Goal: Task Accomplishment & Management: Use online tool/utility

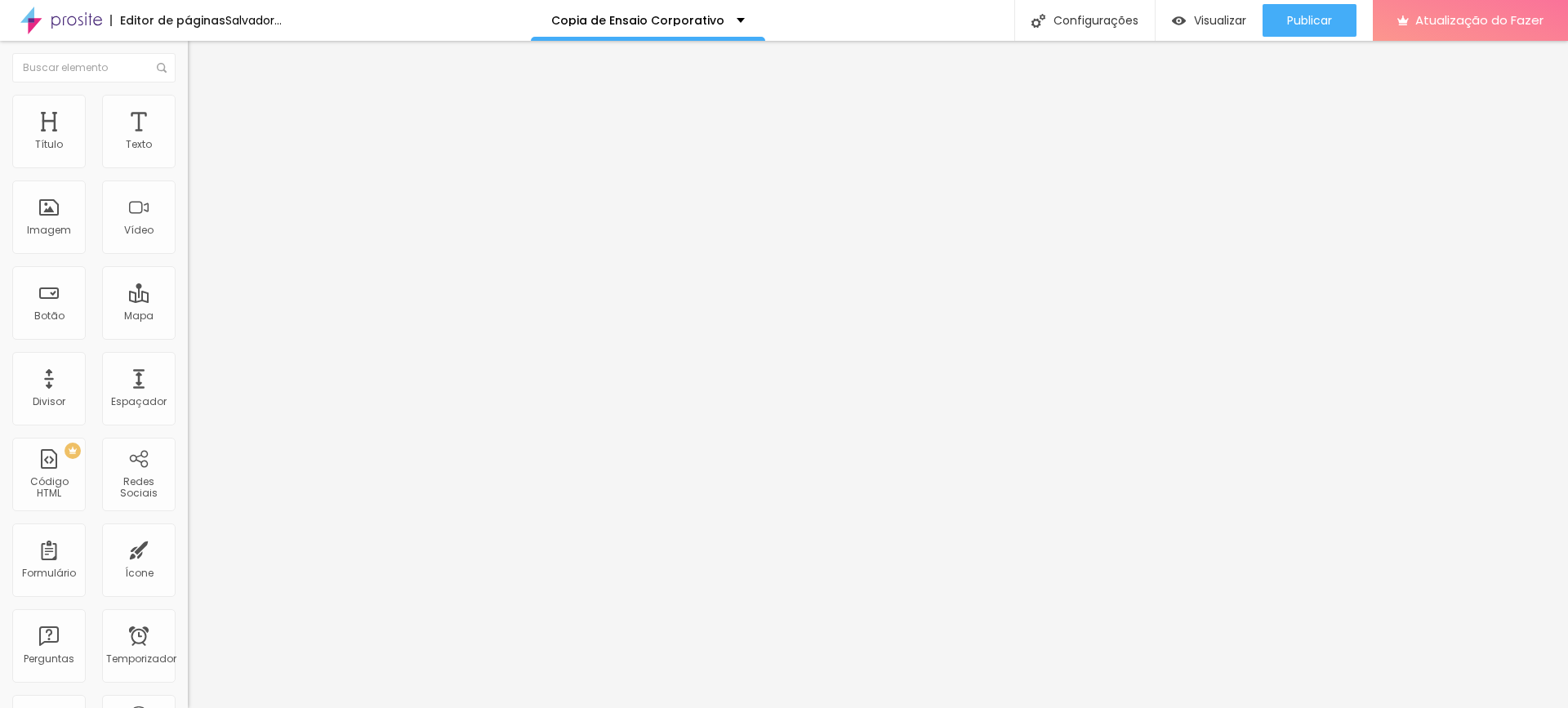
click at [198, 140] on font "Trocar imagem" at bounding box center [237, 133] width 79 height 14
click at [203, 112] on font "Estilo" at bounding box center [215, 106] width 25 height 14
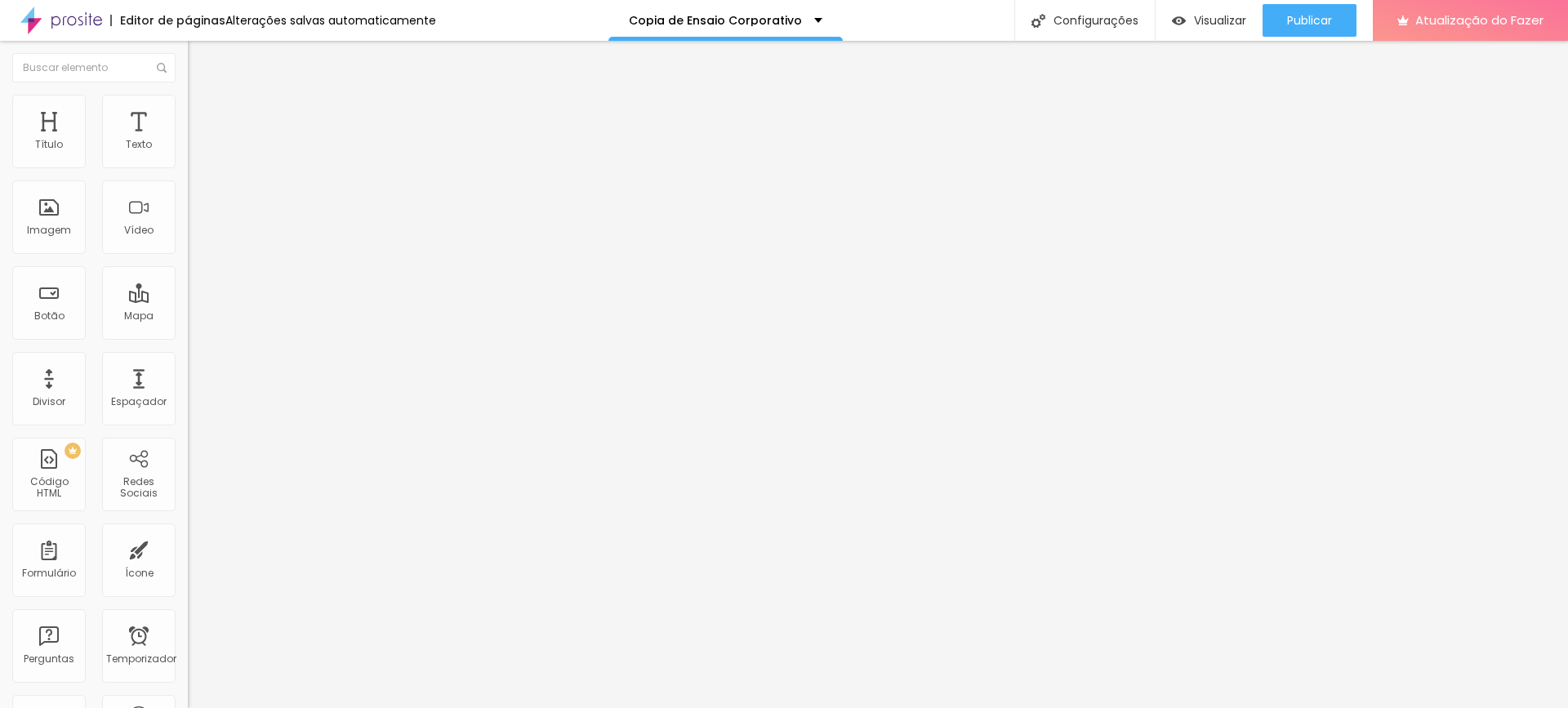
click at [196, 443] on icon "button" at bounding box center [200, 446] width 7 height 7
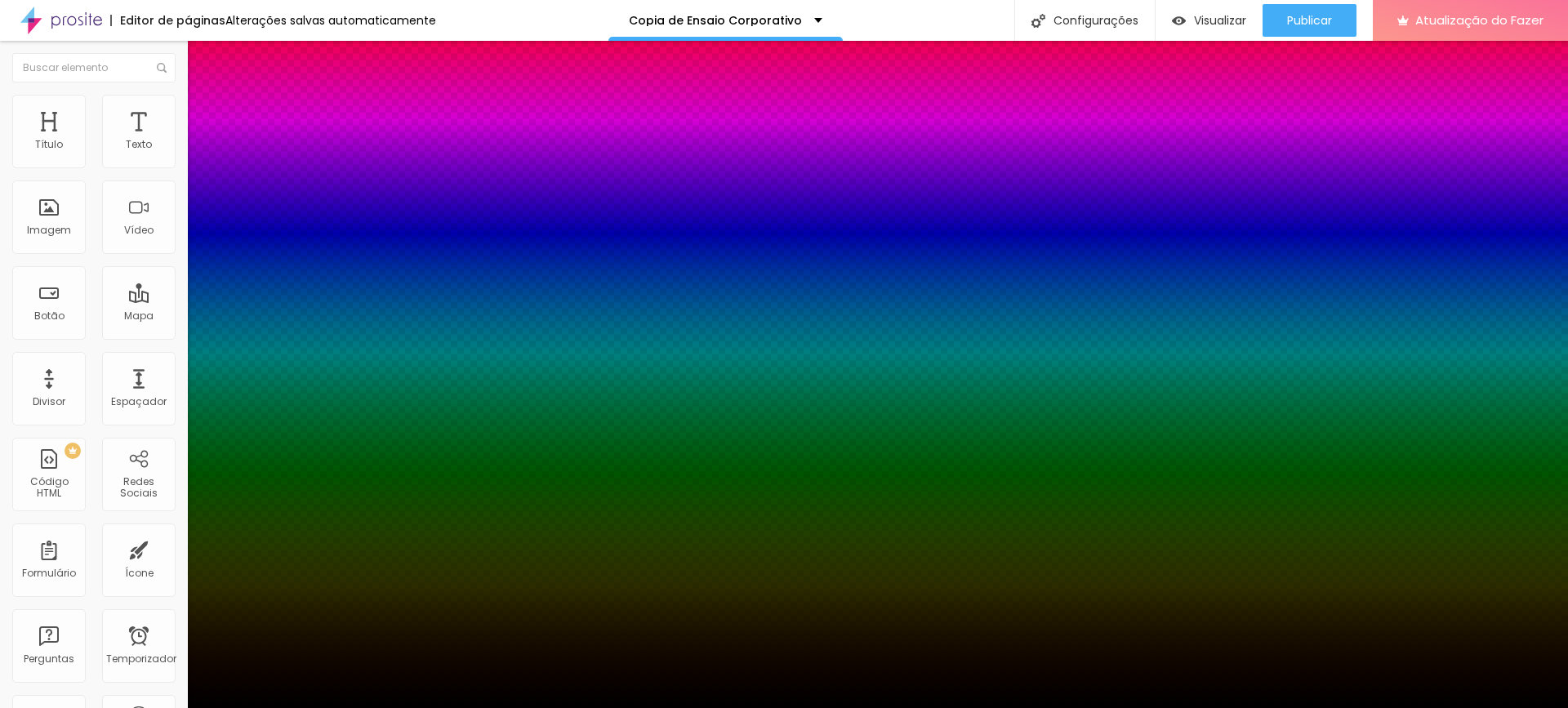
drag, startPoint x: 273, startPoint y: 341, endPoint x: 323, endPoint y: 343, distance: 50.0
paste input "22332B"
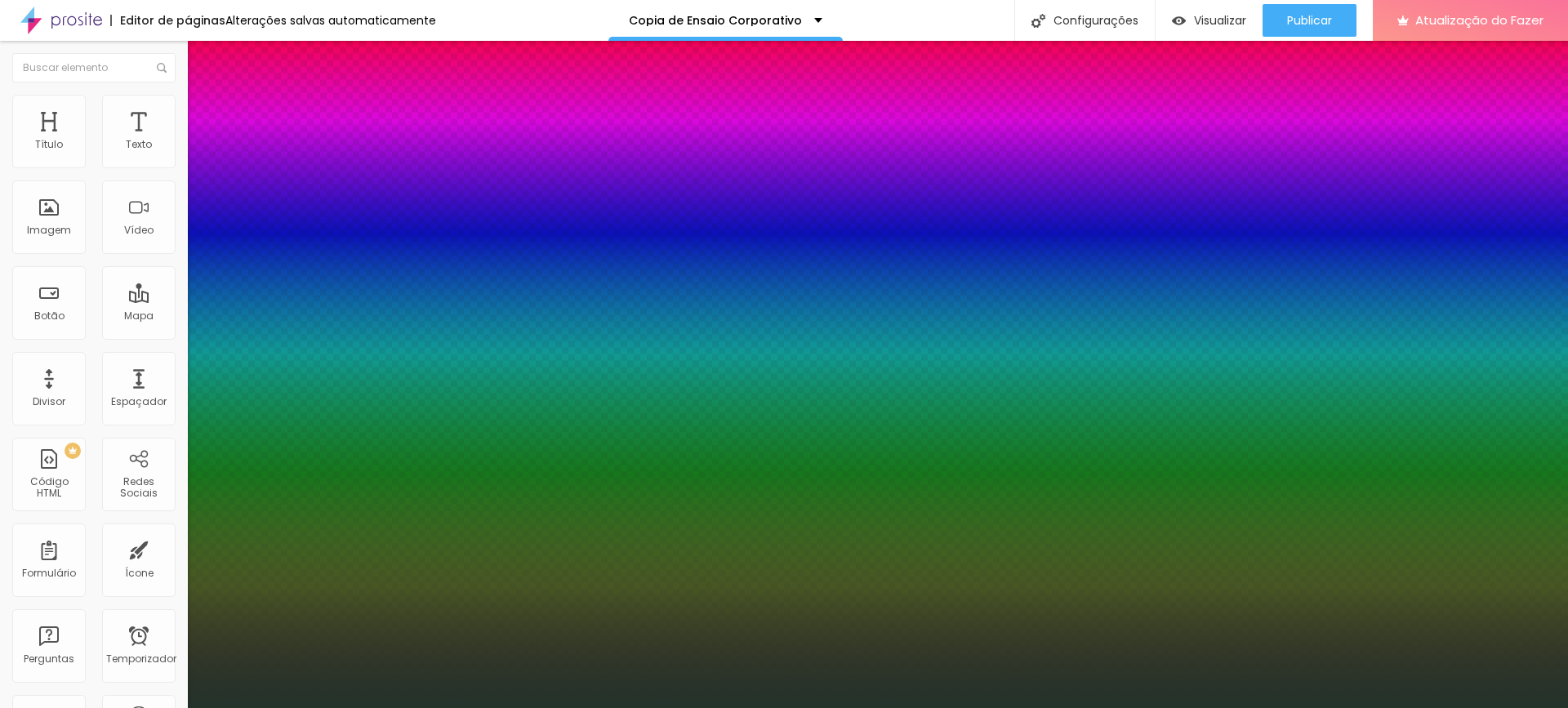
drag, startPoint x: 275, startPoint y: 342, endPoint x: 259, endPoint y: 348, distance: 17.1
type input "#22332B"
click at [101, 707] on div at bounding box center [784, 708] width 1568 height 0
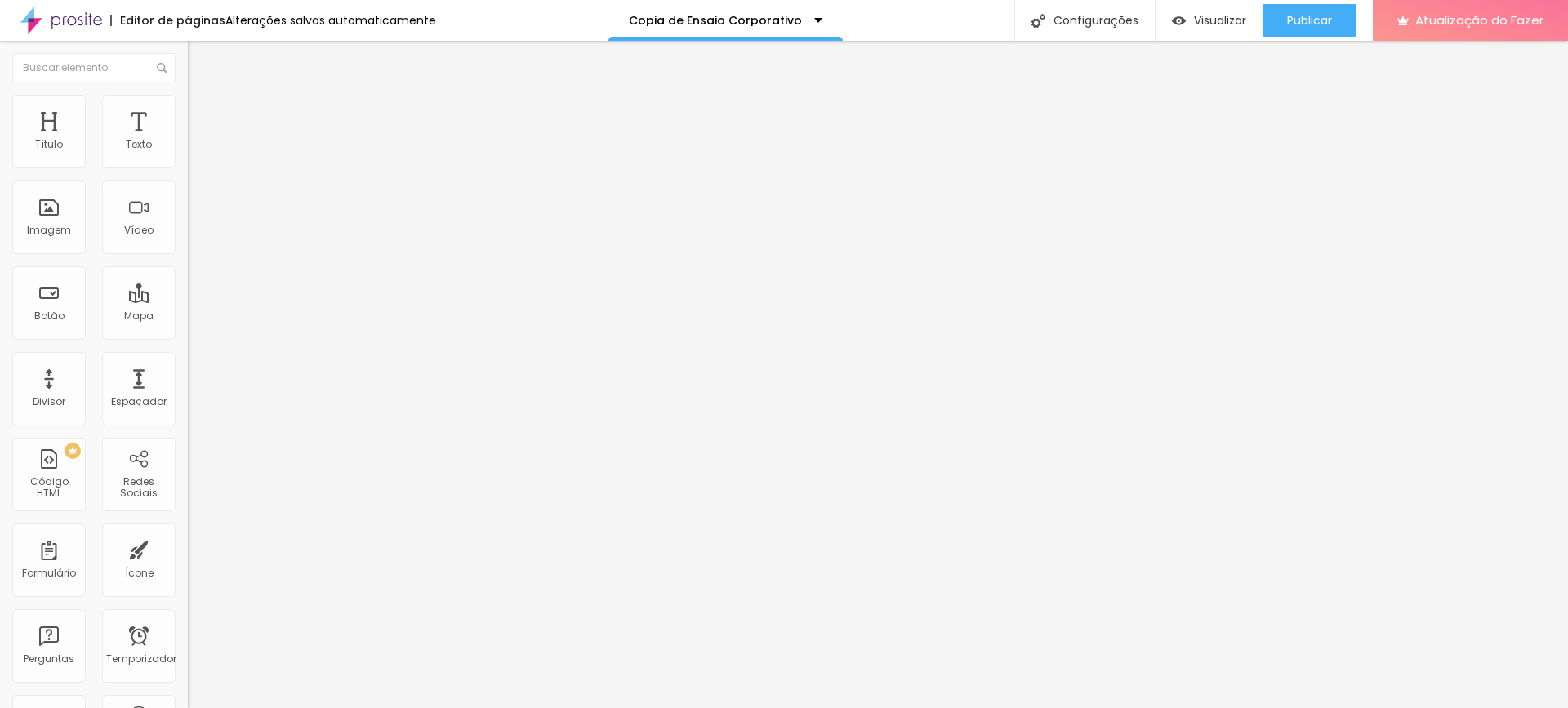
click at [203, 115] on font "Avançado" at bounding box center [230, 122] width 54 height 14
click at [188, 104] on li "Estilo" at bounding box center [282, 102] width 188 height 16
click at [196, 443] on icon "button" at bounding box center [200, 446] width 7 height 7
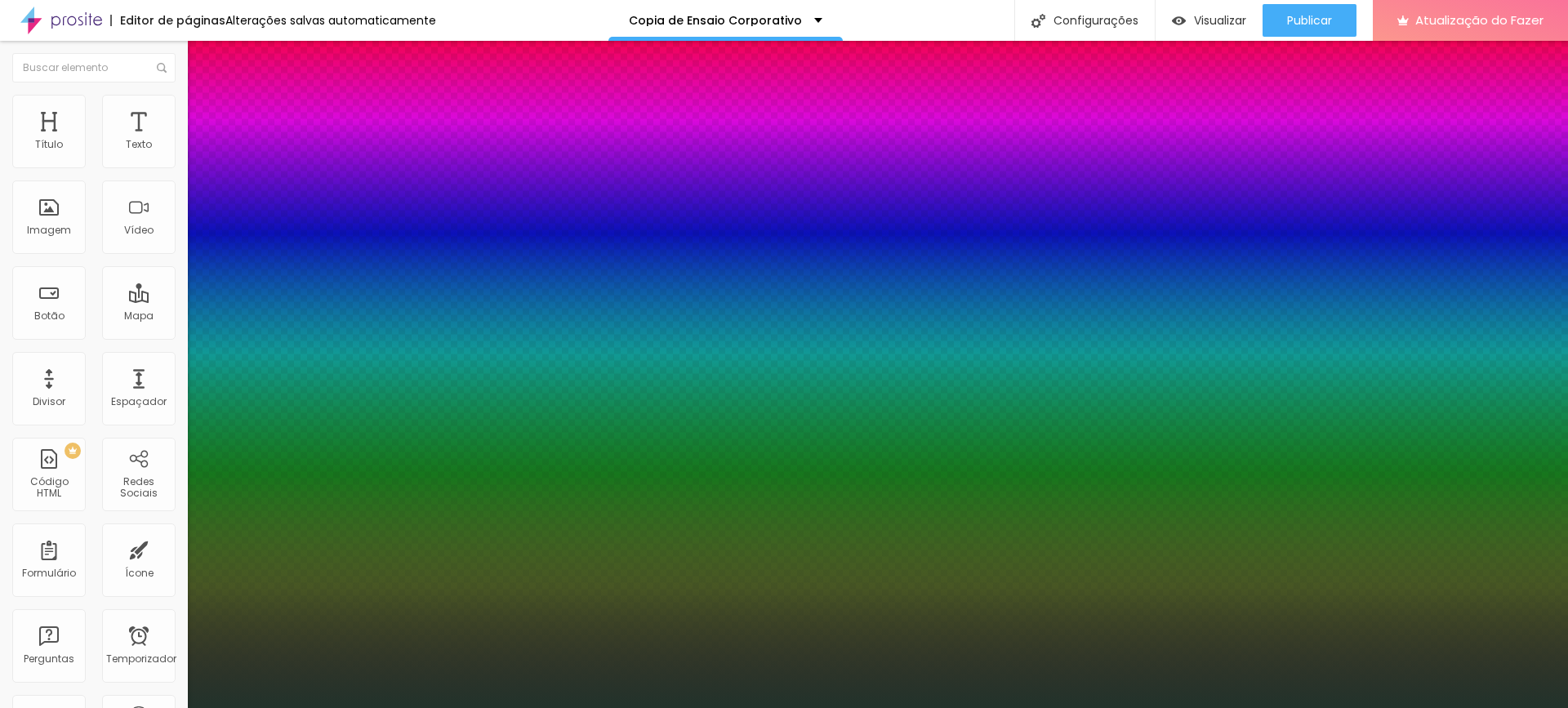
click at [295, 707] on div at bounding box center [784, 718] width 1568 height 0
paste input
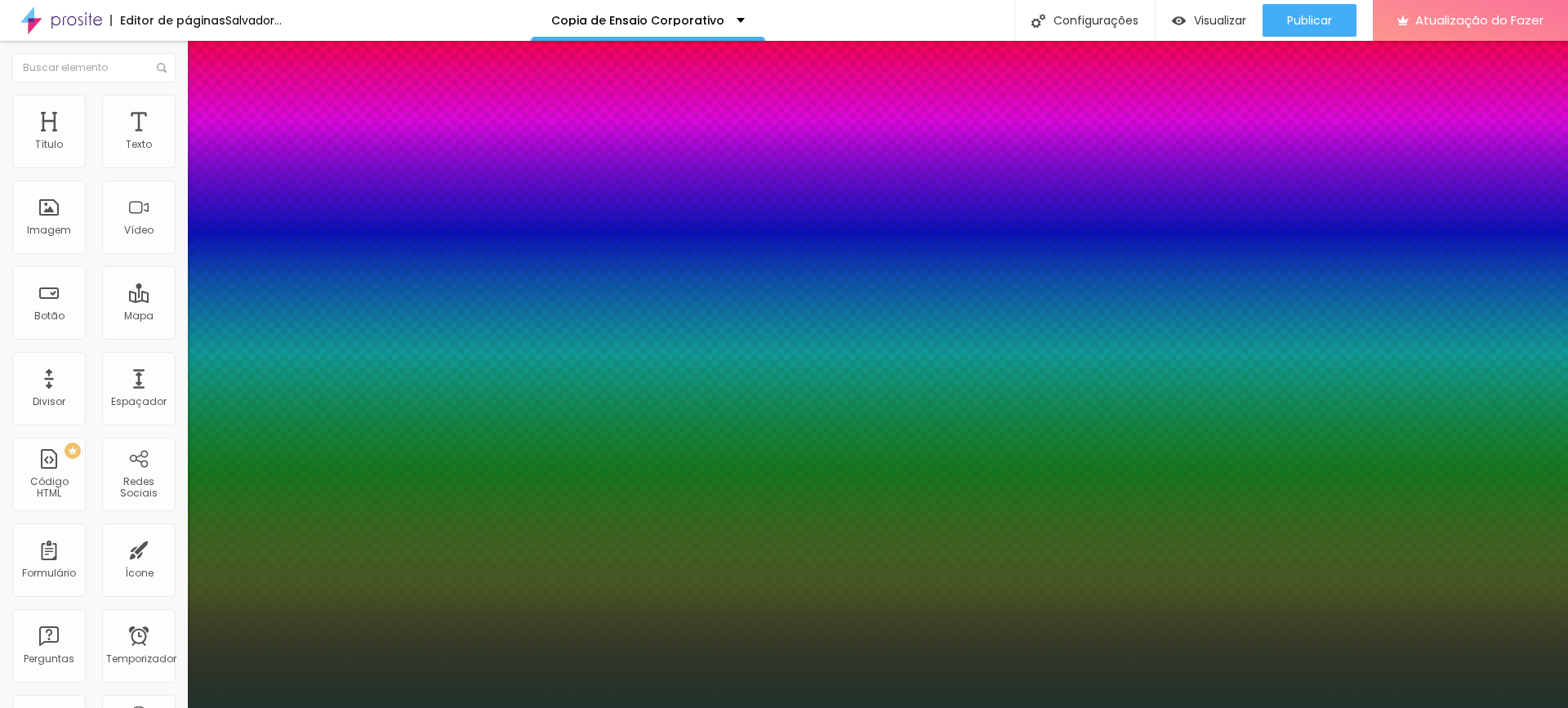
type input "#22332B"
click at [132, 707] on div at bounding box center [784, 708] width 1568 height 0
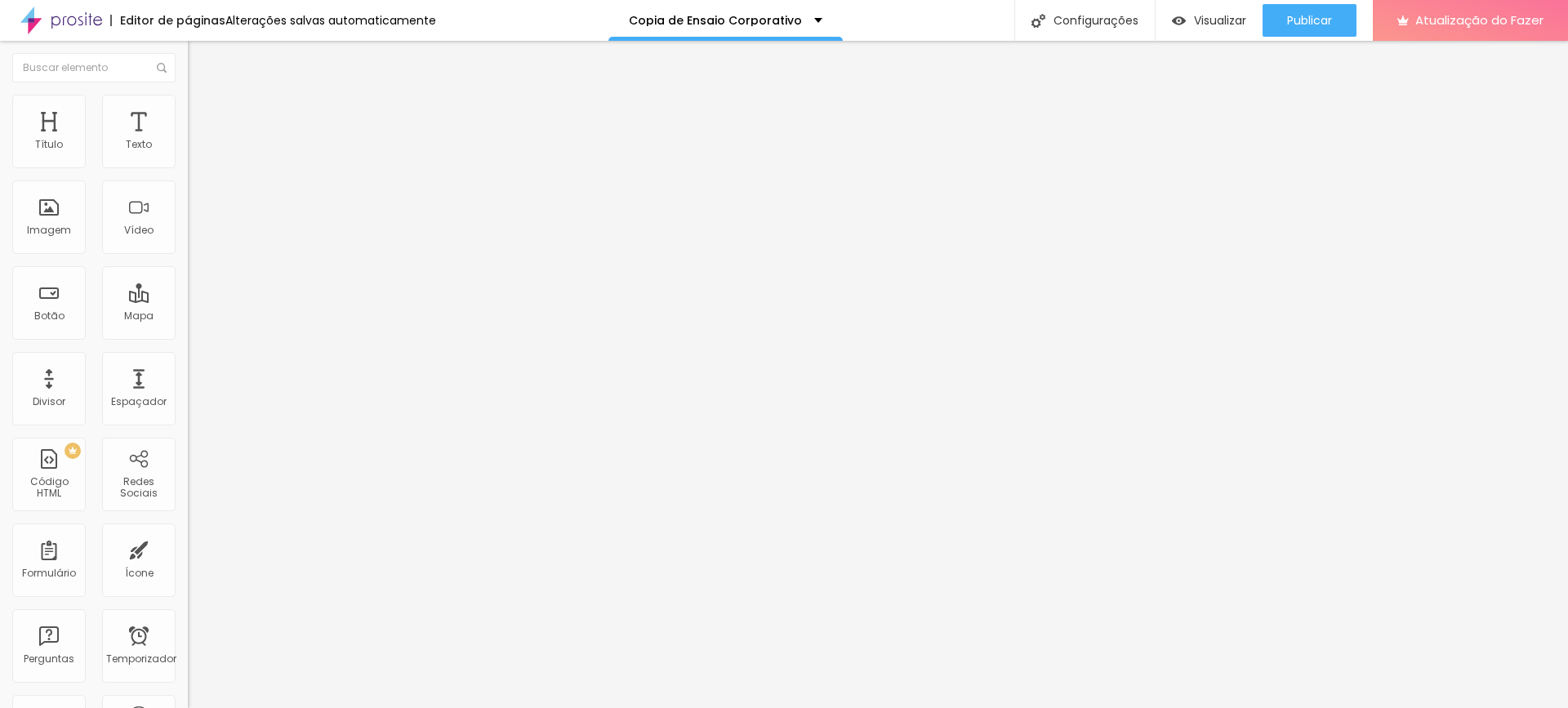
click at [188, 107] on li "Estilo" at bounding box center [282, 102] width 188 height 16
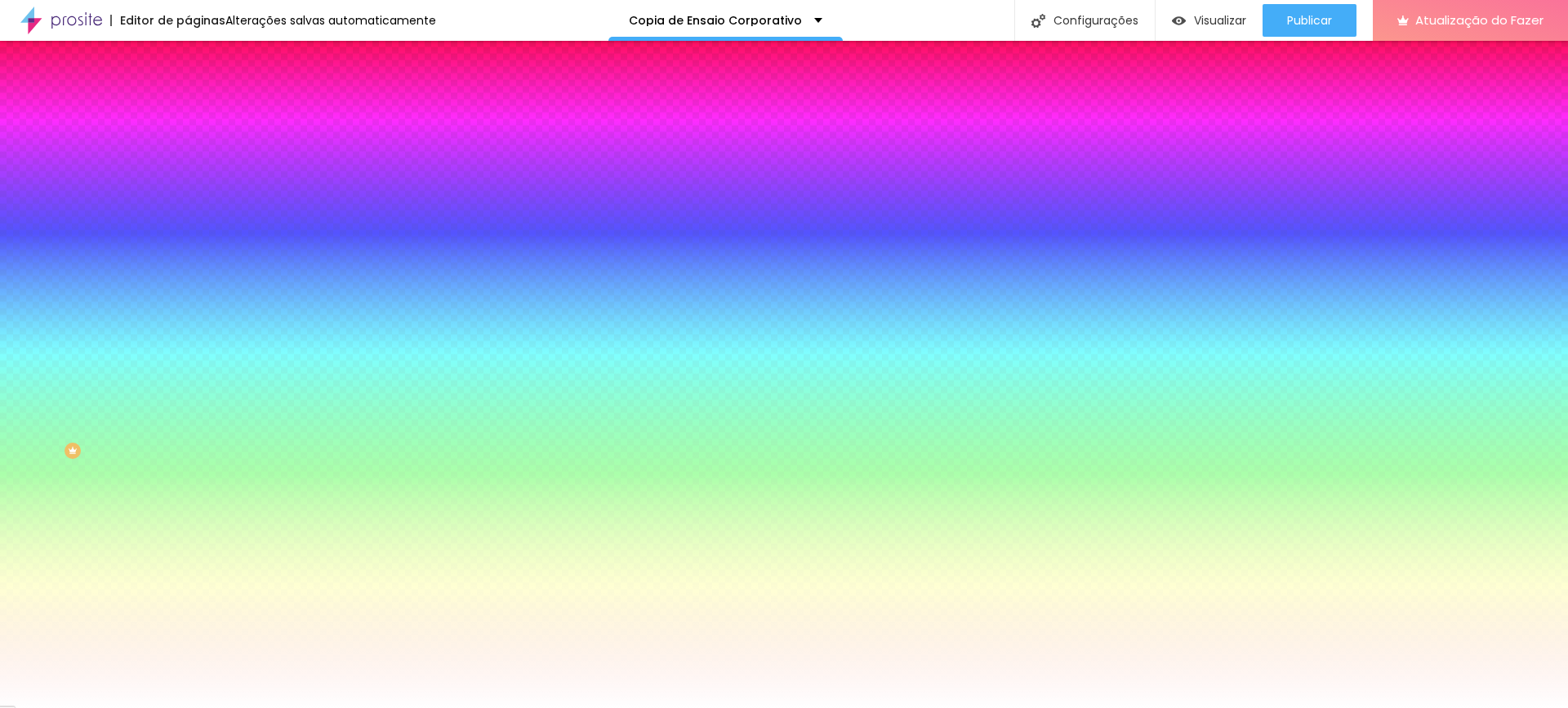
click at [188, 222] on div at bounding box center [282, 222] width 188 height 0
click at [188, 238] on input "#FFFFFF" at bounding box center [286, 230] width 196 height 16
paste input "22332B"
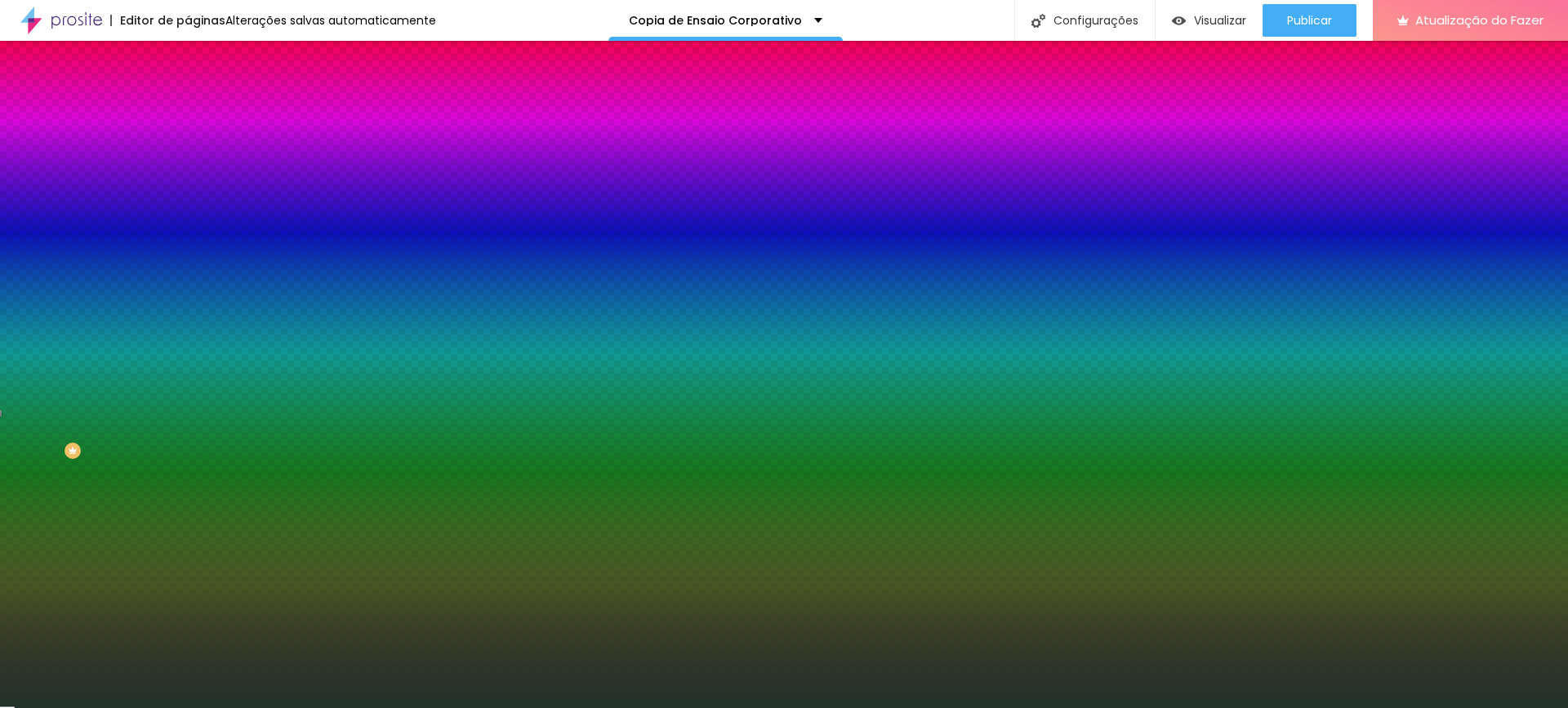
paste input "22332B"
type input "#22332B"
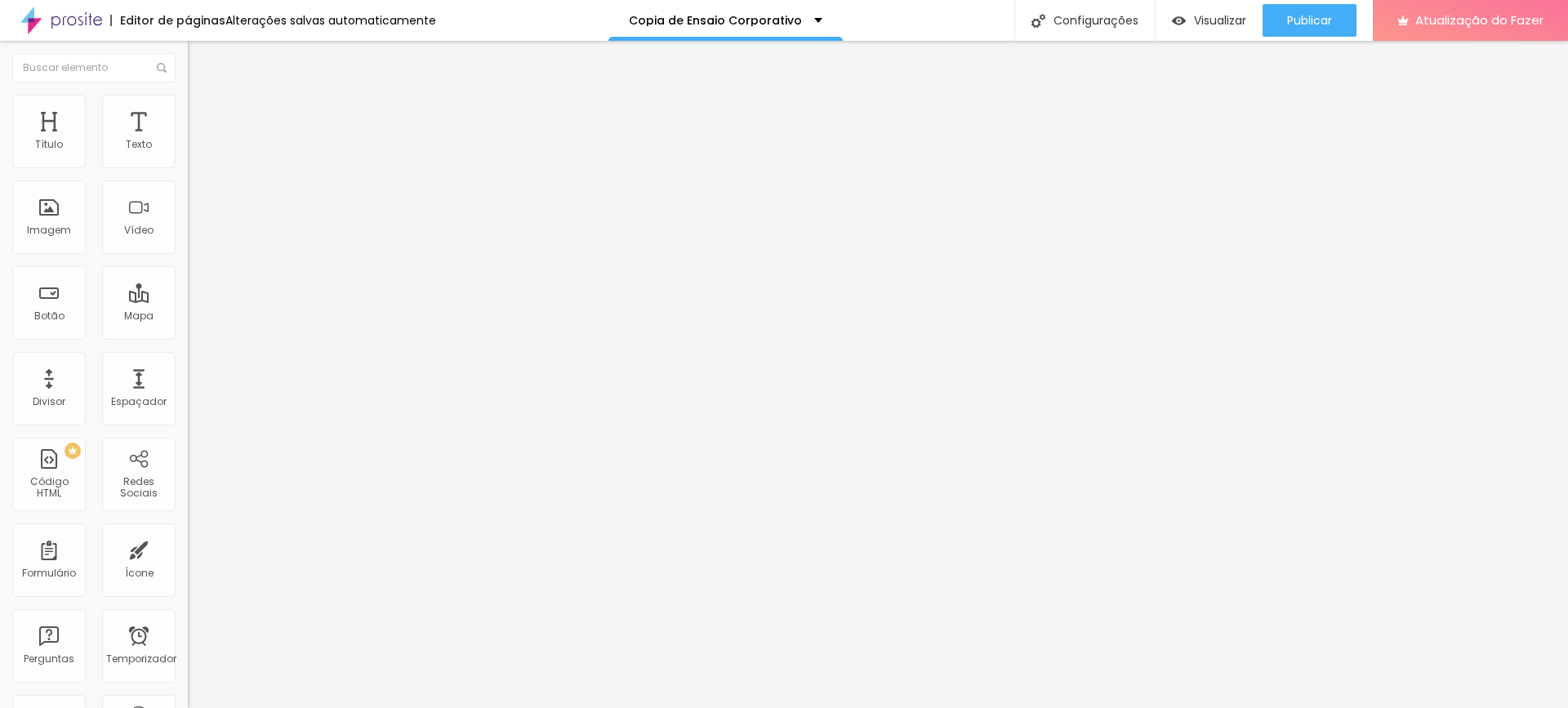
click at [188, 140] on span "Trocar imagem" at bounding box center [232, 133] width 89 height 14
click at [203, 111] on font "Estilo" at bounding box center [215, 106] width 25 height 14
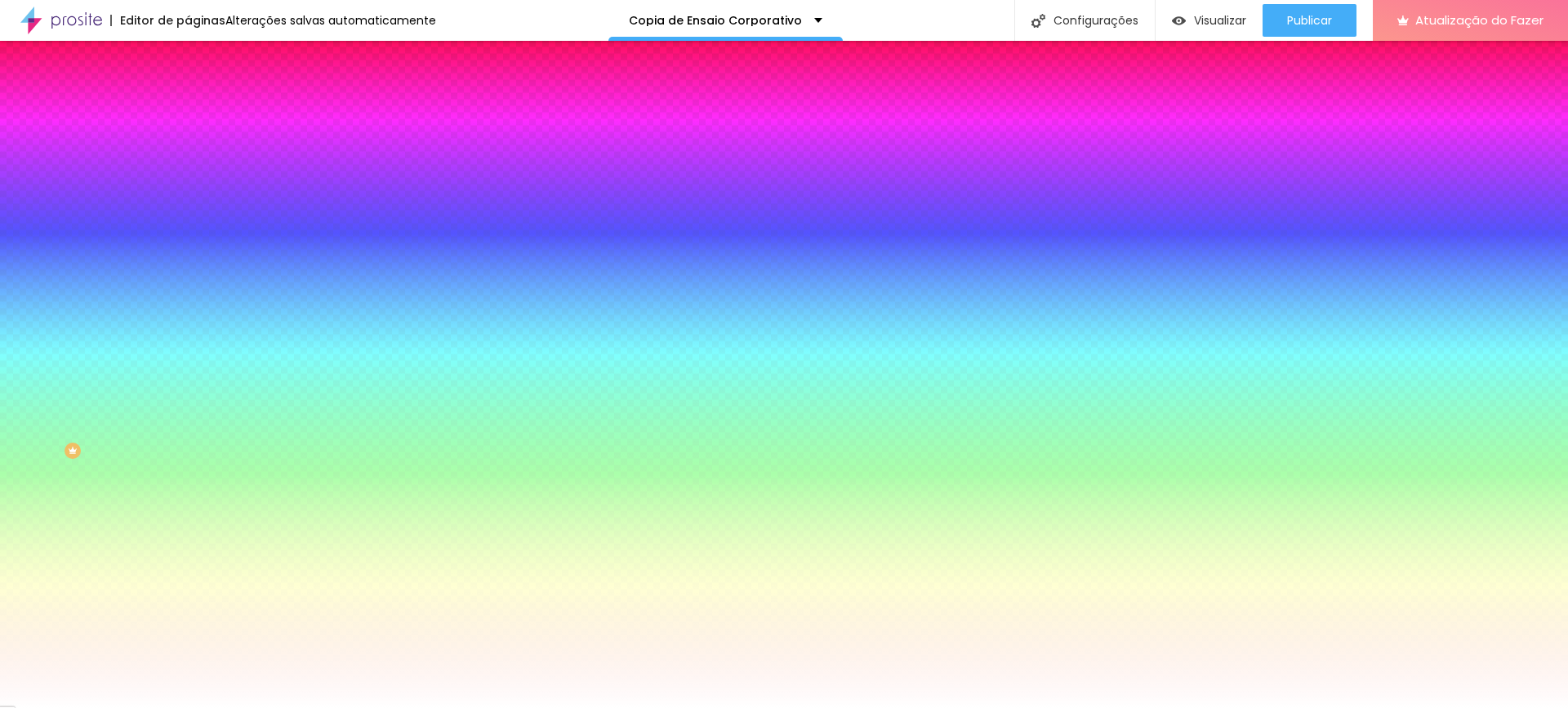
click at [188, 156] on div at bounding box center [282, 156] width 188 height 0
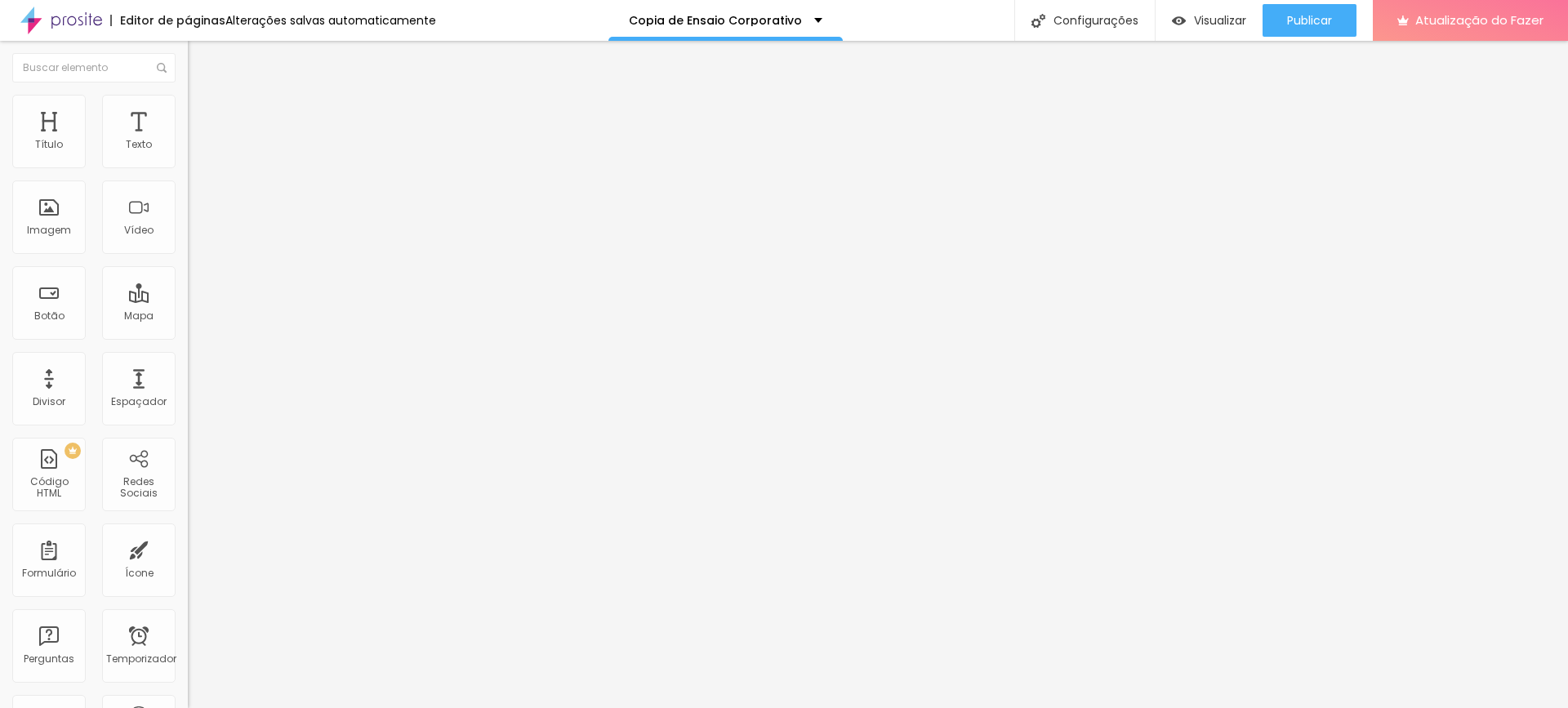
click at [203, 110] on font "Estilo" at bounding box center [215, 106] width 25 height 14
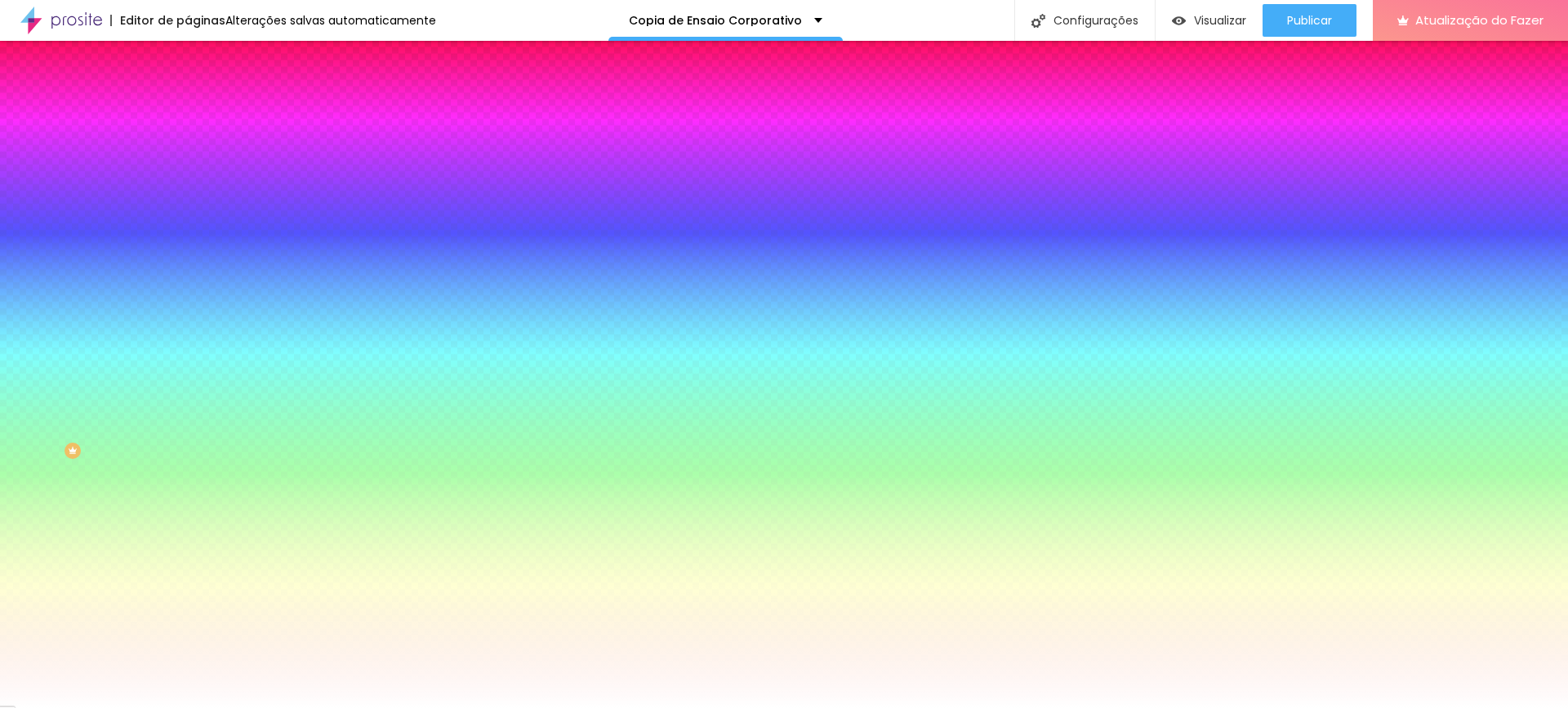
click at [188, 156] on div at bounding box center [282, 156] width 188 height 0
click at [188, 164] on input "#FFFFFF" at bounding box center [286, 164] width 196 height 16
paste input "DEE"
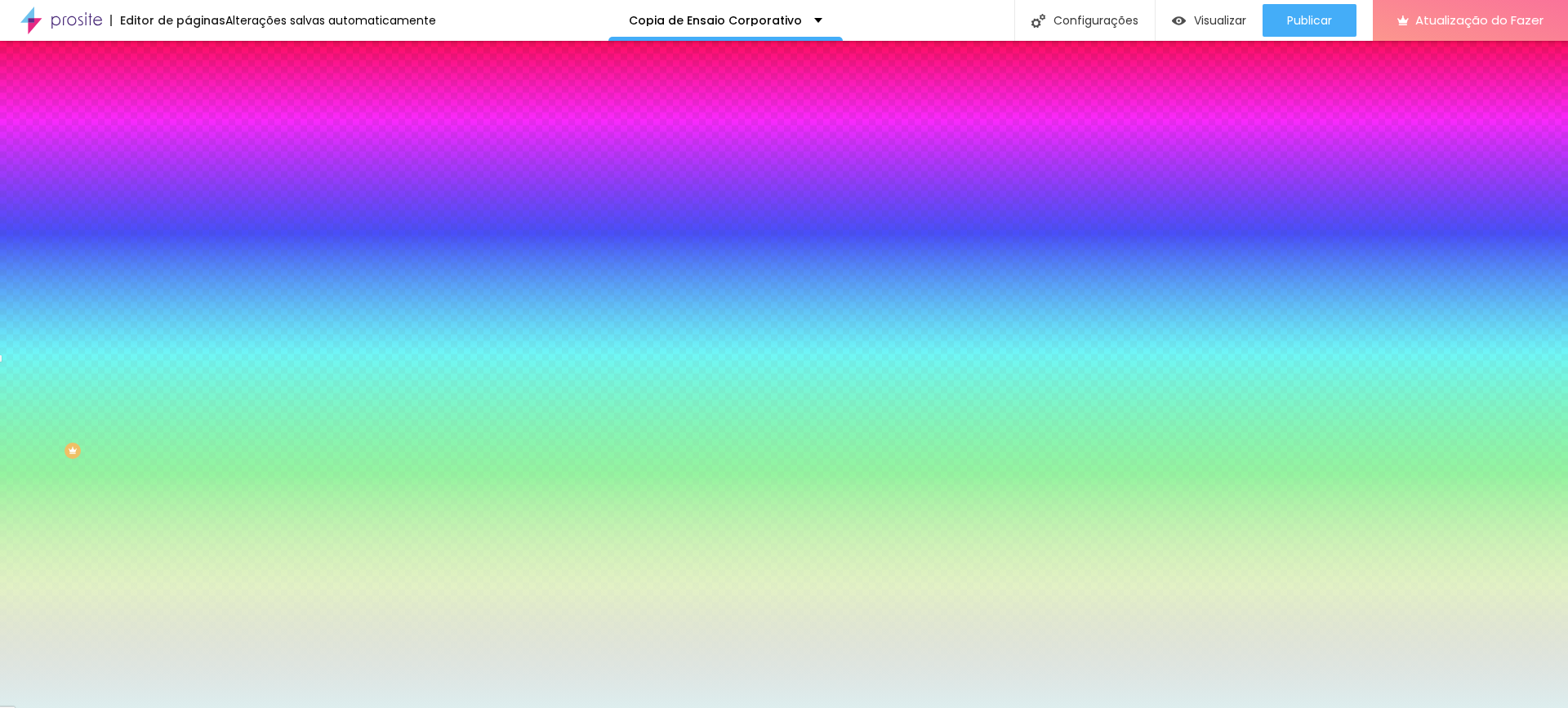
type input "#DEE"
click at [188, 156] on div at bounding box center [282, 156] width 188 height 0
click at [188, 142] on div "Cor de fundo Voltar ao padrão #DEE Sombra DESATIVADO Voltar ao padrão Borda Vol…" at bounding box center [282, 200] width 188 height 145
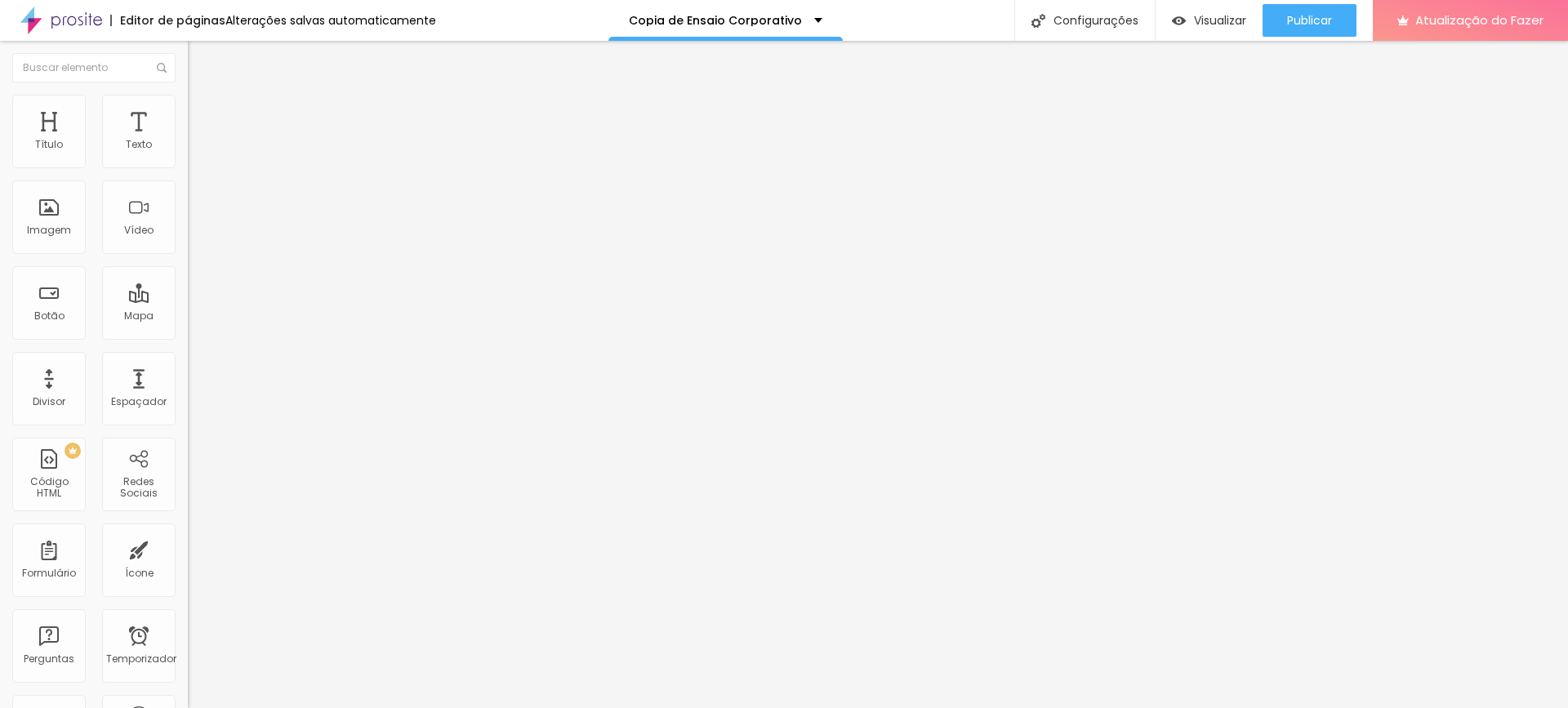
click at [188, 111] on li "Estilo" at bounding box center [282, 102] width 188 height 16
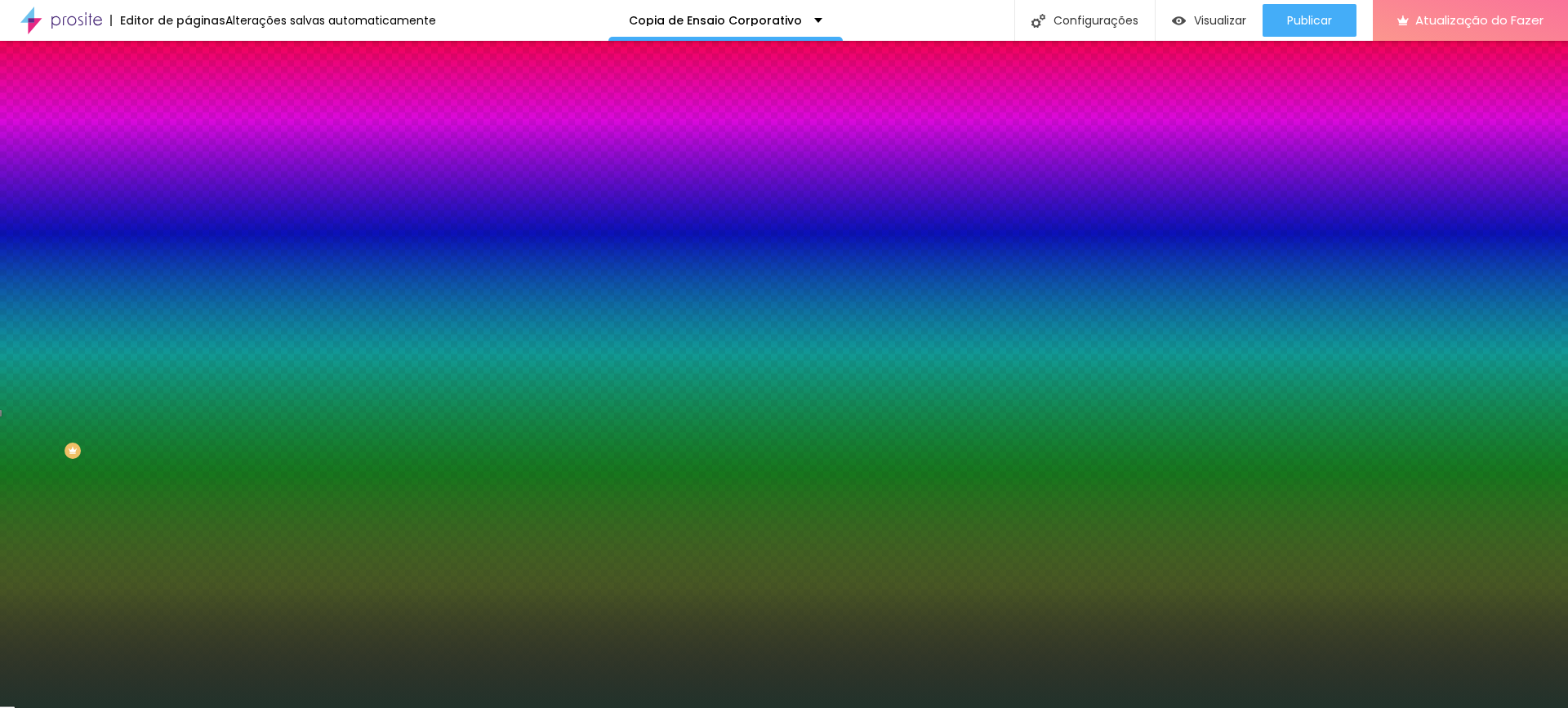
click at [188, 238] on input "#22332B" at bounding box center [286, 230] width 196 height 16
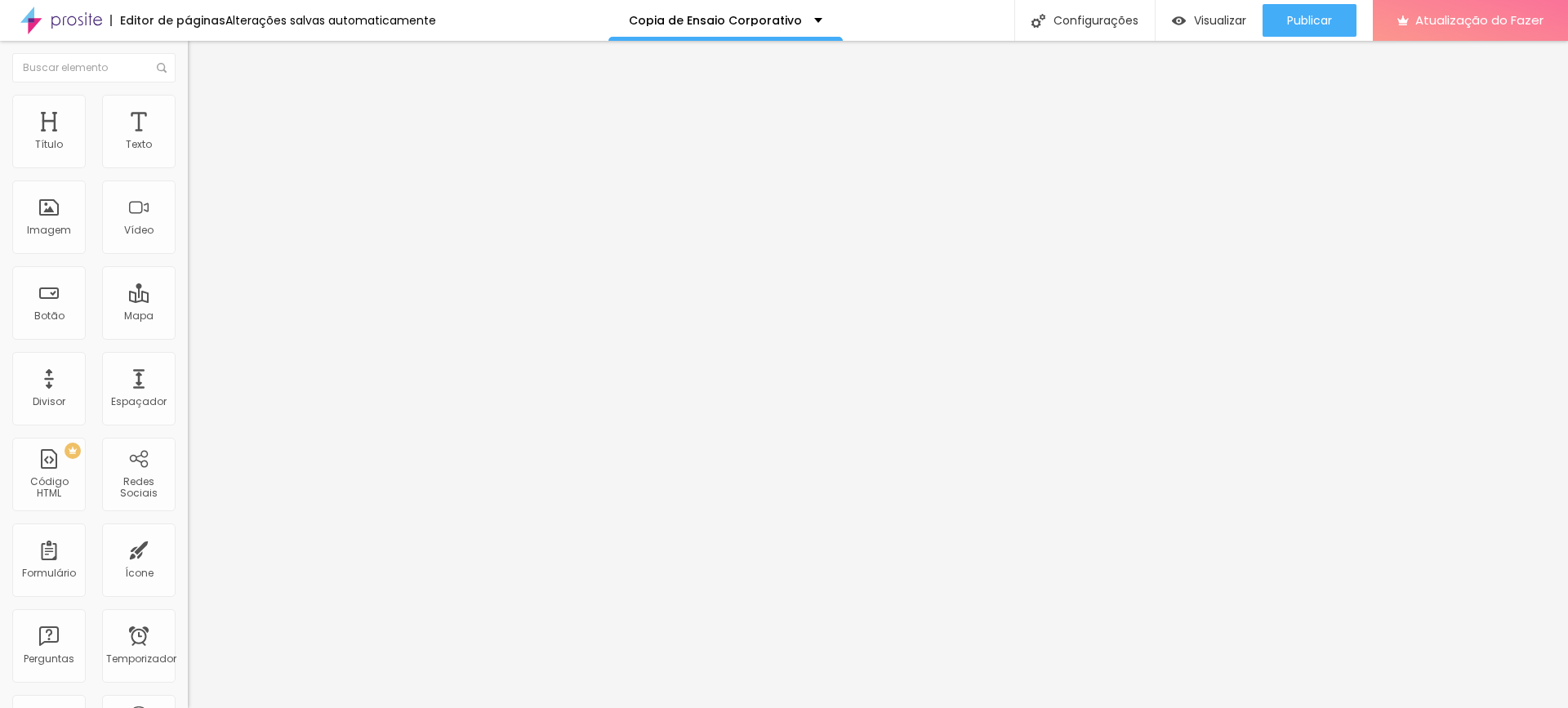
click at [203, 109] on font "Estilo" at bounding box center [215, 106] width 25 height 14
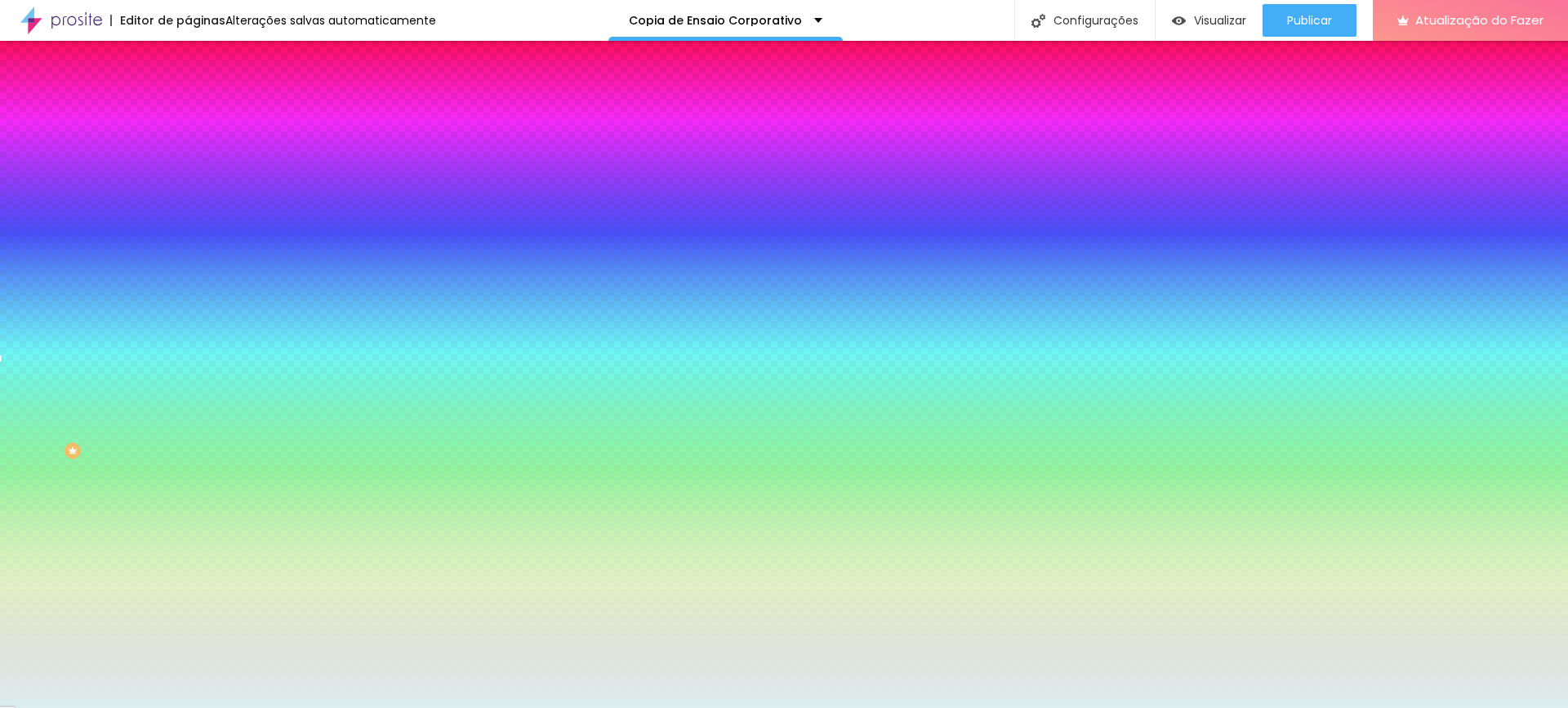
click at [188, 161] on input "#DDEEEE" at bounding box center [286, 164] width 196 height 16
paste input "22332"
click at [188, 169] on input "#22332" at bounding box center [286, 164] width 196 height 16
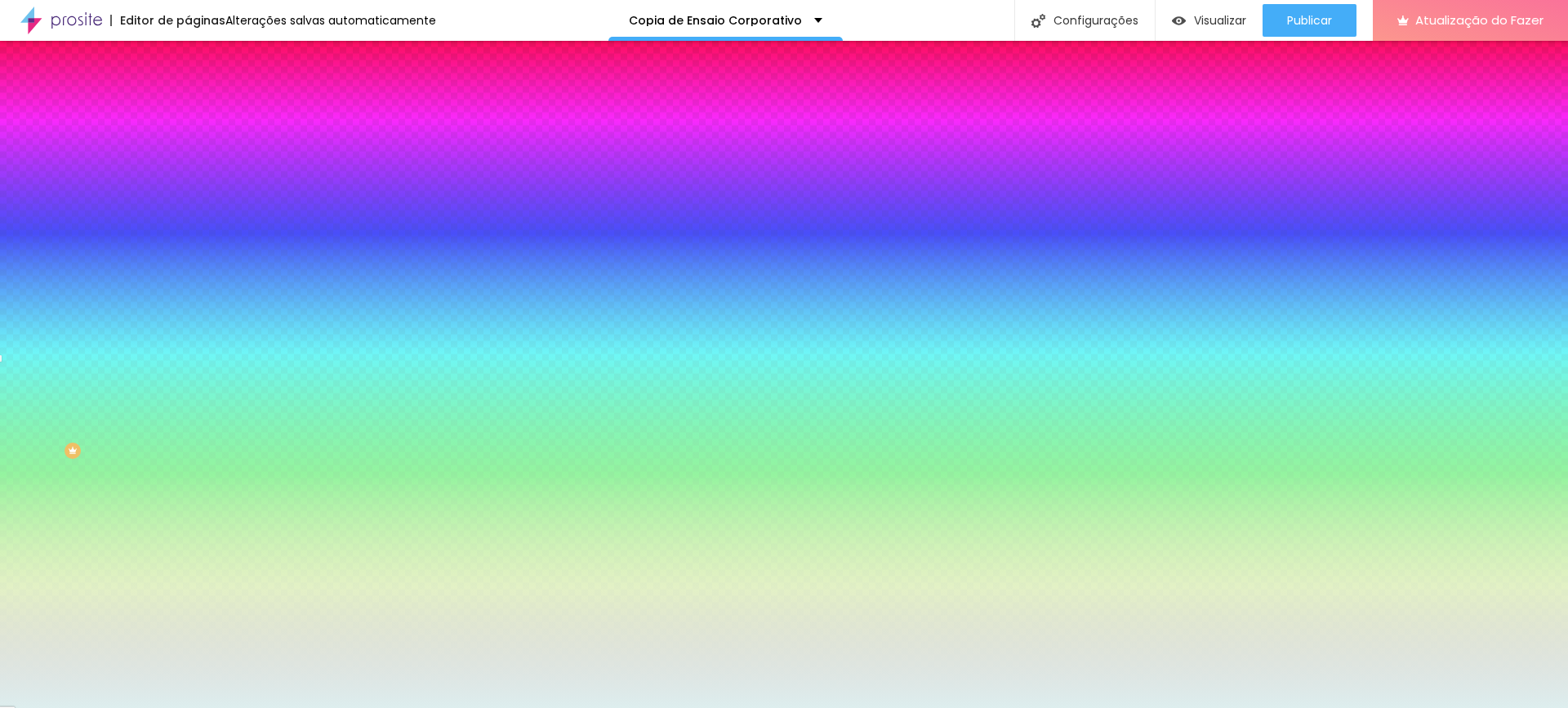
click at [188, 169] on input "#22332" at bounding box center [286, 164] width 196 height 16
paste input "B"
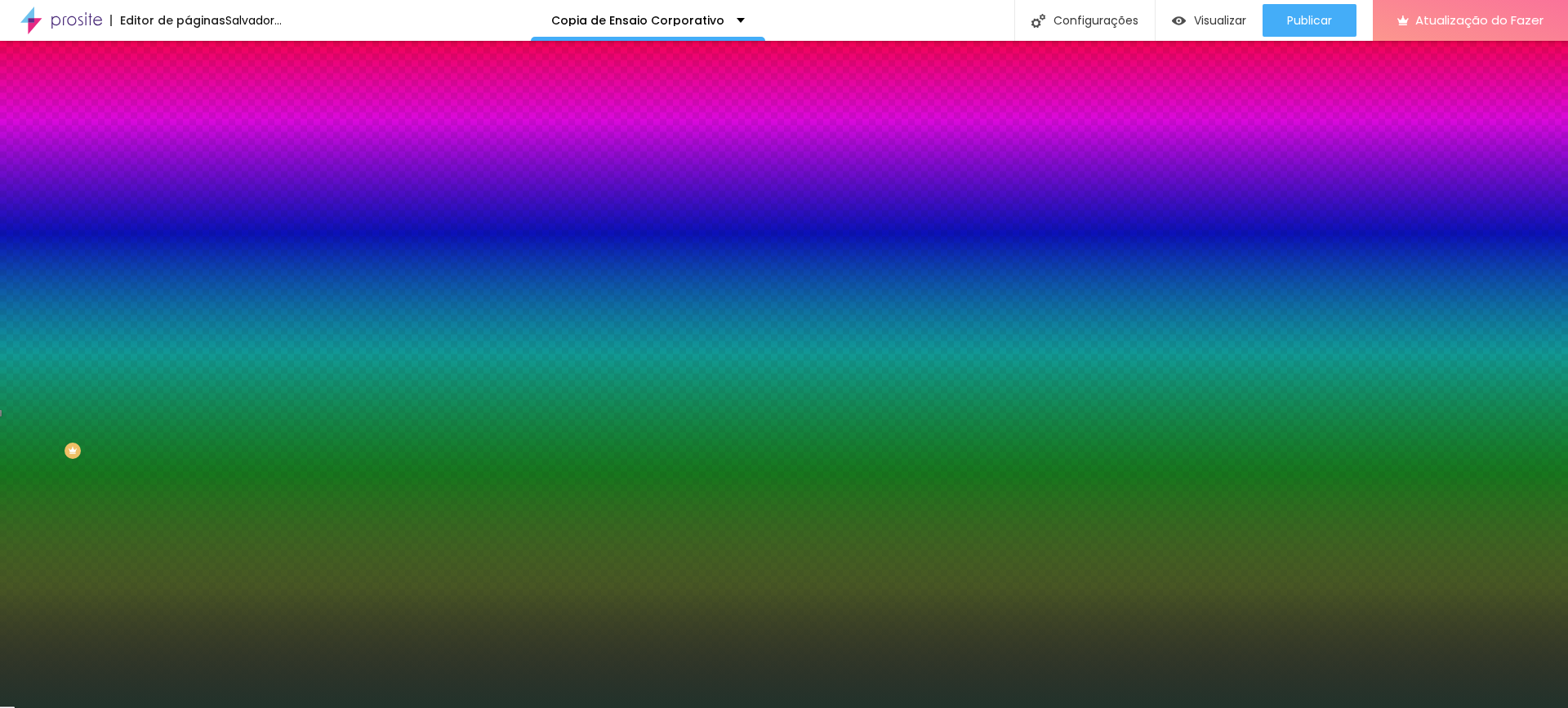
type input "#22332B"
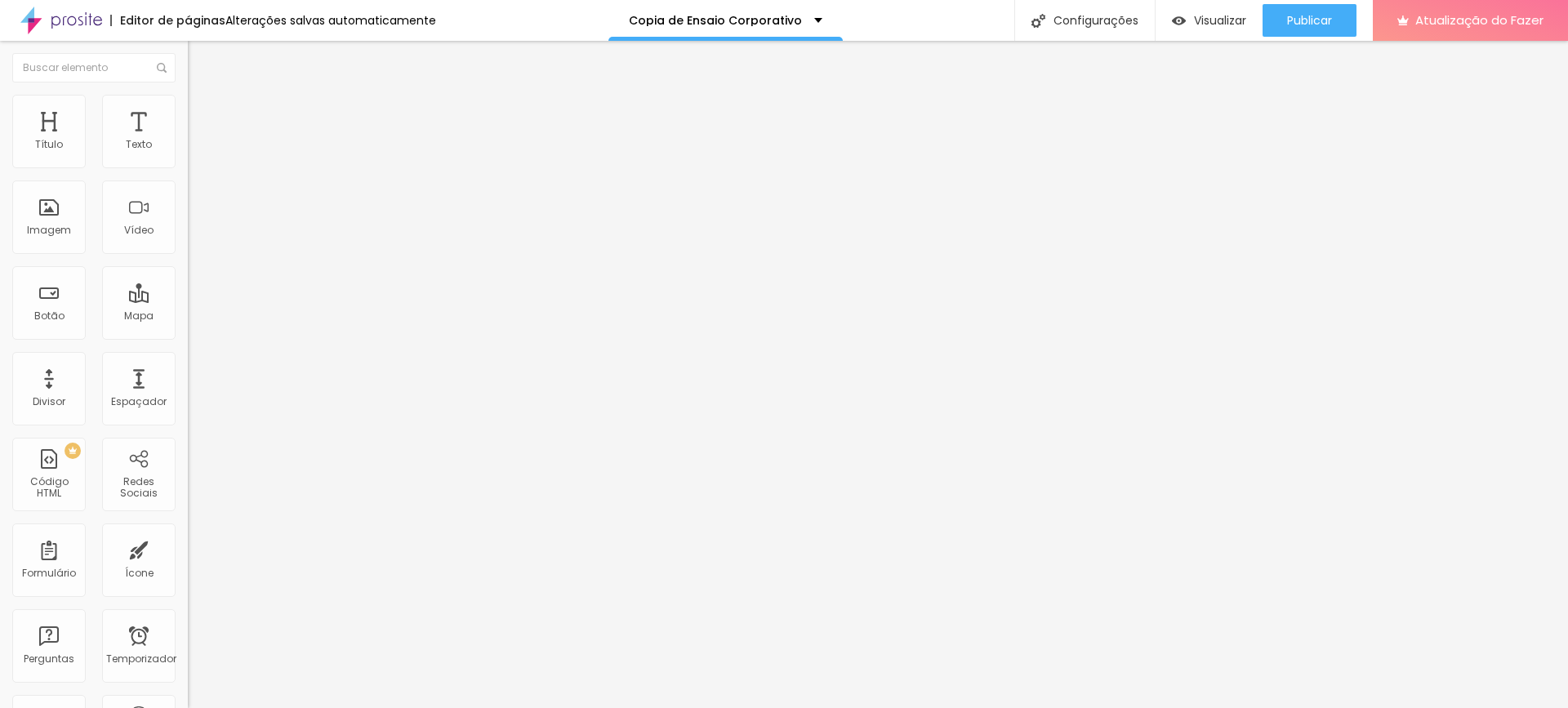
click at [188, 95] on li "Estilo" at bounding box center [282, 102] width 188 height 16
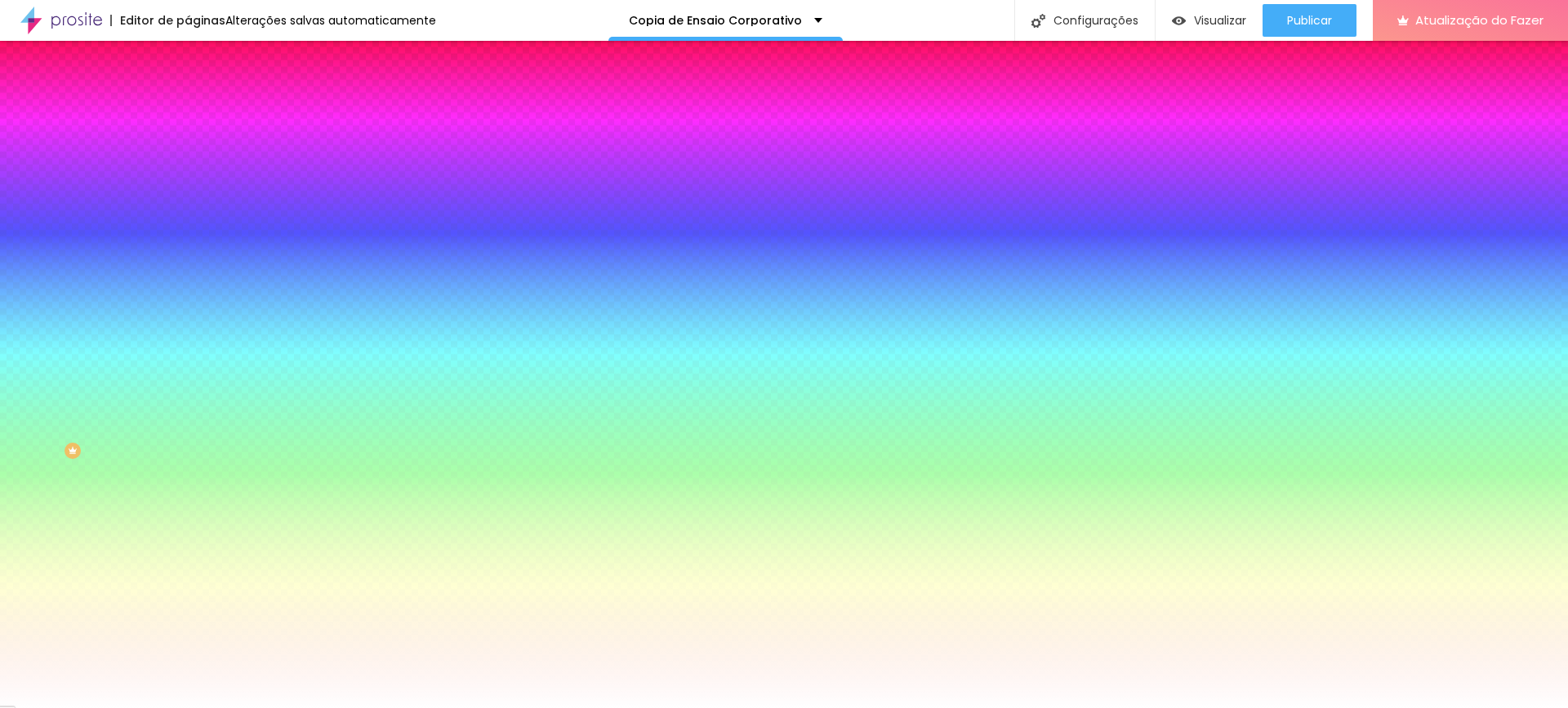
click at [188, 156] on div at bounding box center [282, 156] width 188 height 0
click at [188, 164] on input "#FFFFFF" at bounding box center [286, 164] width 196 height 16
paste input "22332"
click at [188, 162] on input "#22332" at bounding box center [286, 164] width 196 height 16
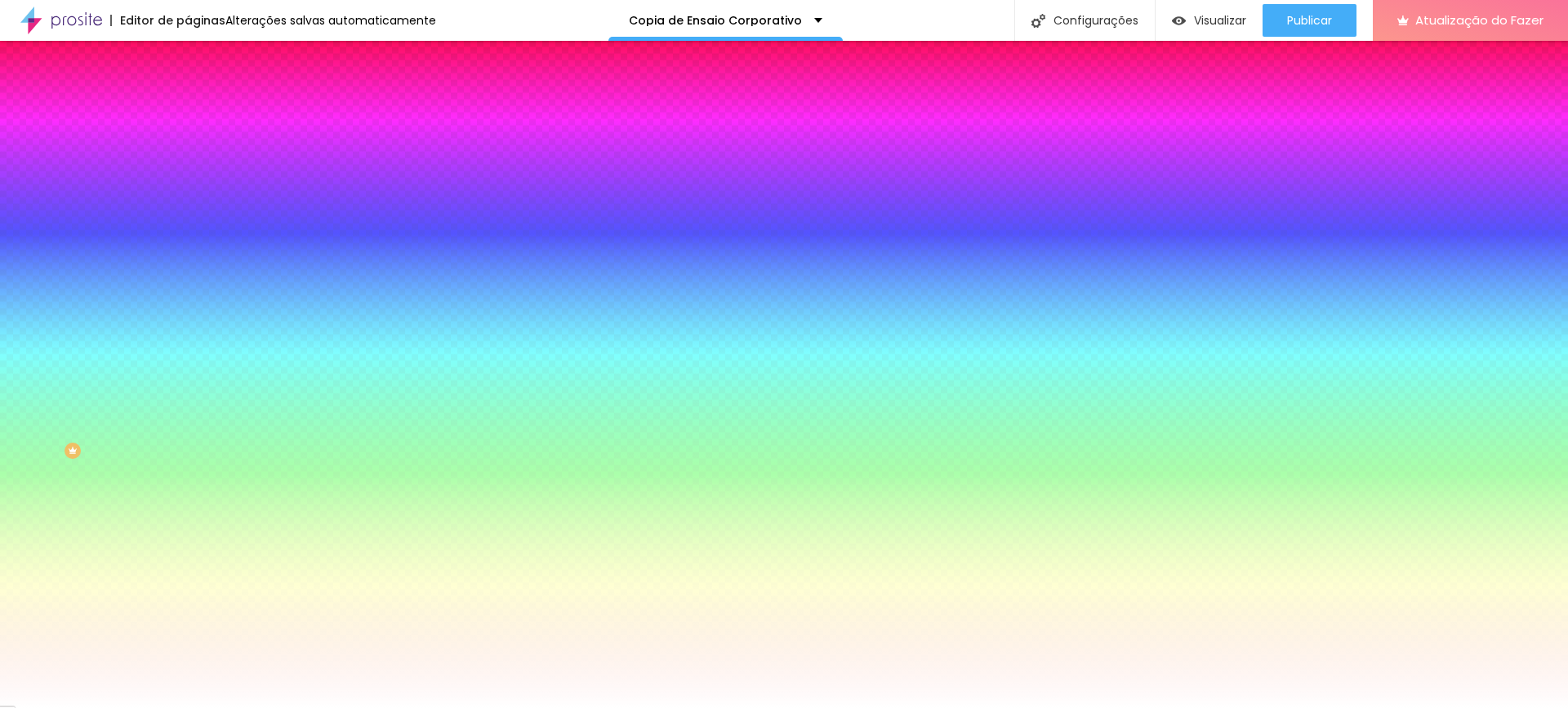
click at [188, 162] on input "#22332" at bounding box center [286, 164] width 196 height 16
click at [188, 163] on input "#22332" at bounding box center [286, 164] width 196 height 16
paste input "B"
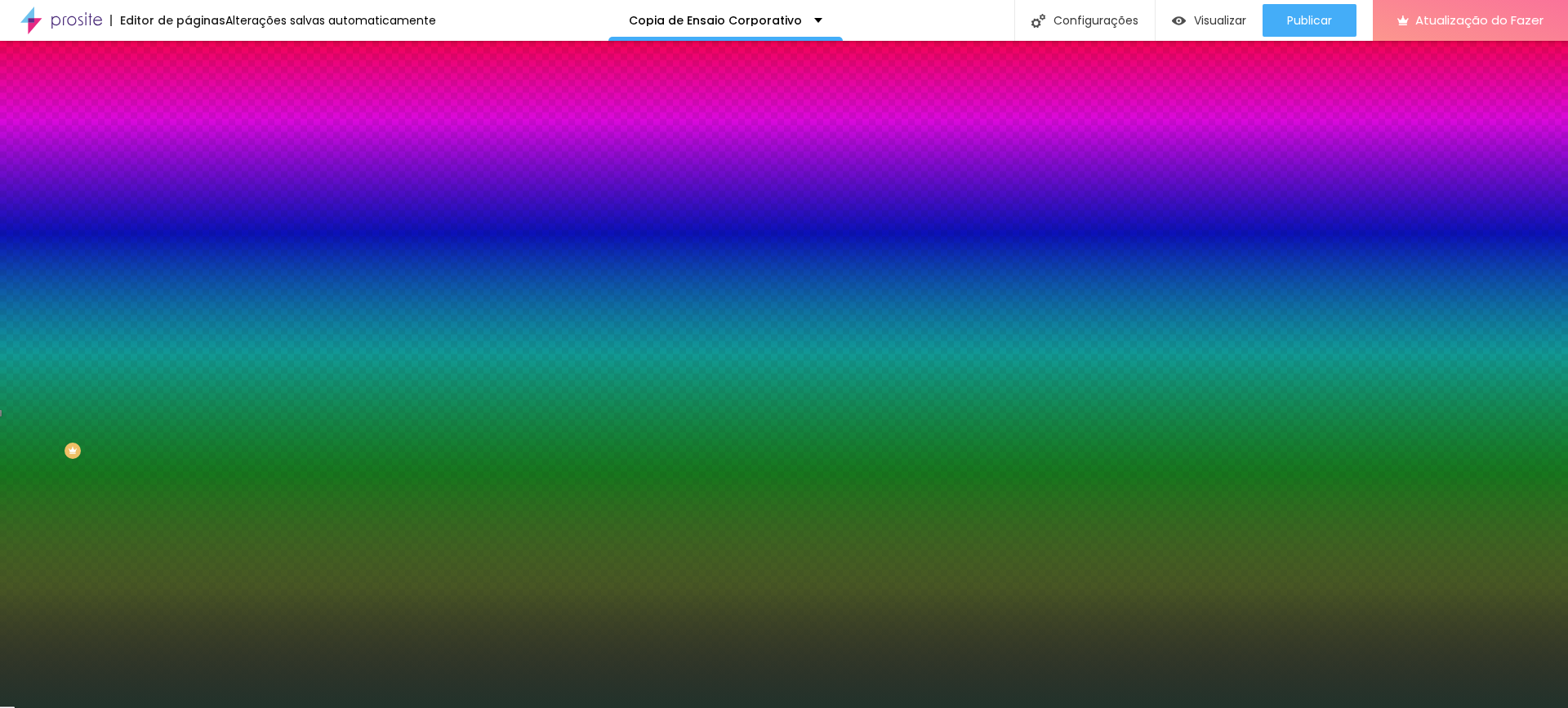
type input "#22332B"
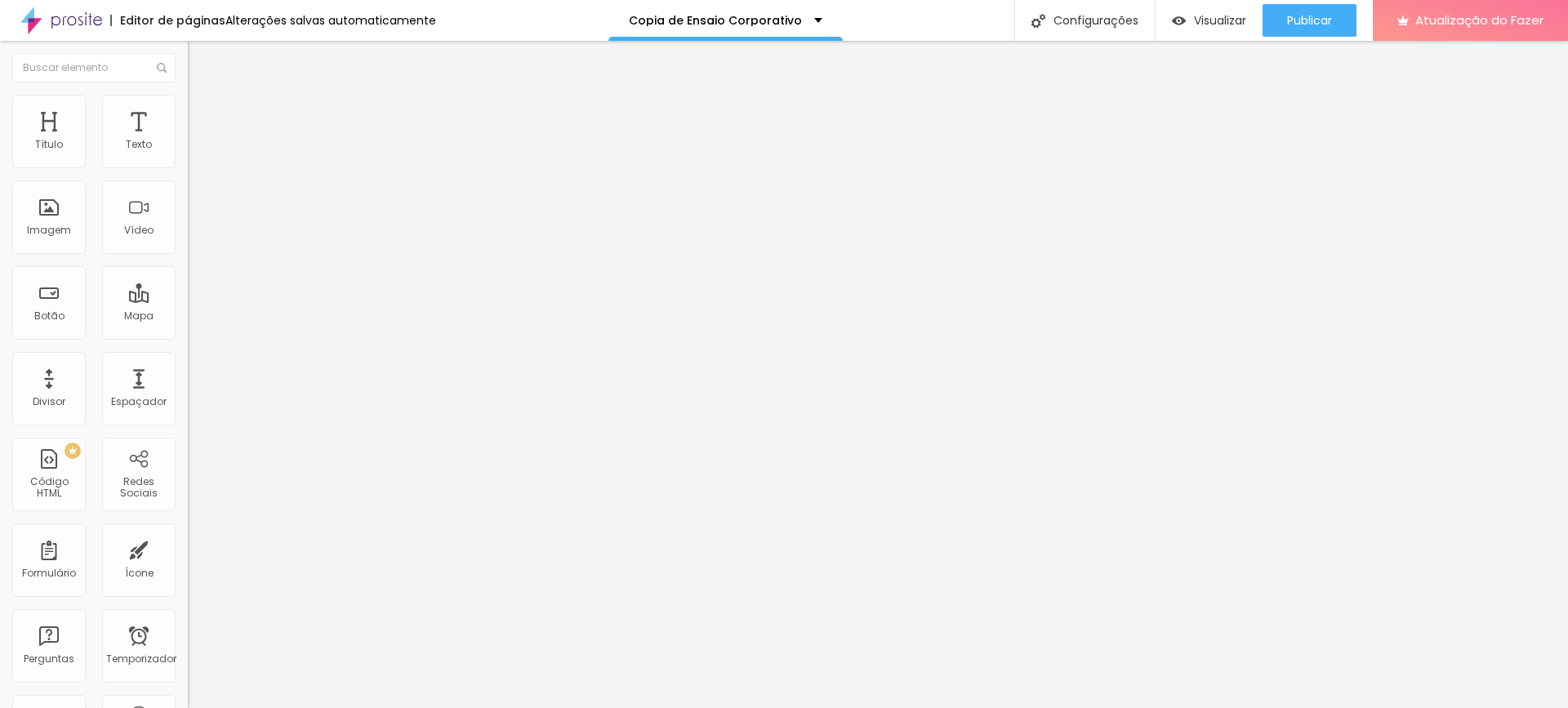
click at [188, 102] on li "Avançado" at bounding box center [282, 102] width 188 height 16
click at [188, 102] on ul "Conteúdo Estilo Avançado" at bounding box center [282, 102] width 188 height 49
click at [203, 112] on font "Estilo" at bounding box center [215, 106] width 25 height 14
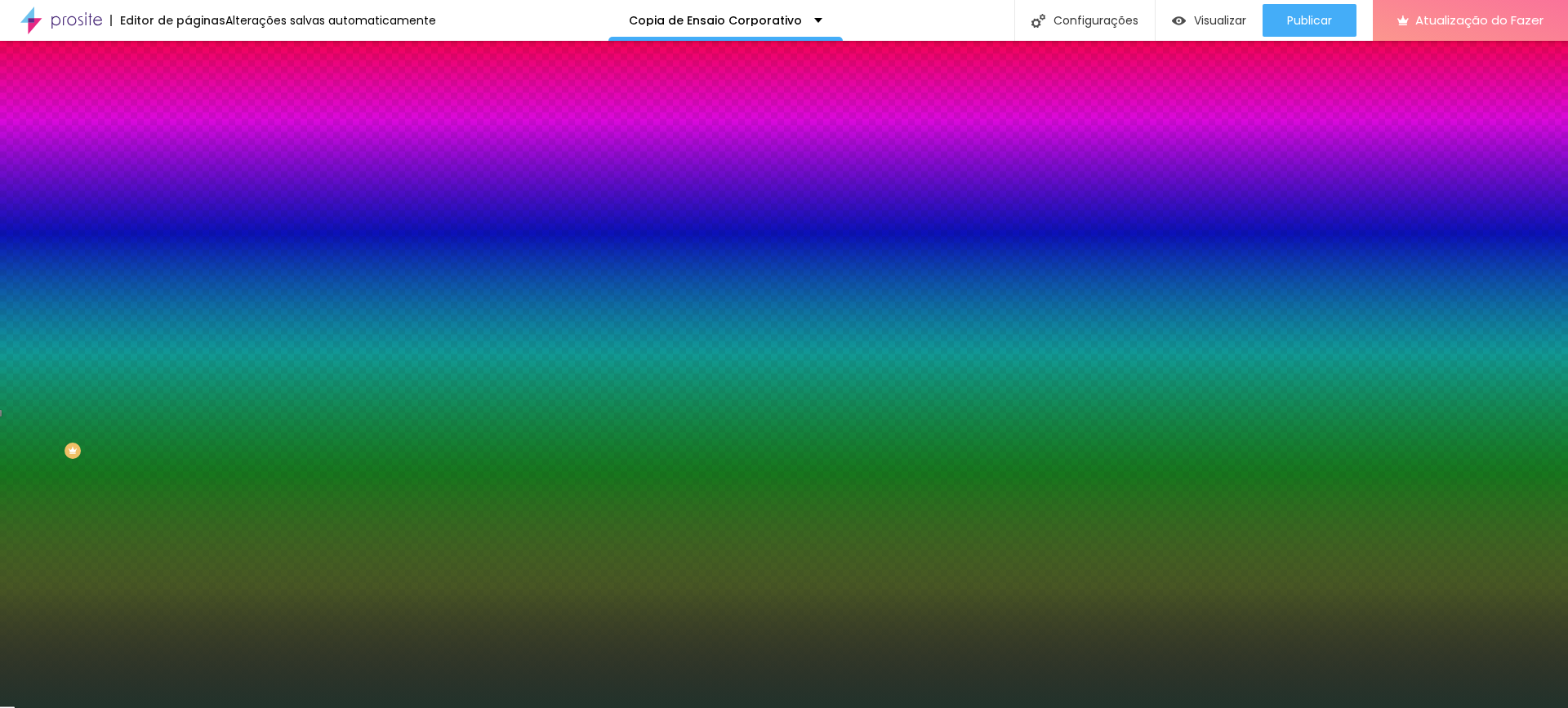
click at [188, 156] on div at bounding box center [282, 156] width 188 height 0
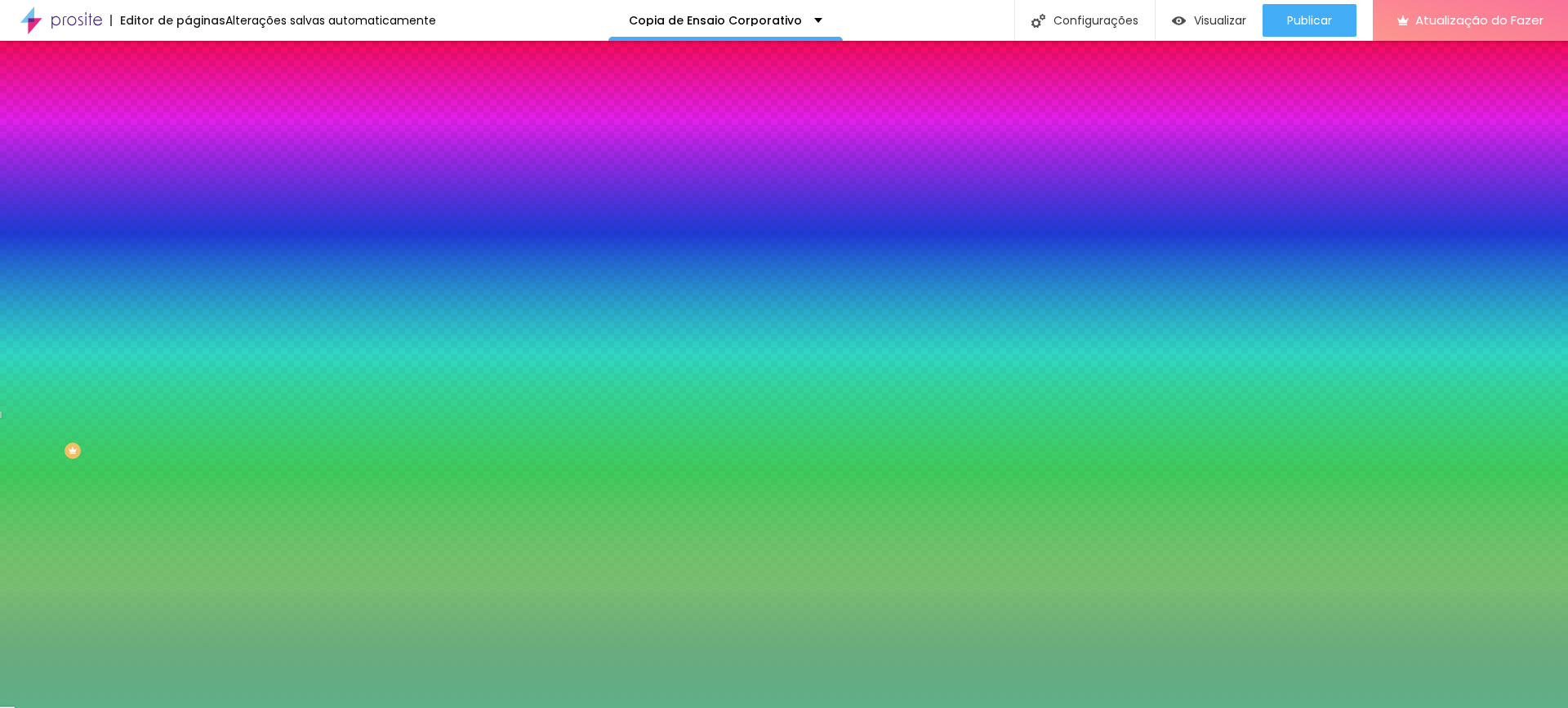
type input "#FFFFFF"
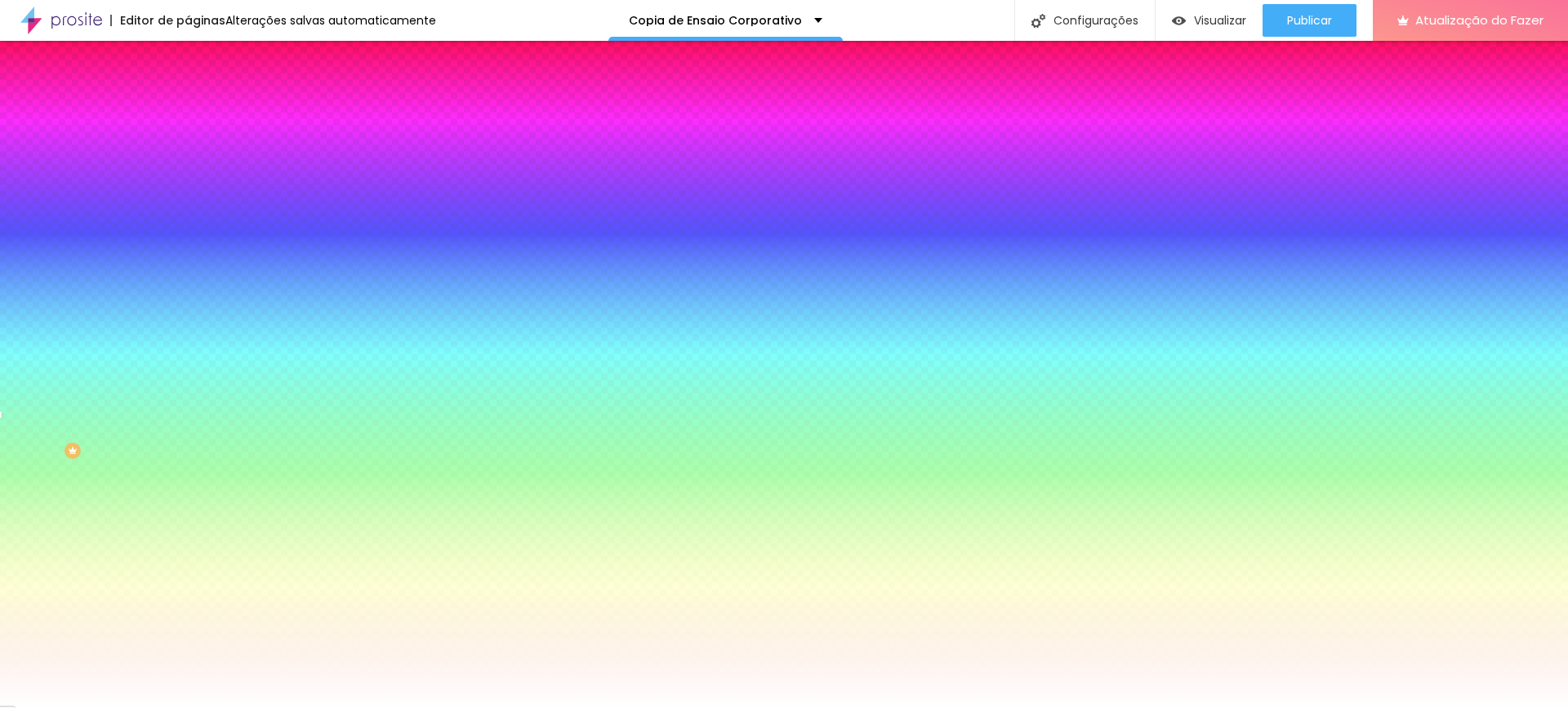
drag, startPoint x: 96, startPoint y: 219, endPoint x: 0, endPoint y: 129, distance: 131.6
click at [188, 129] on div "Conteúdo Estilo Avançado Cor de fundo Voltar ao padrão #FFFFFF Sombra DESATIVAD…" at bounding box center [282, 175] width 188 height 195
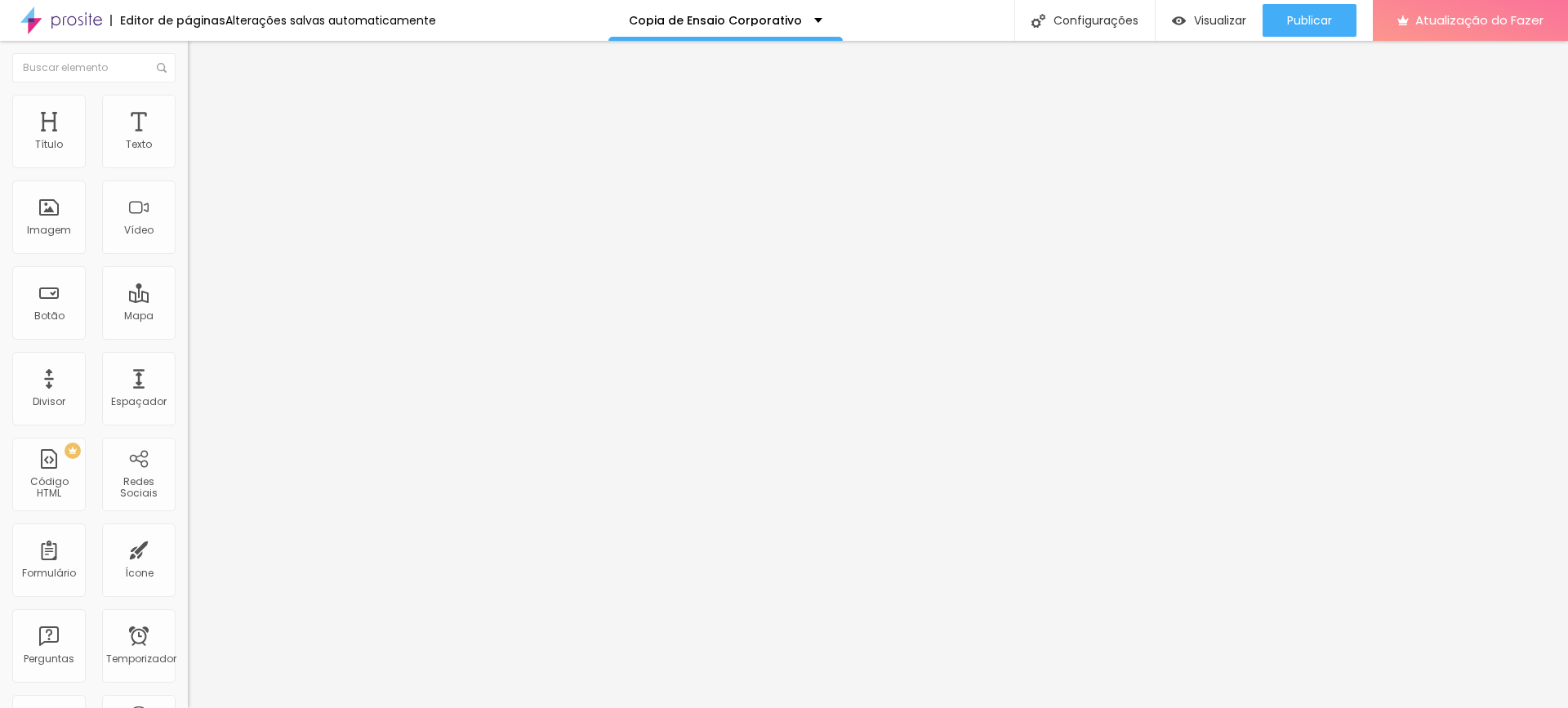
click at [188, 95] on li "Estilo" at bounding box center [282, 102] width 188 height 16
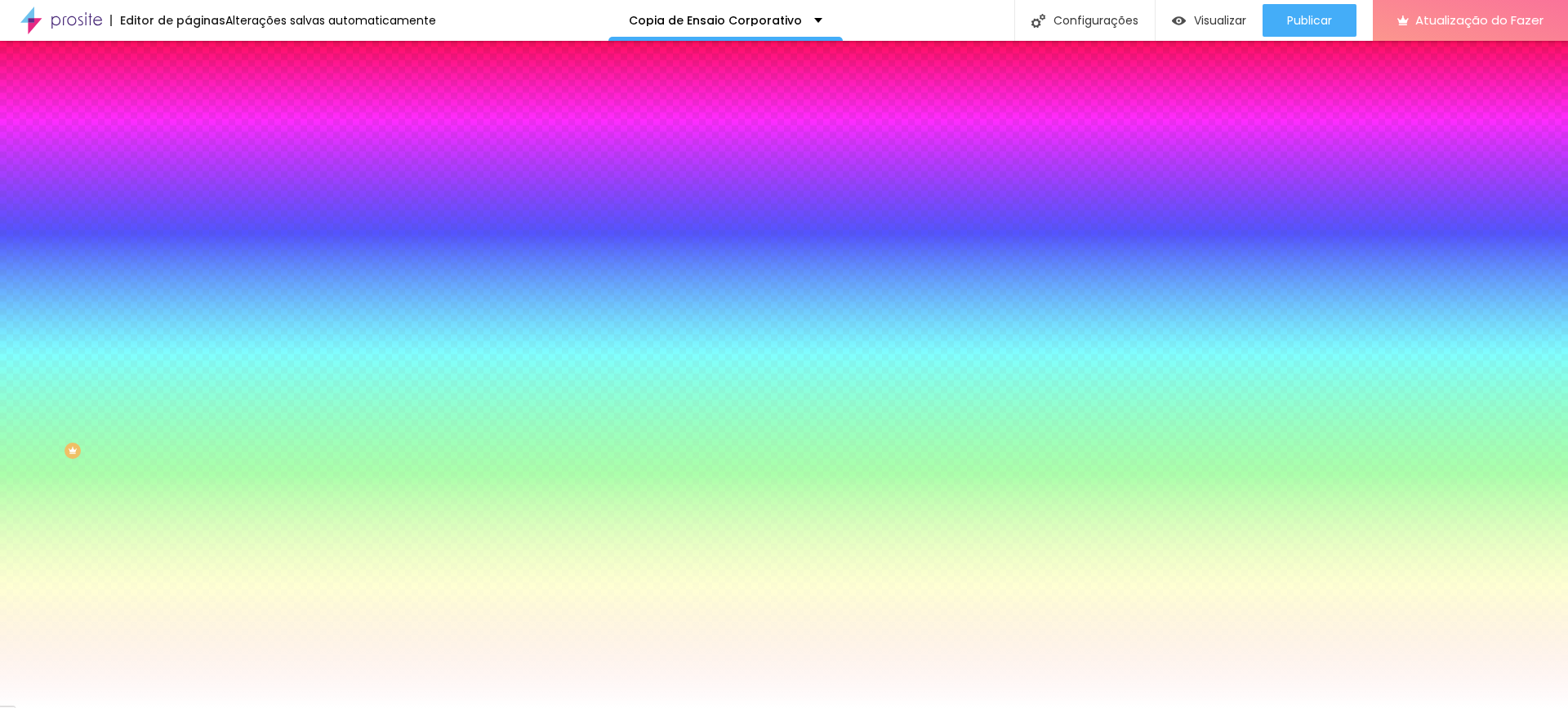
click at [188, 156] on div at bounding box center [282, 156] width 188 height 0
click at [188, 170] on input "#FFFFFF" at bounding box center [286, 164] width 196 height 16
paste input "22332B"
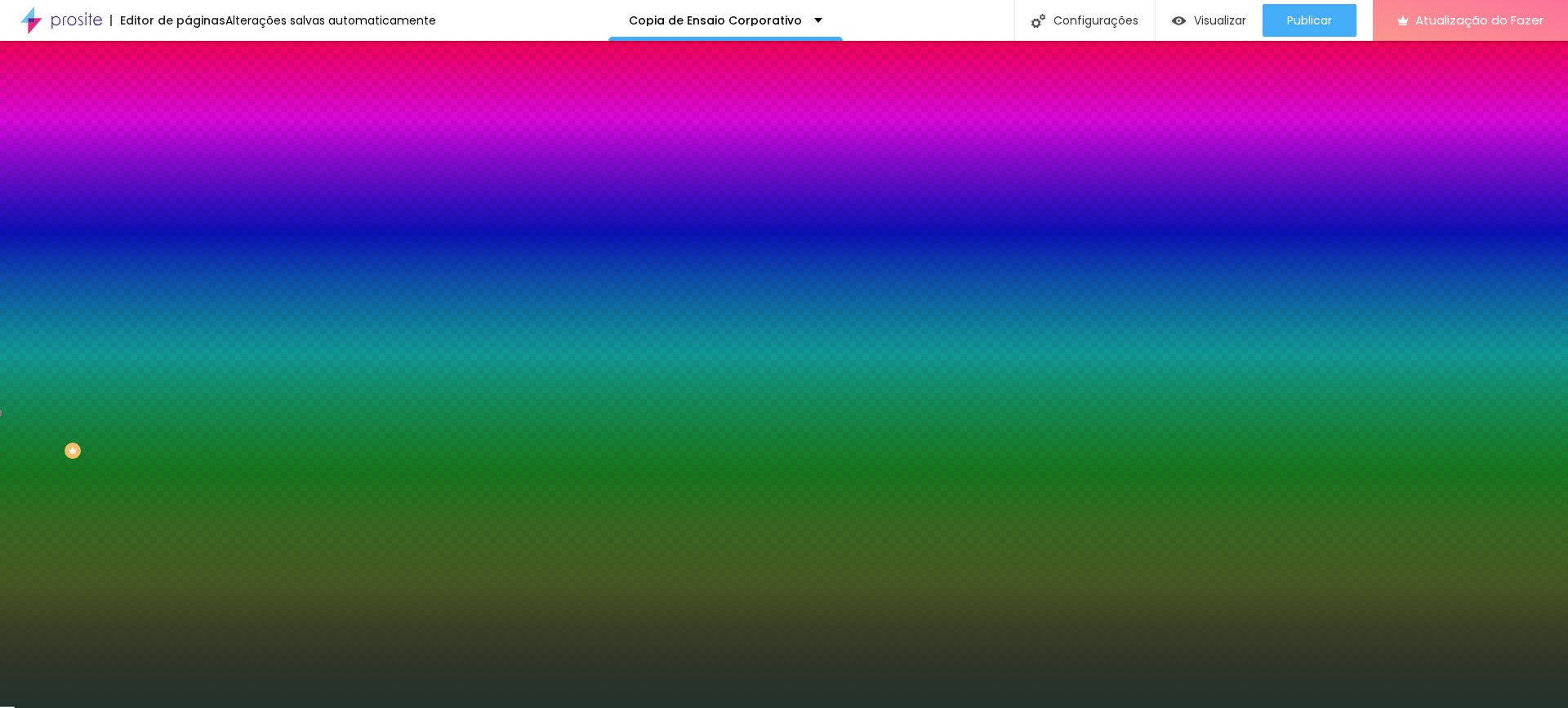
type input "#22332B"
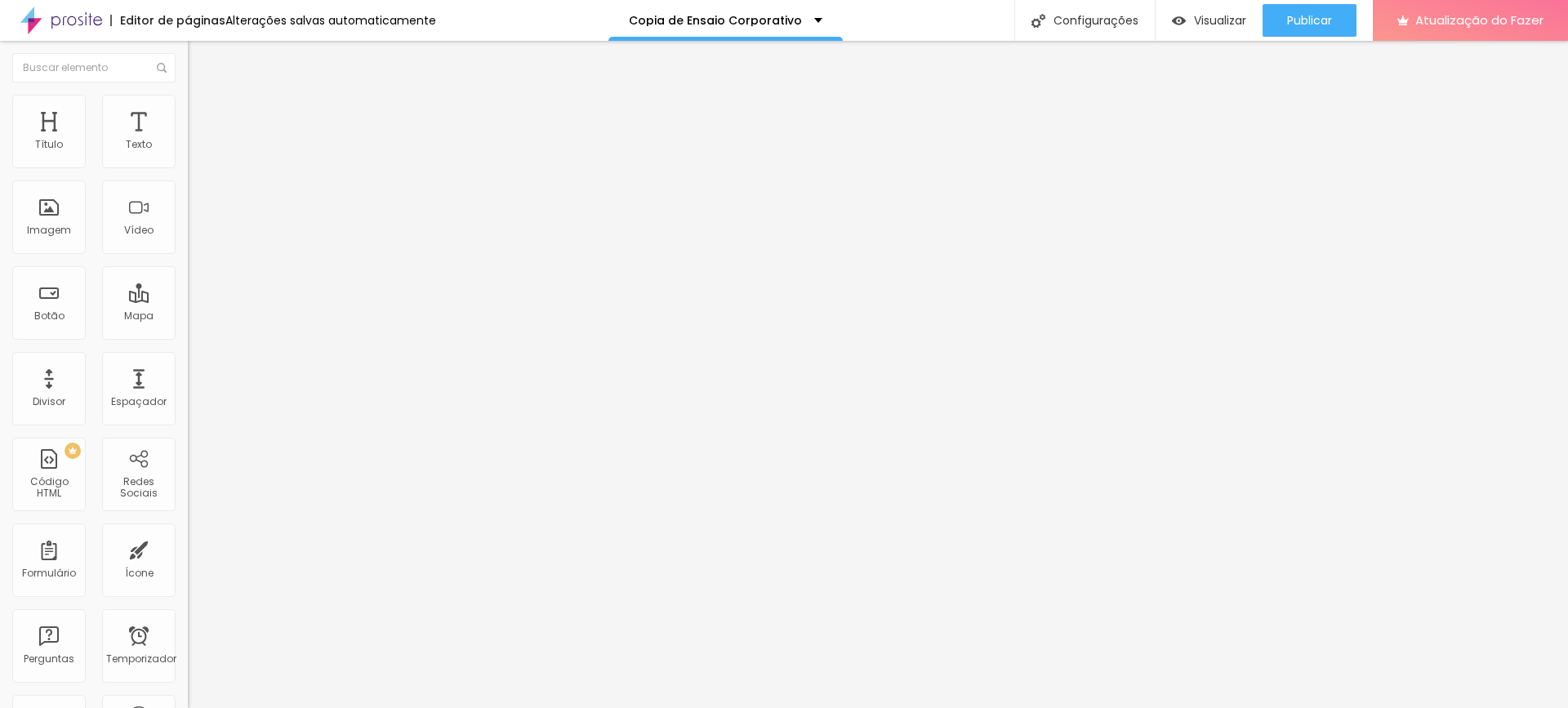
click at [203, 109] on font "Avançado" at bounding box center [230, 106] width 54 height 14
click at [203, 112] on font "Estilo" at bounding box center [215, 106] width 25 height 14
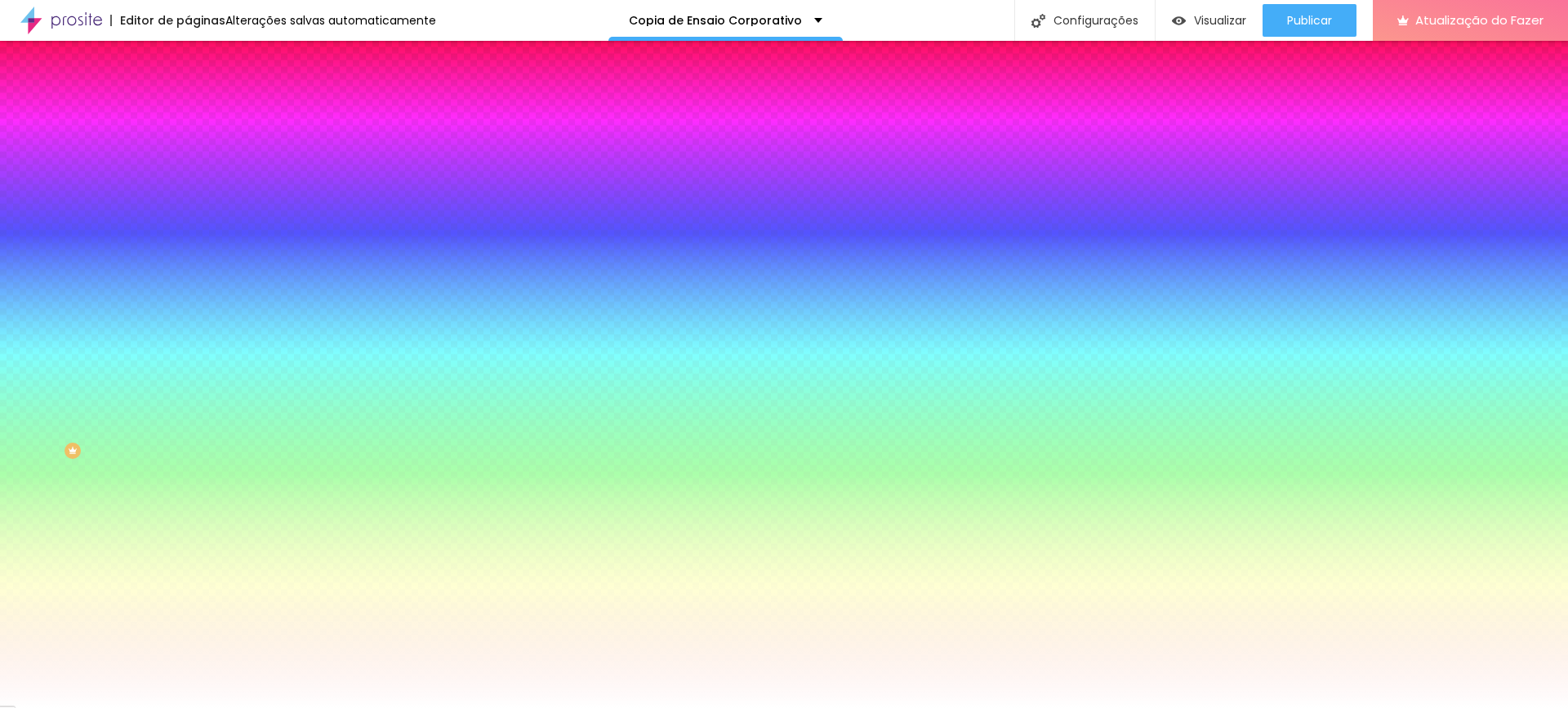
paste input "BD9B5A"
type input "#BD9B5A"
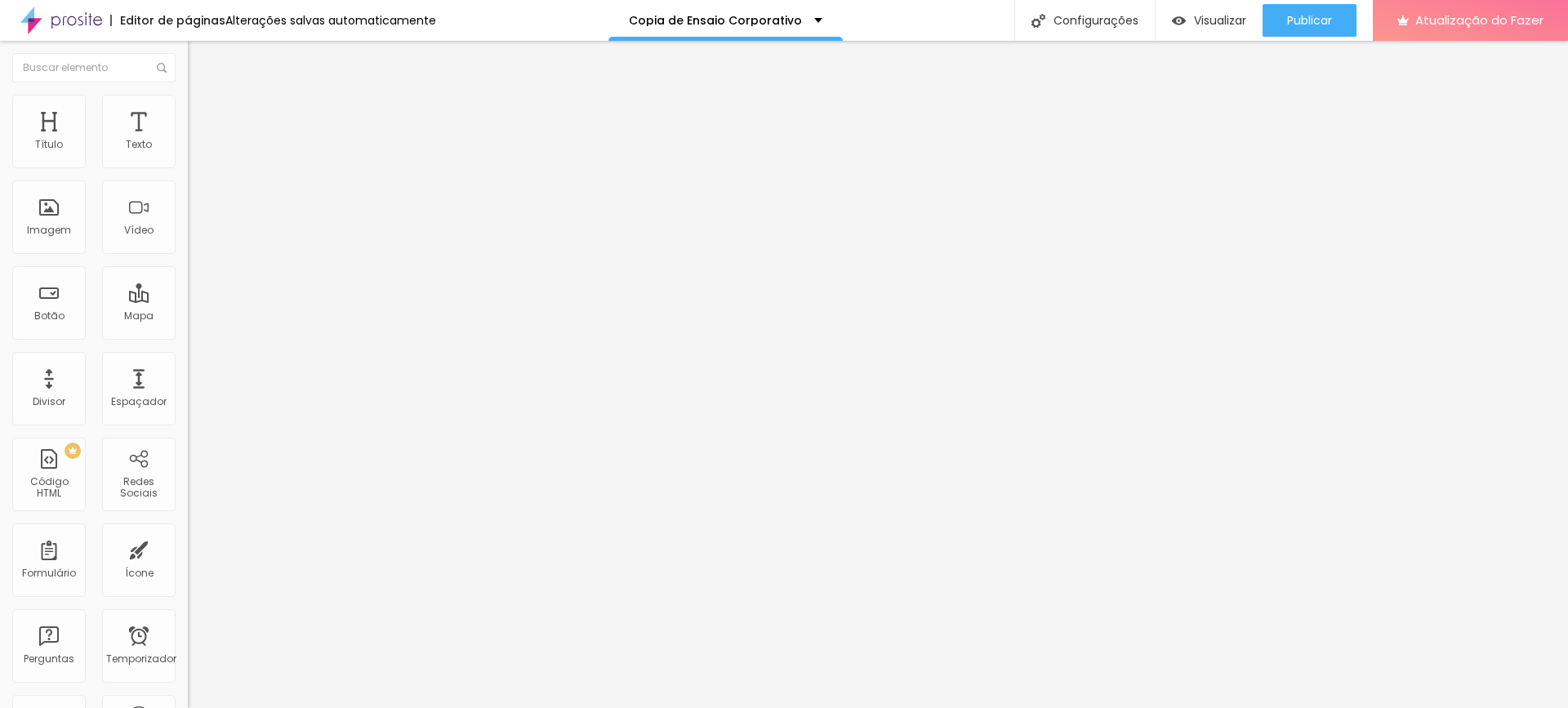
click at [188, 95] on img at bounding box center [195, 102] width 15 height 15
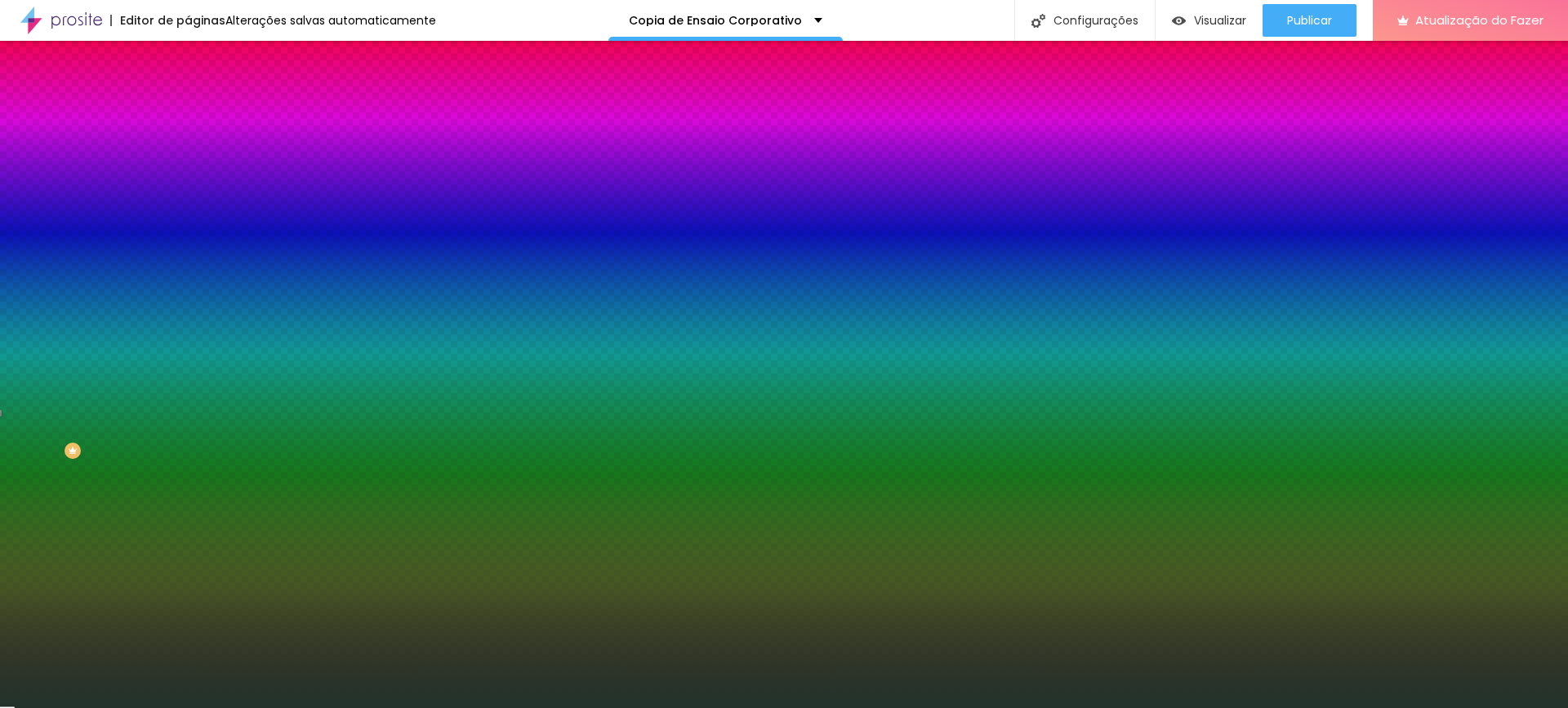
drag, startPoint x: 167, startPoint y: 166, endPoint x: 105, endPoint y: 168, distance: 62.0
click at [188, 168] on div "#22332B" at bounding box center [282, 164] width 188 height 16
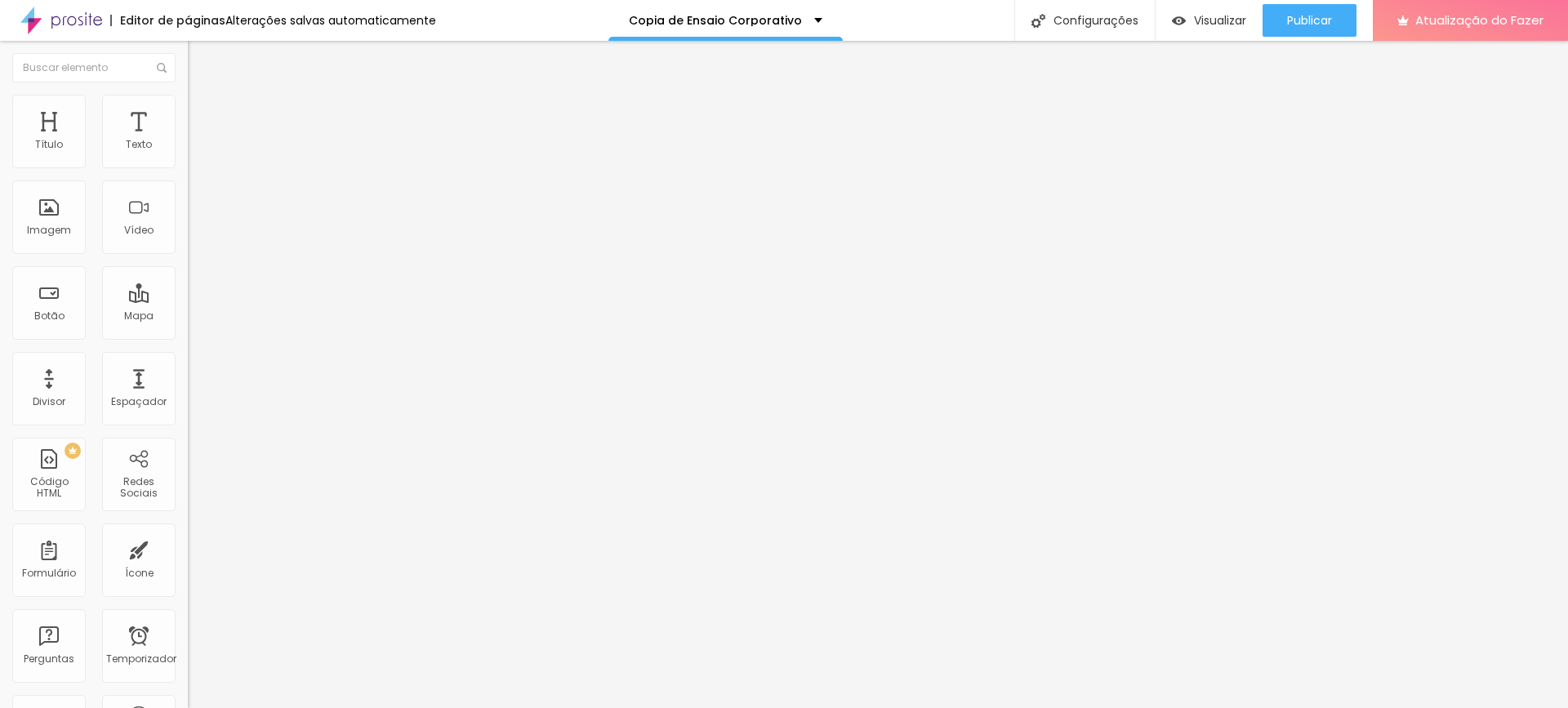
click at [203, 109] on font "Estilo" at bounding box center [215, 106] width 25 height 14
click at [188, 109] on ul "Conteúdo Estilo Avançado" at bounding box center [282, 102] width 188 height 49
click at [188, 109] on li "Estilo" at bounding box center [282, 102] width 188 height 16
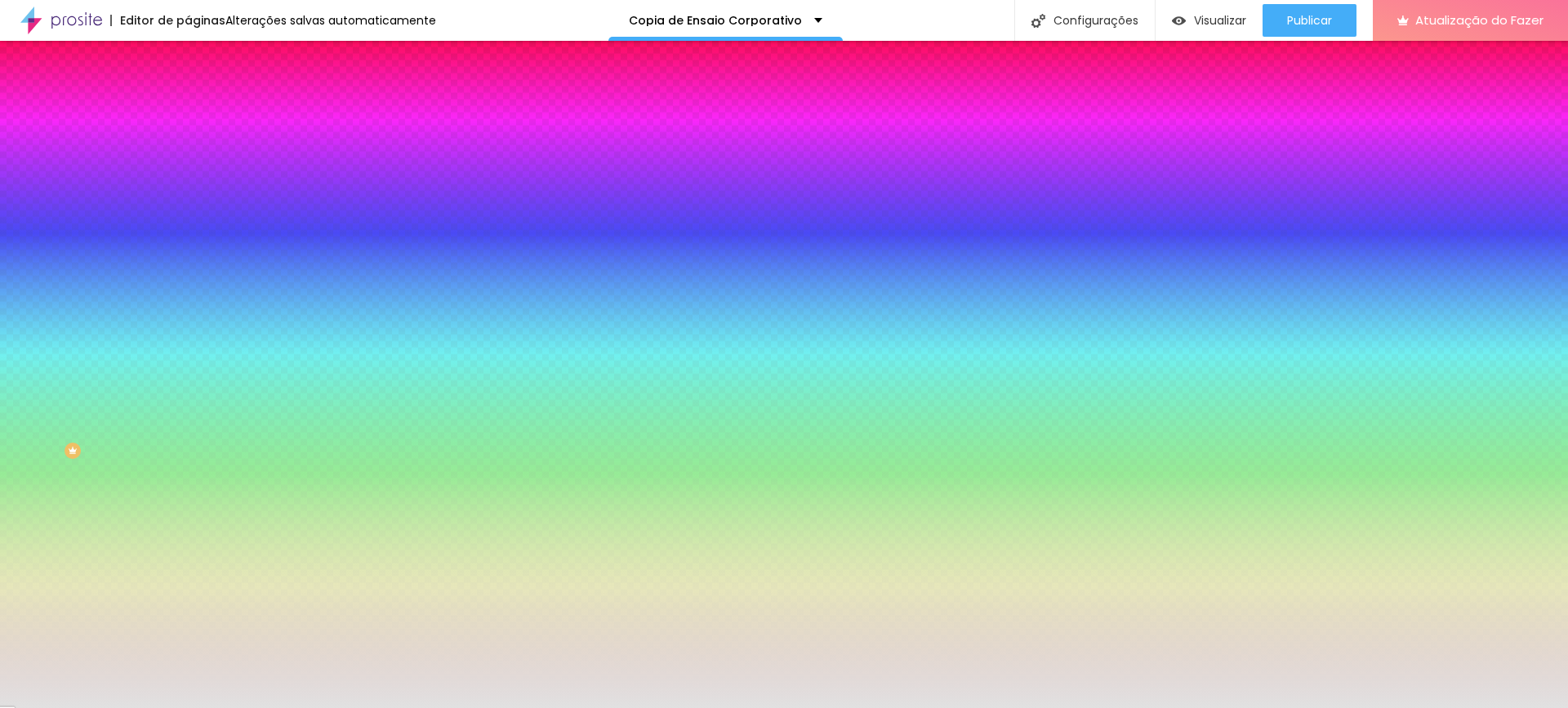
scroll to position [1, 0]
paste input "22332B"
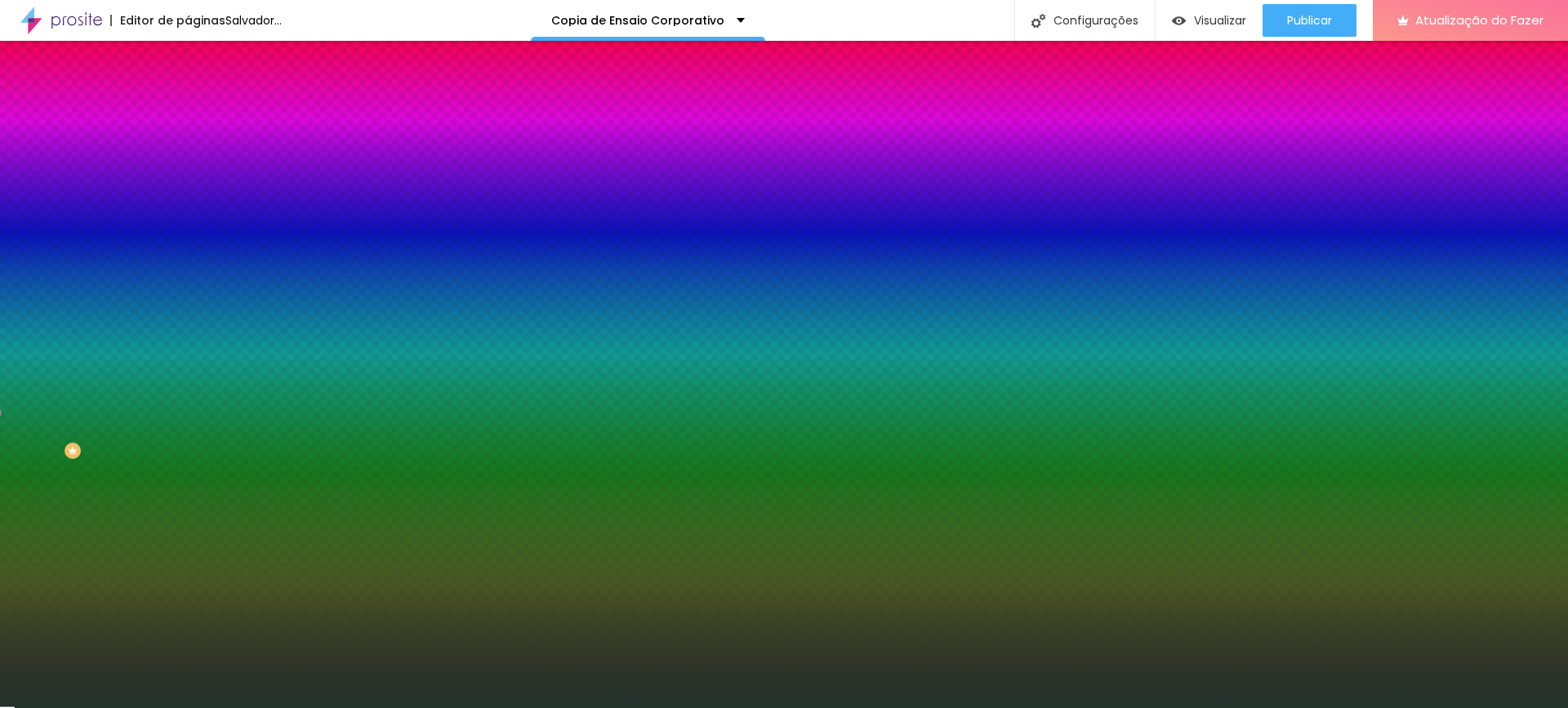
type input "#22332B"
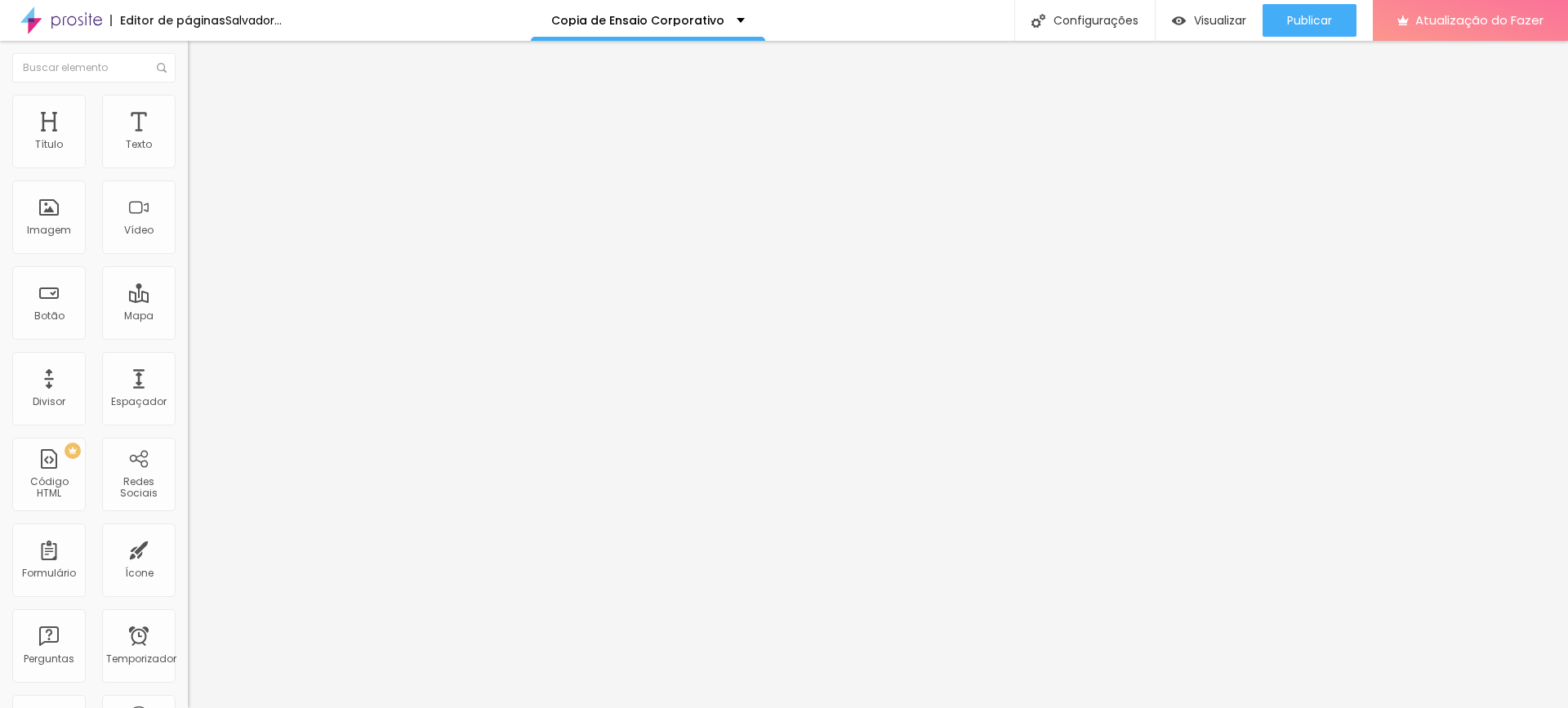
click at [188, 100] on li "Estilo" at bounding box center [282, 102] width 188 height 16
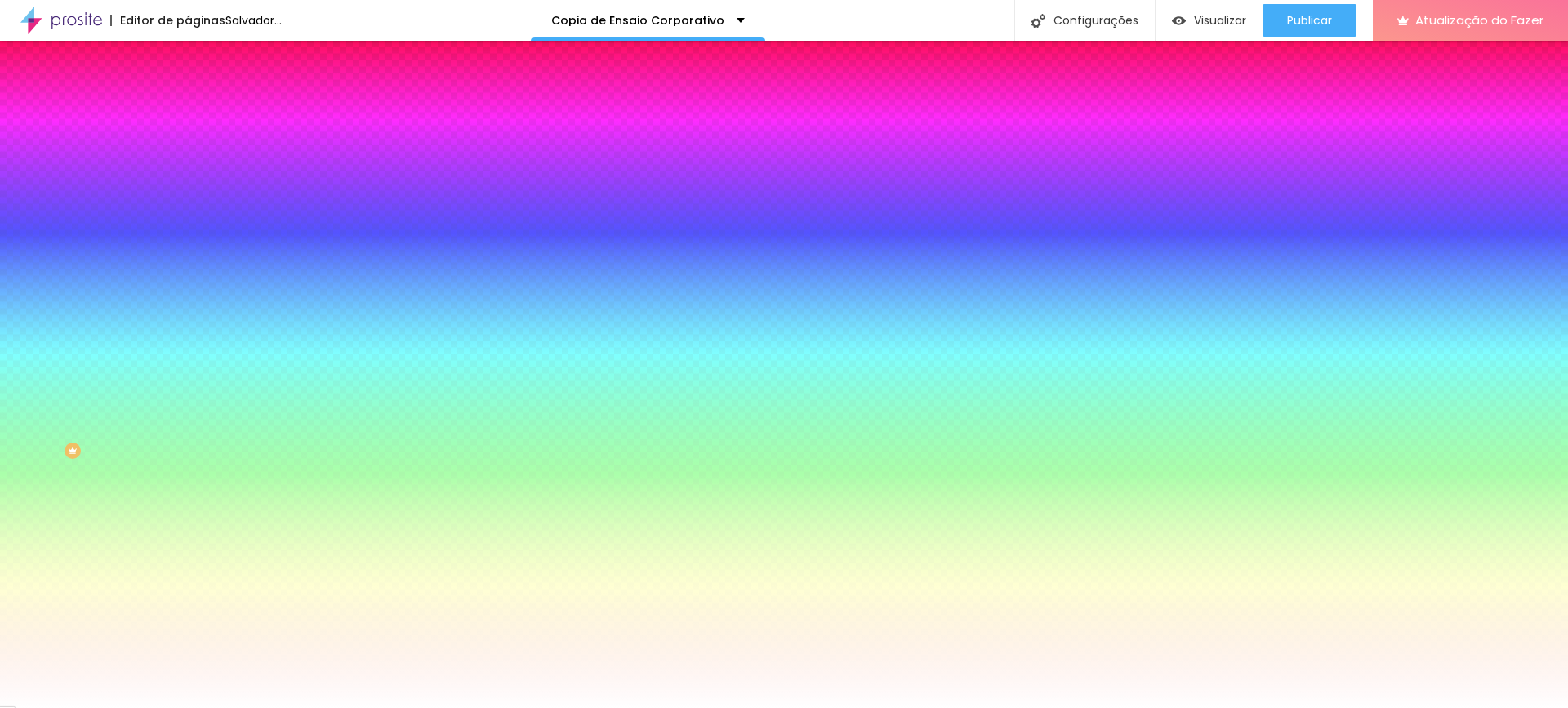
click at [188, 238] on input "#FFFFFF" at bounding box center [286, 230] width 196 height 16
paste input "22332B"
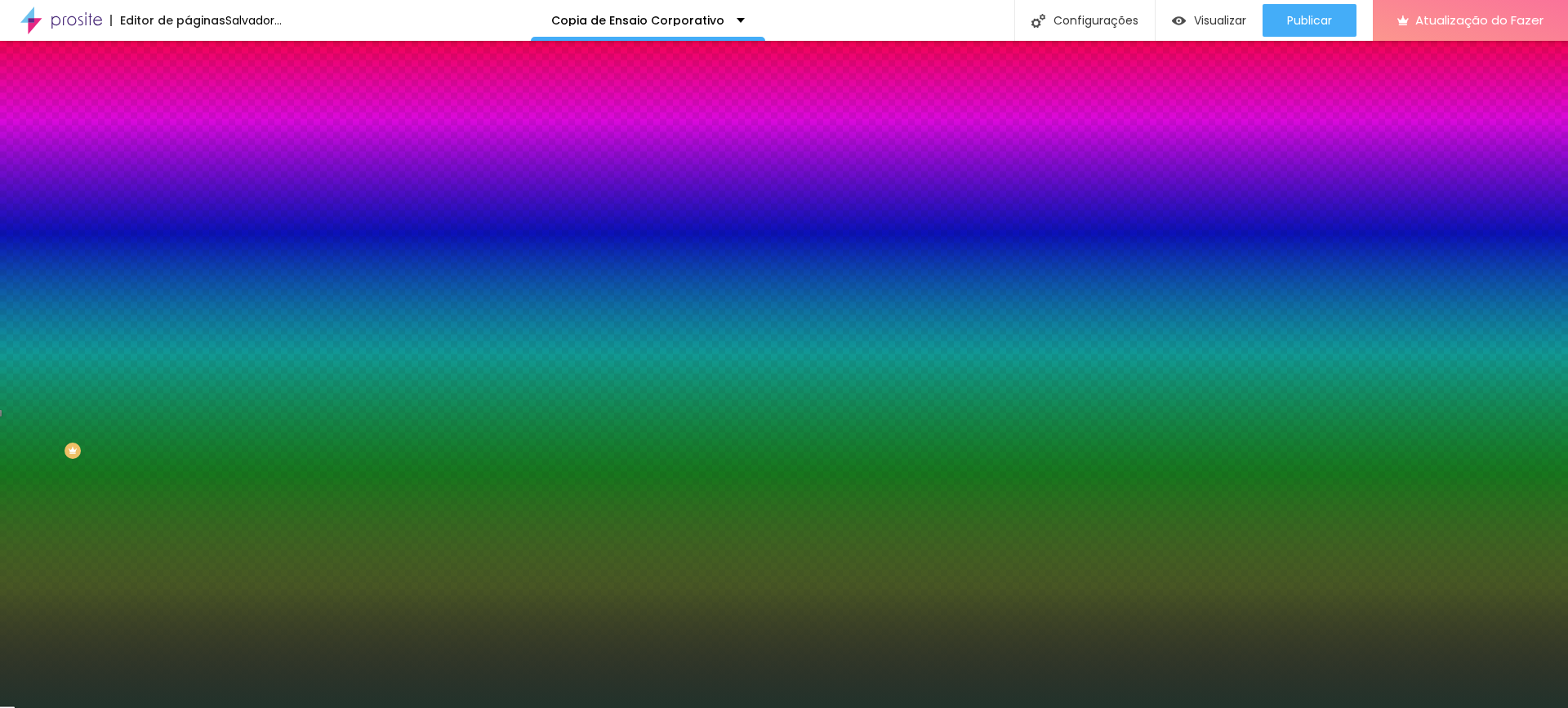
type input "#22332B"
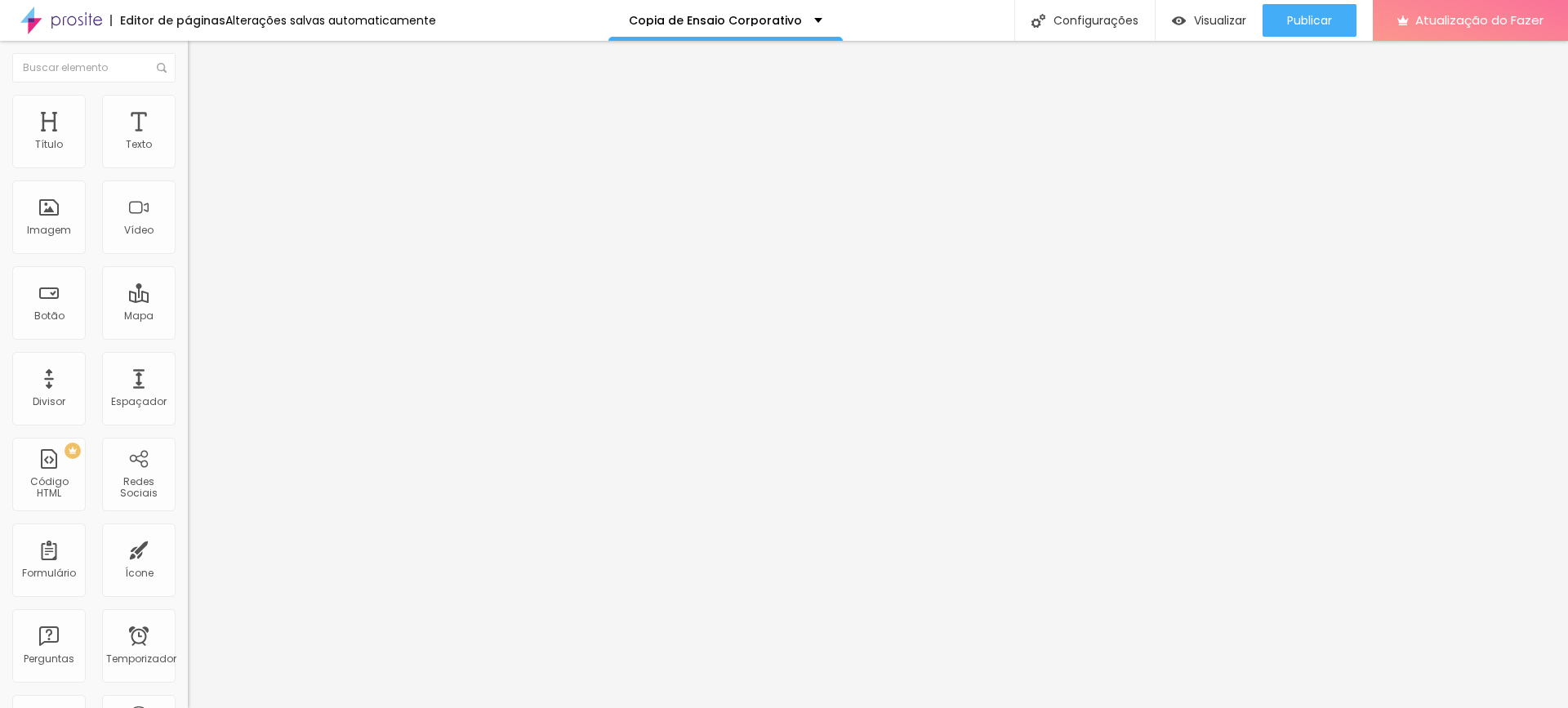
click at [203, 111] on font "Estilo" at bounding box center [215, 106] width 25 height 14
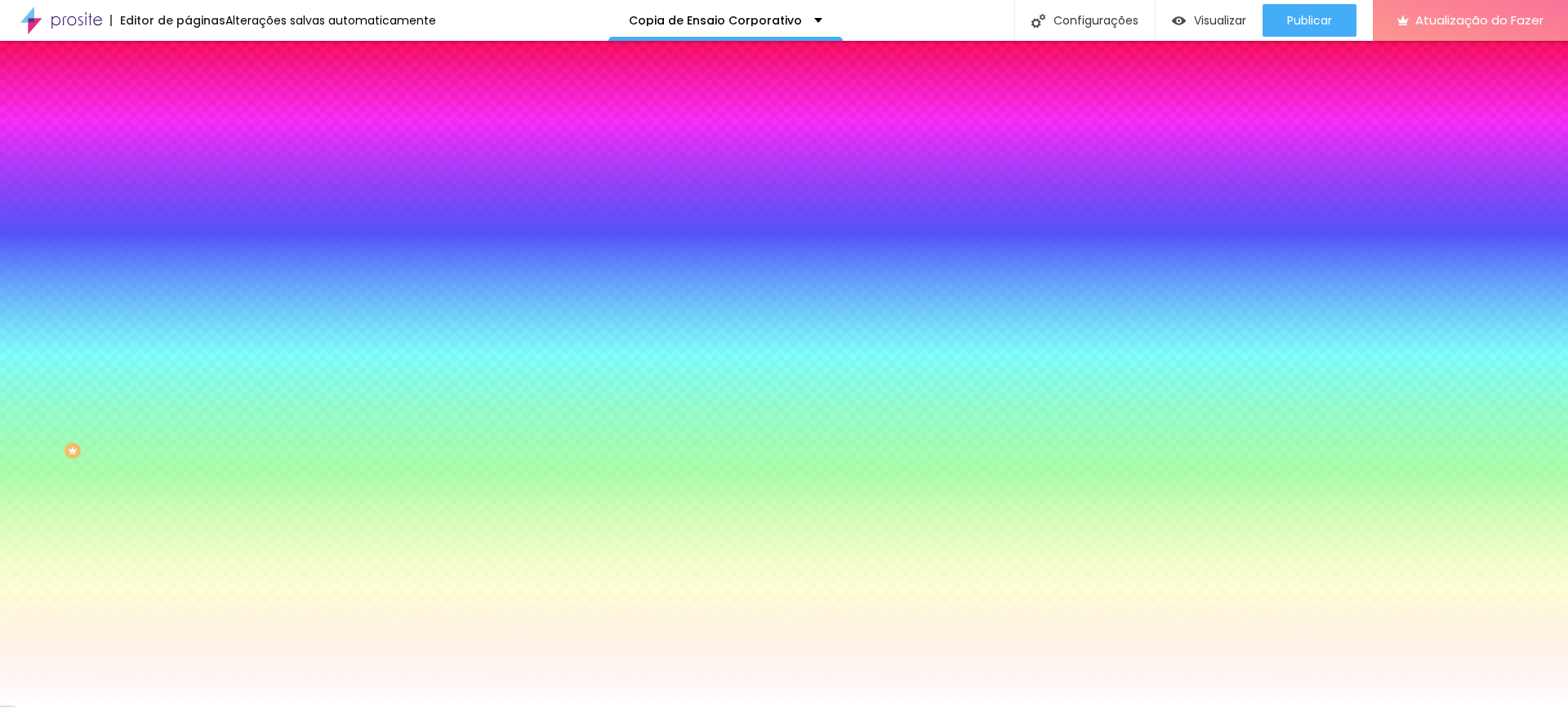
click at [188, 238] on input "#FFFFFF" at bounding box center [286, 230] width 196 height 16
paste input "22332B"
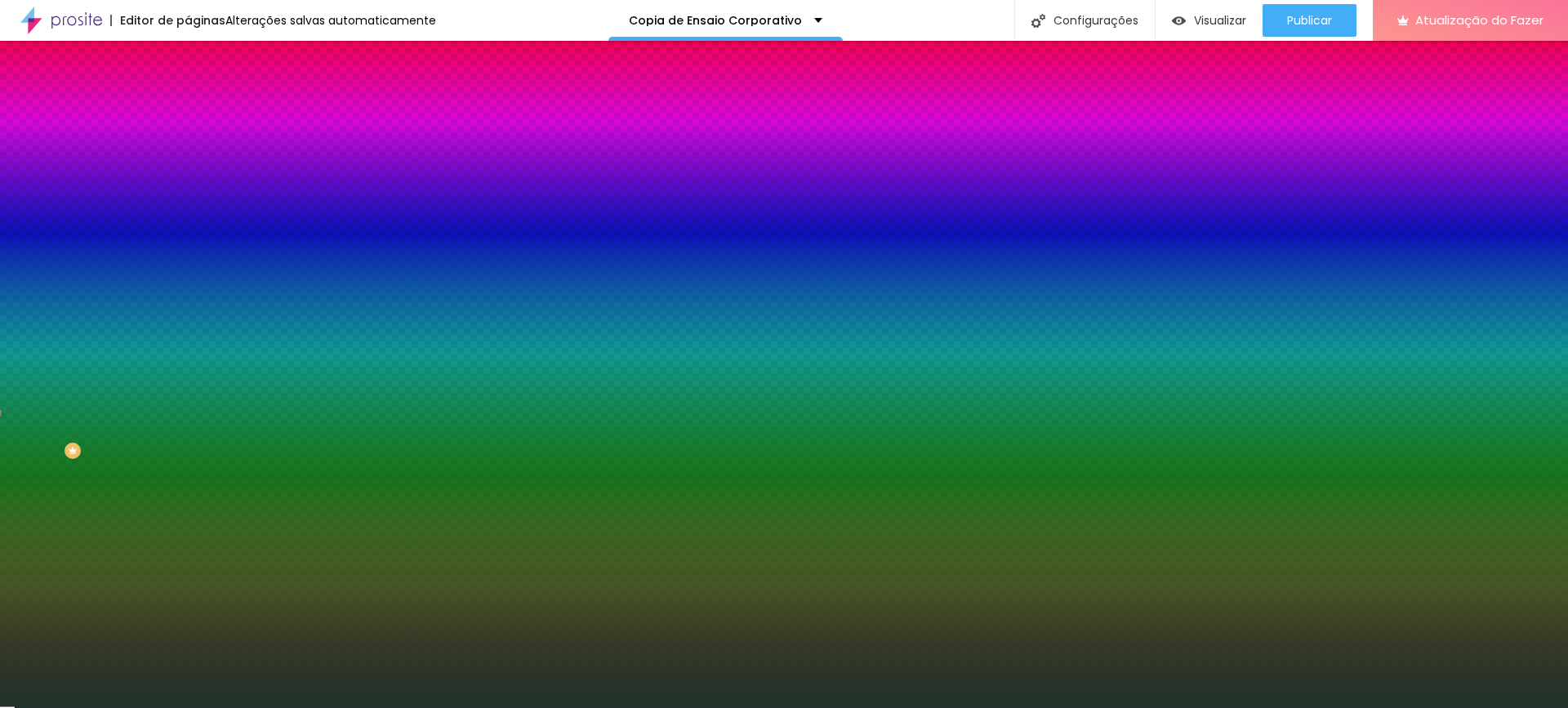
type input "#22332B"
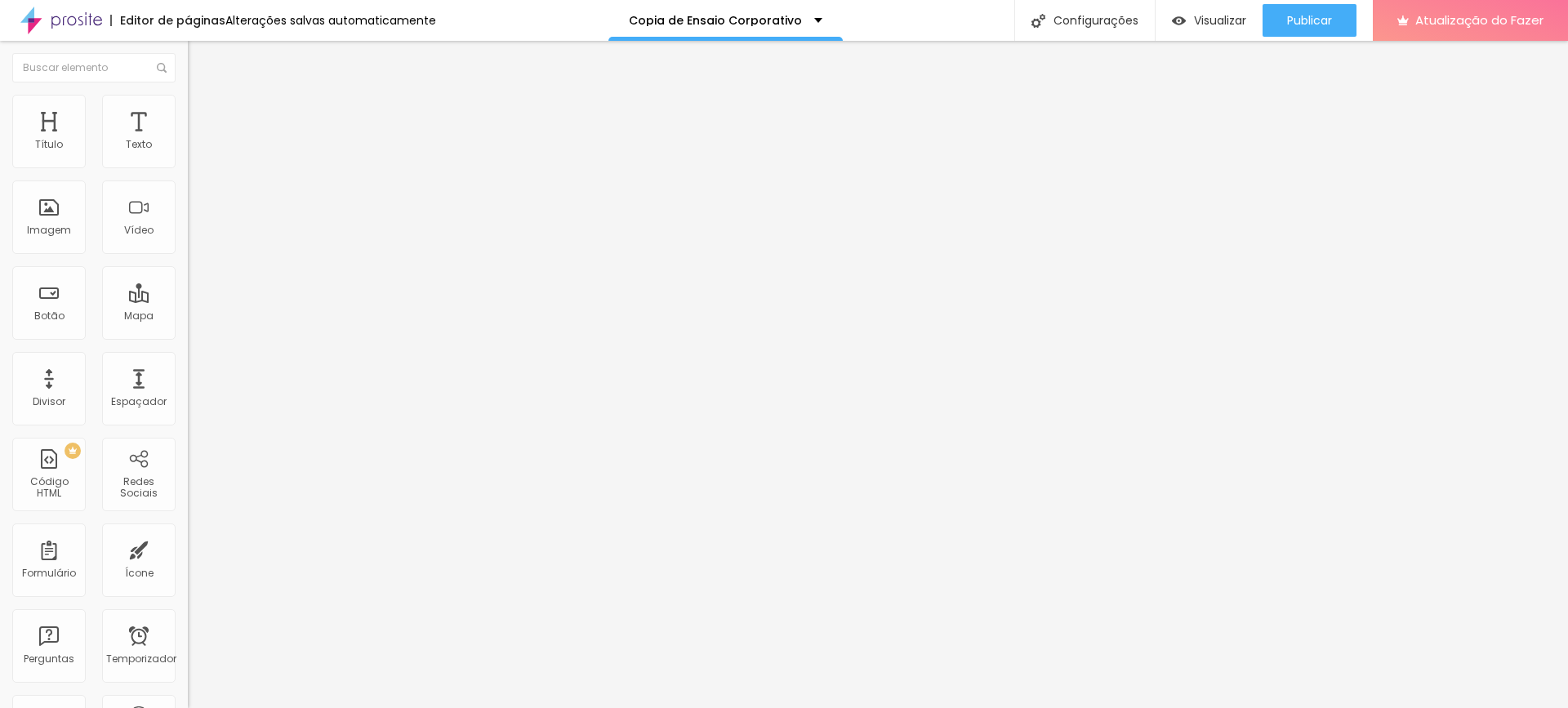
click at [203, 112] on font "Estilo" at bounding box center [215, 106] width 25 height 14
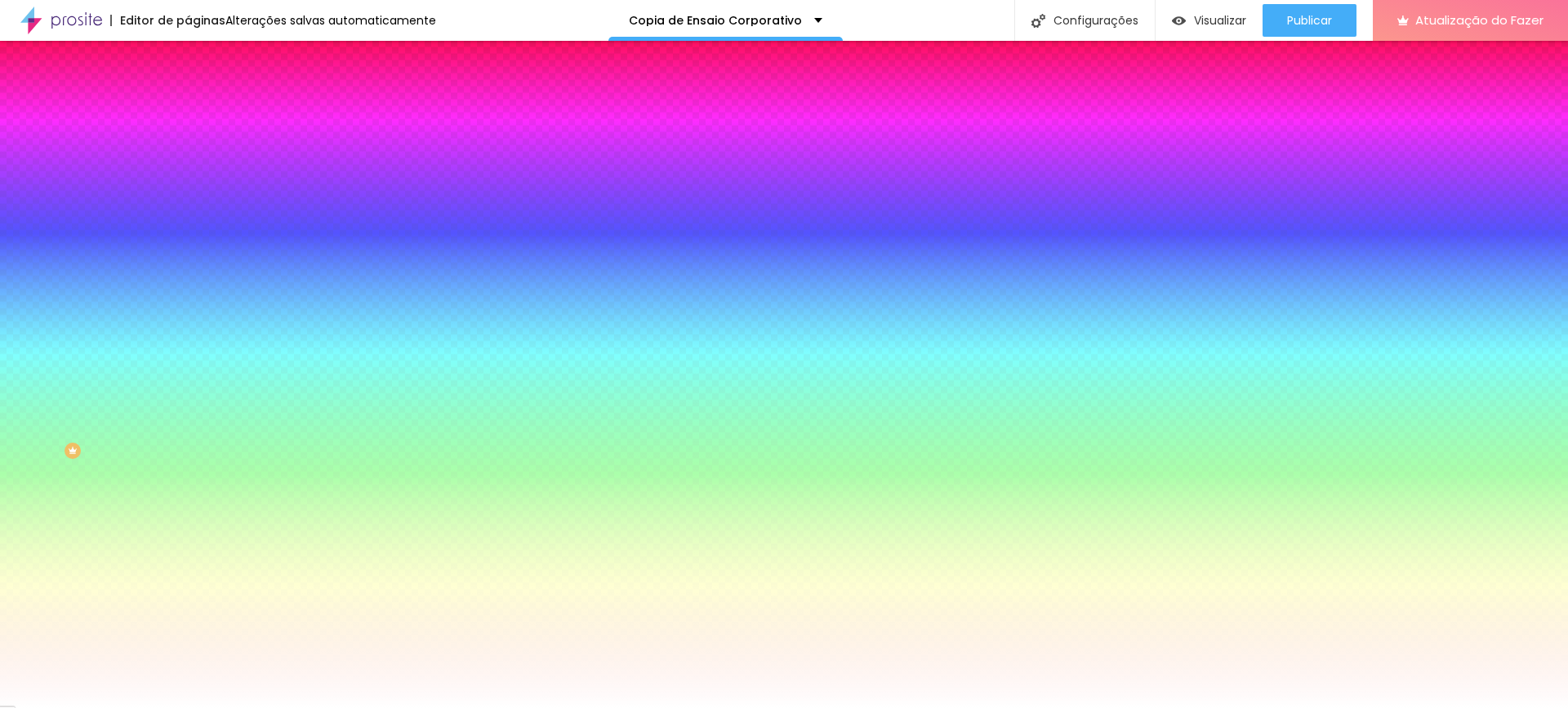
click at [188, 238] on input "#FFFFFF" at bounding box center [286, 230] width 196 height 16
paste input "22332B"
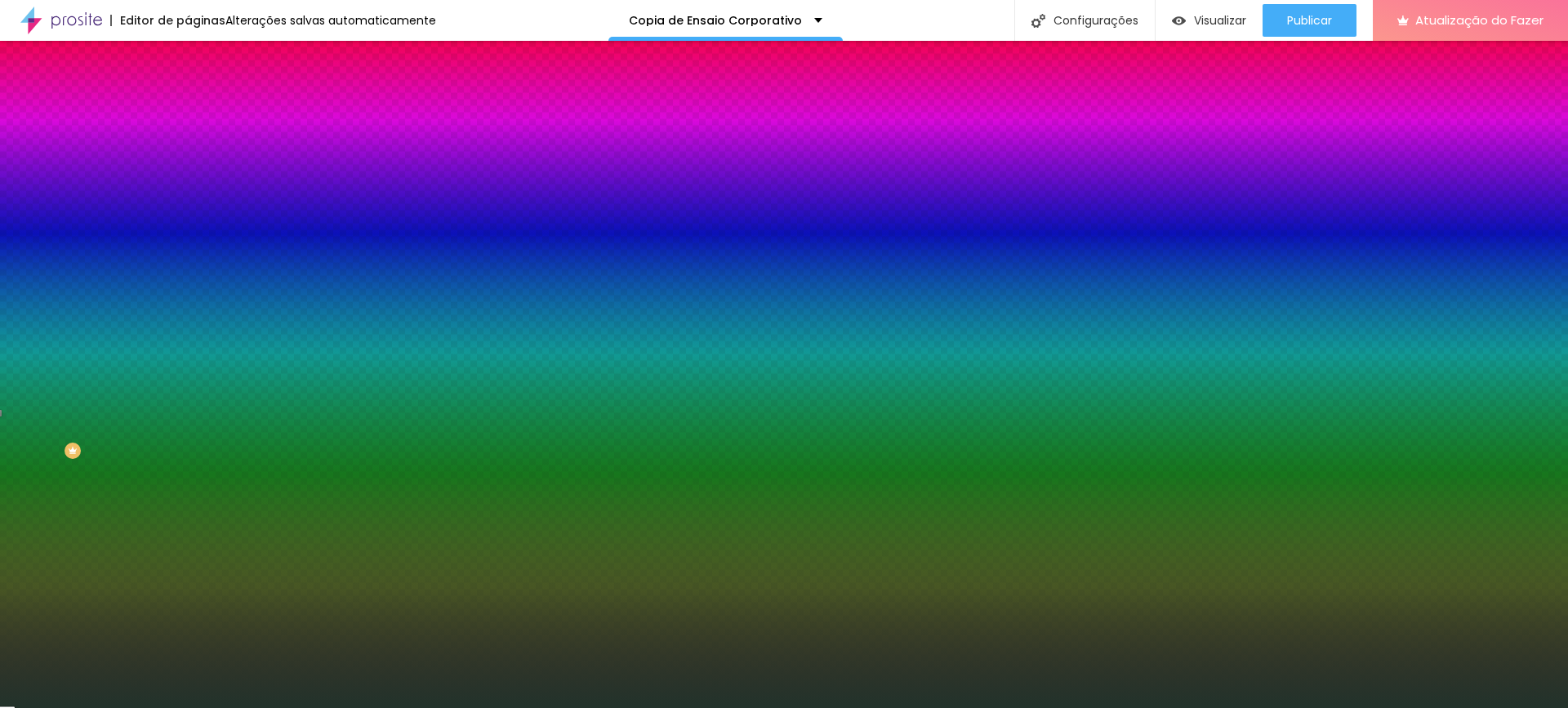
type input "#22332B"
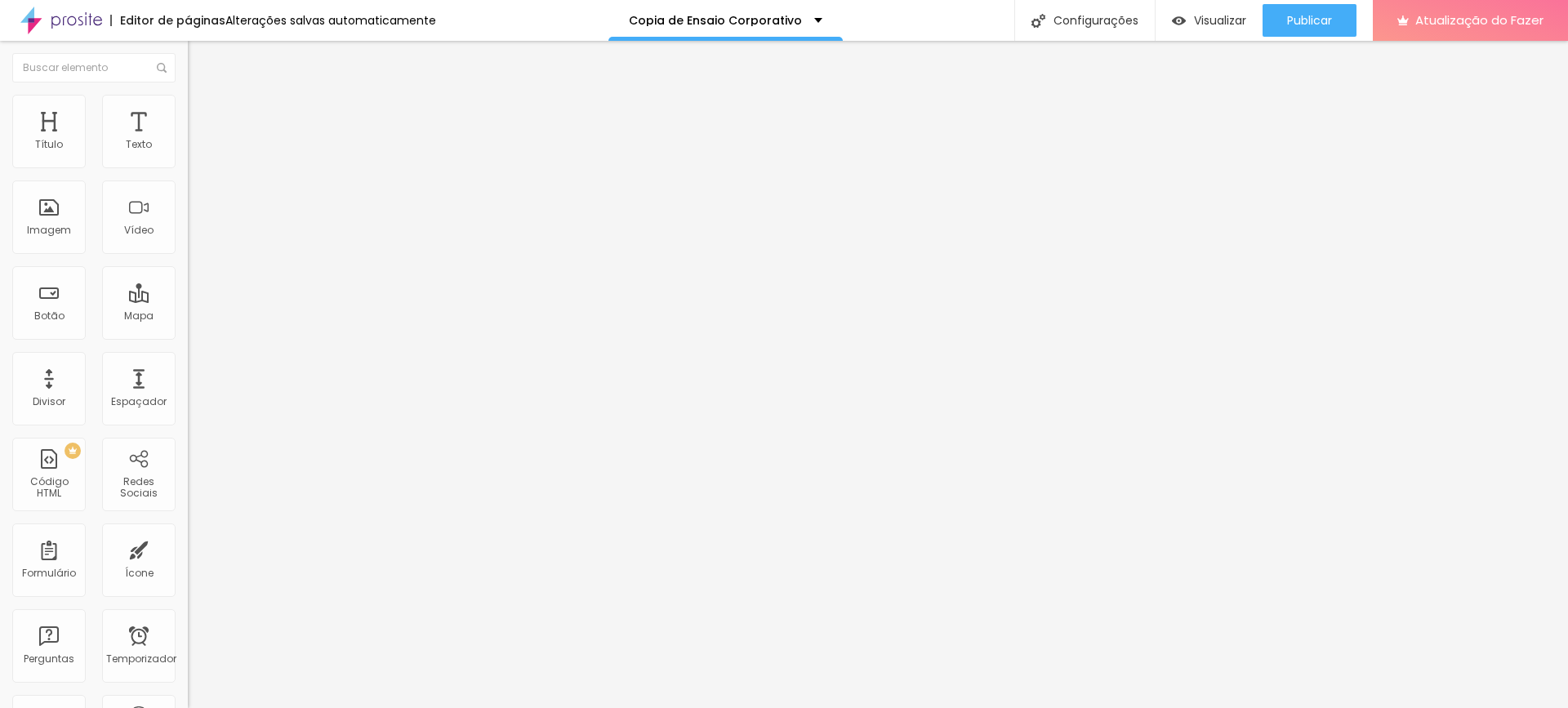
click at [188, 104] on img at bounding box center [195, 102] width 15 height 15
click at [203, 96] on font "Conteúdo" at bounding box center [228, 89] width 50 height 14
click at [203, 109] on font "Estilo" at bounding box center [215, 106] width 25 height 14
click at [203, 115] on font "Avançado" at bounding box center [230, 122] width 54 height 14
click at [188, 102] on img at bounding box center [195, 102] width 15 height 15
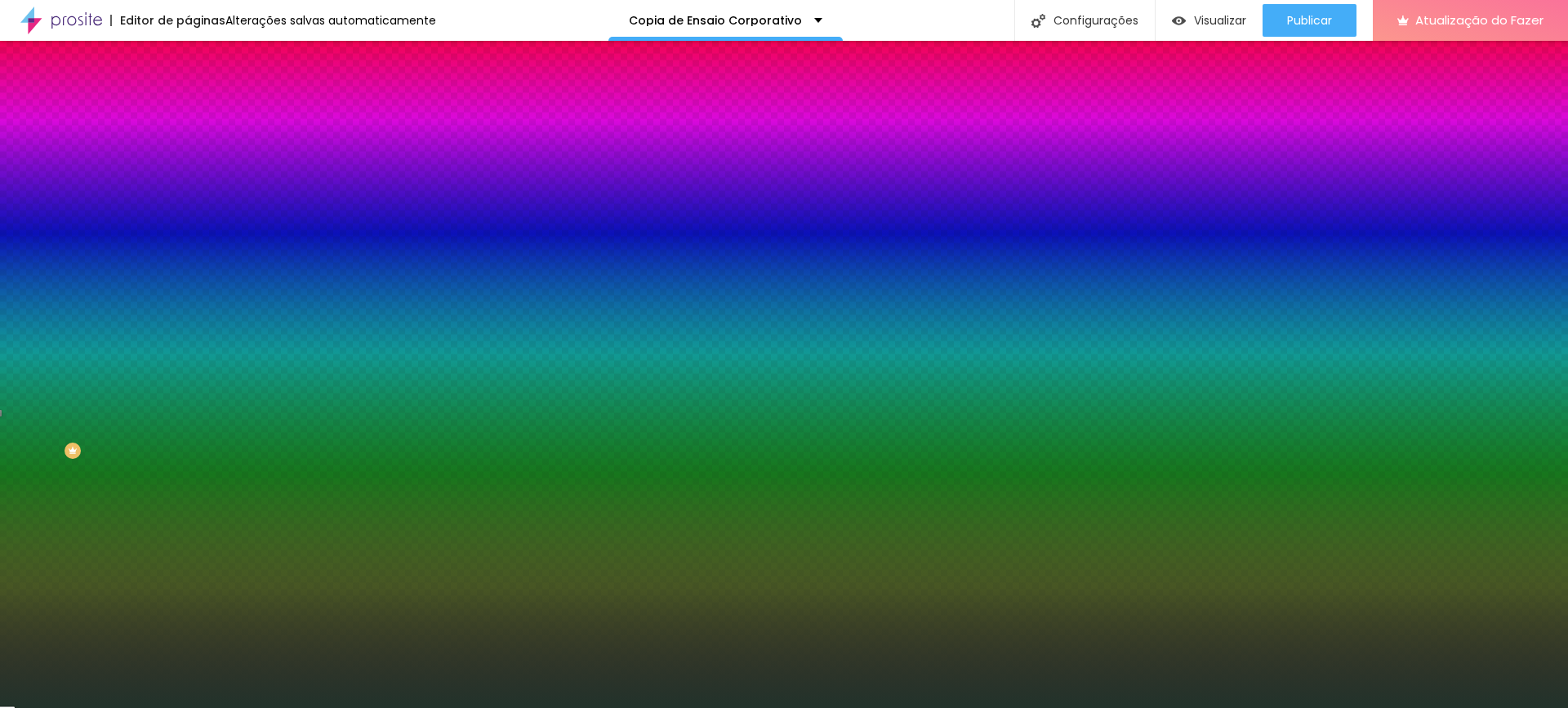
click at [188, 222] on div at bounding box center [282, 222] width 188 height 0
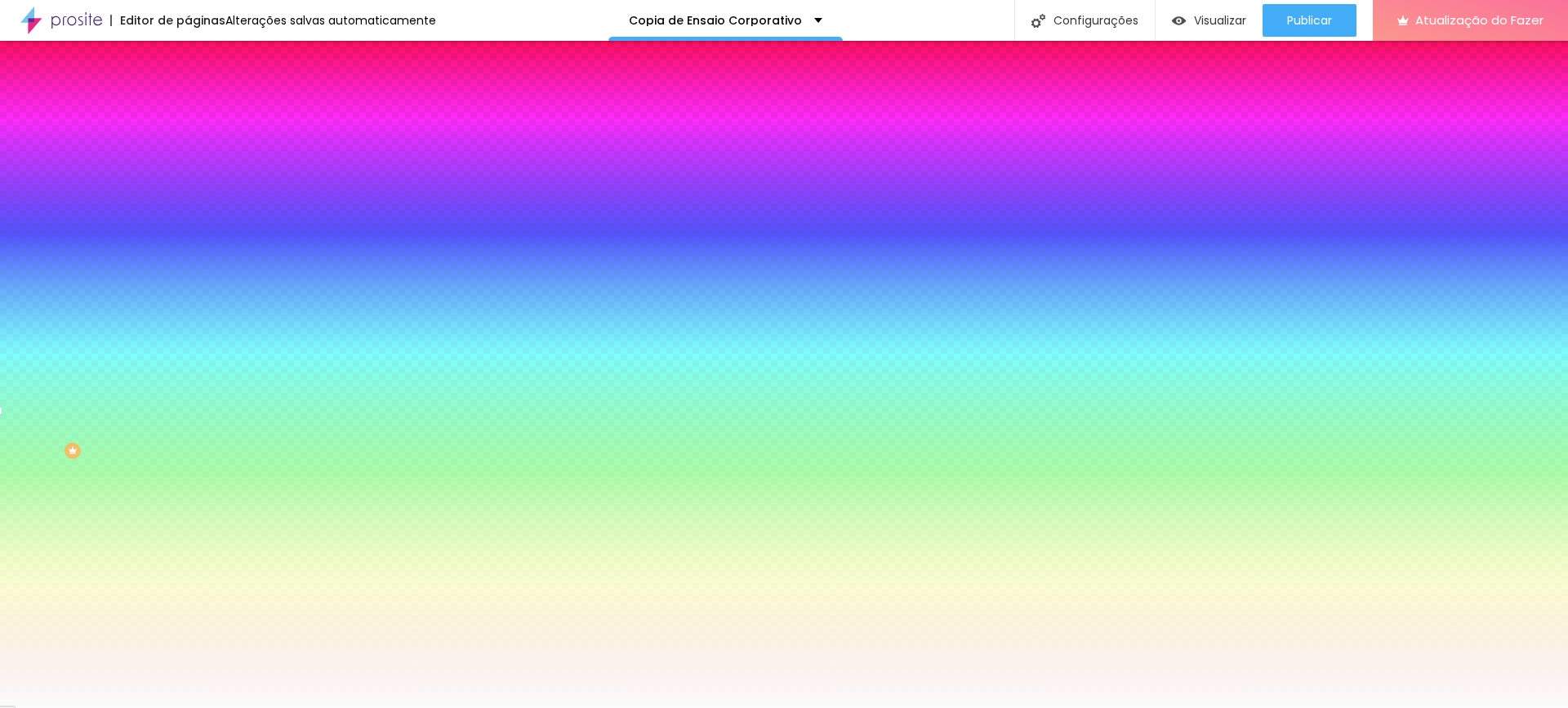
type input "#FFFFFF"
drag, startPoint x: 13, startPoint y: 322, endPoint x: 0, endPoint y: 285, distance: 39.2
click at [188, 288] on div "Imagem de fundo Adicionar imagem Efeito da Imagem Nenhum Nenhum Parallax Cor de…" at bounding box center [282, 233] width 188 height 211
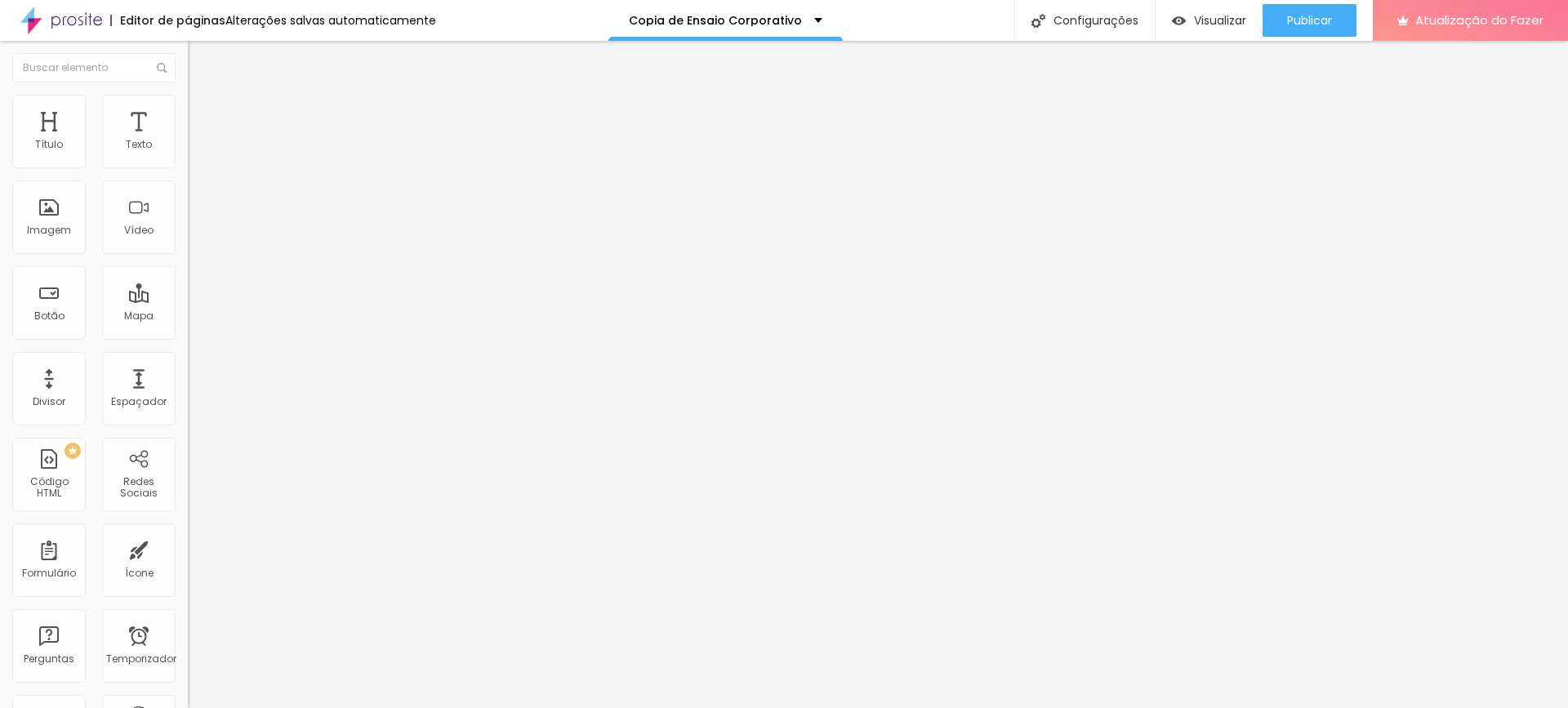
click at [188, 111] on li "Estilo" at bounding box center [282, 102] width 188 height 16
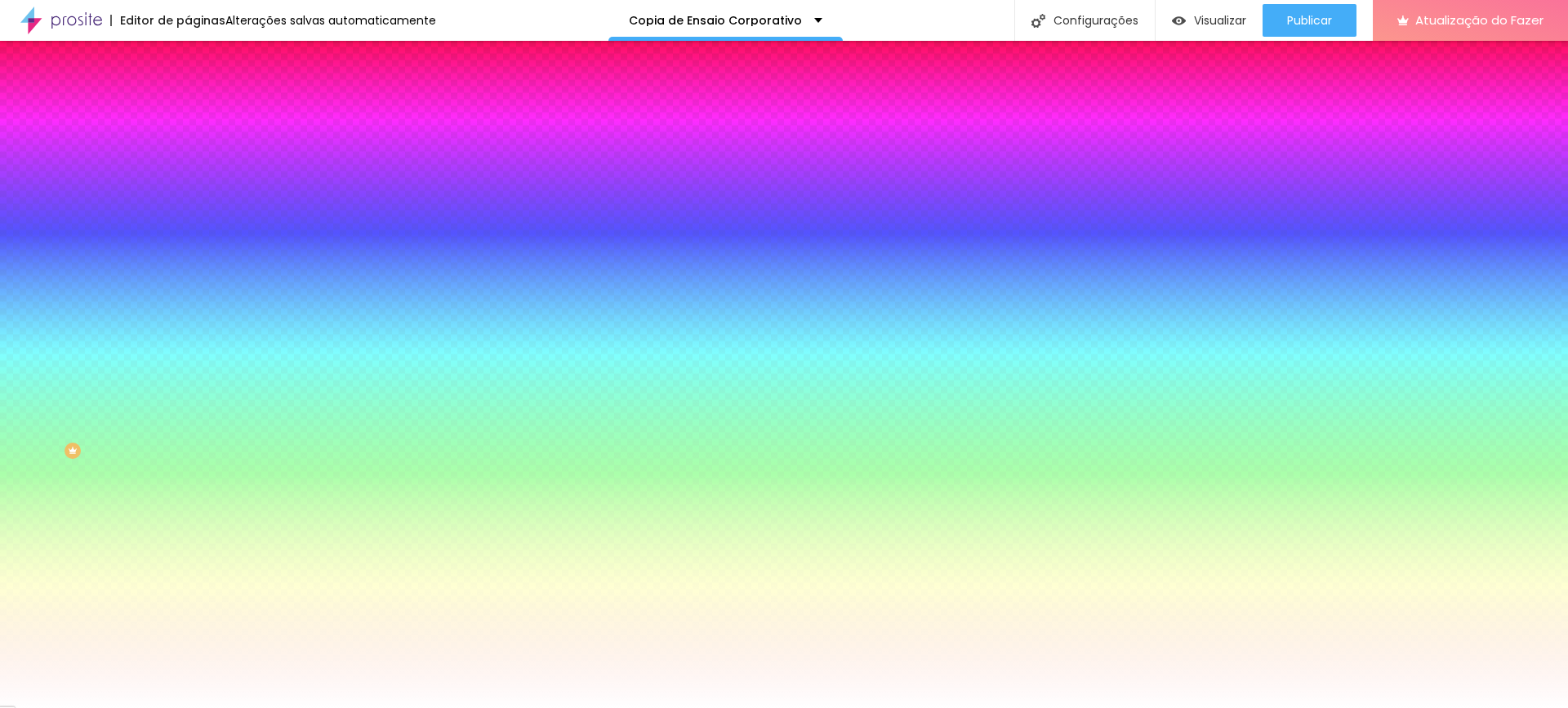
paste input "22332"
type input "#22332"
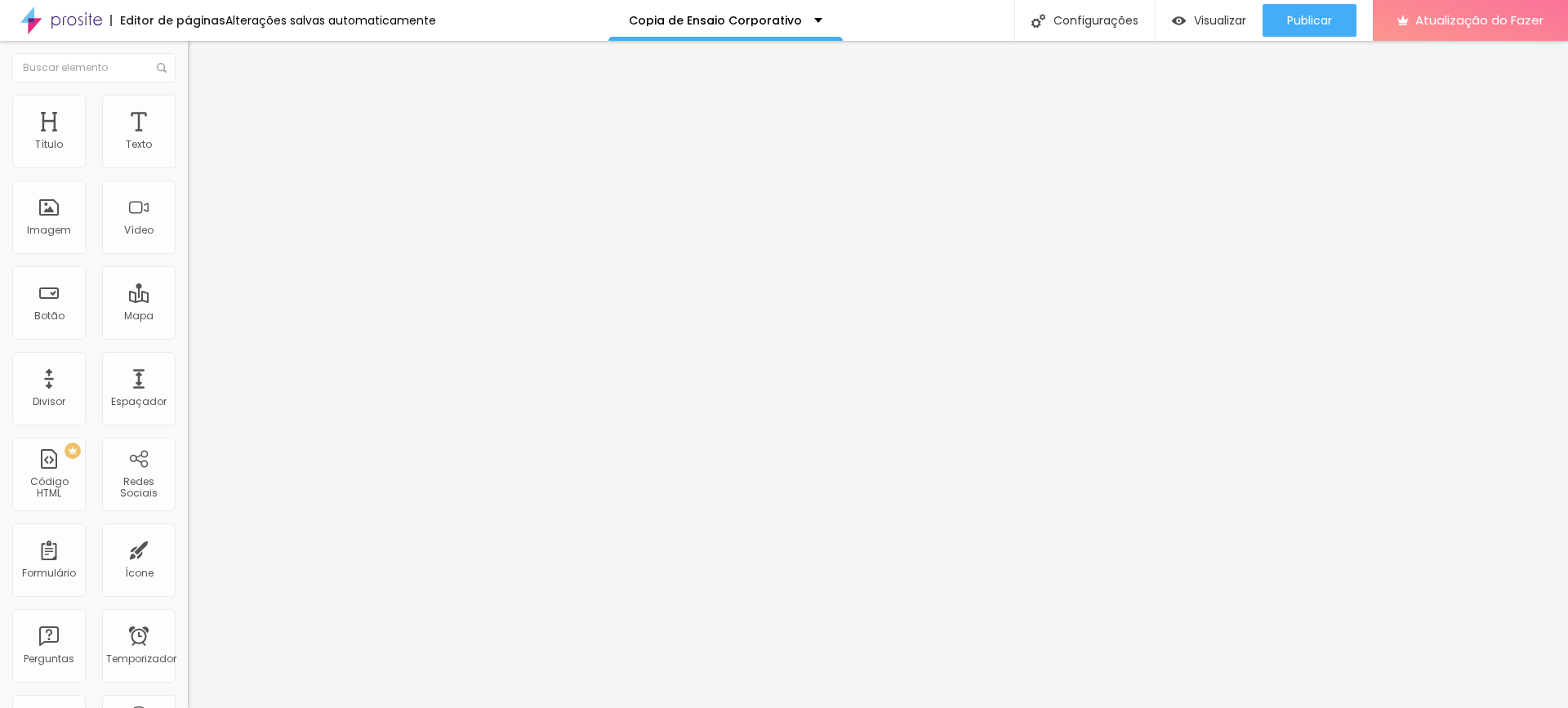
click at [188, 102] on img at bounding box center [195, 102] width 15 height 15
click at [203, 112] on font "Estilo" at bounding box center [215, 106] width 25 height 14
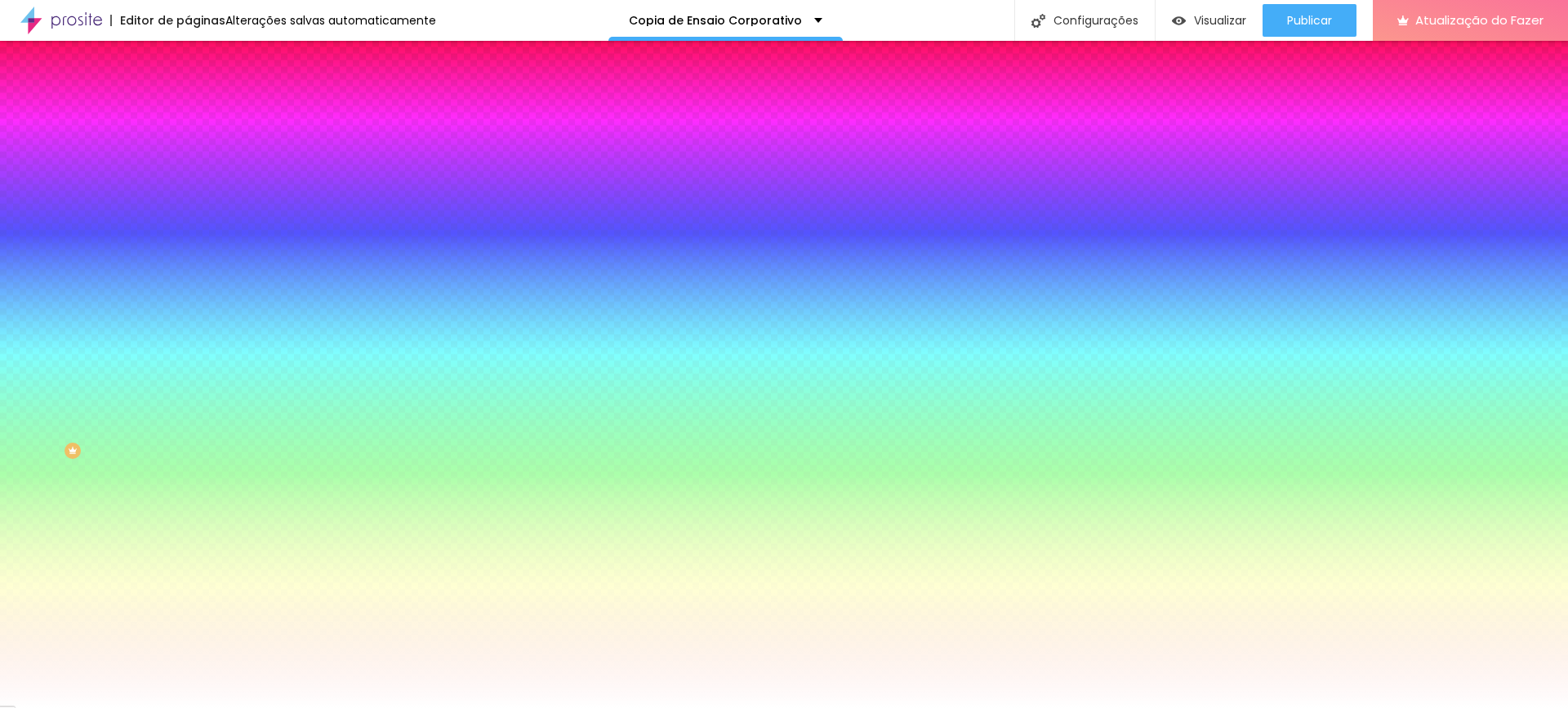
click at [188, 167] on input "#FFFFFF" at bounding box center [286, 164] width 196 height 16
paste input "22332B"
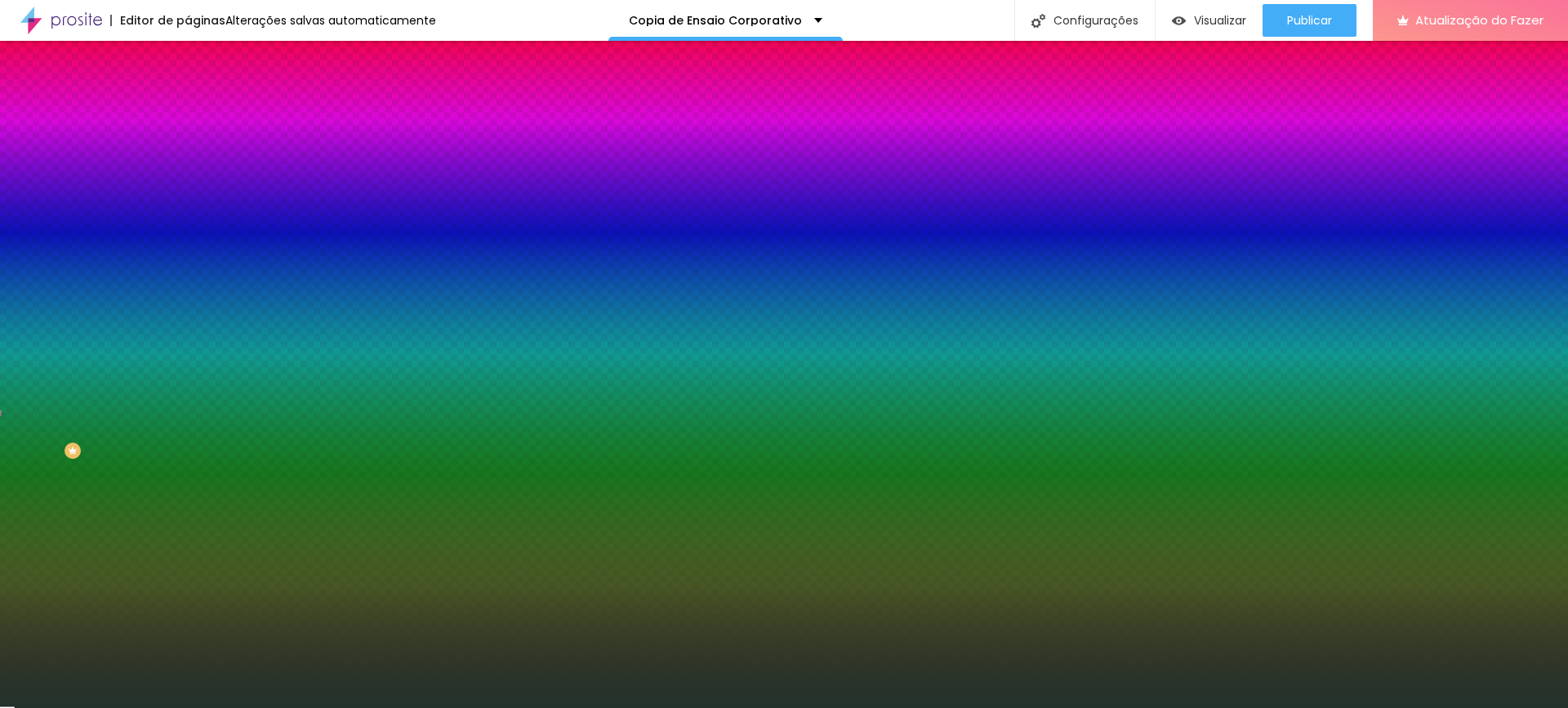
type input "#22332B"
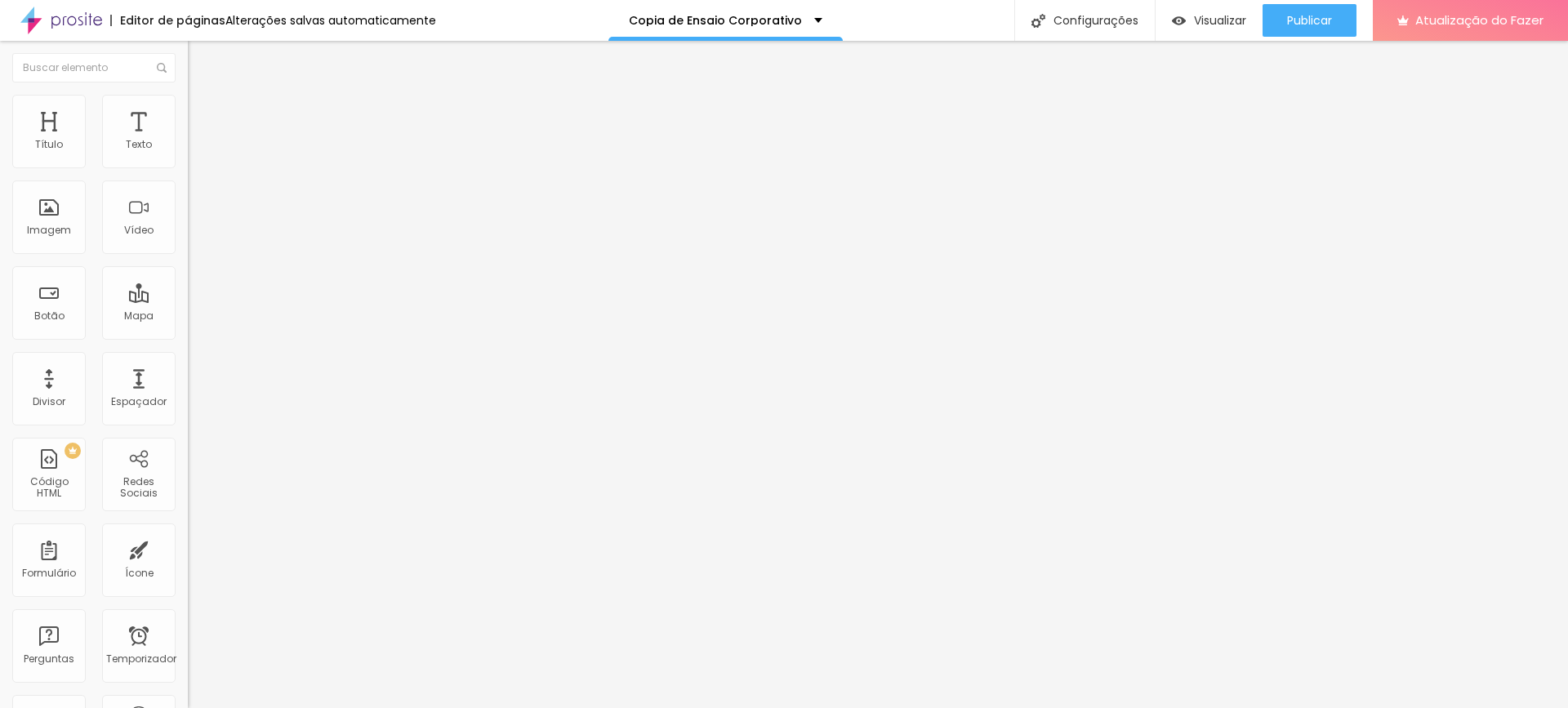
click at [188, 107] on li "Estilo" at bounding box center [282, 102] width 188 height 16
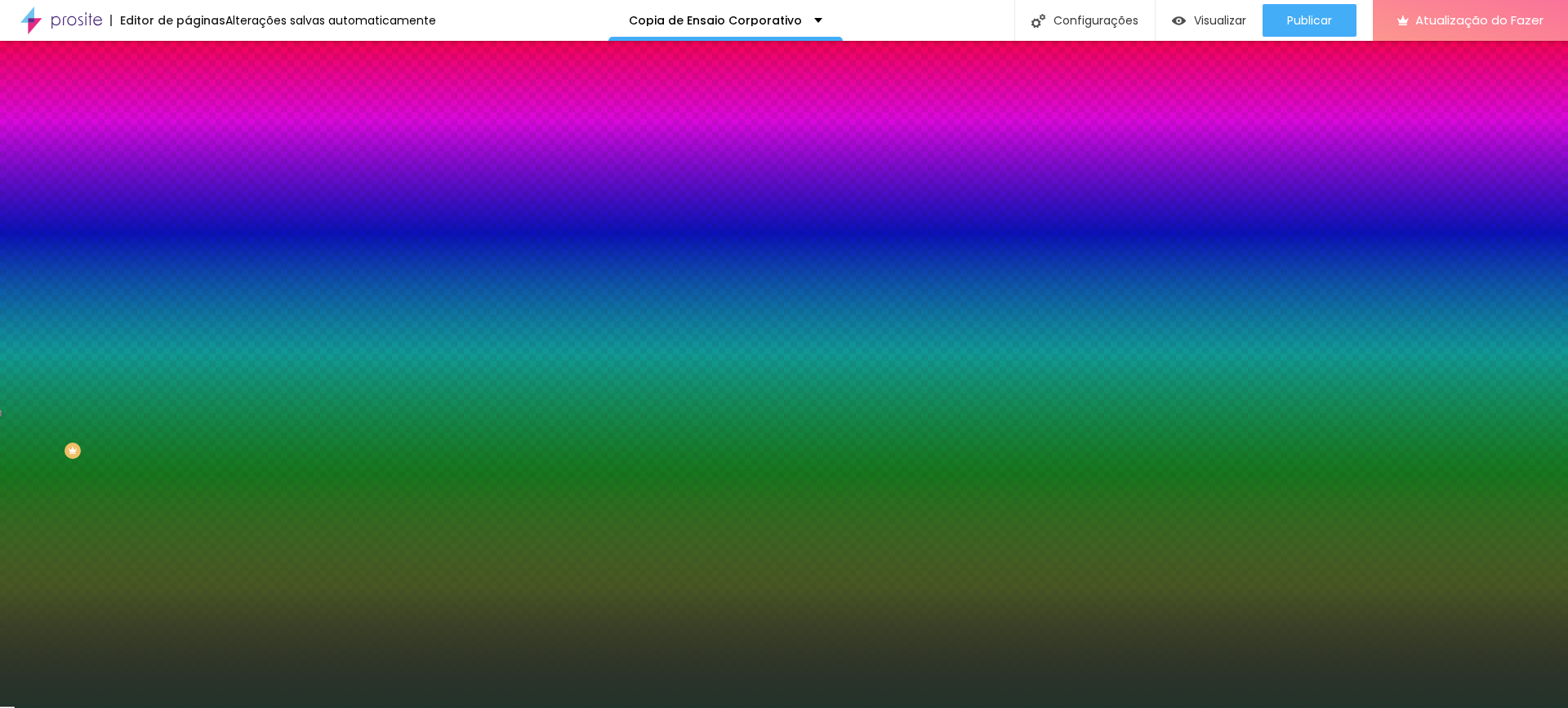
click at [188, 164] on input "#22332B" at bounding box center [286, 164] width 196 height 16
click at [188, 383] on div "Editar nulo Conteúdo Estilo Avançado Cor de fundo Voltar ao padrão #22332B Somb…" at bounding box center [282, 375] width 188 height 668
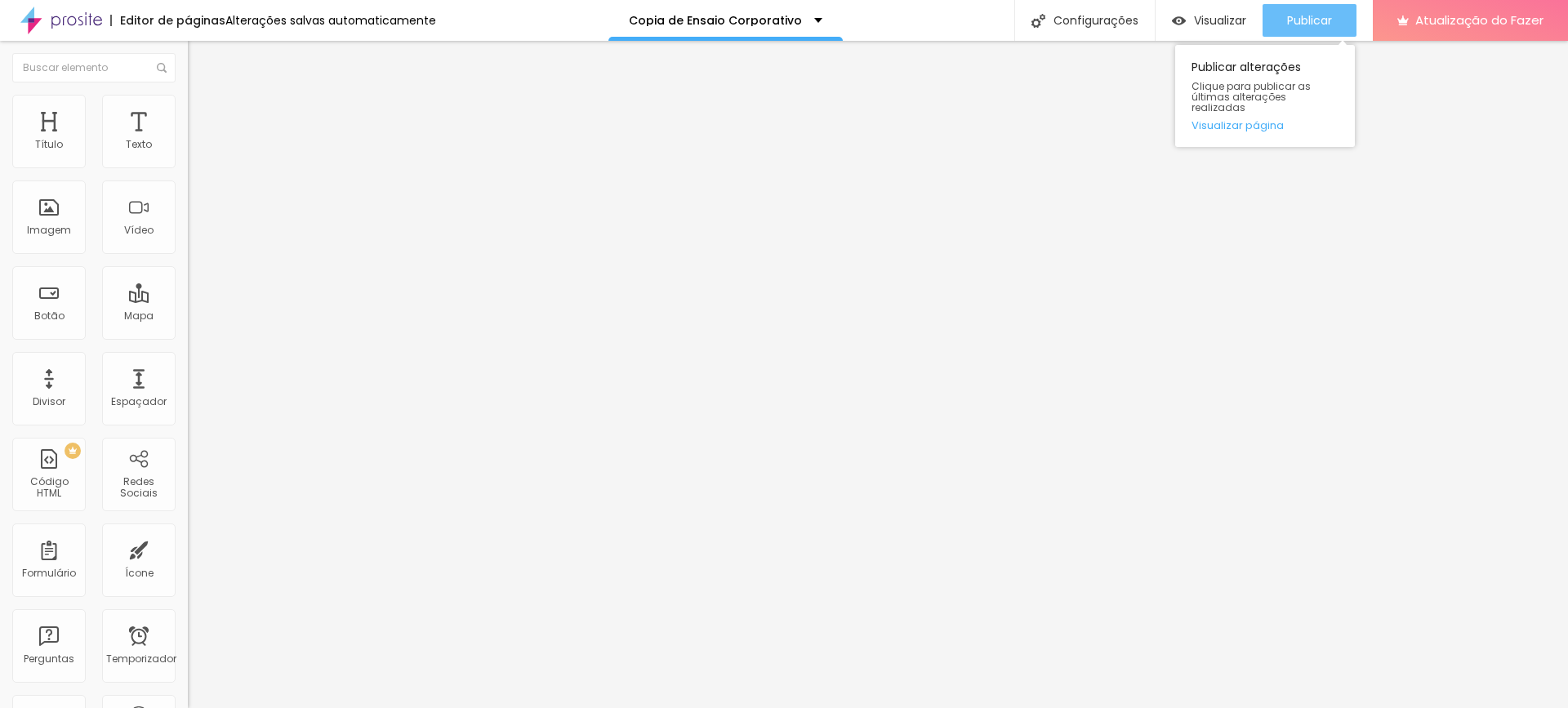
click at [1319, 29] on div "Publicar" at bounding box center [1310, 20] width 45 height 33
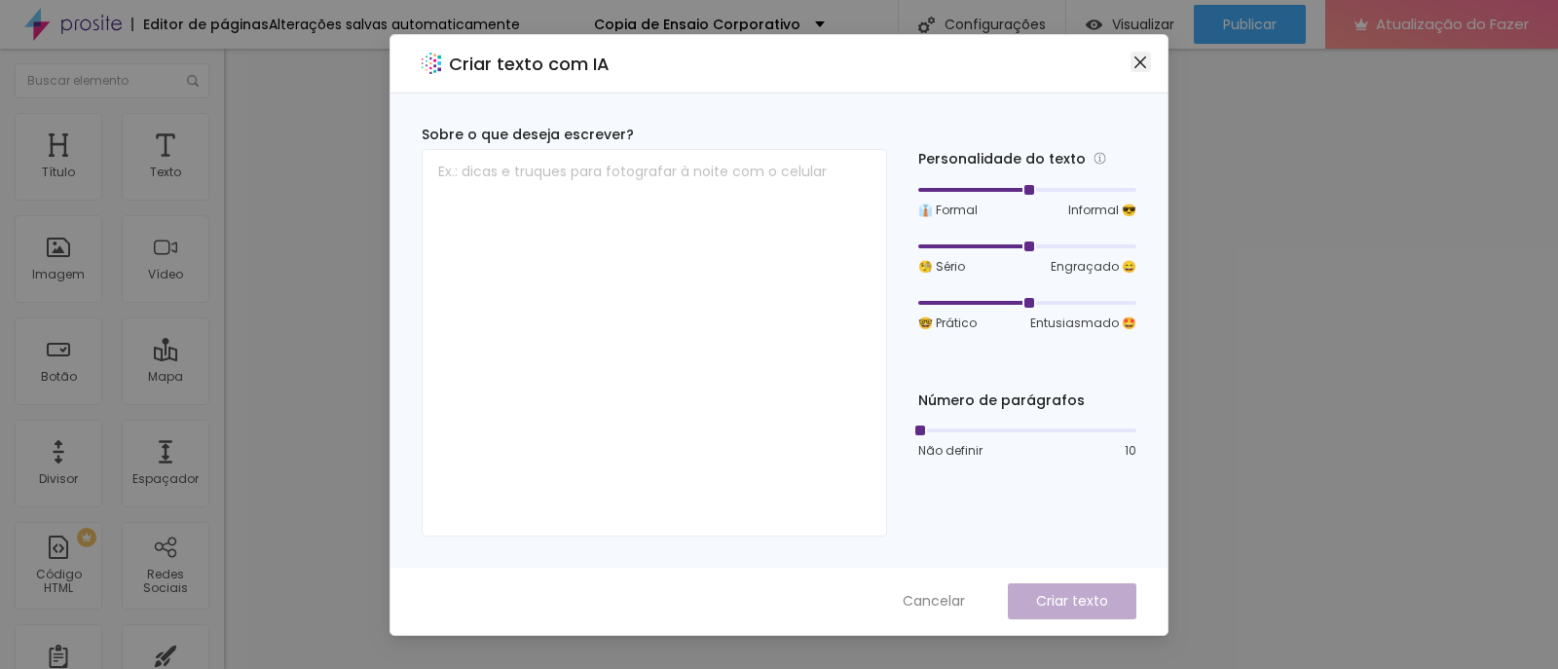
click at [1140, 71] on button "Fechar" at bounding box center [1141, 62] width 20 height 20
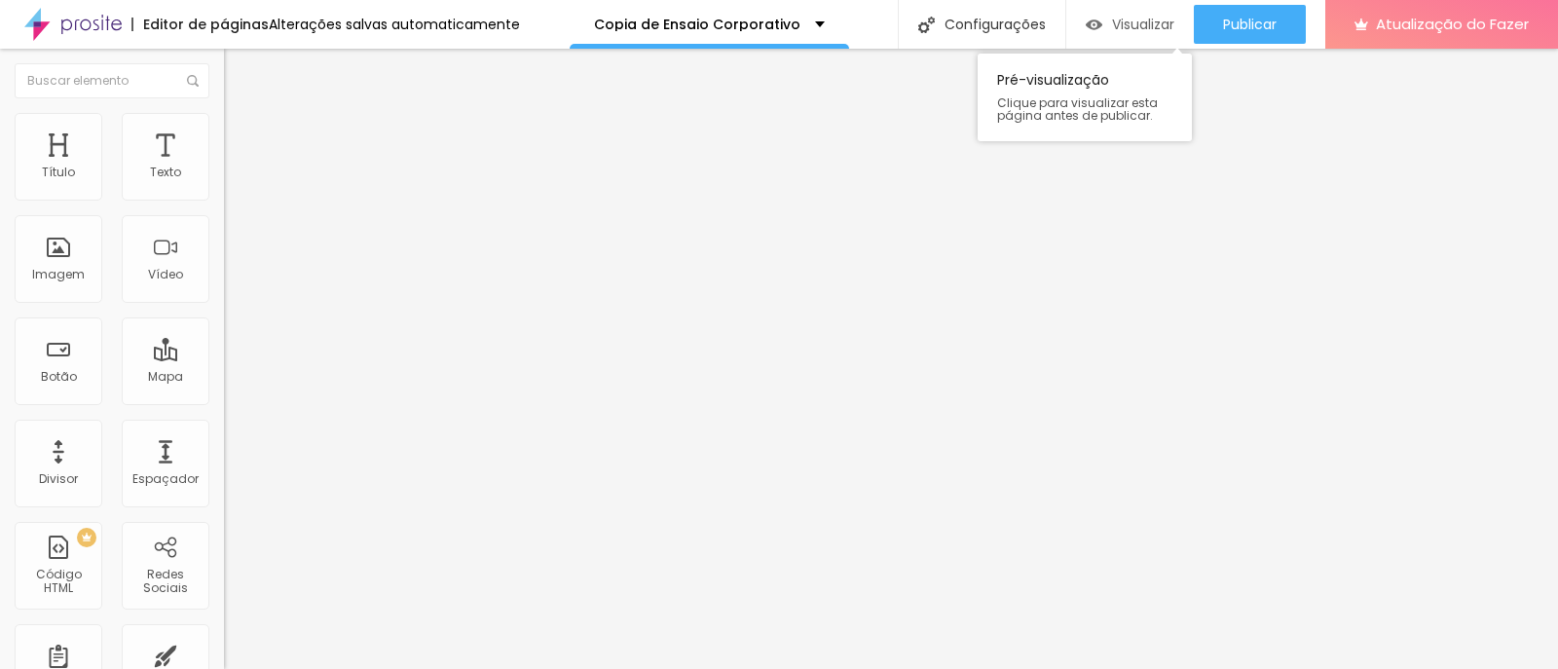
click at [1130, 12] on div "Visualizar" at bounding box center [1130, 24] width 89 height 39
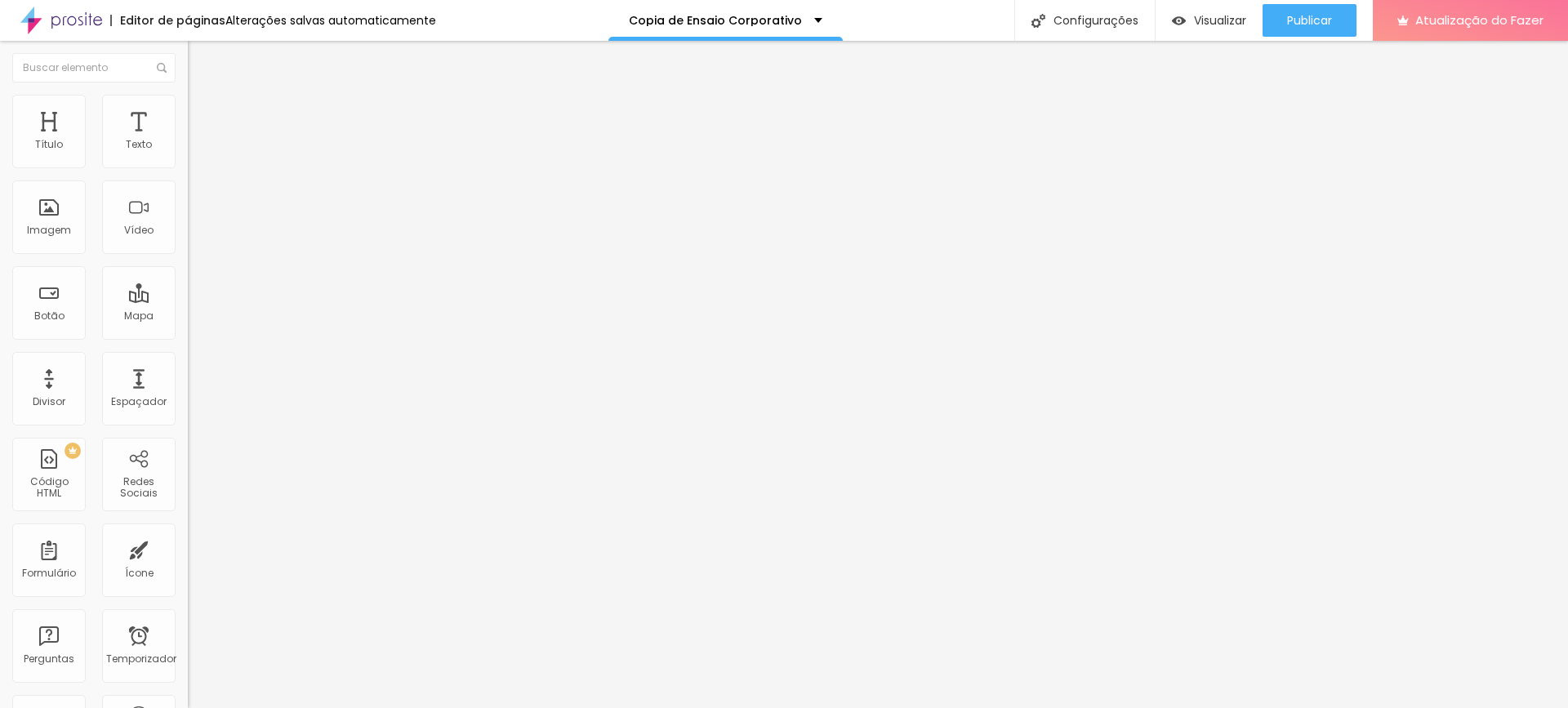
click at [203, 112] on font "Avançado" at bounding box center [230, 106] width 54 height 14
type input "13"
type input "17"
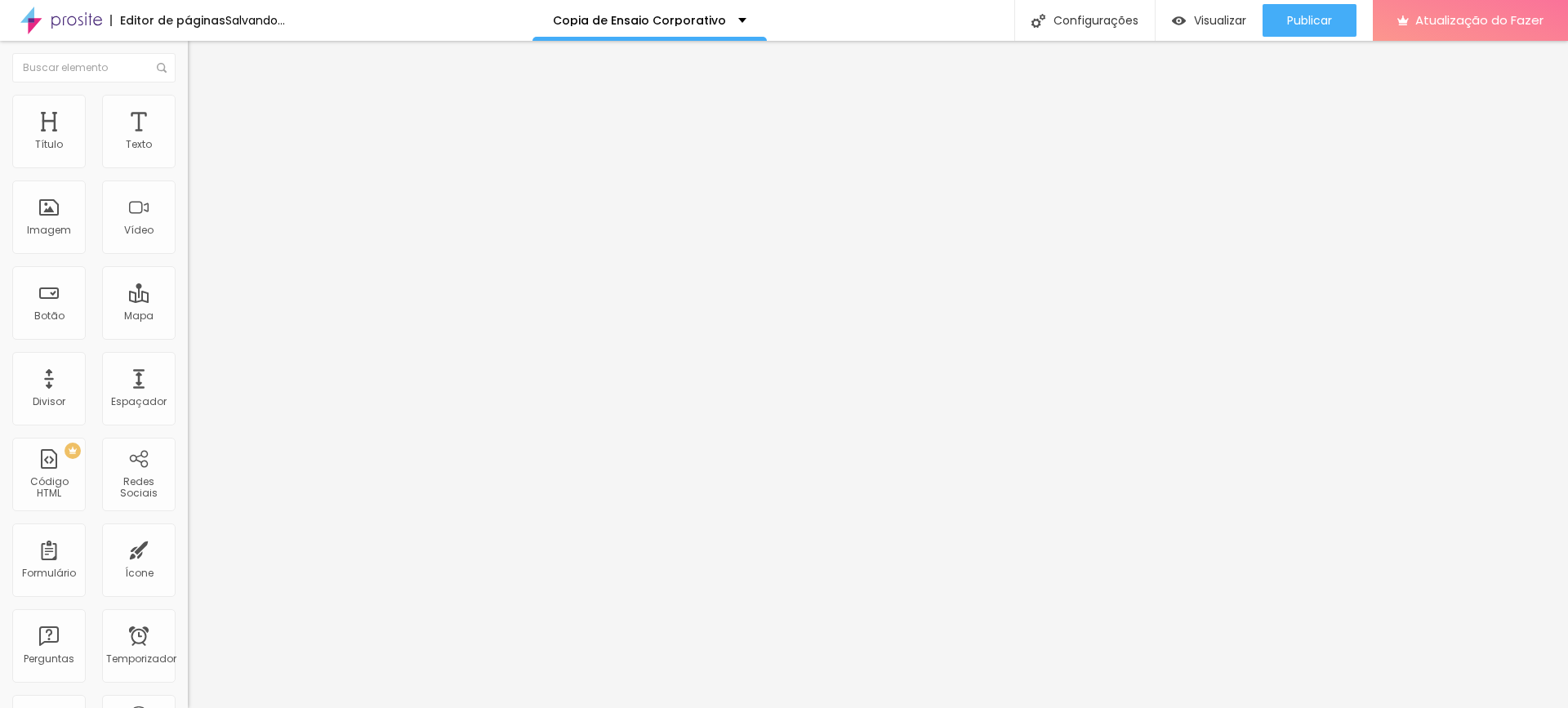
type input "21"
type input "22"
type input "23"
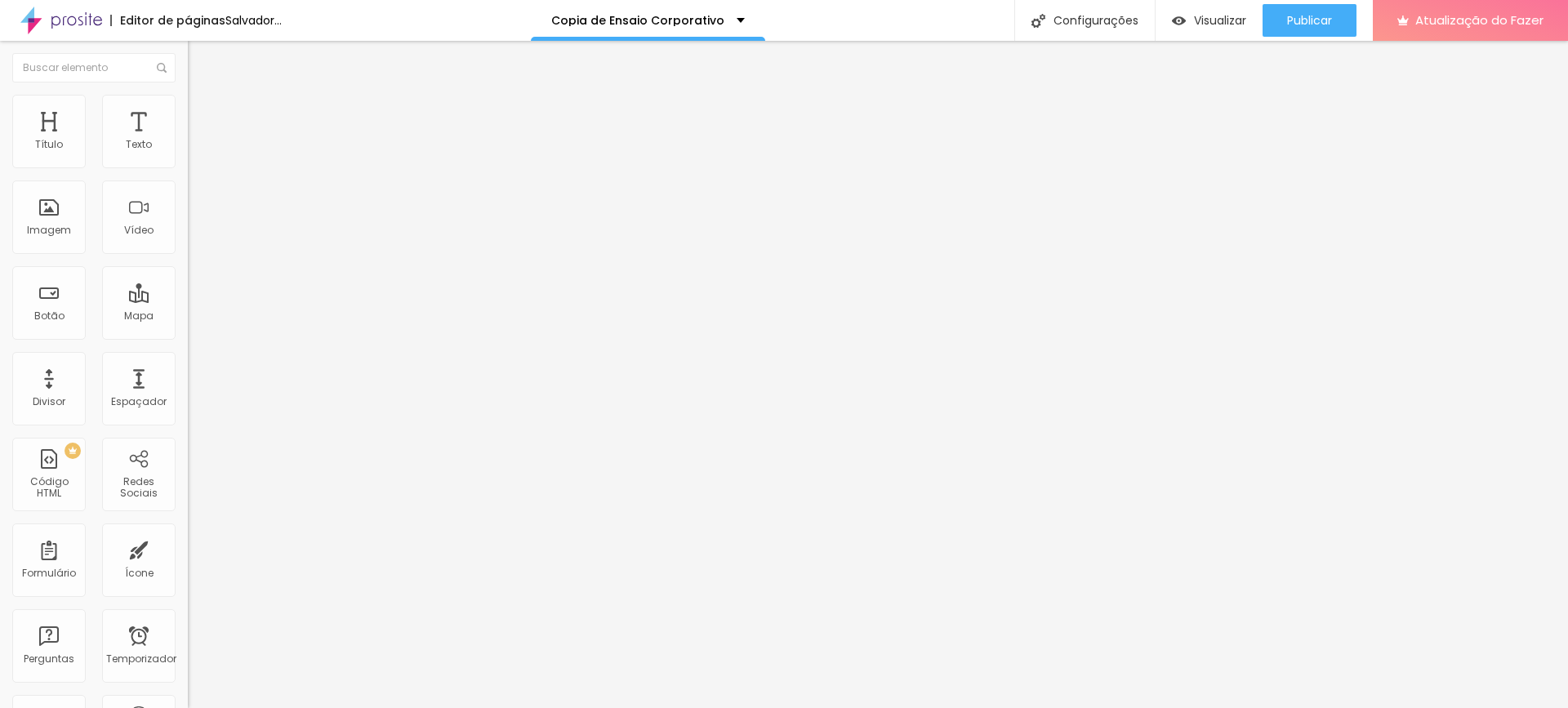
type input "23"
type input "22"
type input "21"
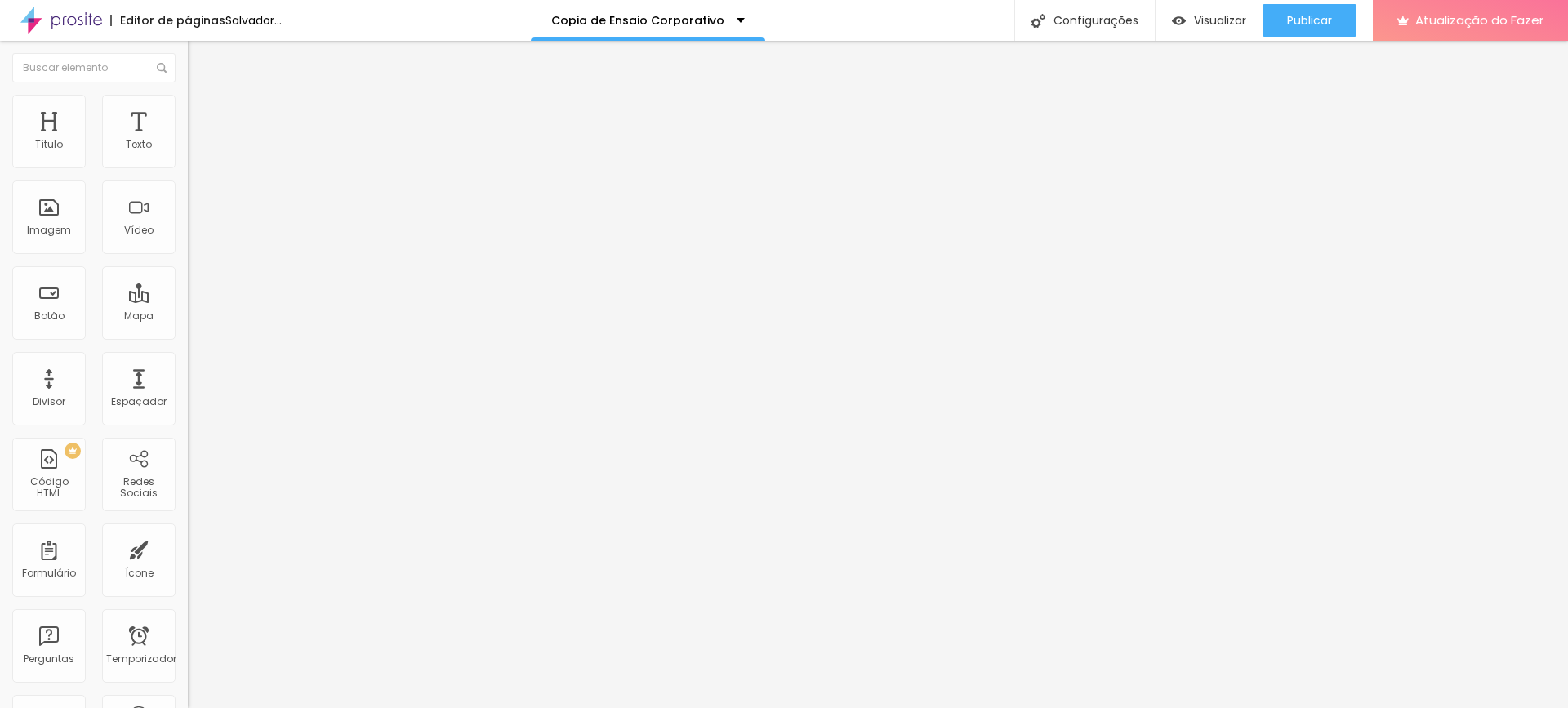
type input "20"
type input "19"
type input "18"
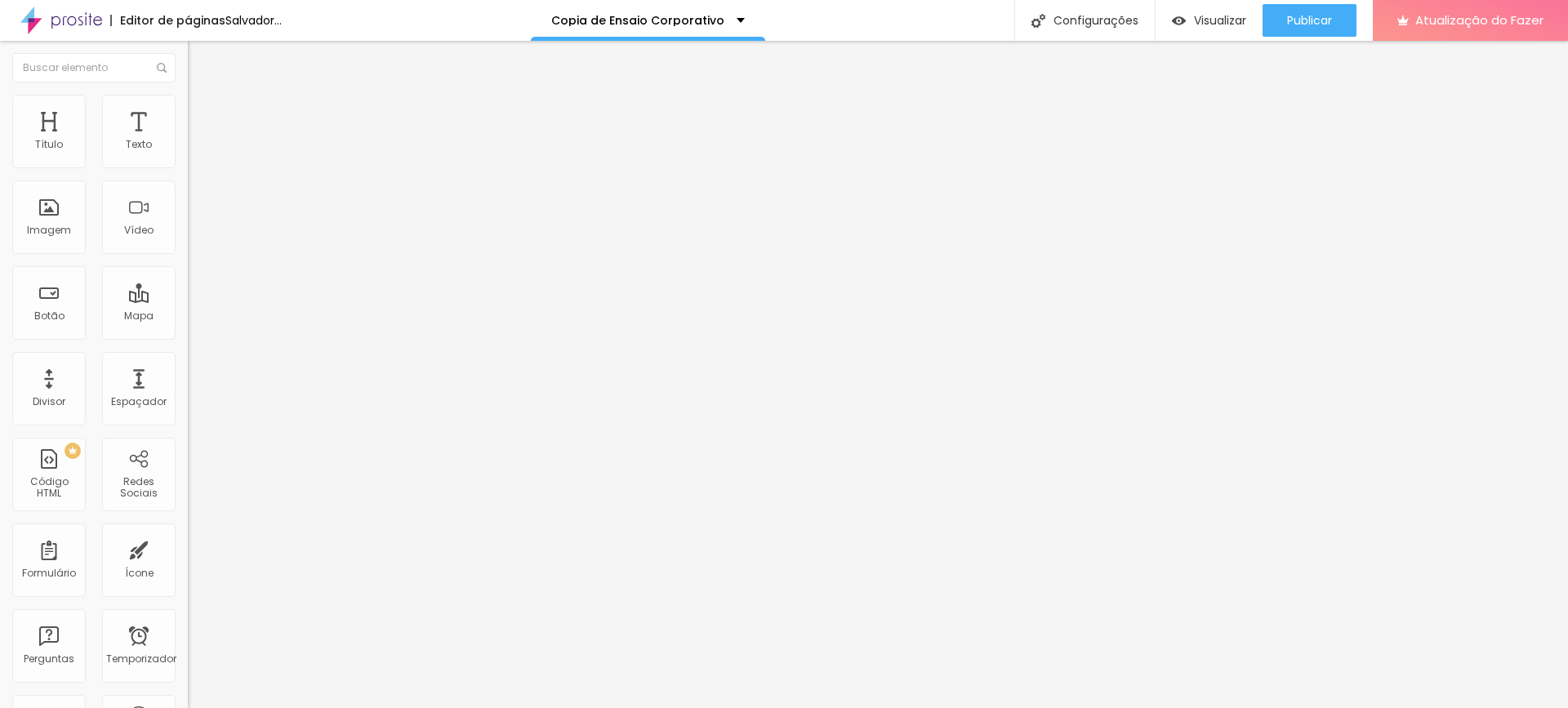
type input "18"
click at [188, 300] on input "range" at bounding box center [241, 307] width 106 height 13
type input "2"
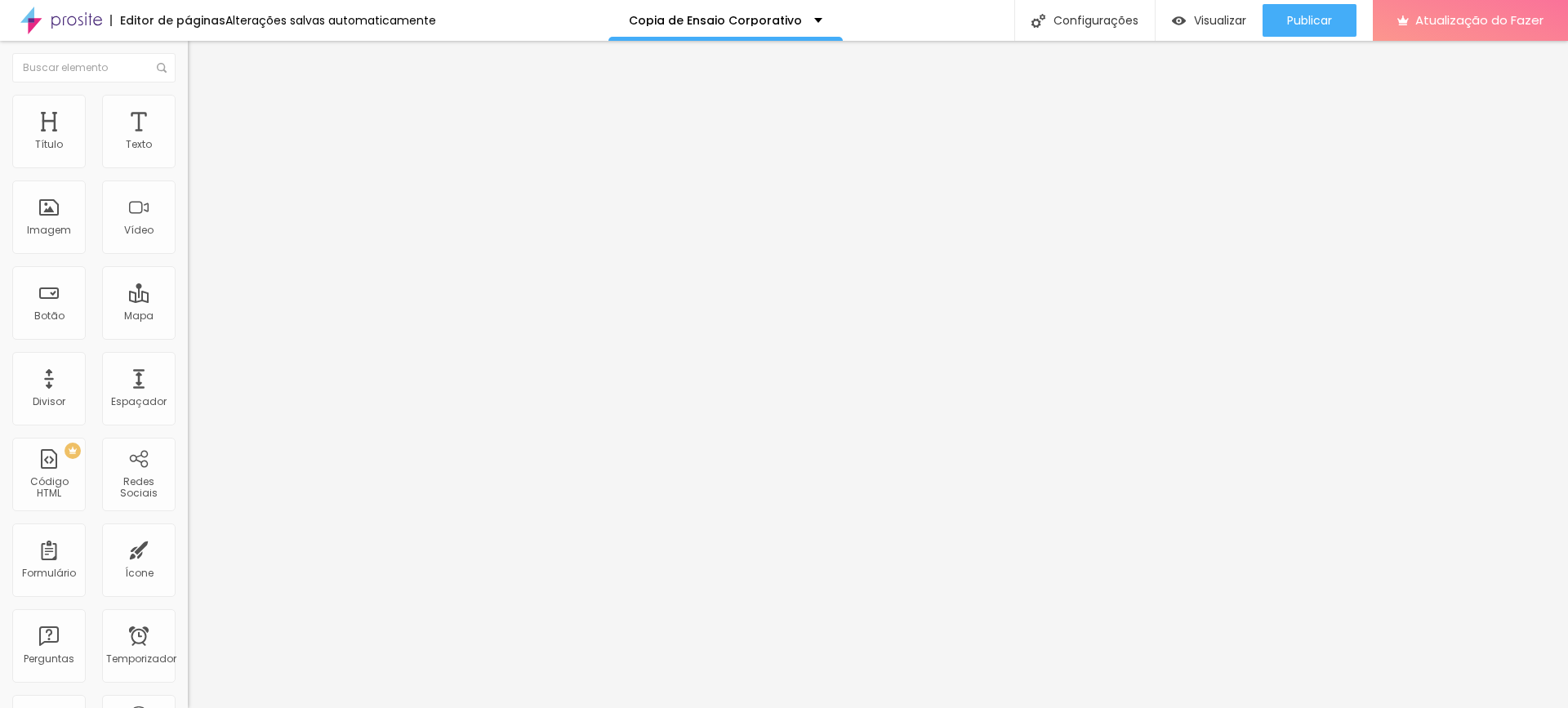
type input "4"
type input "5"
type input "6"
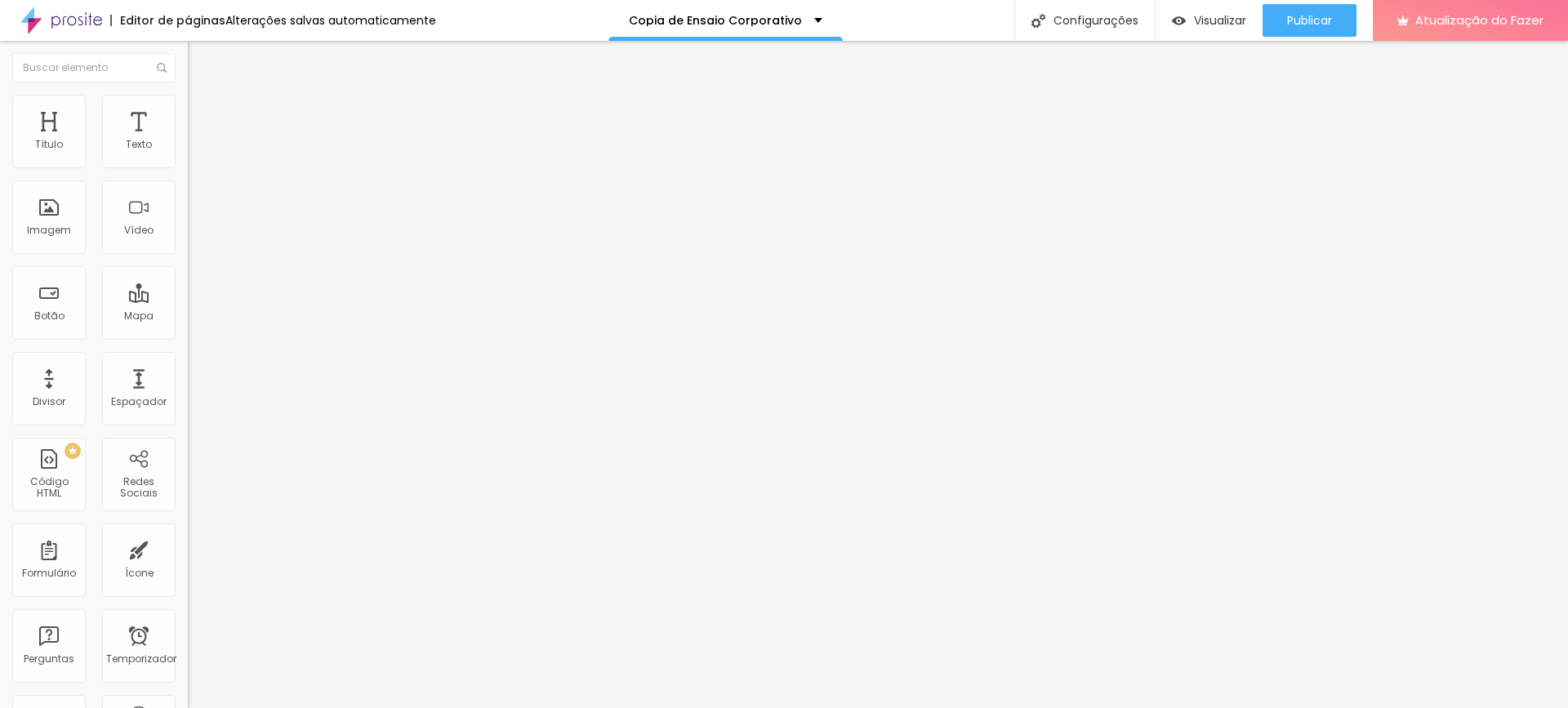
type input "6"
type input "7"
type input "8"
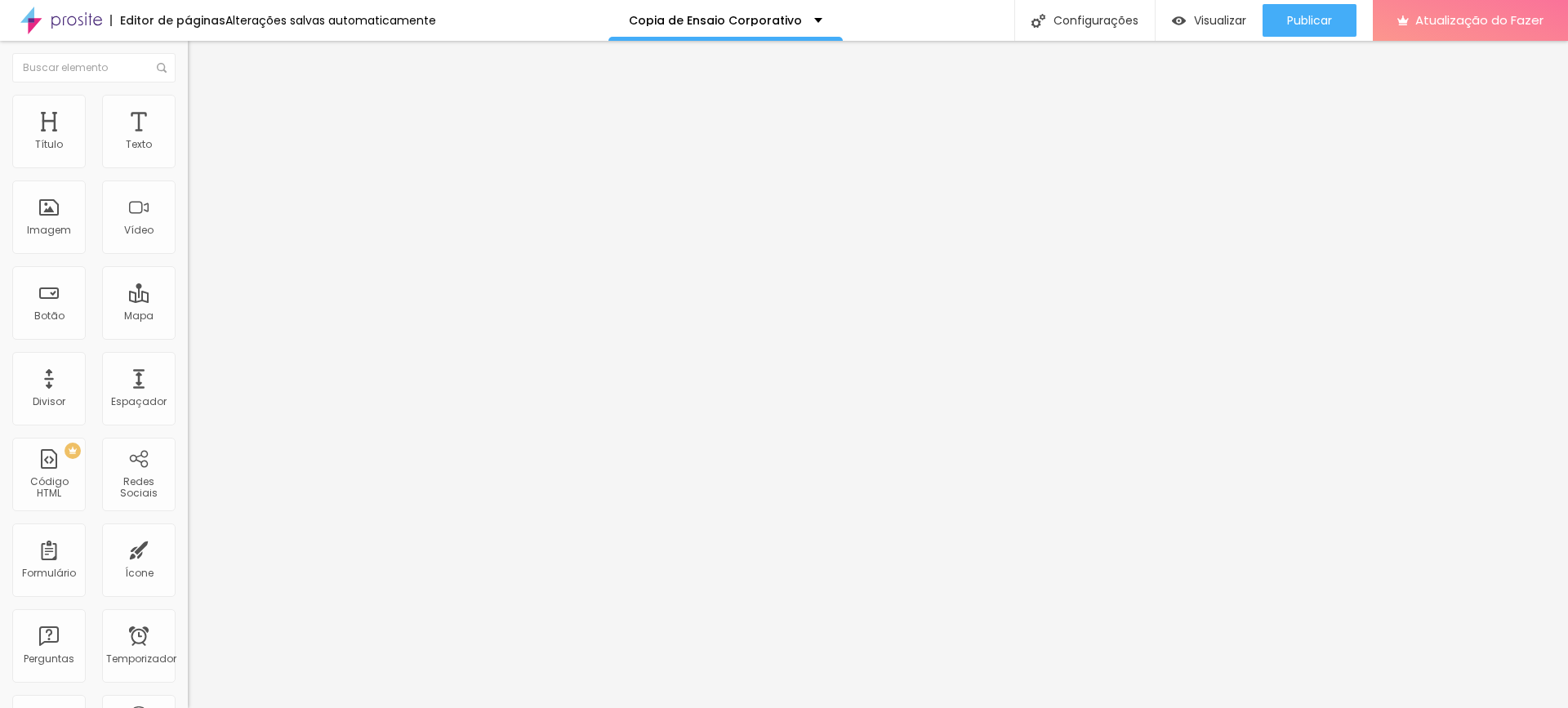
type input "9"
type input "10"
type input "11"
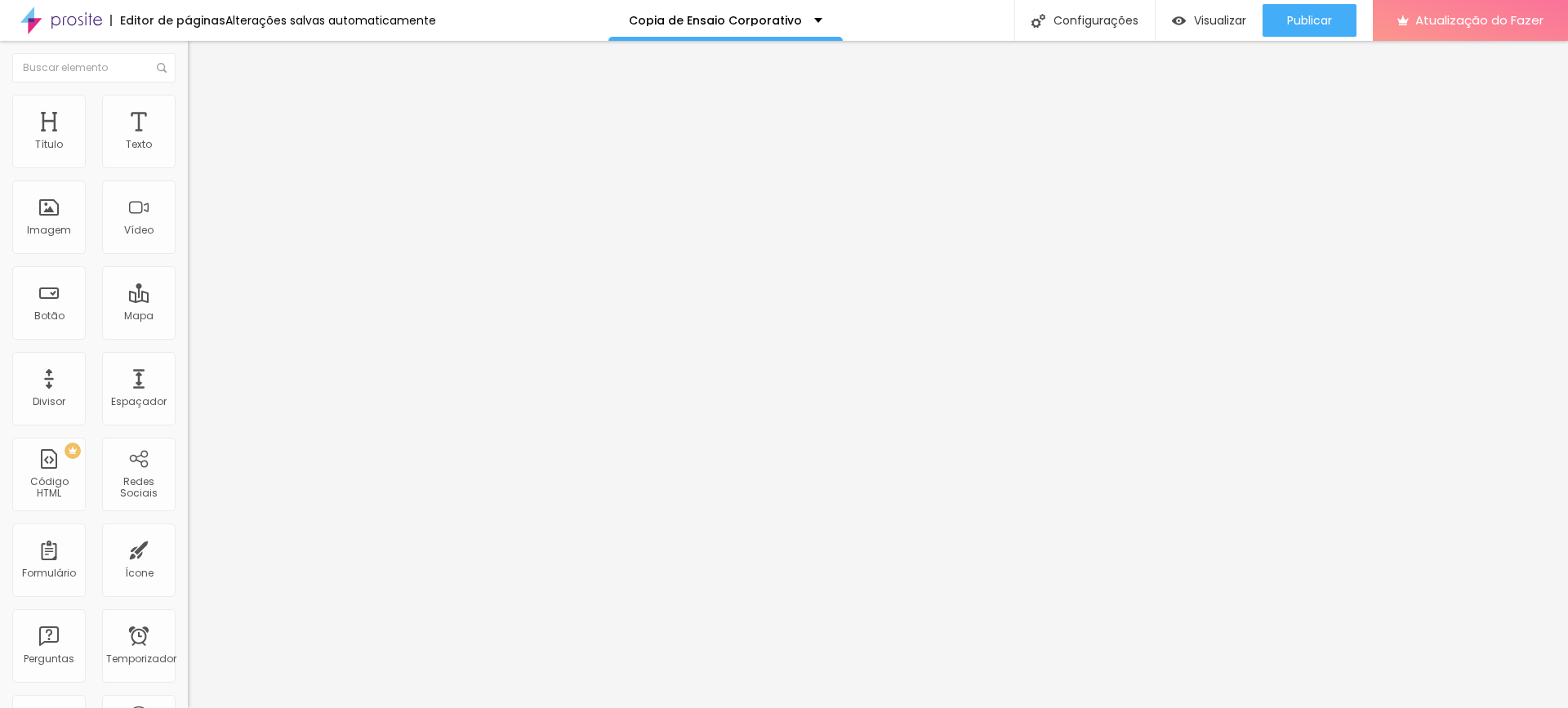
type input "11"
type input "12"
type input "14"
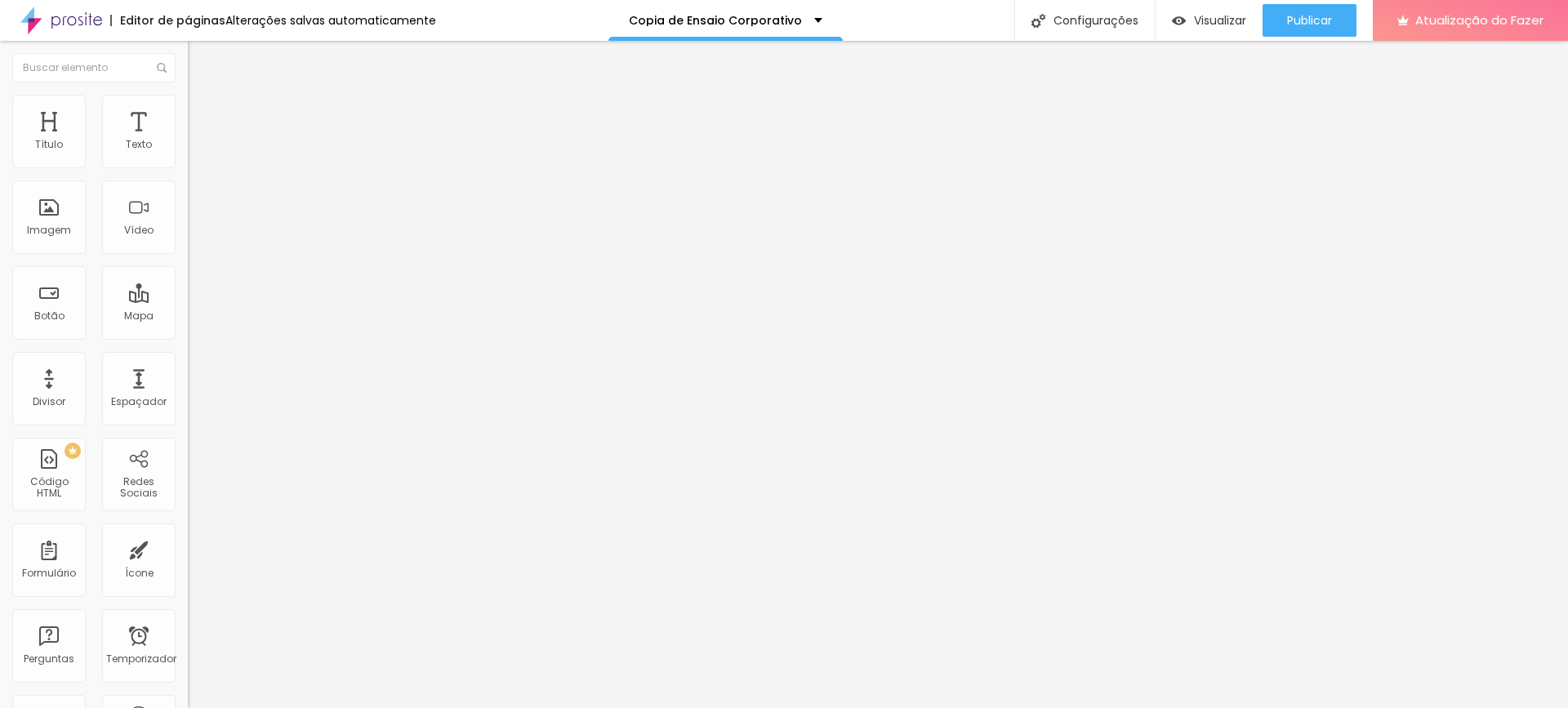
type input "16"
type input "17"
type input "18"
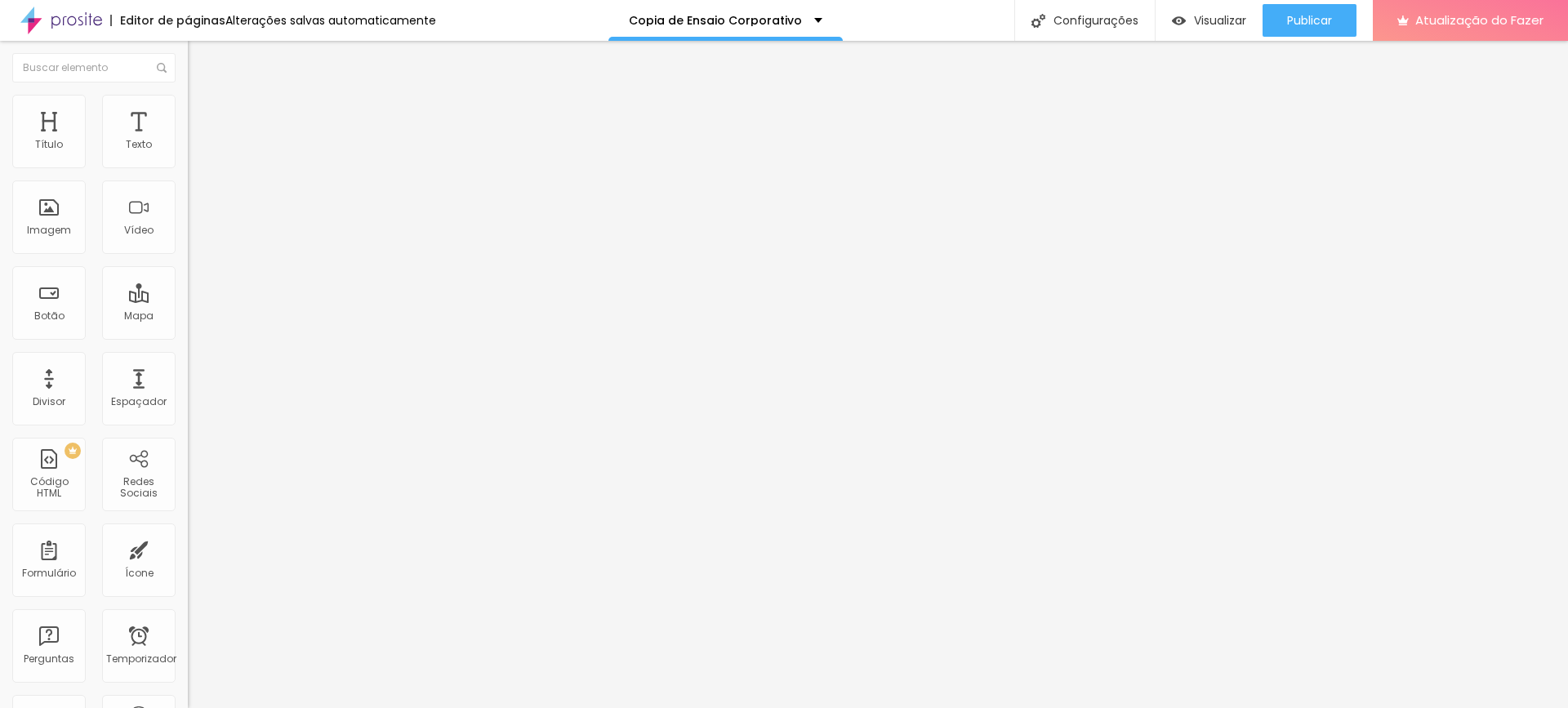
type input "18"
drag, startPoint x: 40, startPoint y: 196, endPoint x: 56, endPoint y: 194, distance: 16.1
type input "18"
click at [188, 532] on input "range" at bounding box center [241, 539] width 106 height 13
click at [1292, 24] on font "Publicar" at bounding box center [1310, 20] width 45 height 16
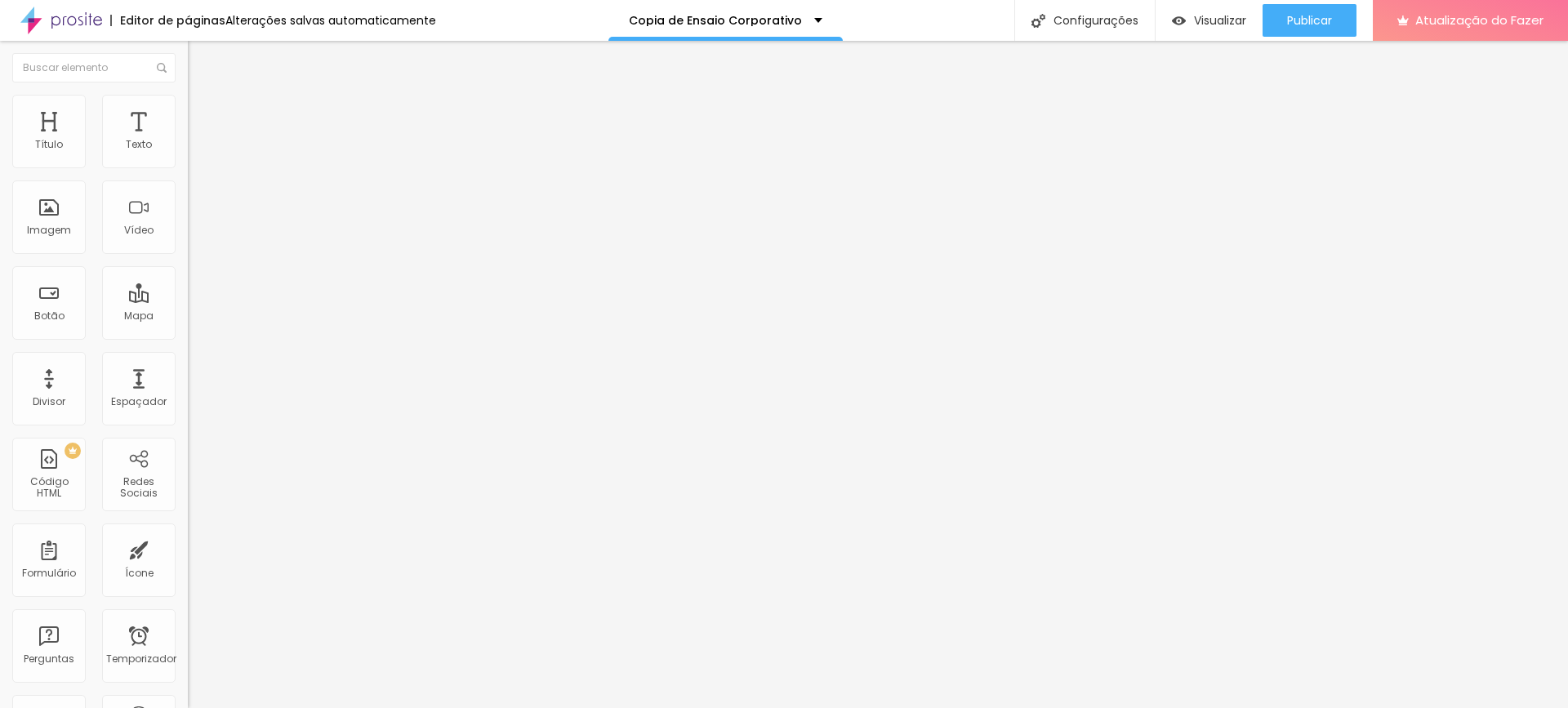
click at [188, 138] on img at bounding box center [193, 133] width 10 height 10
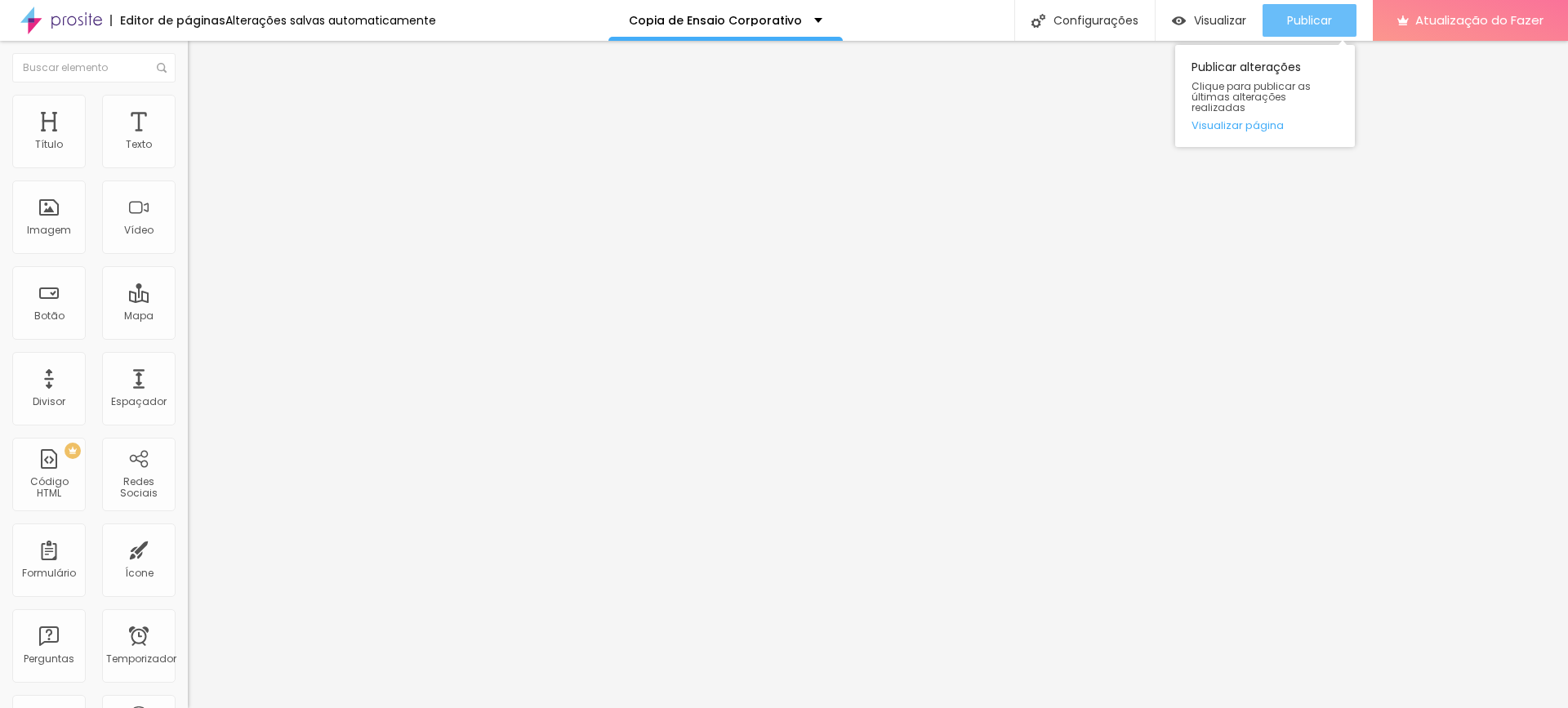
click at [1290, 16] on font "Publicar" at bounding box center [1310, 20] width 45 height 16
click at [188, 102] on img at bounding box center [195, 102] width 15 height 15
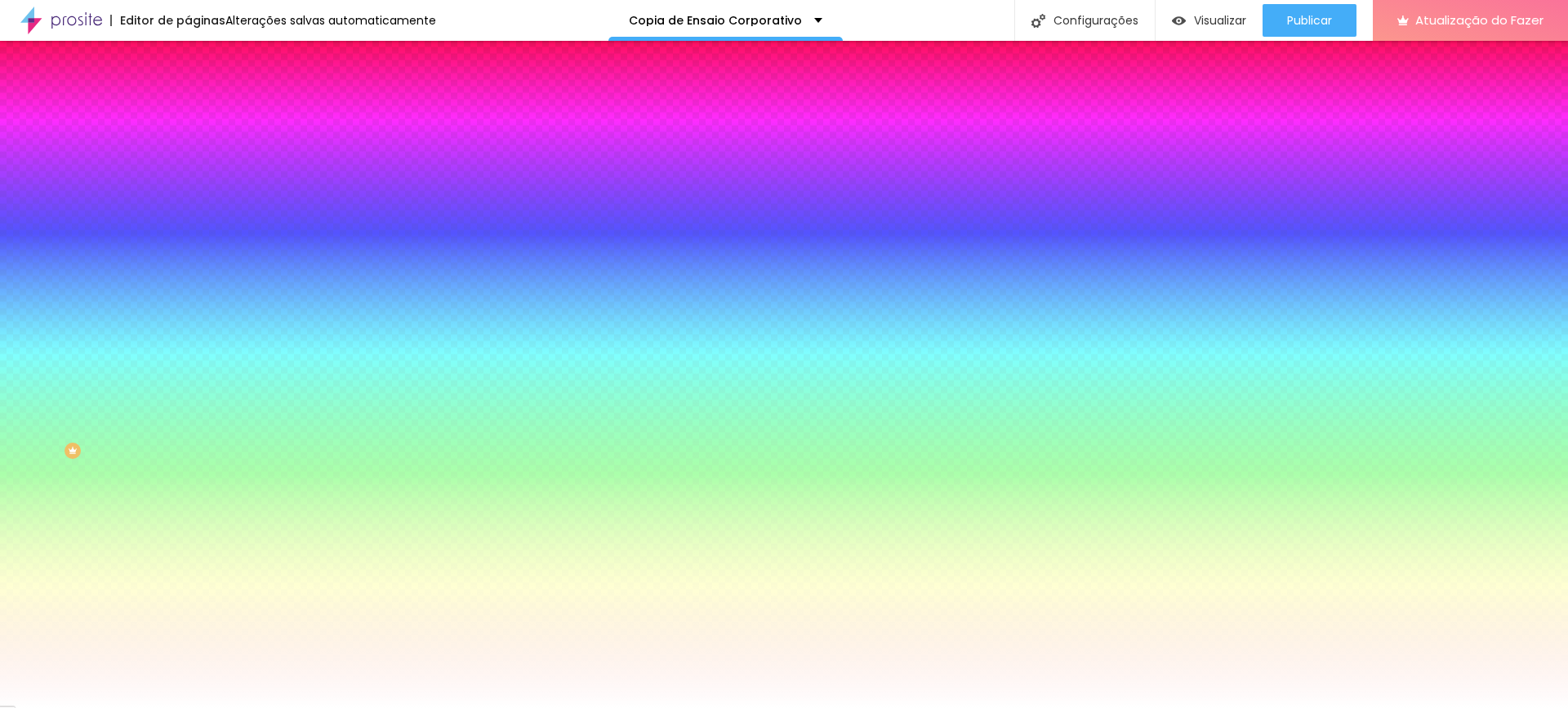
click at [188, 222] on div at bounding box center [282, 222] width 188 height 0
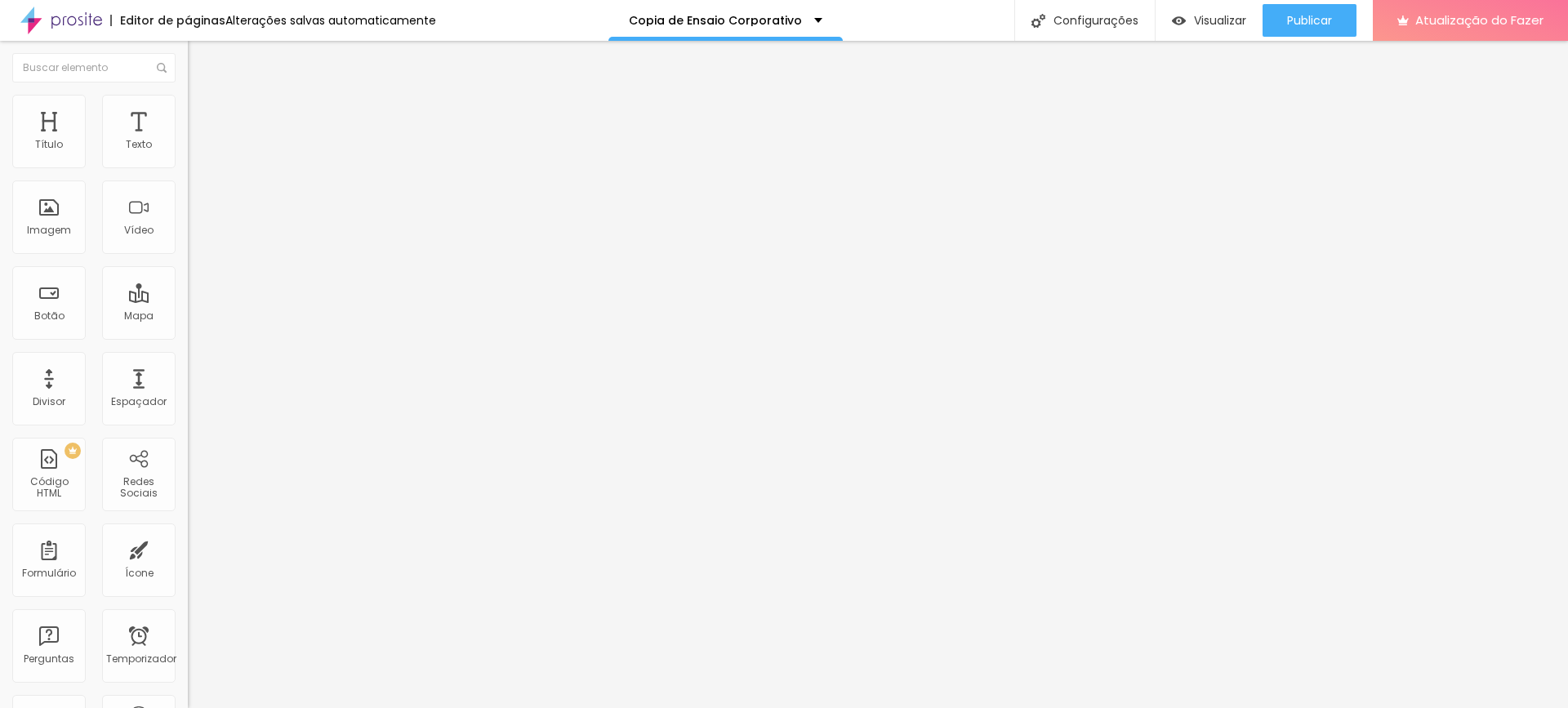
click at [188, 109] on li "Estilo" at bounding box center [282, 102] width 188 height 16
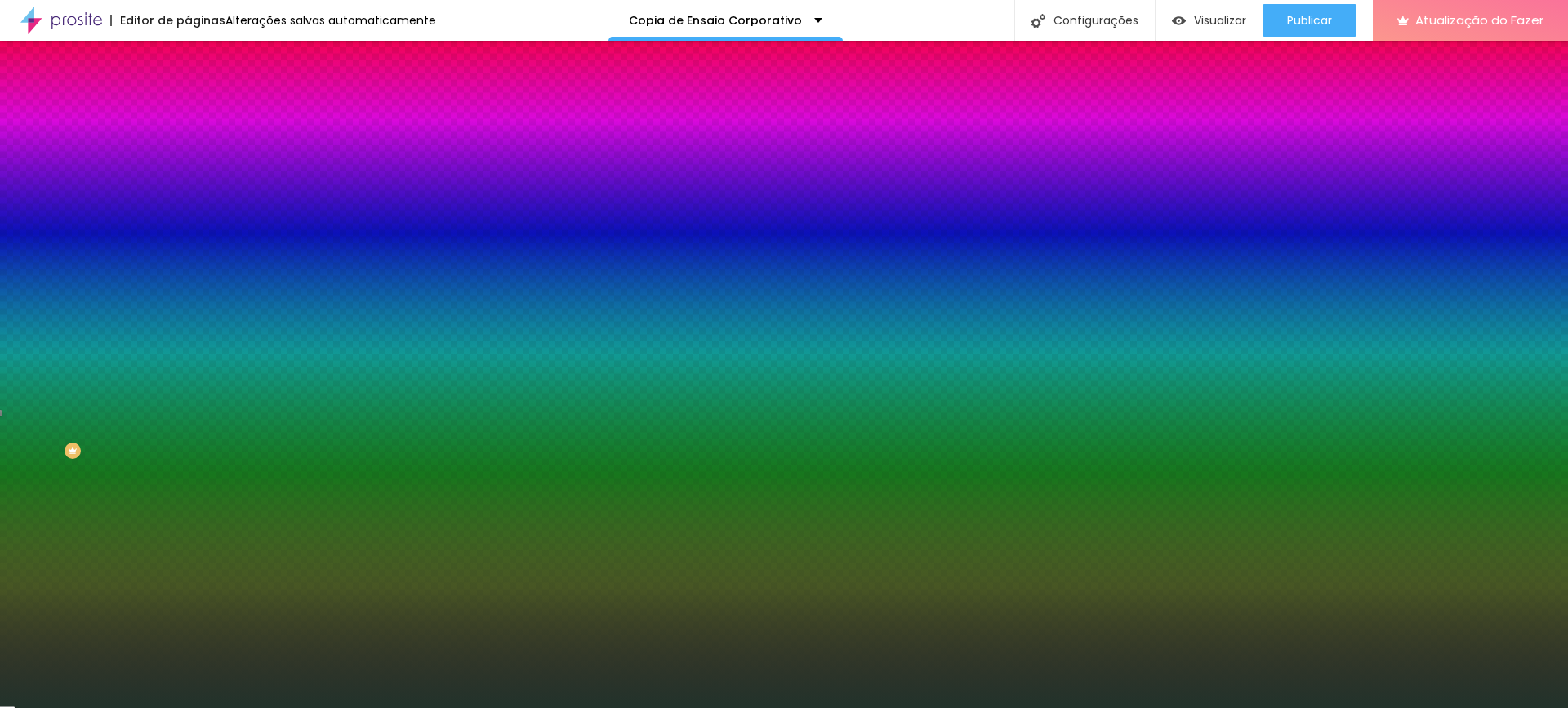
click at [188, 238] on input "#22332B" at bounding box center [286, 230] width 196 height 16
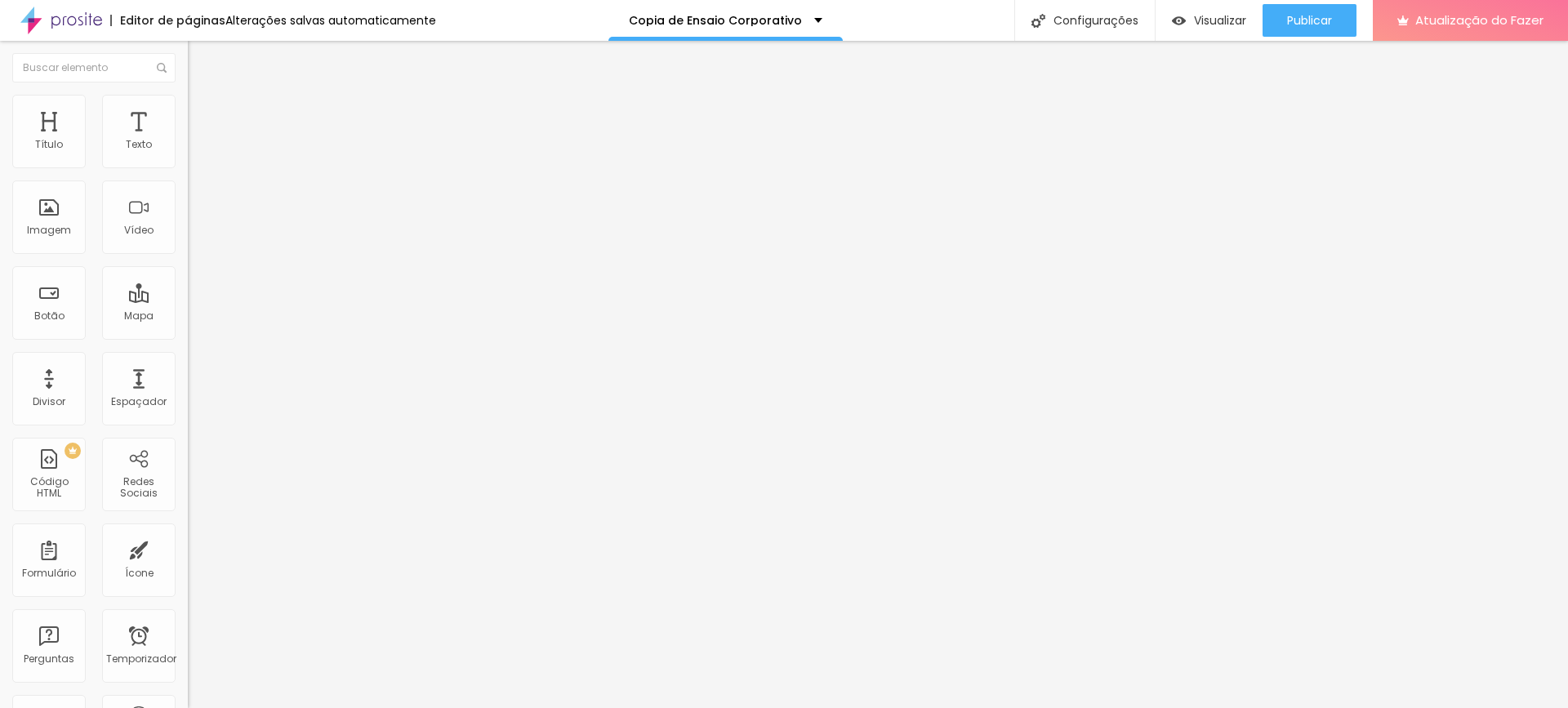
click at [188, 100] on img at bounding box center [195, 102] width 15 height 15
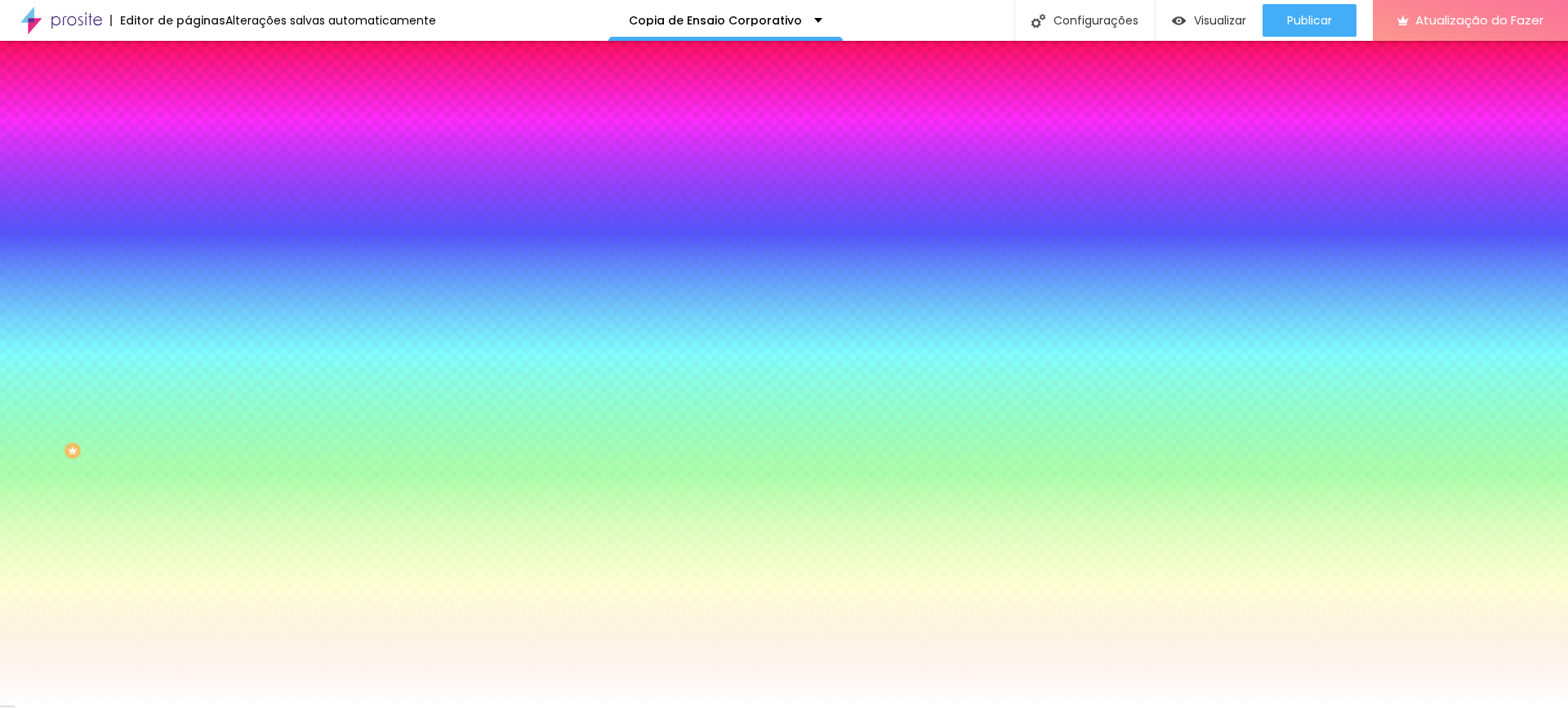
paste input "22332"
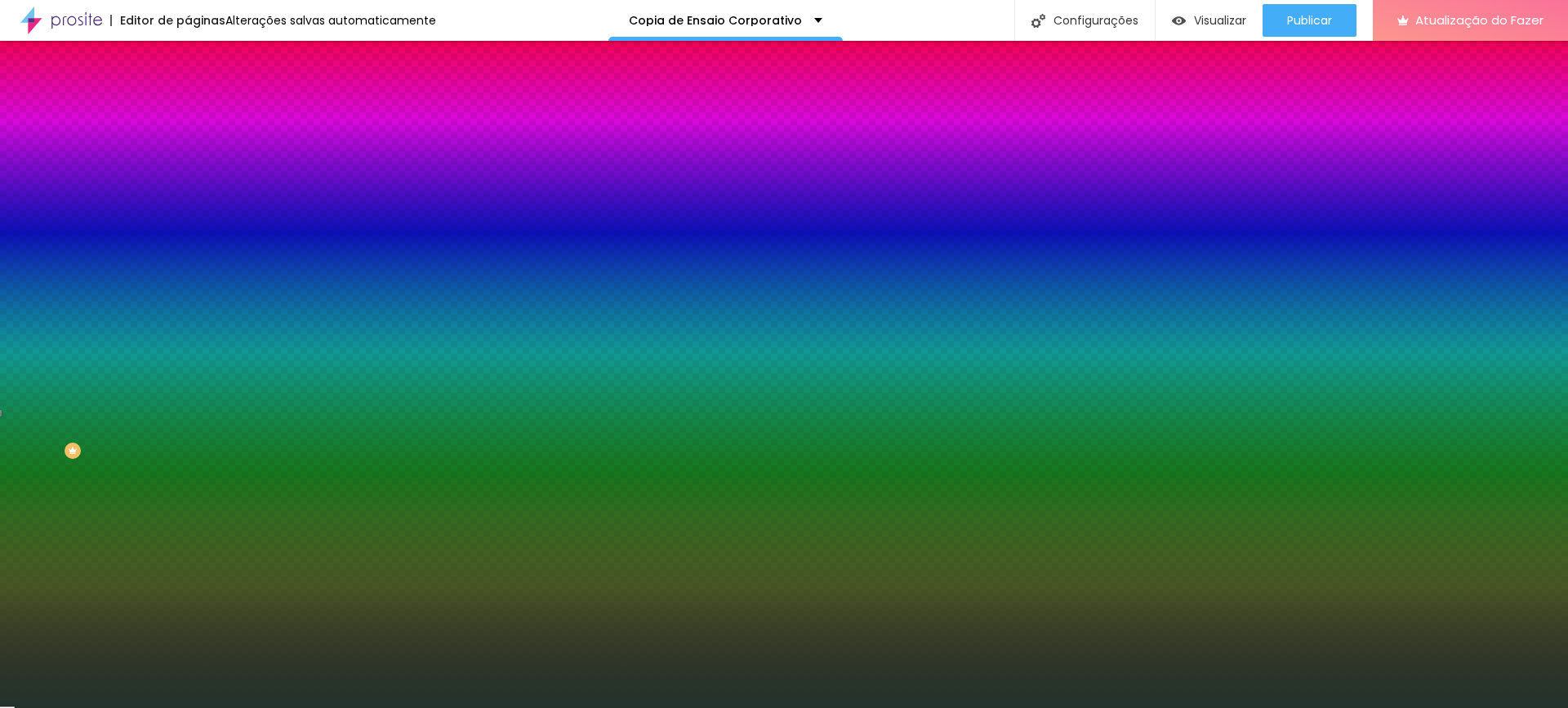
type input "#22332B"
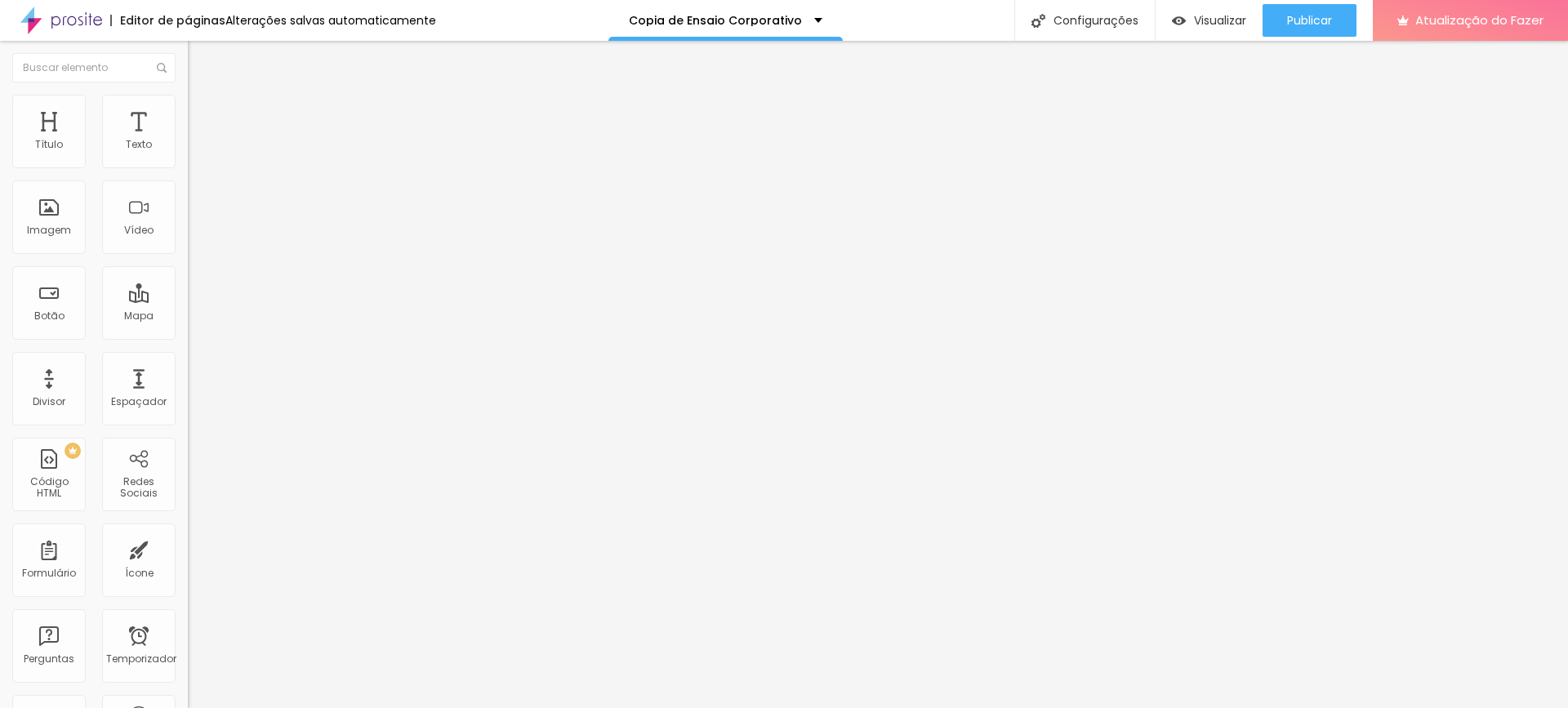
click at [188, 102] on li "Estilo" at bounding box center [282, 102] width 188 height 16
click at [195, 624] on font "+ Adicionar Ícone" at bounding box center [239, 631] width 90 height 14
click at [188, 163] on div "Instagram Rede social Instagram Endereço URL https://www.instagram.com/alexetha…" at bounding box center [282, 375] width 188 height 496
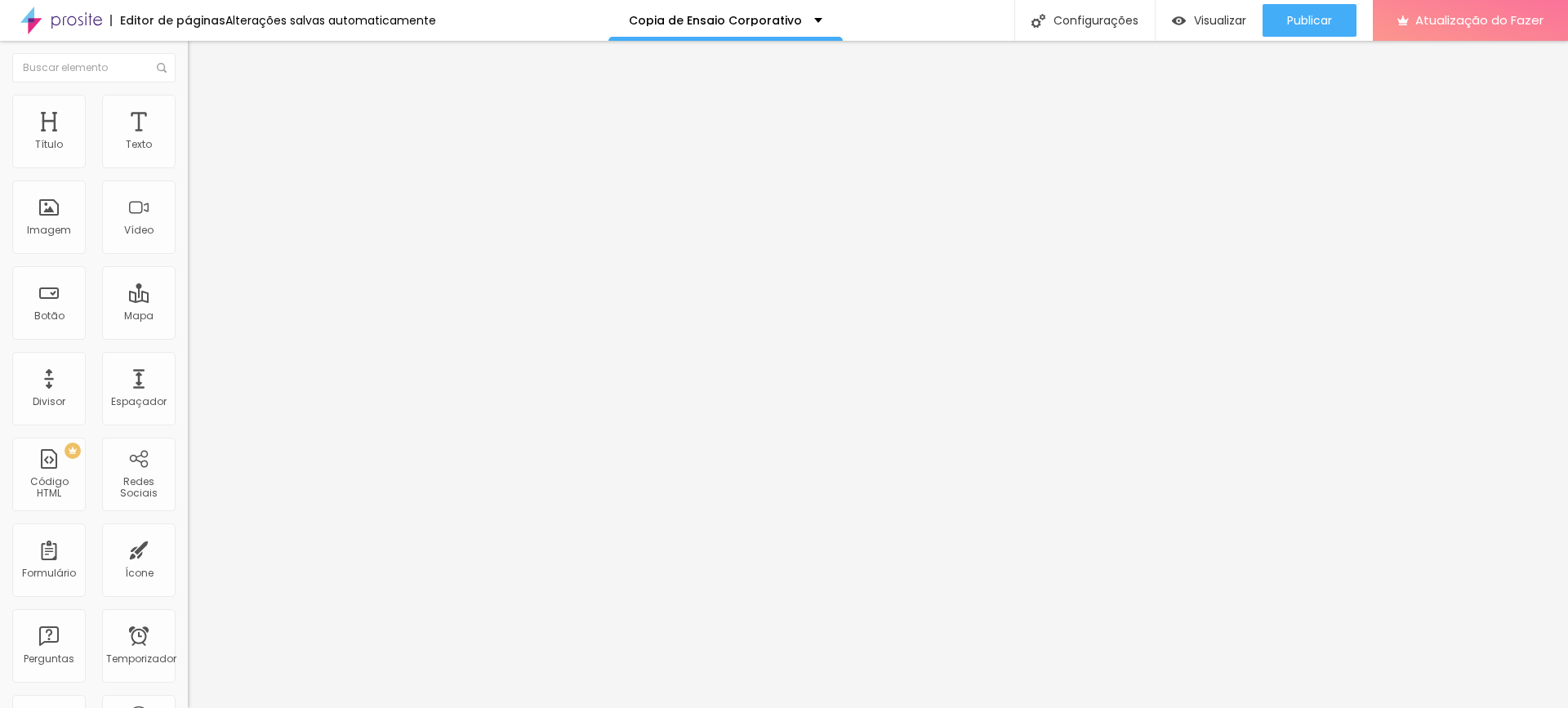
click at [188, 340] on img at bounding box center [194, 346] width 12 height 12
click at [195, 142] on font "+ Adicionar Ícone" at bounding box center [239, 135] width 90 height 14
click at [195, 624] on font "+ Adicionar Ícone" at bounding box center [239, 631] width 90 height 14
drag, startPoint x: 153, startPoint y: 229, endPoint x: 156, endPoint y: 216, distance: 13.3
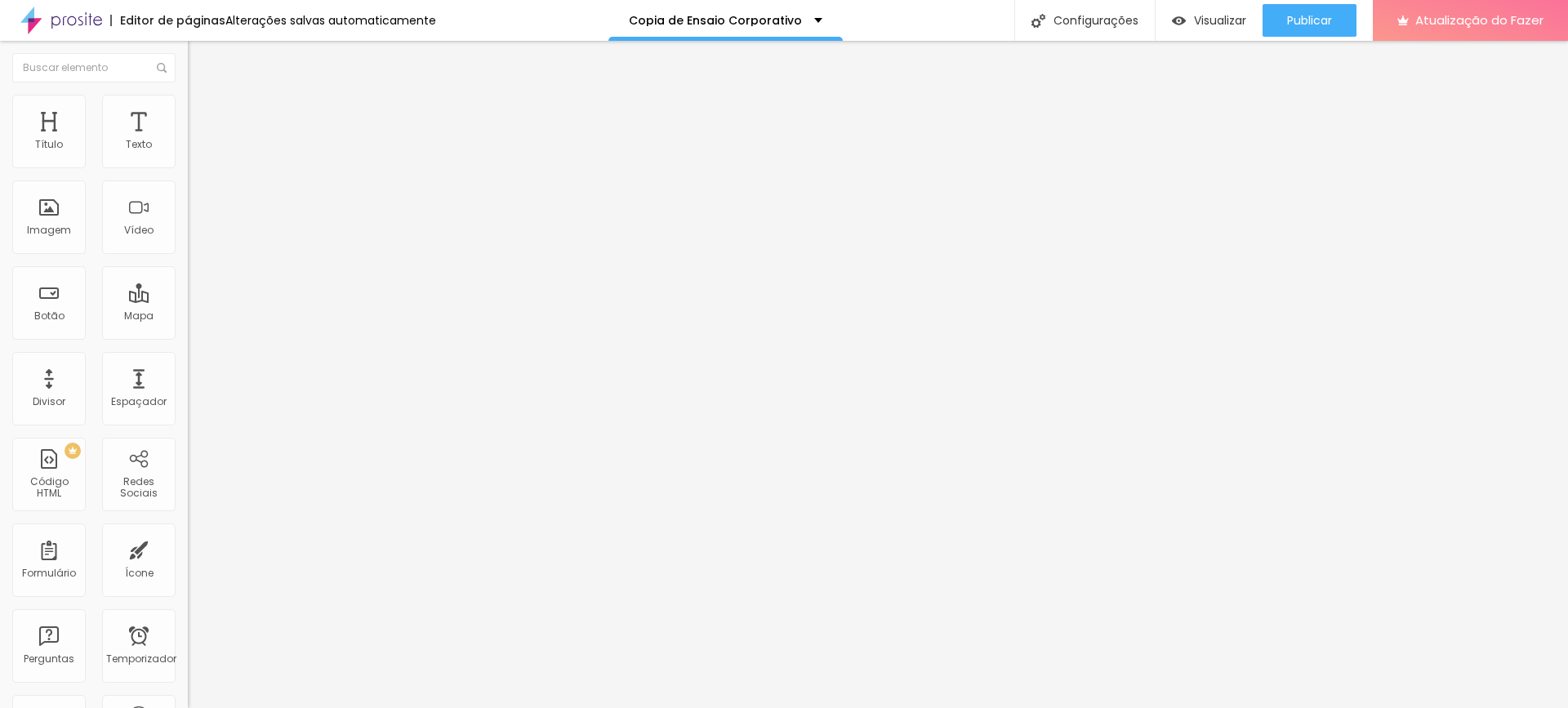
click at [188, 151] on div "Facebook" at bounding box center [282, 240] width 188 height 226
click at [197, 357] on div "Facebook" at bounding box center [282, 448] width 170 height 181
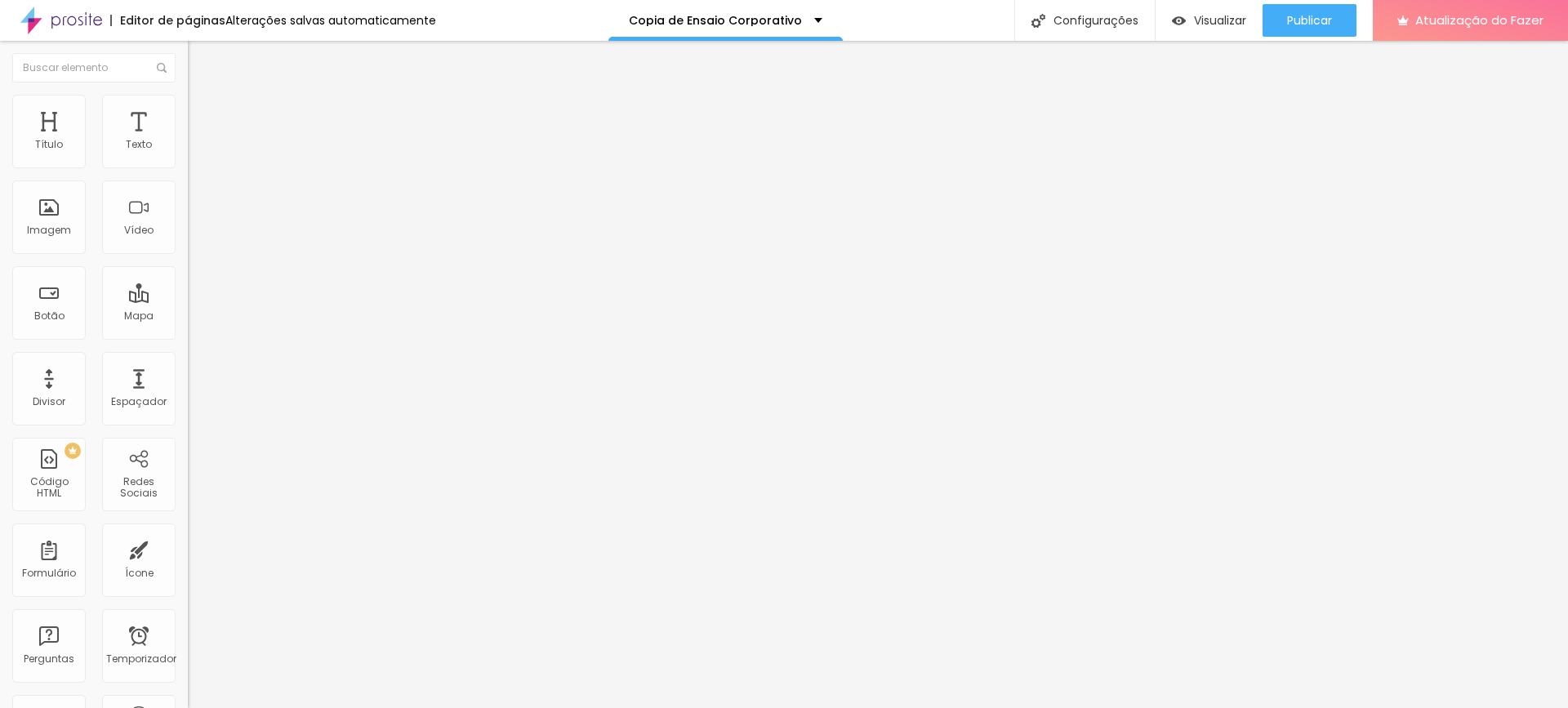
scroll to position [0, 0]
click at [197, 357] on div "Facebook" at bounding box center [282, 448] width 170 height 181
click at [188, 555] on input "https://" at bounding box center [286, 563] width 196 height 16
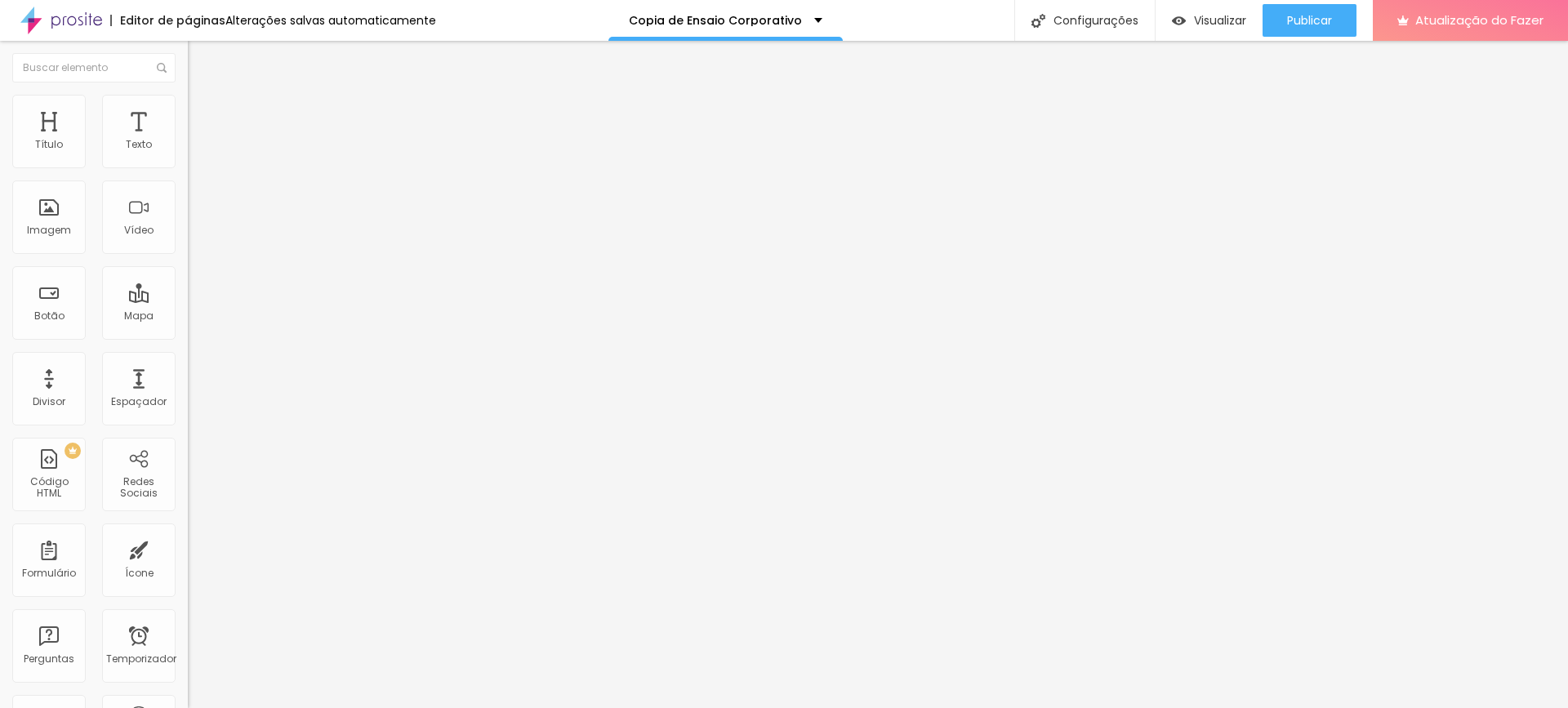
click at [188, 555] on input "https://" at bounding box center [286, 563] width 196 height 16
paste input "www.instagram.com/autorita.corporativo/"
type input "https://www.instagram.com/autorita.corporativo/"
click at [188, 396] on div "Editar nulo Conteúdo Estilo Avançado Instagram Rede social Facebook Endereço UR…" at bounding box center [282, 375] width 188 height 668
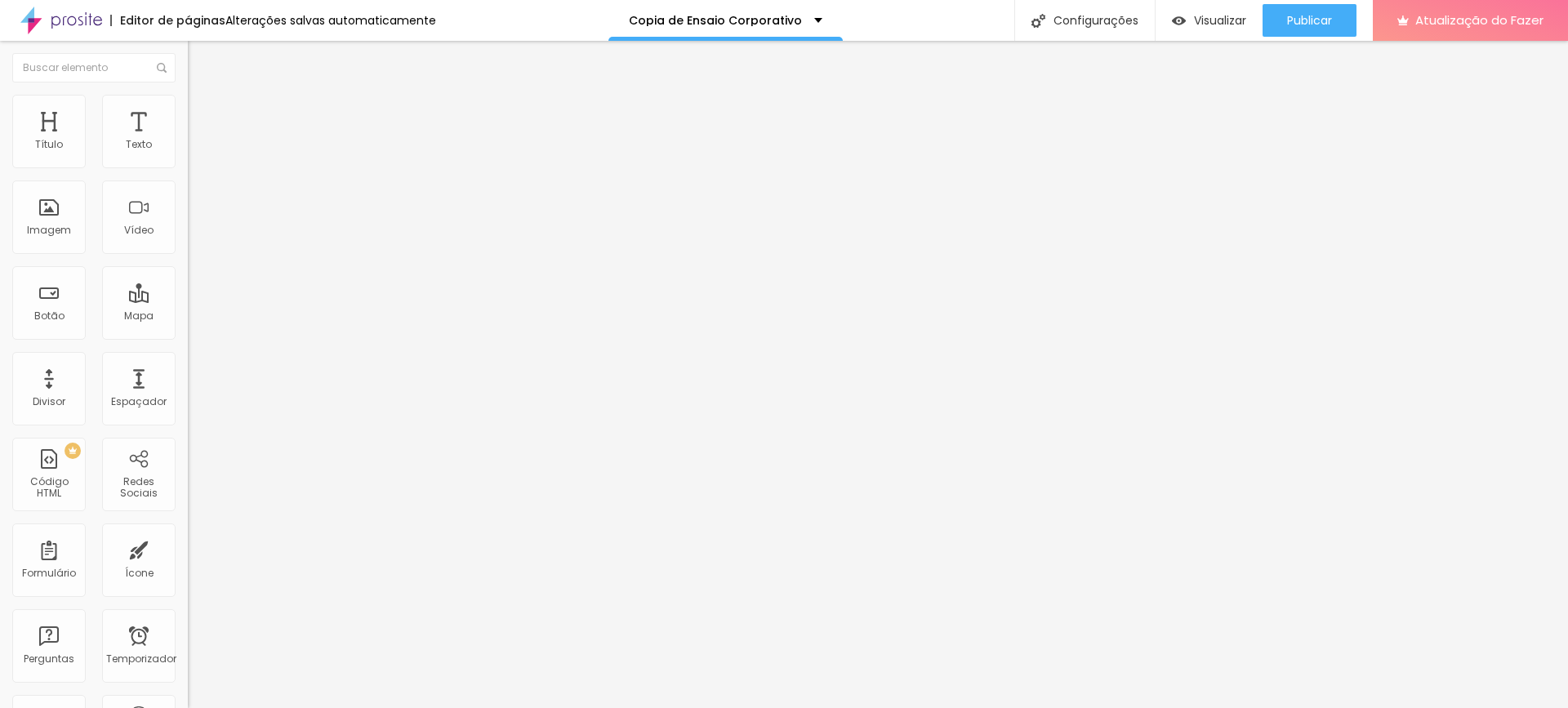
scroll to position [0, 0]
click at [188, 443] on div "Editar nulo Conteúdo Estilo Avançado Instagram Rede social Facebook Endereço UR…" at bounding box center [282, 375] width 188 height 668
click at [188, 100] on li "Estilo" at bounding box center [282, 102] width 188 height 16
type input "21"
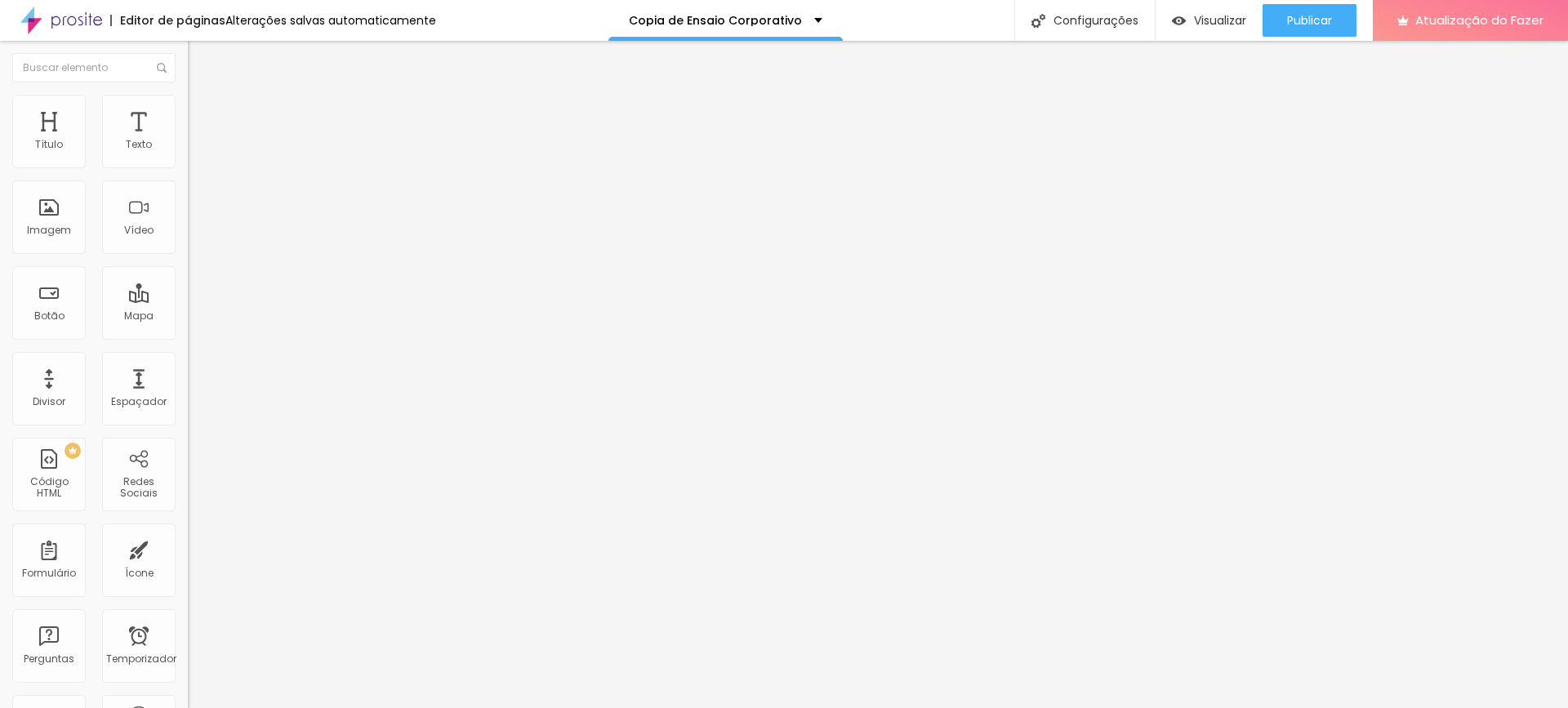
type input "20"
type input "19"
type input "18"
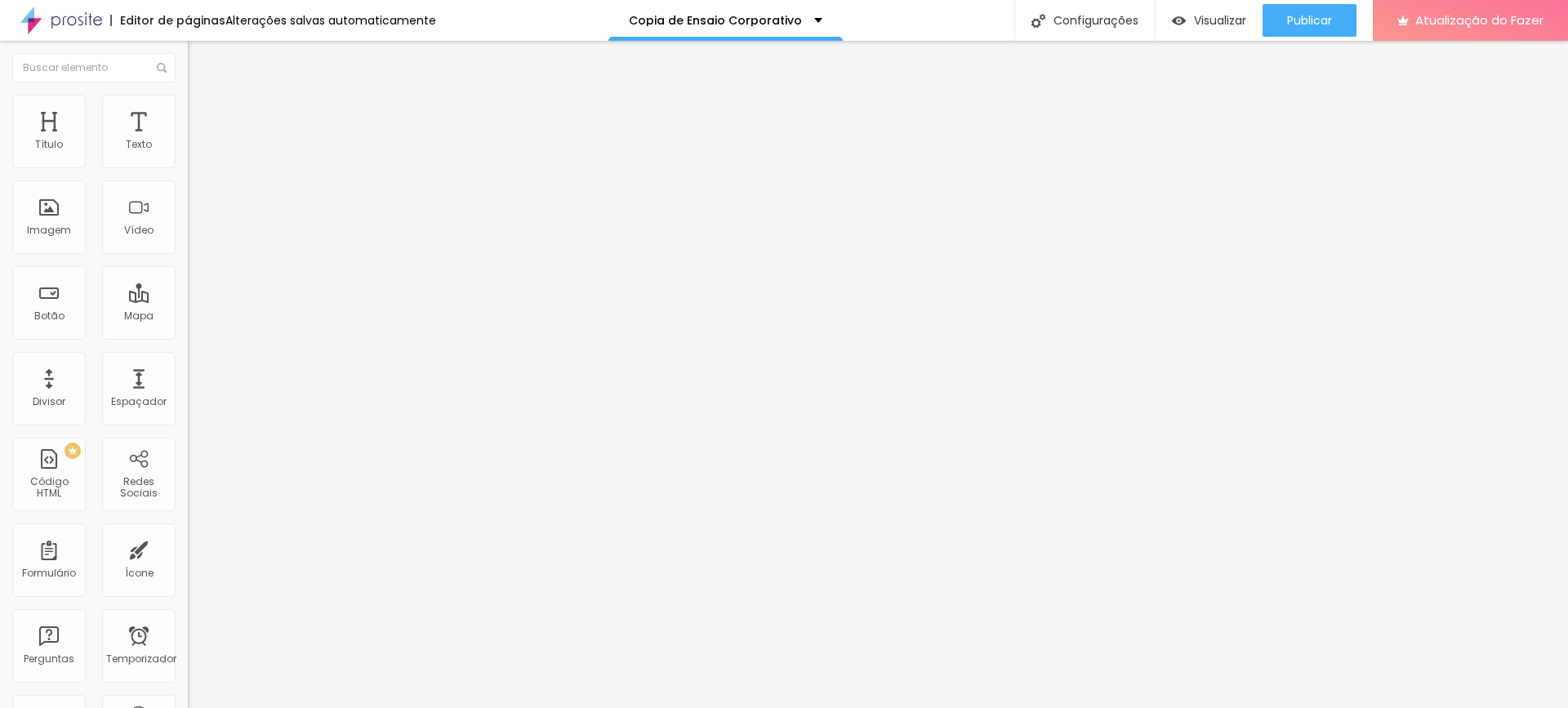
type input "18"
type input "17"
type input "16"
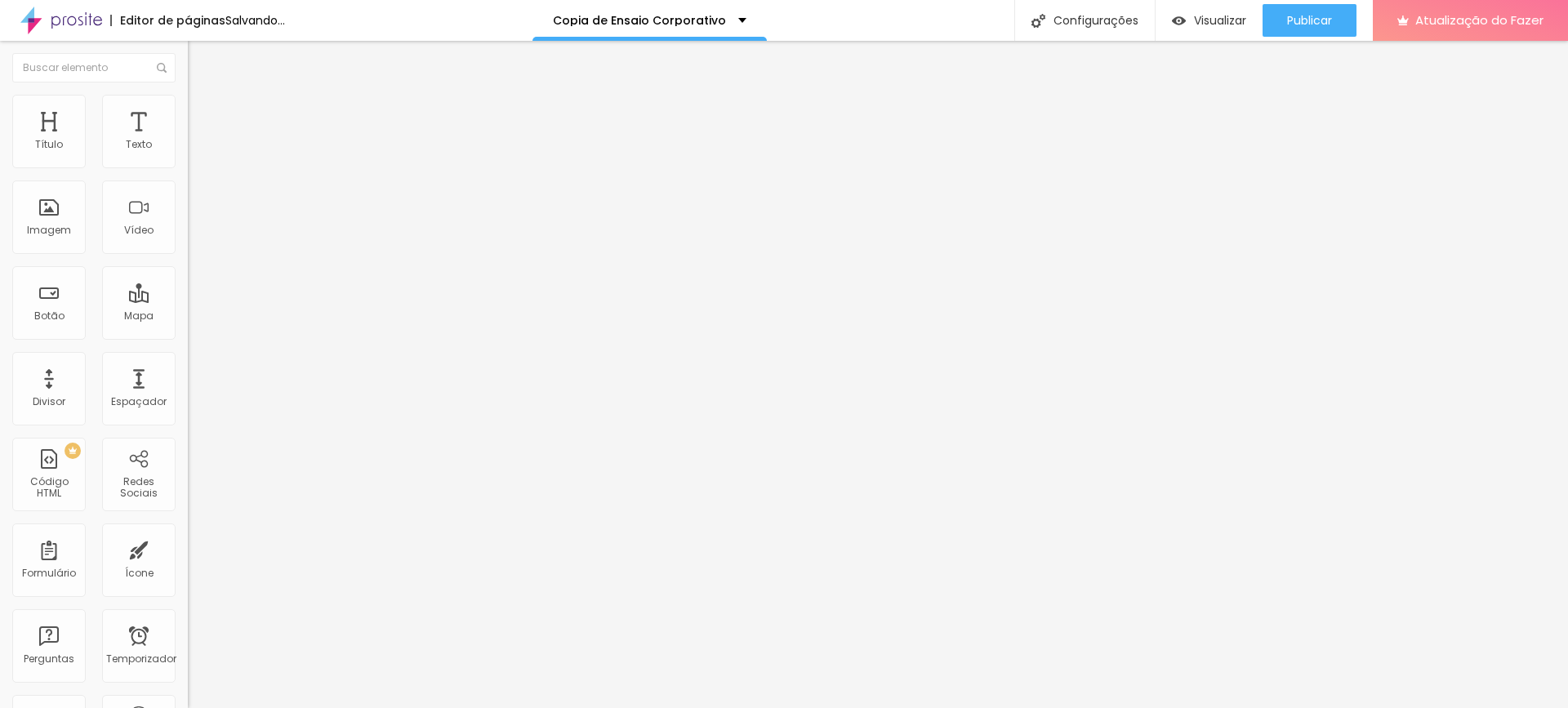
type input "15"
type input "16"
type input "17"
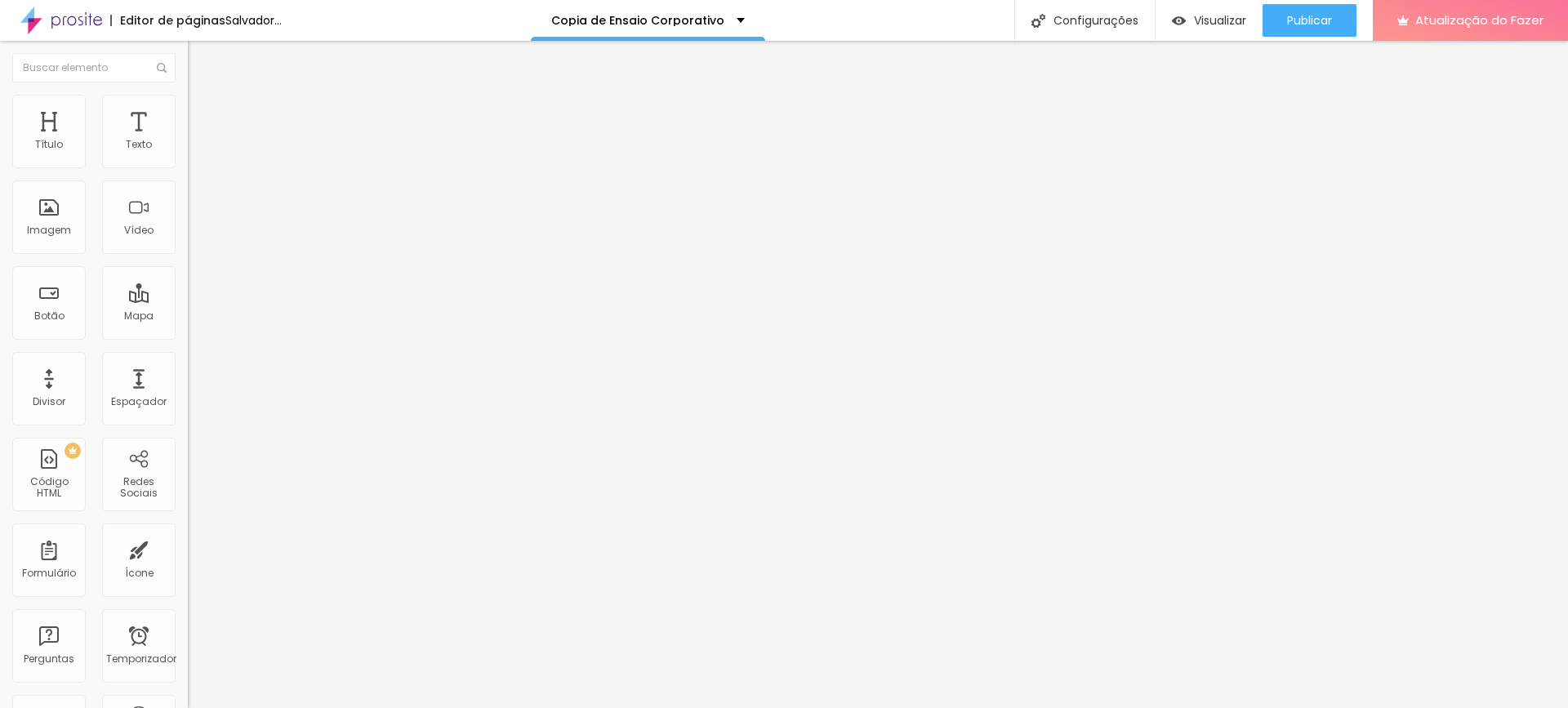
type input "17"
type input "18"
type input "19"
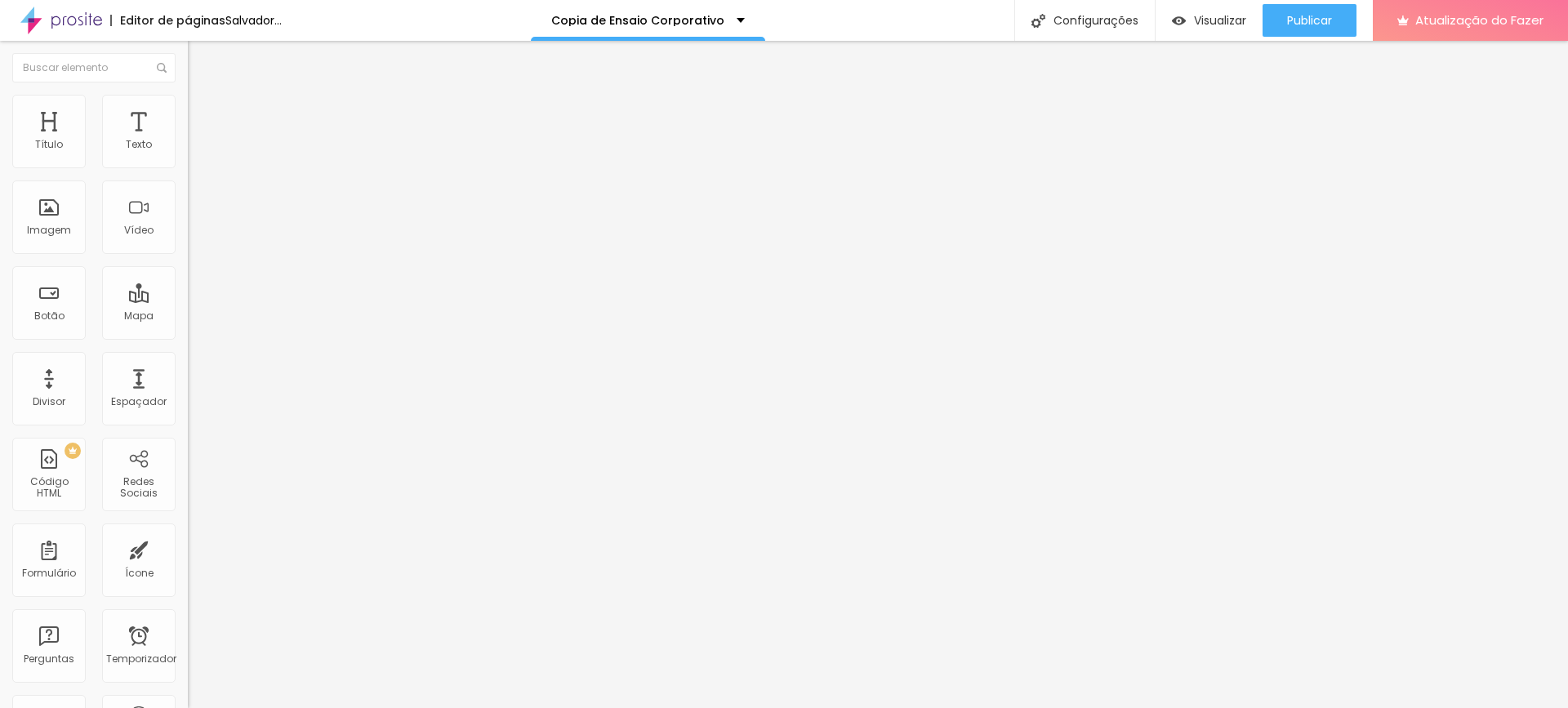
type input "20"
type input "21"
type input "22"
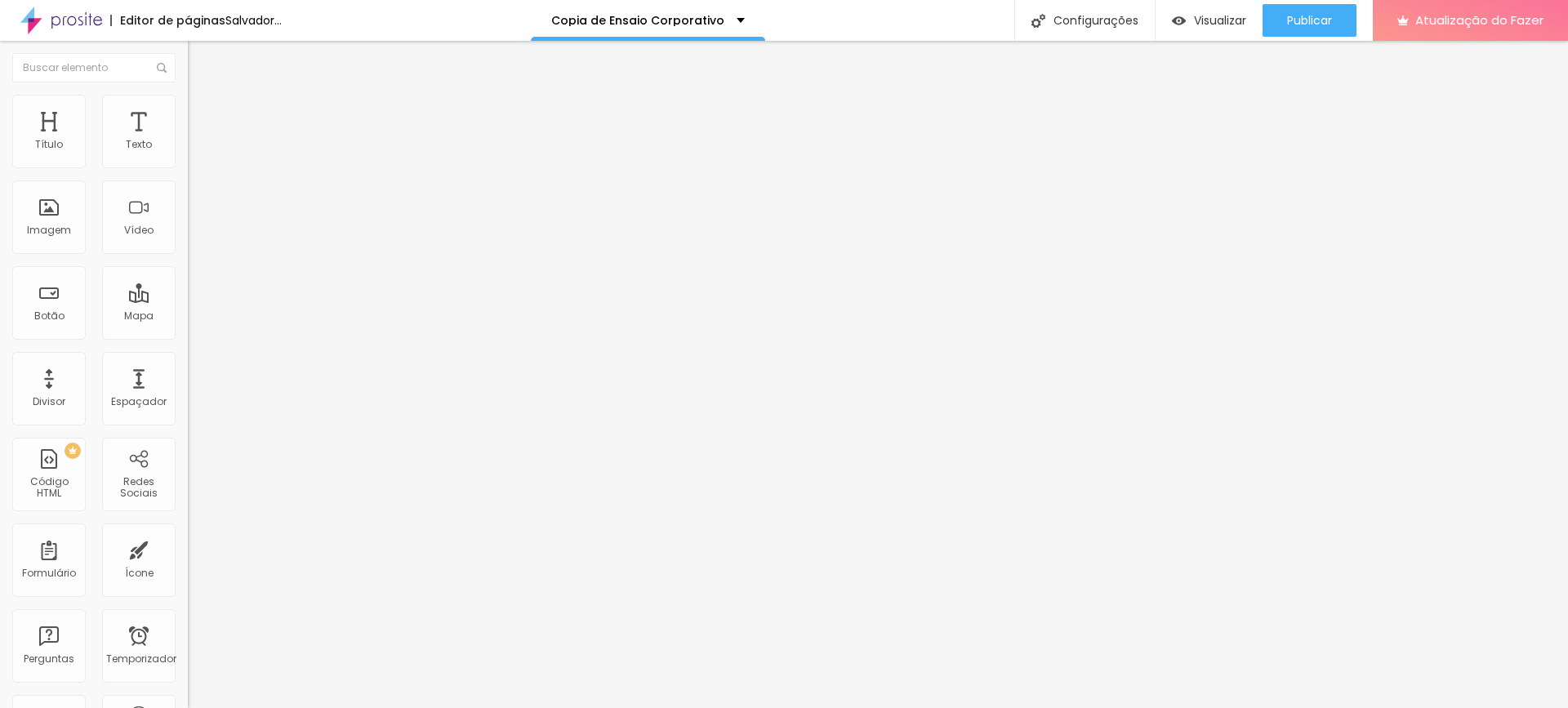
type input "22"
type input "23"
type input "24"
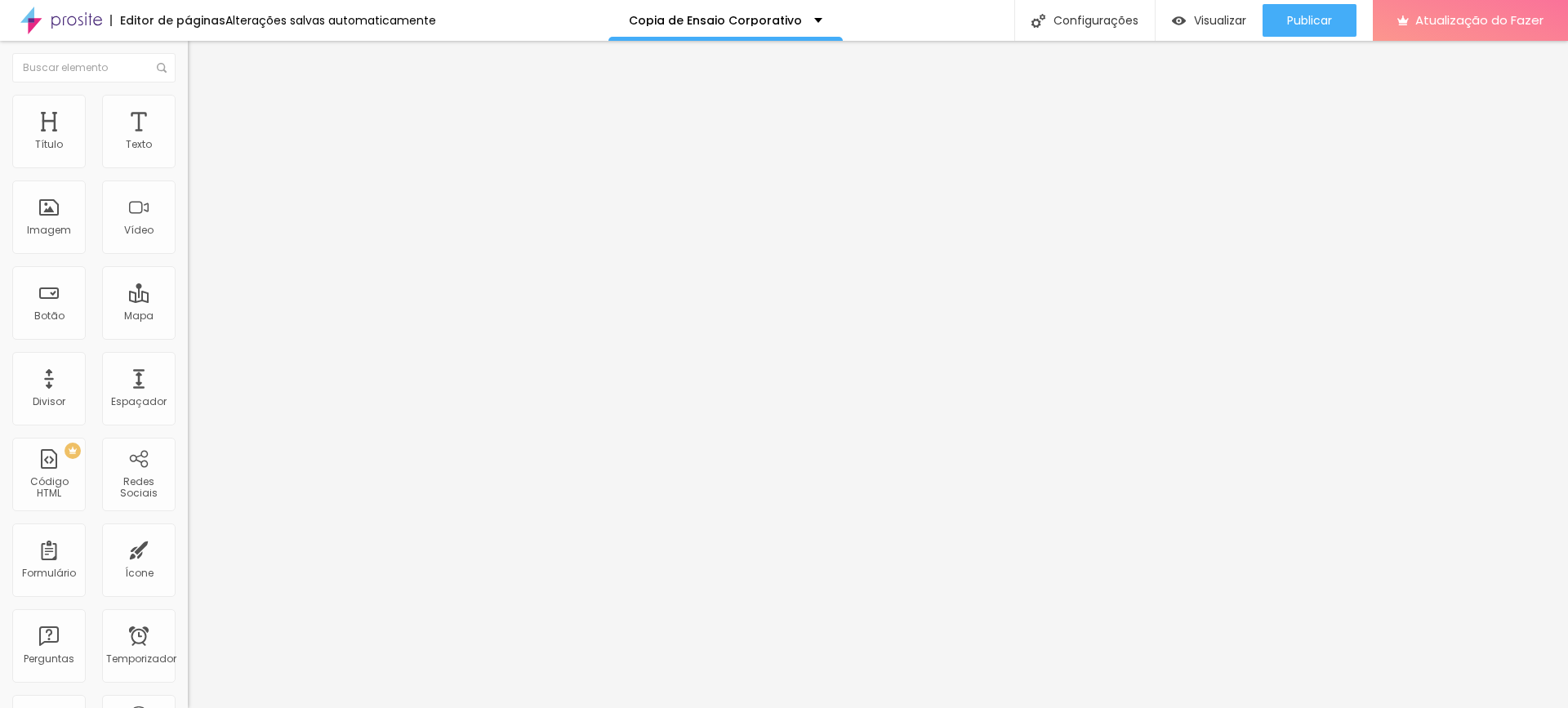
type input "25"
type input "26"
type input "27"
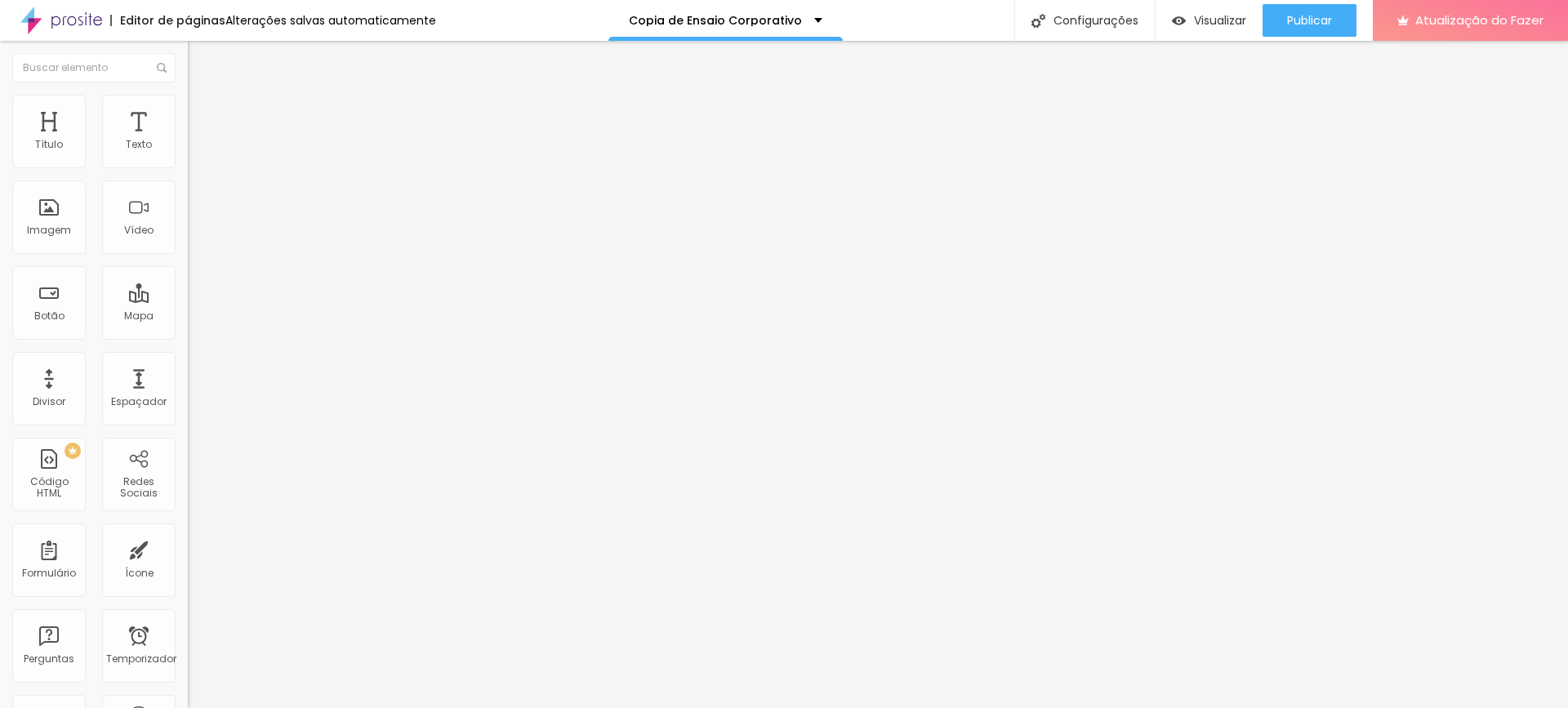
type input "27"
type input "28"
type input "29"
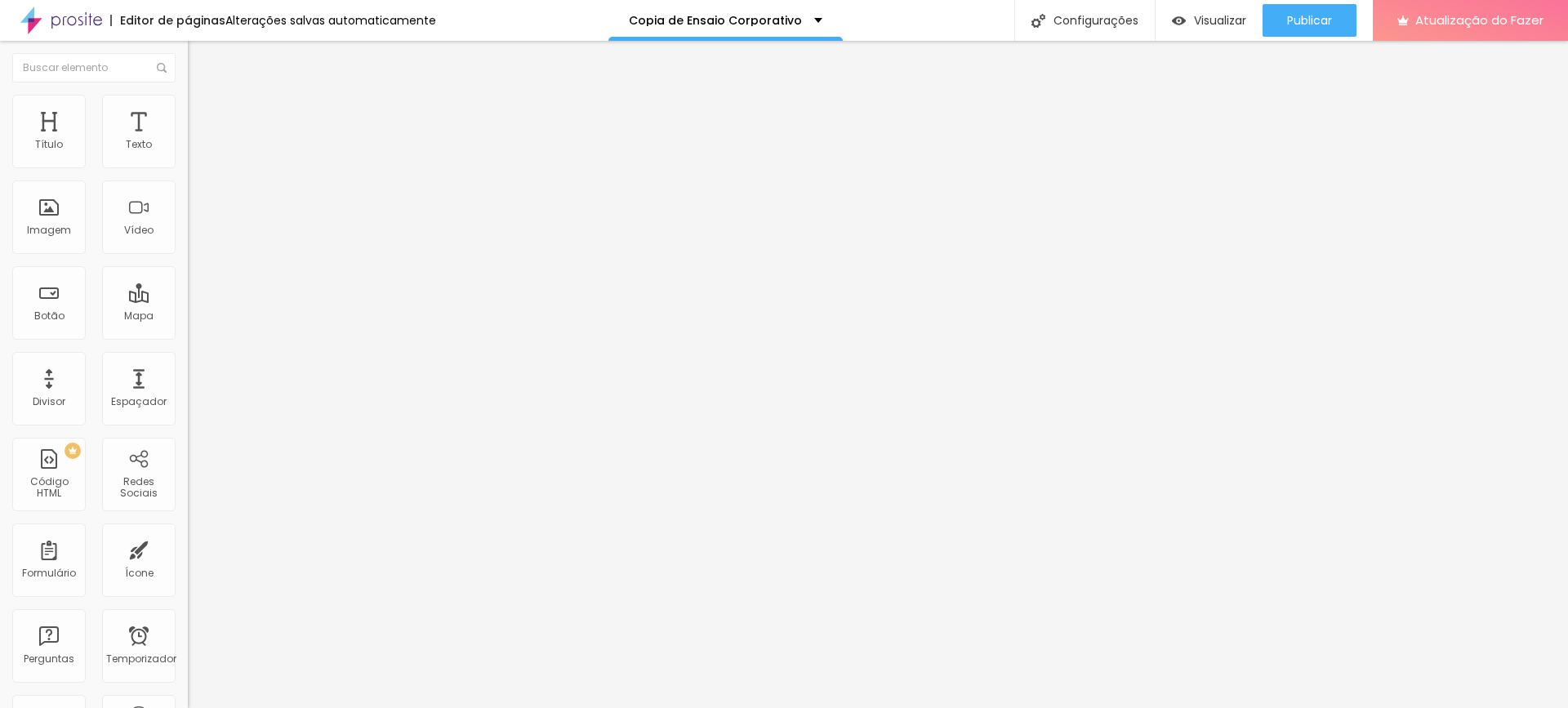
type input "30"
type input "31"
type input "30"
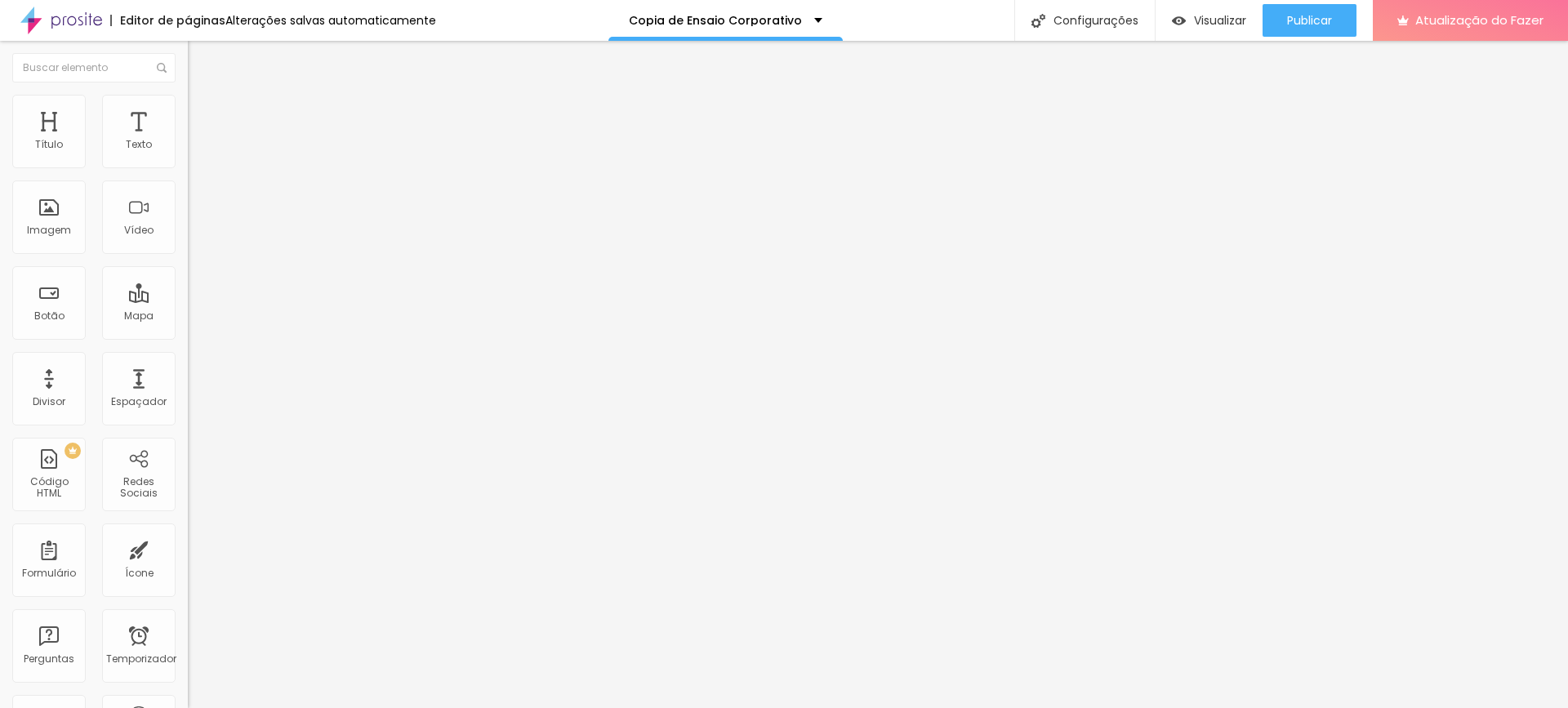
type input "30"
type input "29"
drag, startPoint x: 59, startPoint y: 172, endPoint x: 105, endPoint y: 177, distance: 46.3
type input "29"
click at [188, 168] on input "range" at bounding box center [241, 161] width 106 height 13
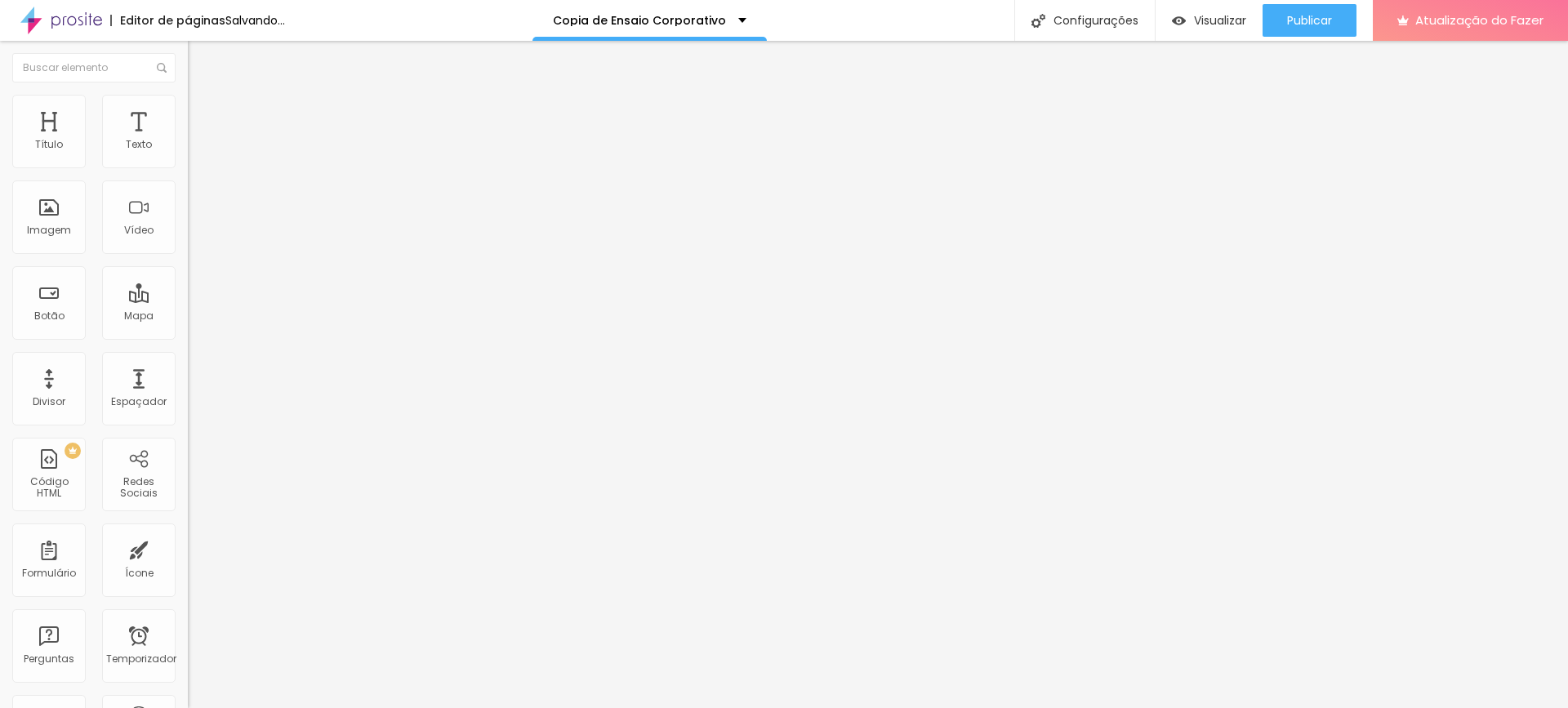
type input "9"
type input "10"
type input "12"
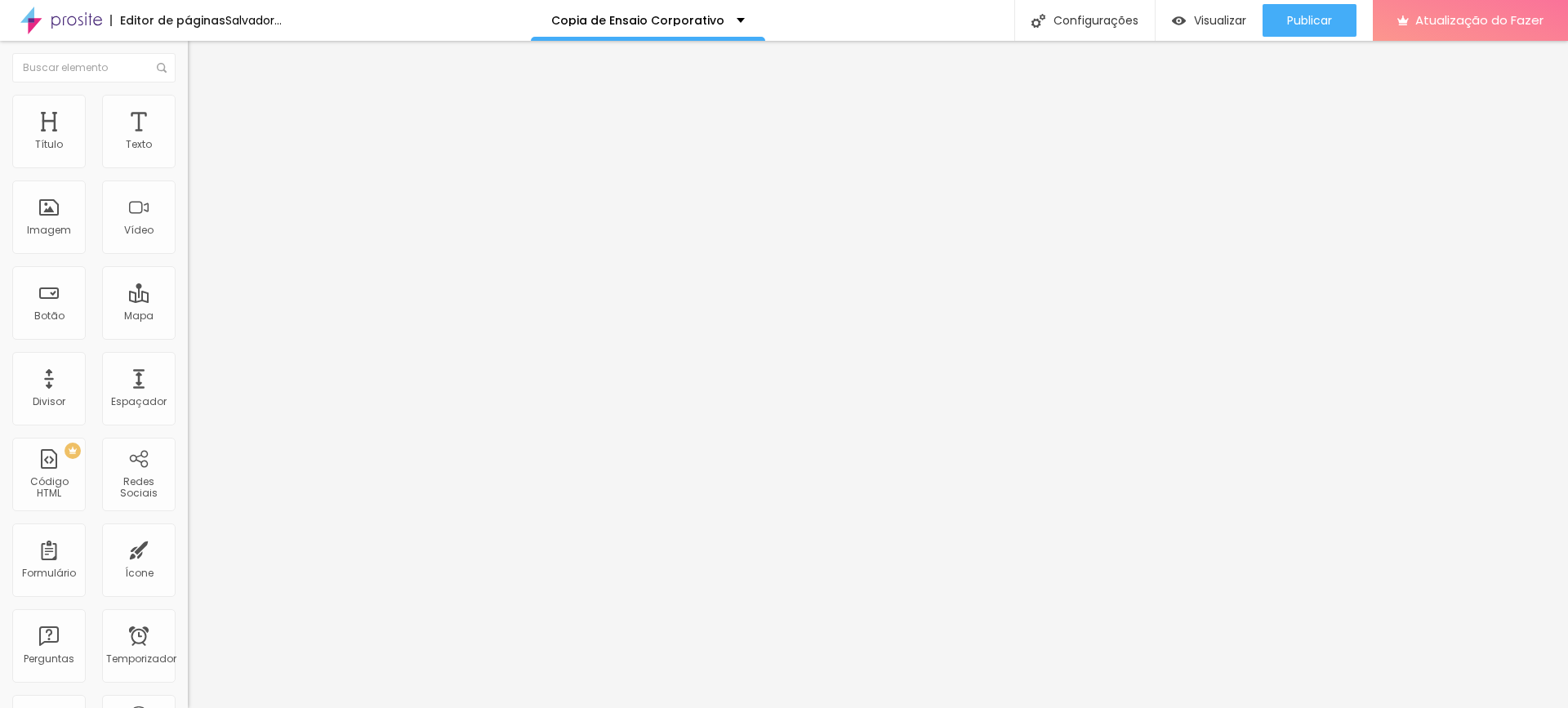
type input "12"
type input "13"
type input "14"
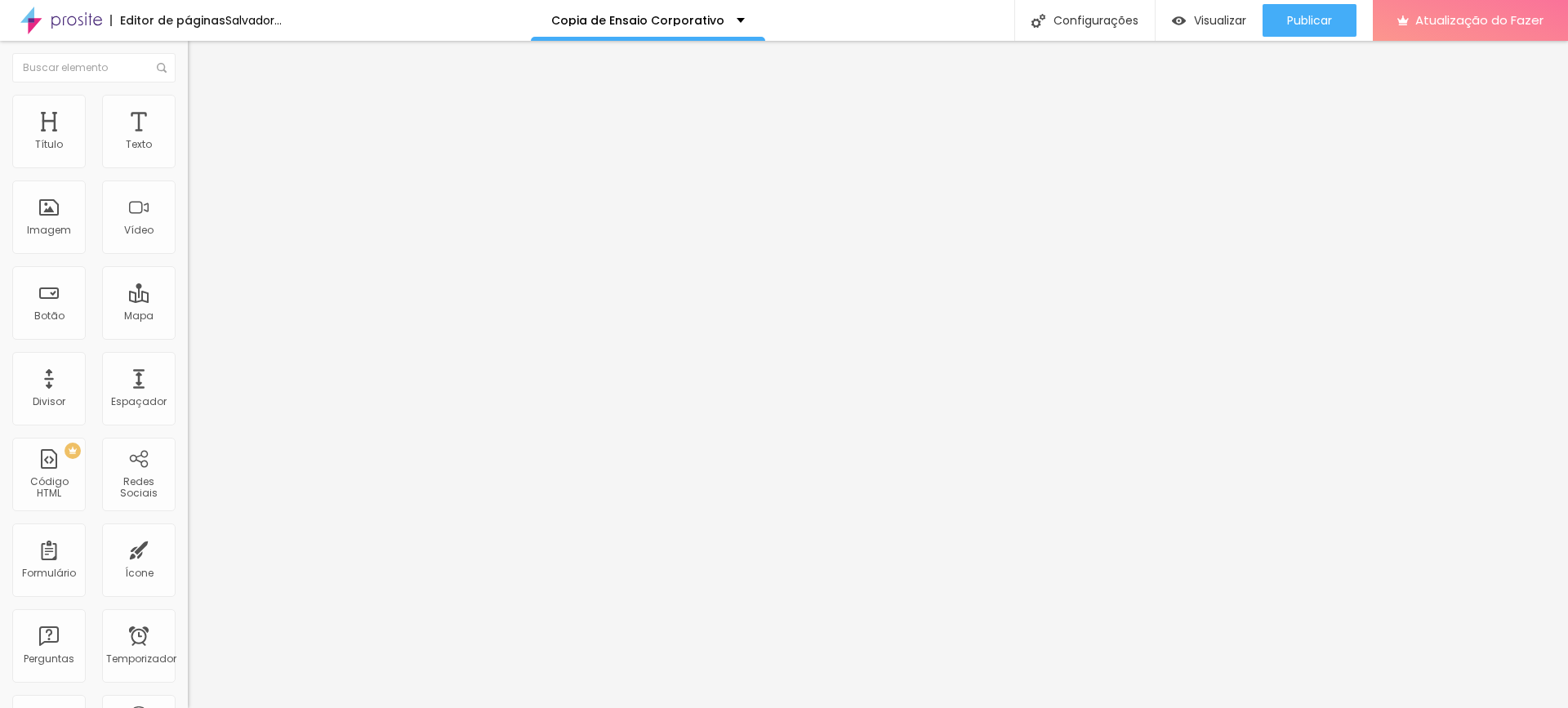
type input "15"
type input "16"
type input "17"
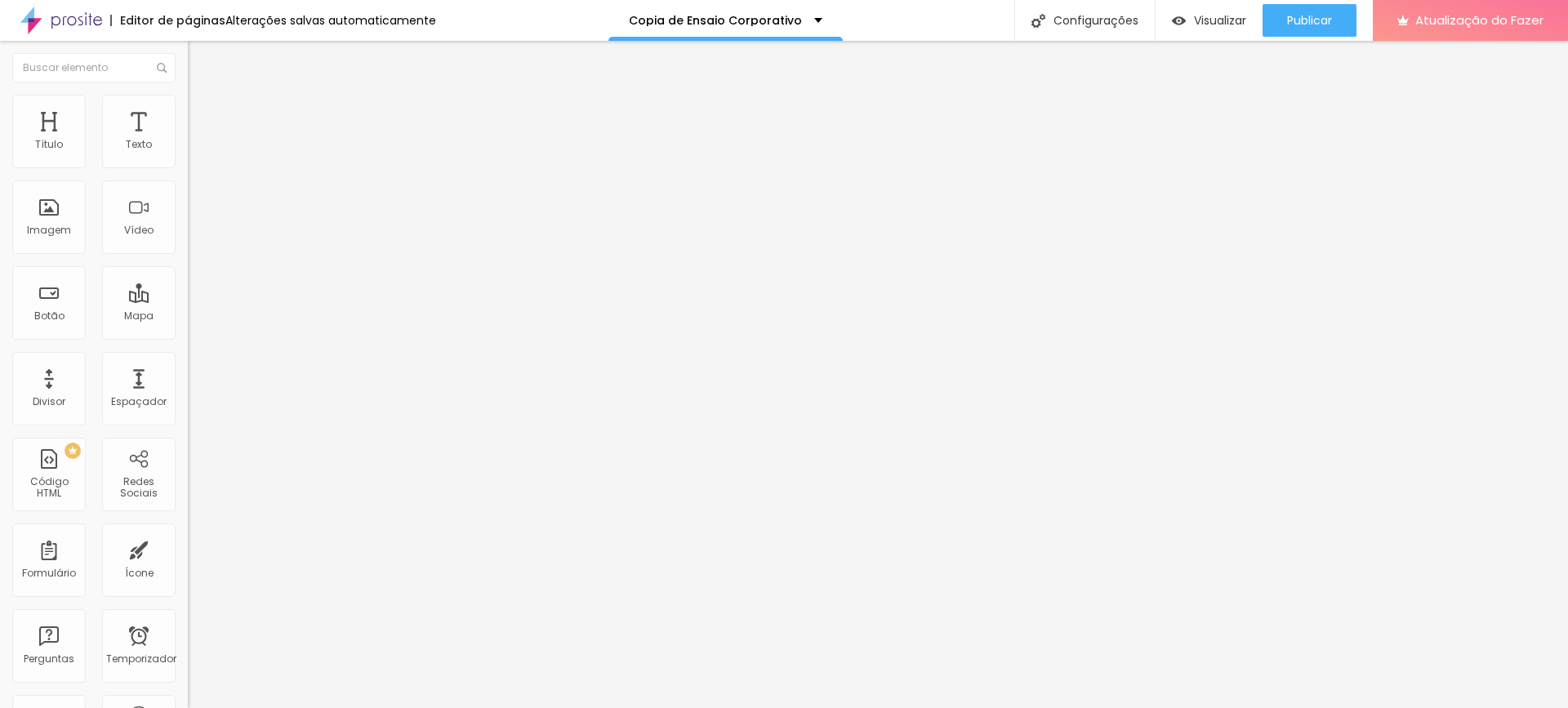
type input "17"
type input "18"
type input "17"
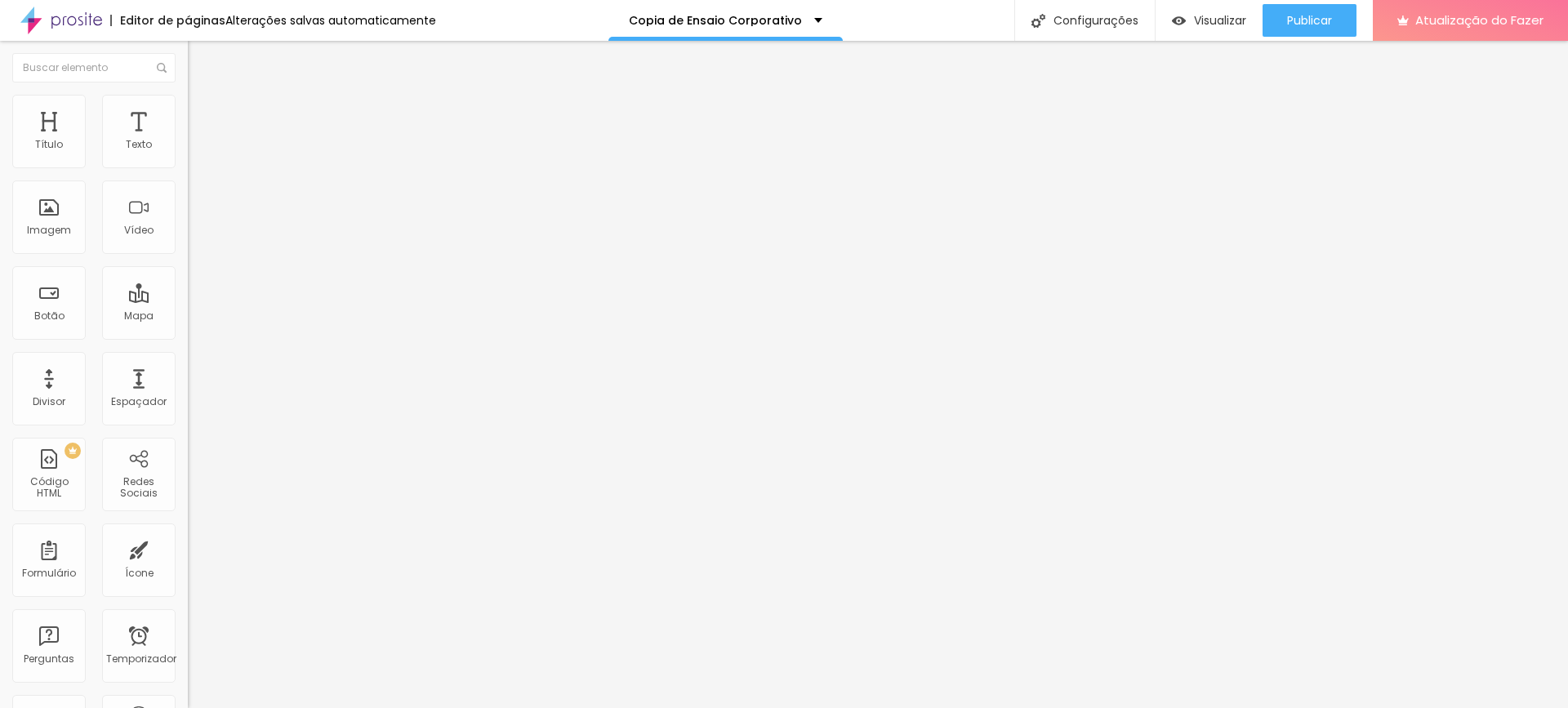
type input "15"
type input "14"
type input "13"
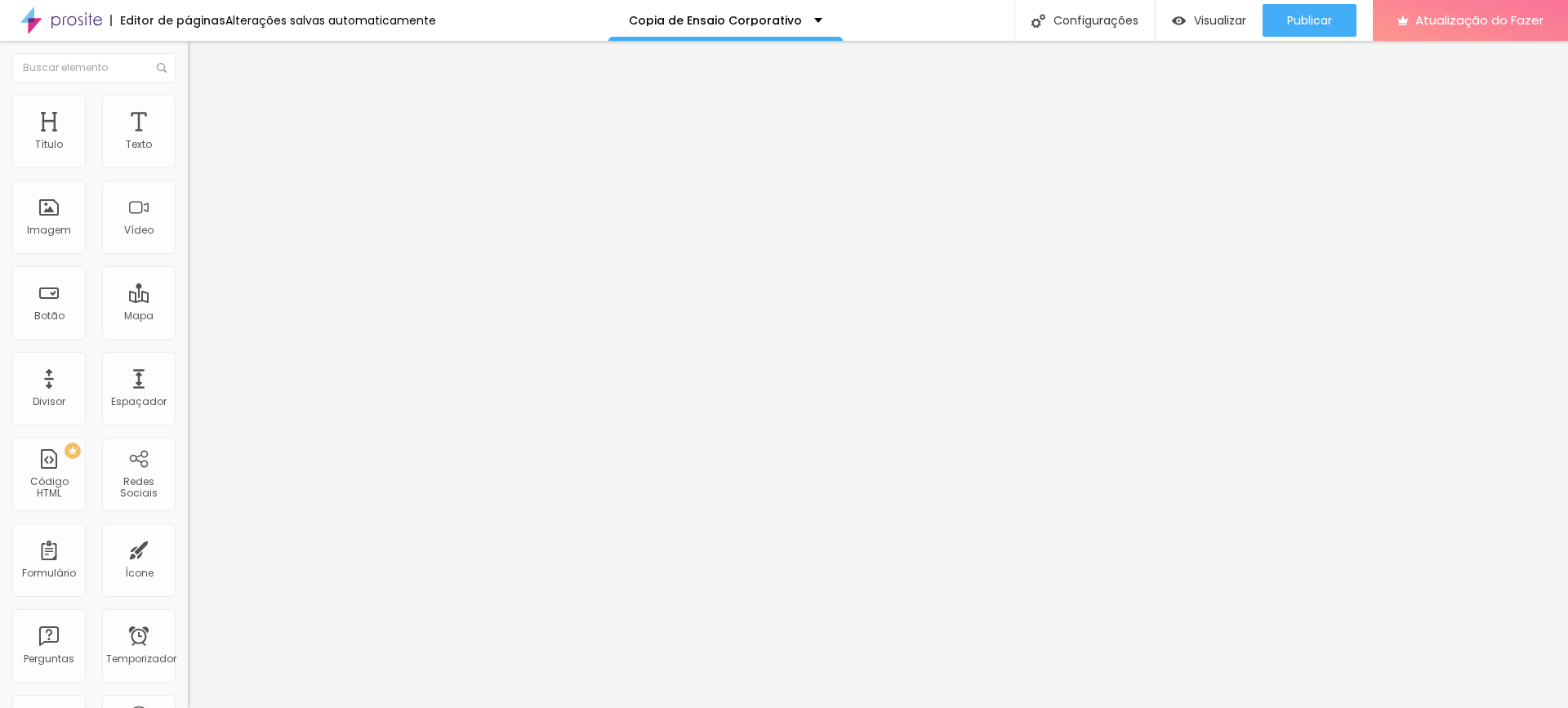
type input "13"
type input "12"
type input "11"
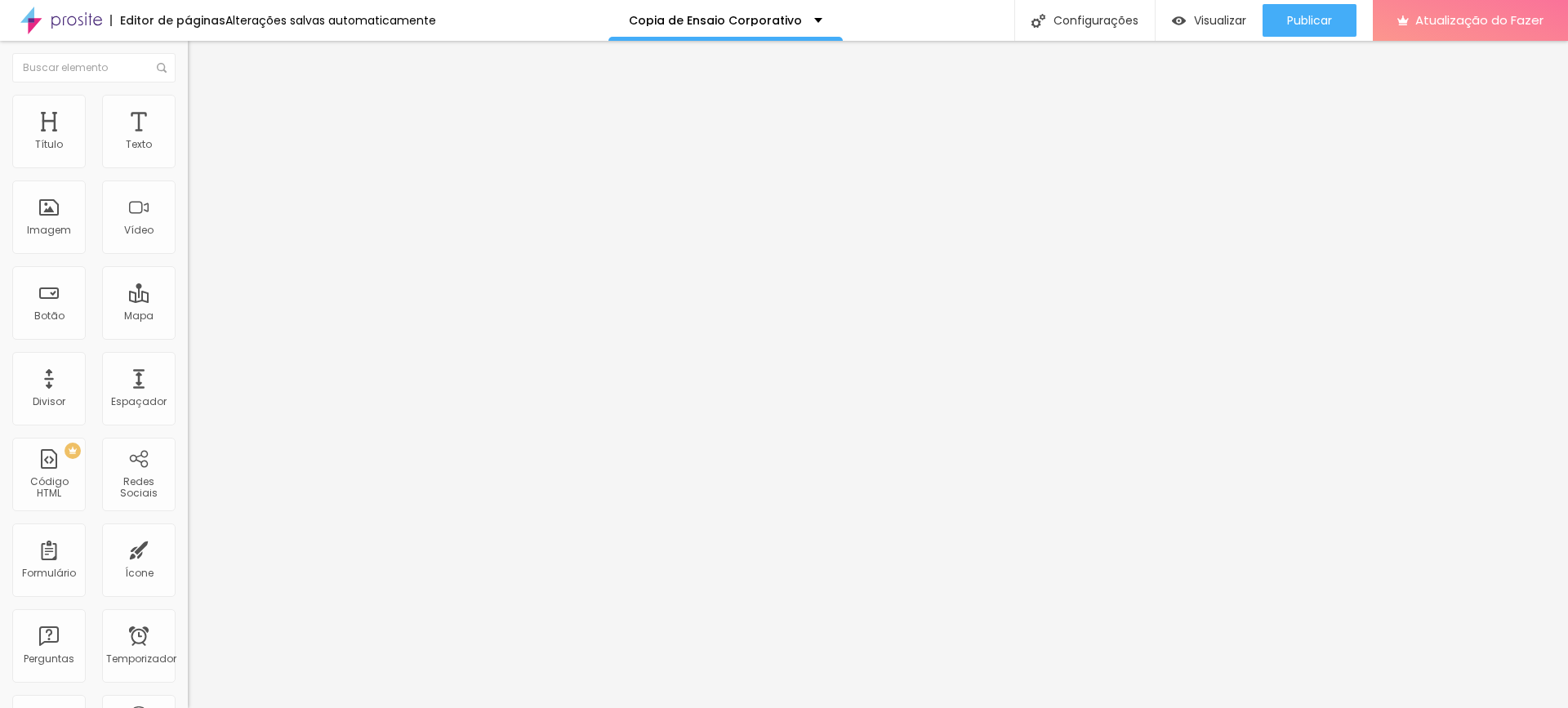
type input "10"
type input "9"
type input "7"
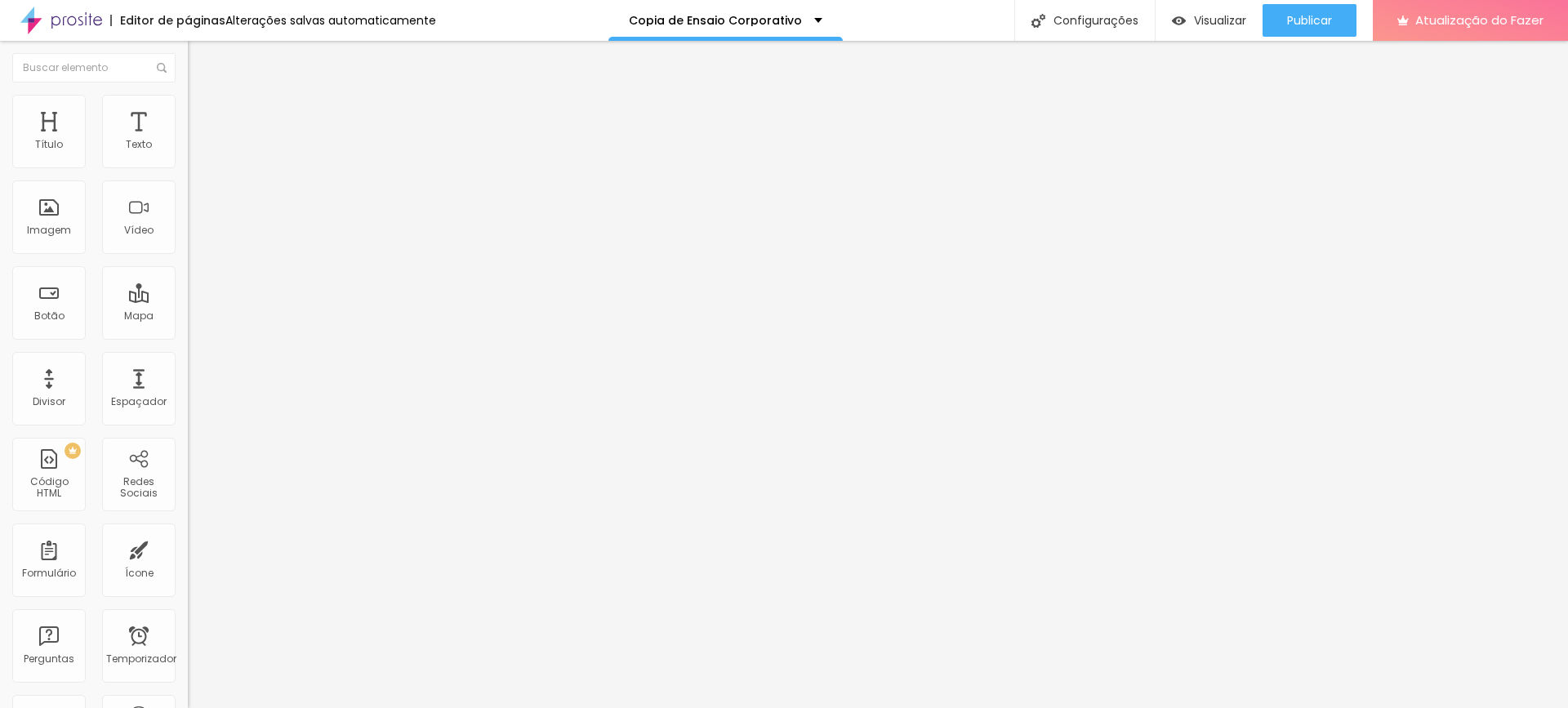
type input "7"
type input "6"
type input "5"
drag, startPoint x: 51, startPoint y: 217, endPoint x: 0, endPoint y: 206, distance: 52.2
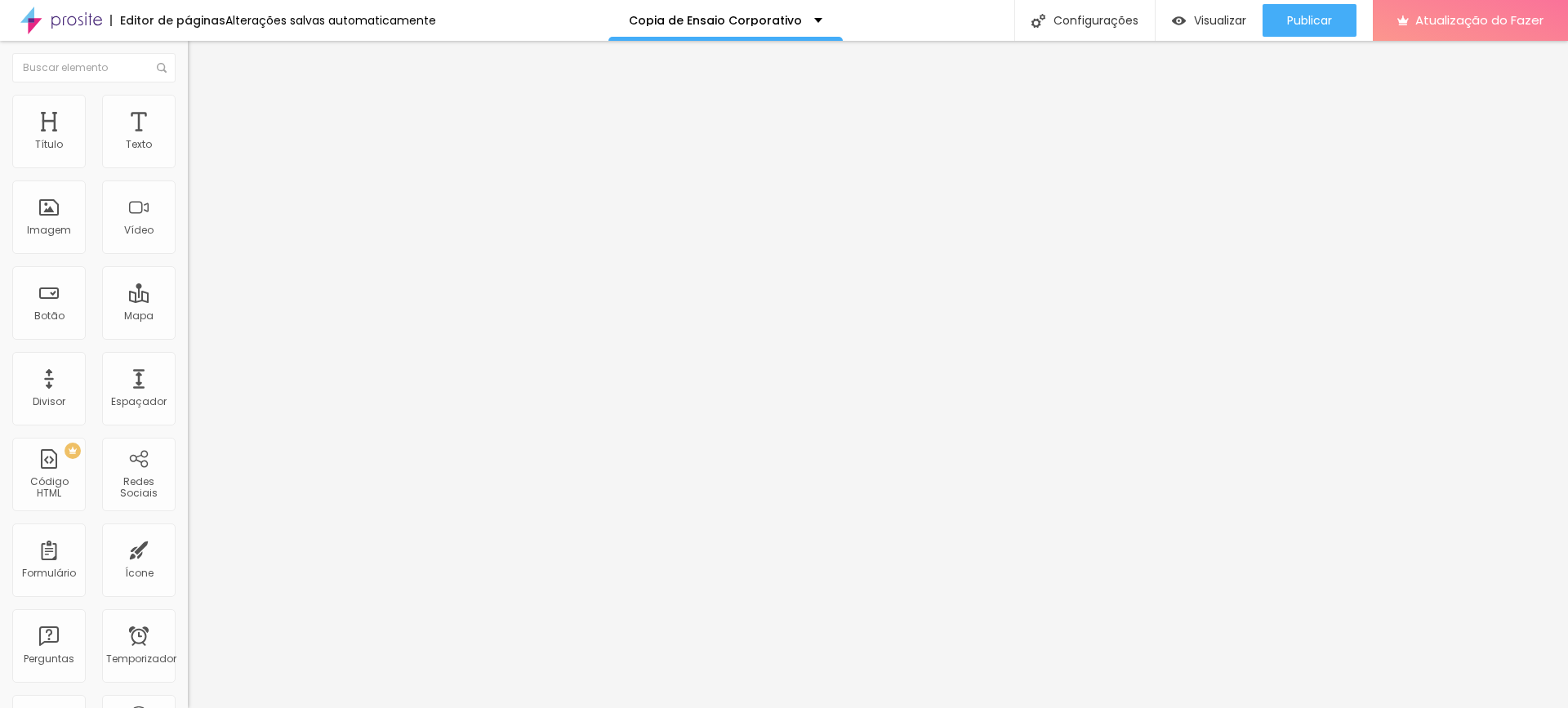
type input "5"
click at [188, 206] on input "range" at bounding box center [241, 203] width 106 height 13
drag, startPoint x: 69, startPoint y: 263, endPoint x: 24, endPoint y: 267, distance: 45.2
click at [188, 252] on div at bounding box center [282, 245] width 188 height 15
type input "9"
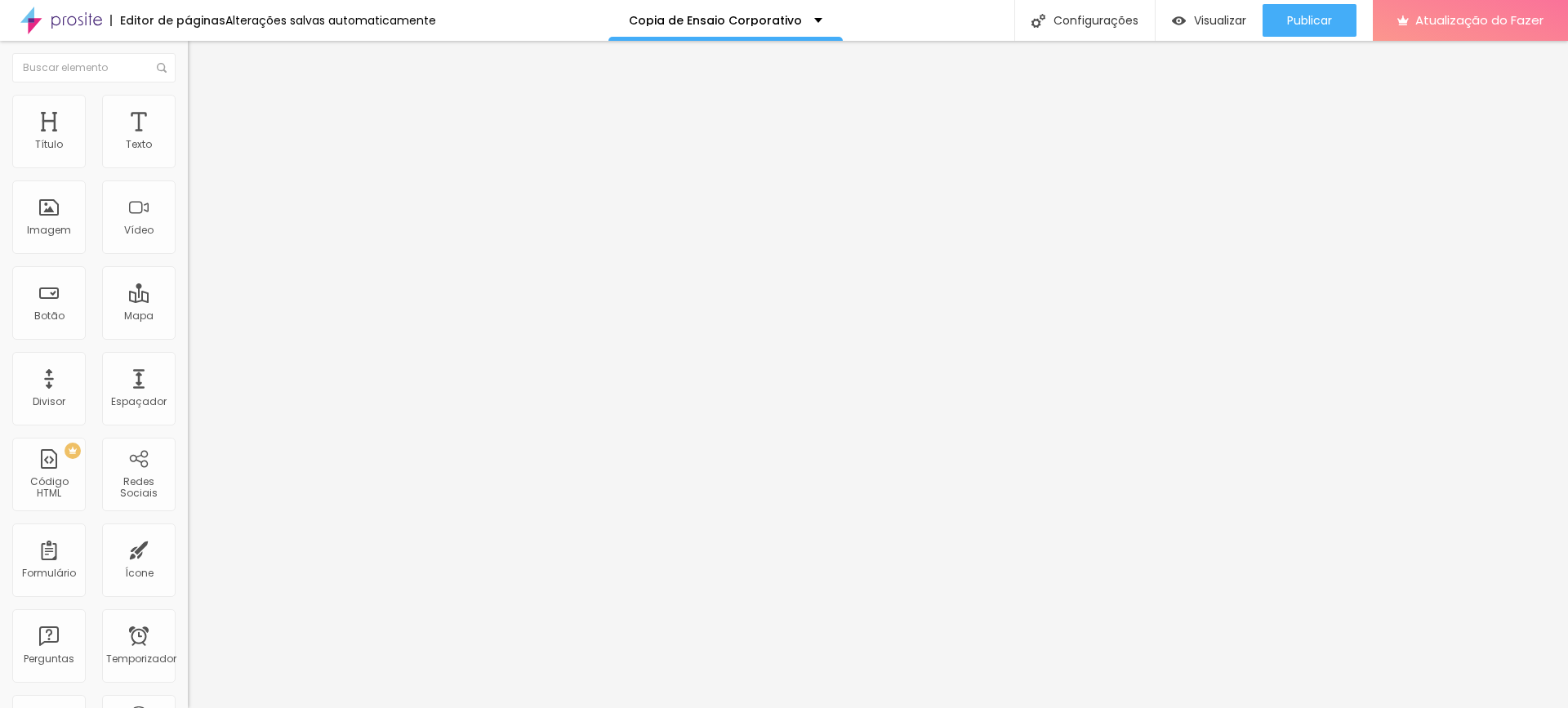
type input "9"
type input "8"
type input "7"
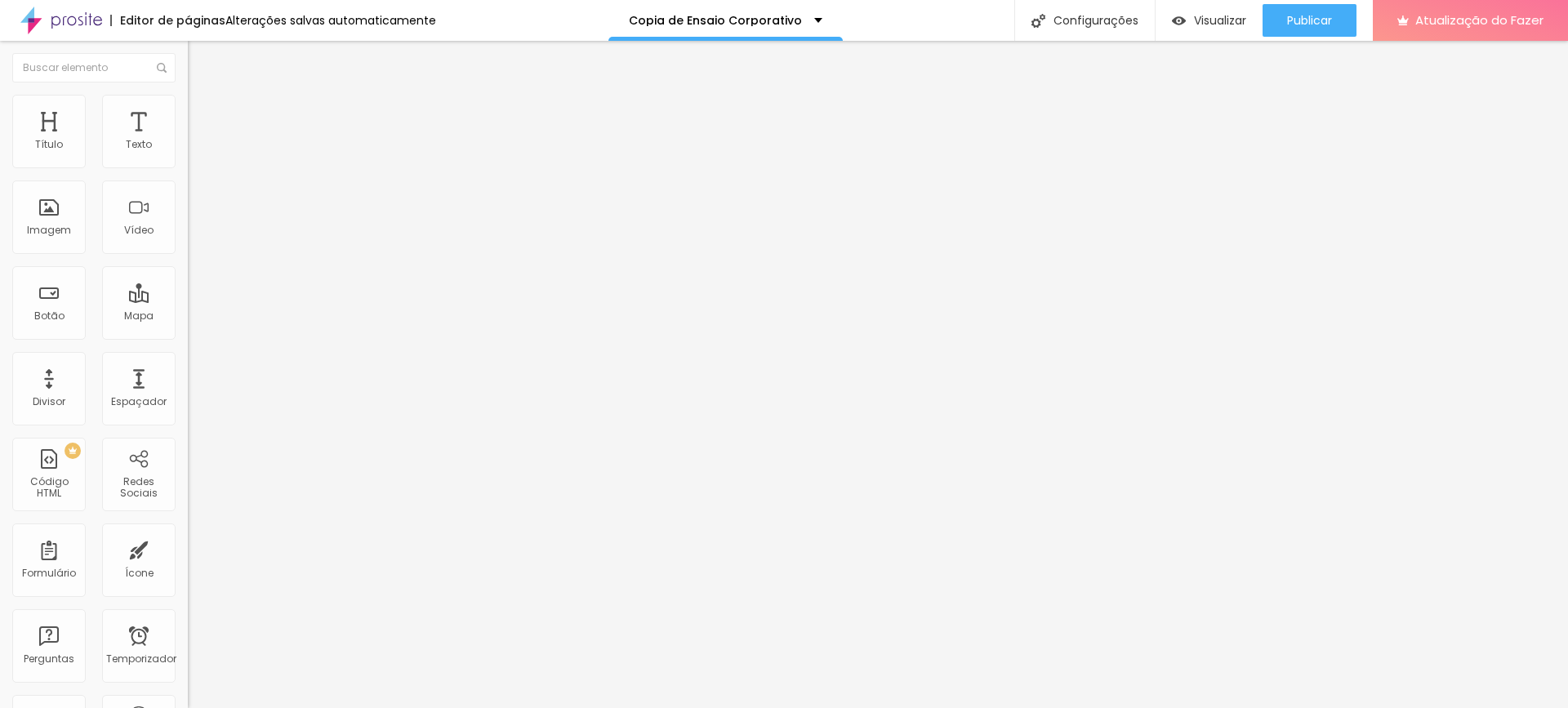
type input "6"
type input "5"
type input "3"
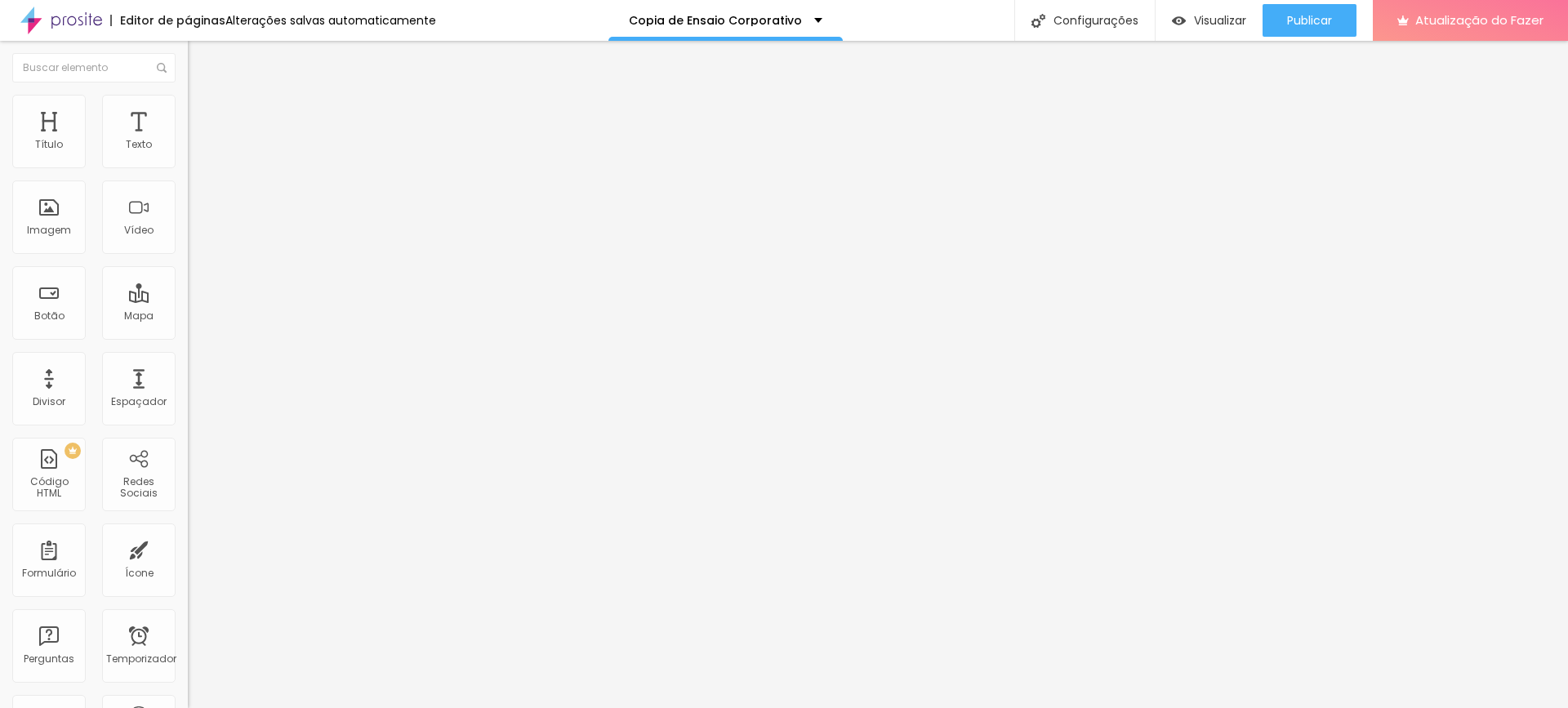
type input "3"
type input "1"
type input "0"
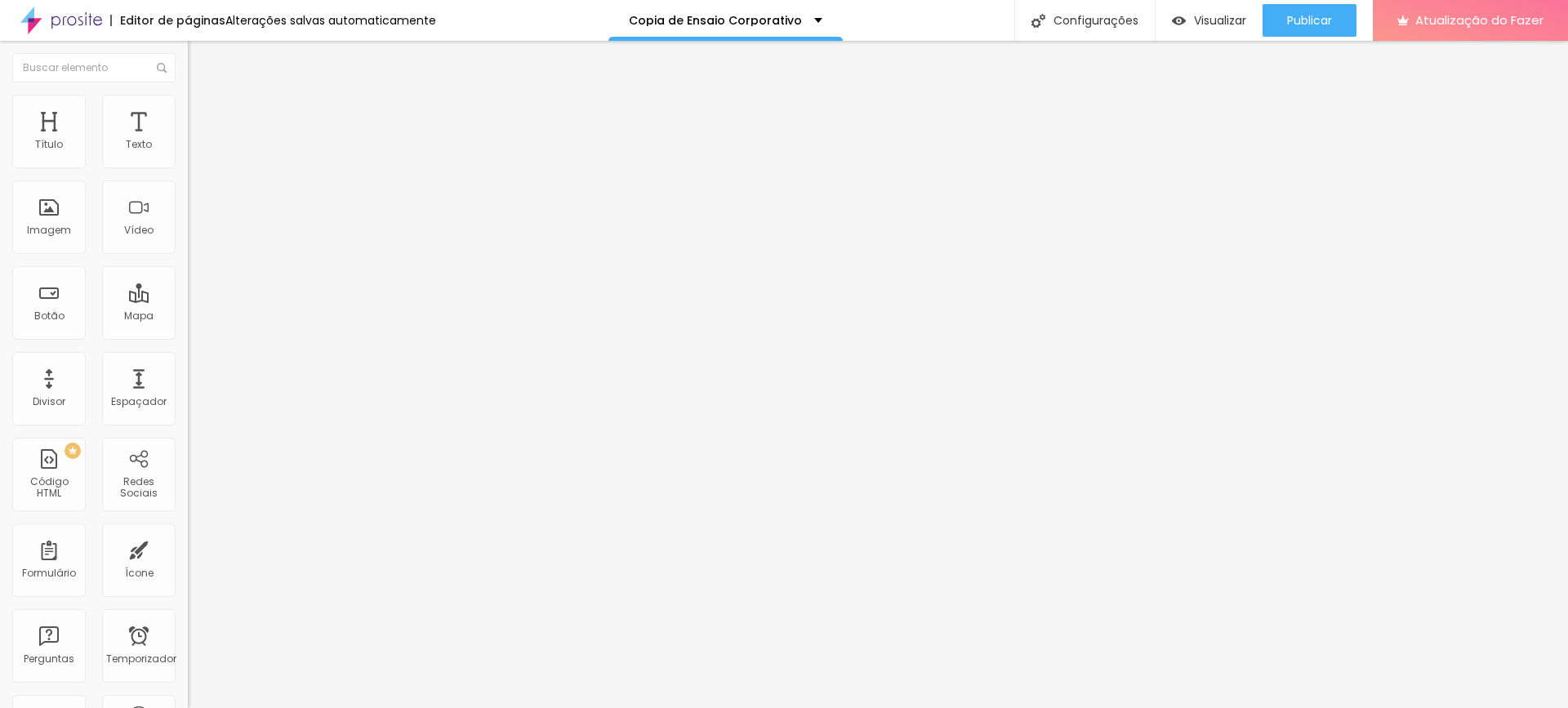
type input "1"
type input "6"
type input "7"
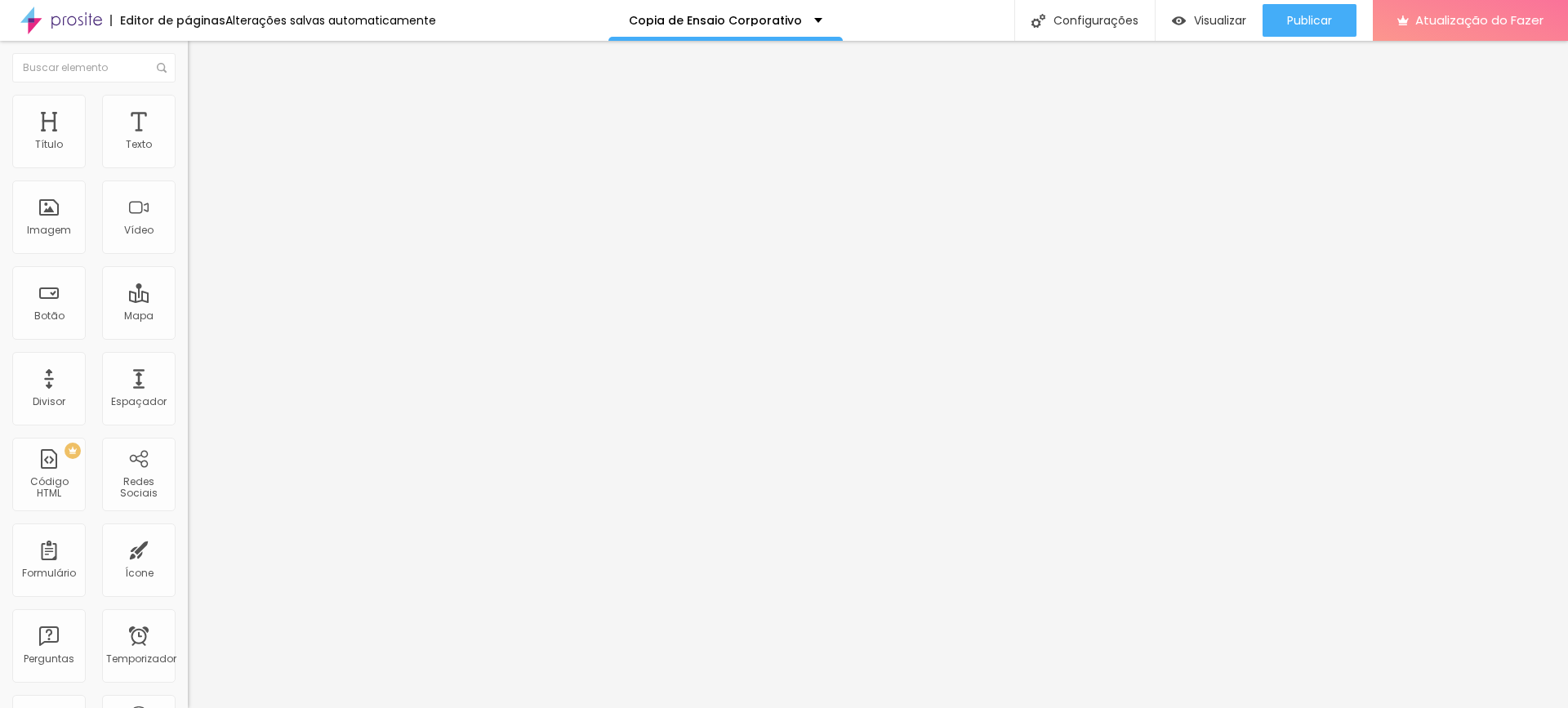
type input "7"
type input "8"
type input "9"
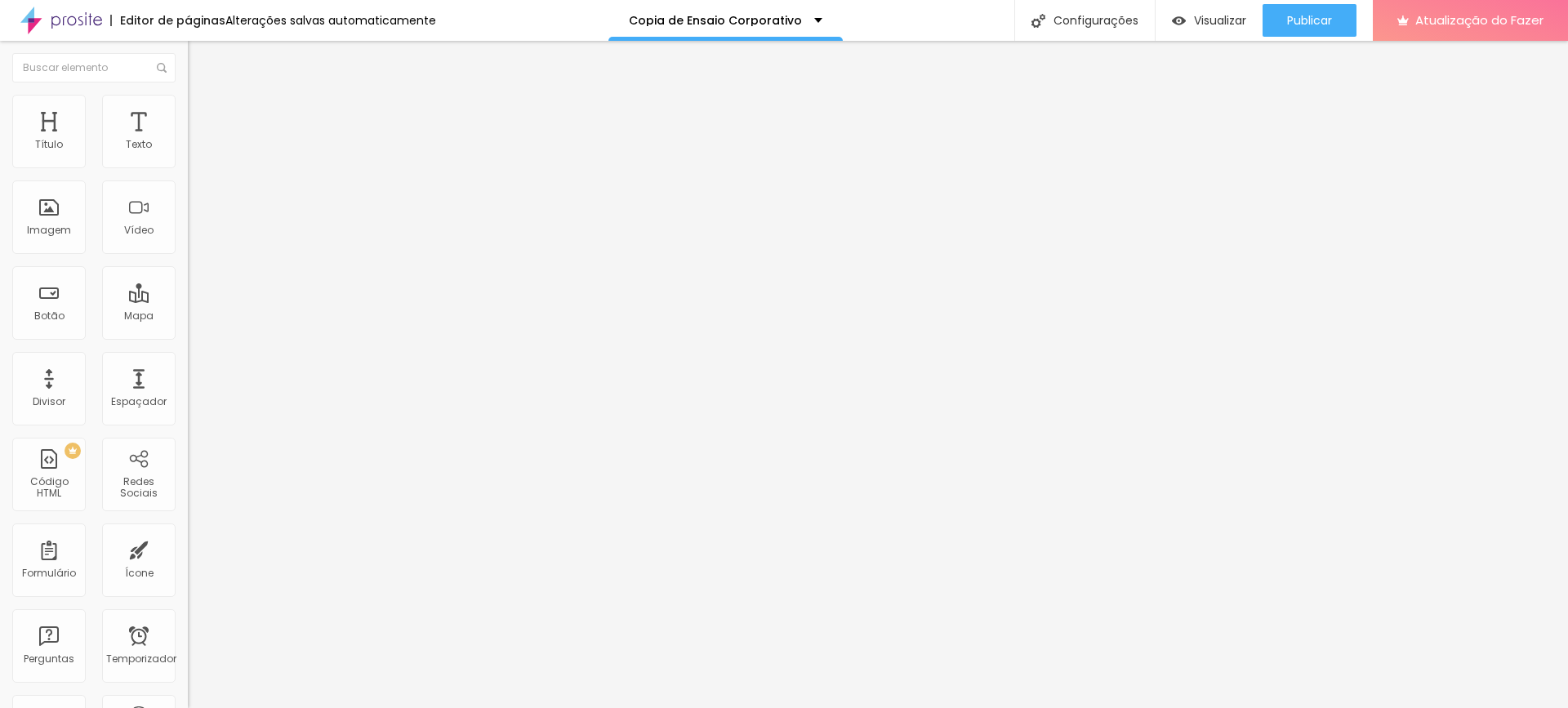
type input "10"
type input "11"
type input "12"
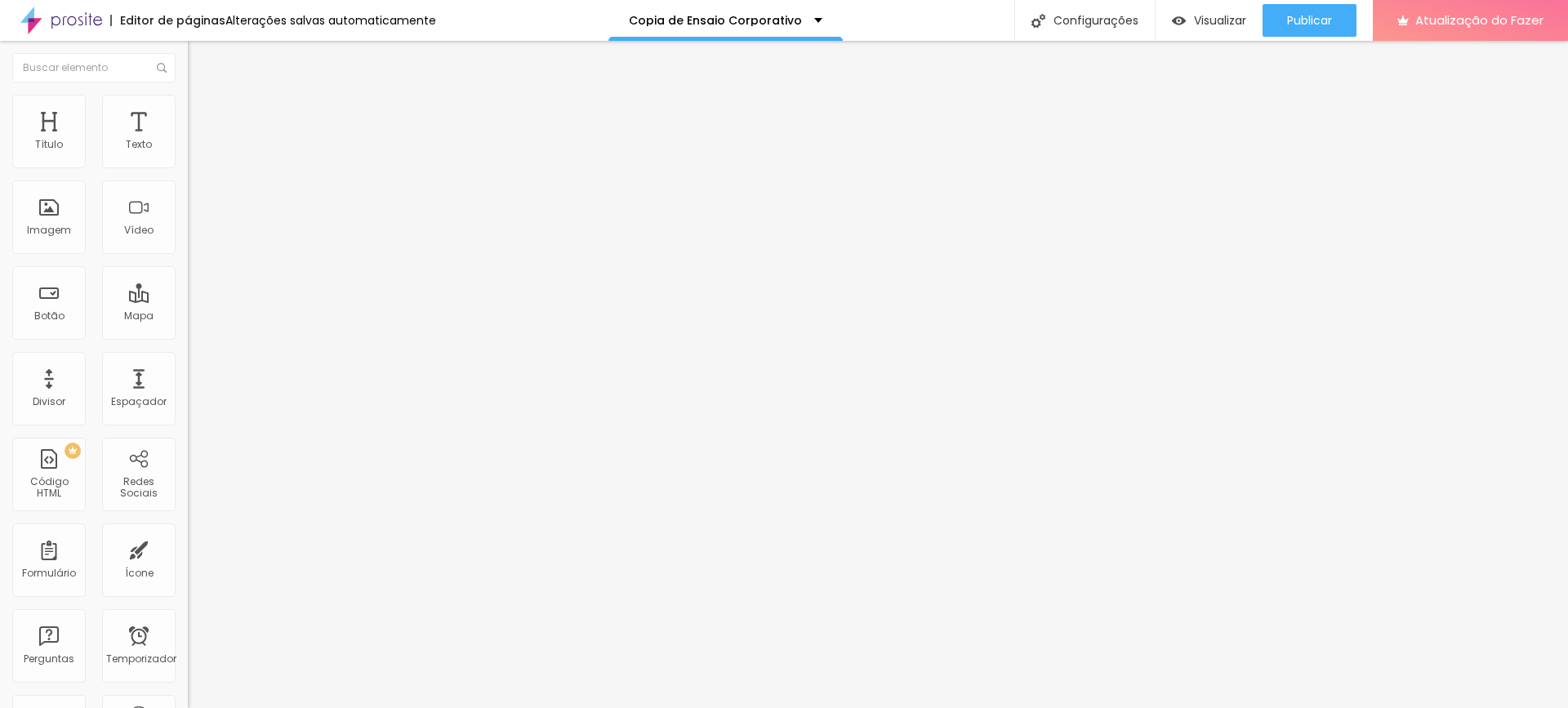
type input "12"
type input "13"
type input "14"
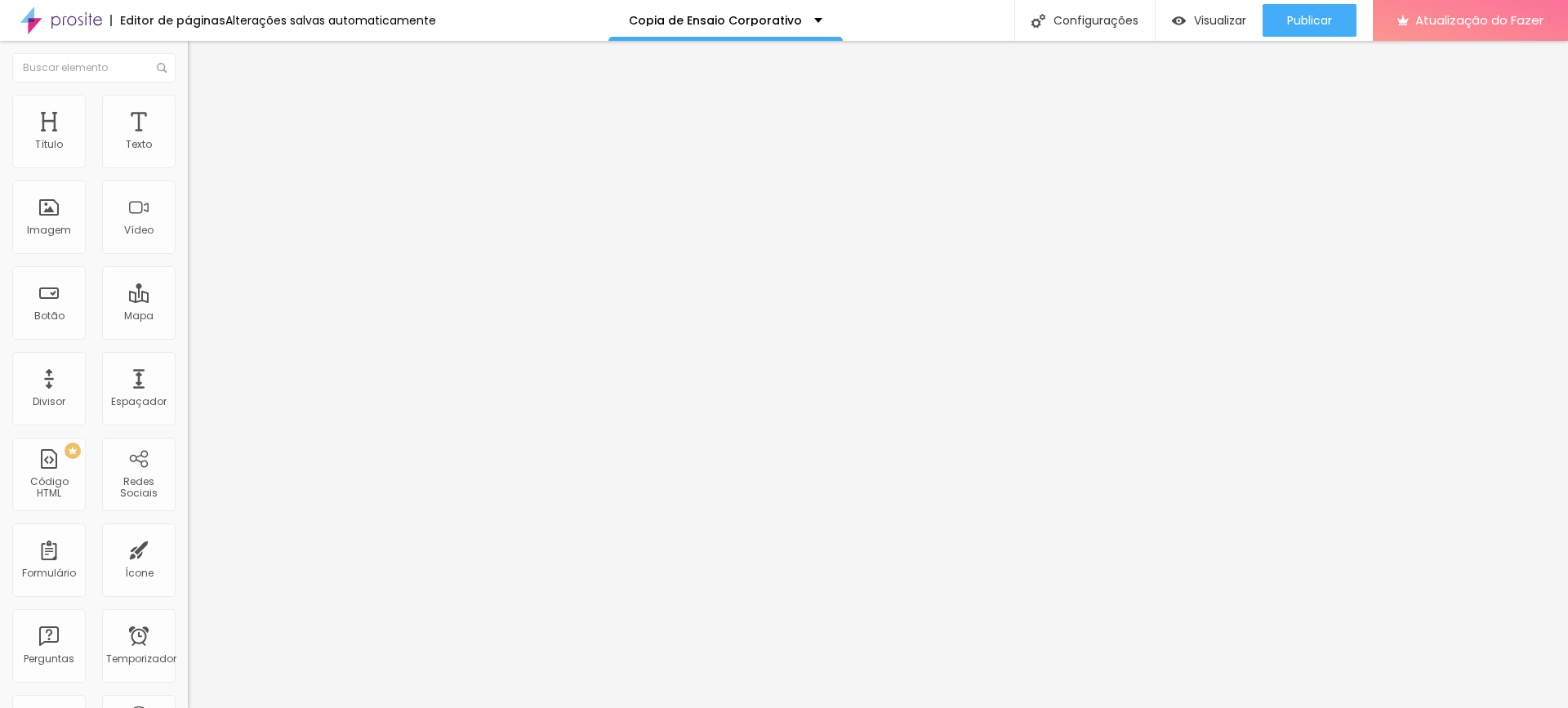
type input "15"
type input "16"
type input "17"
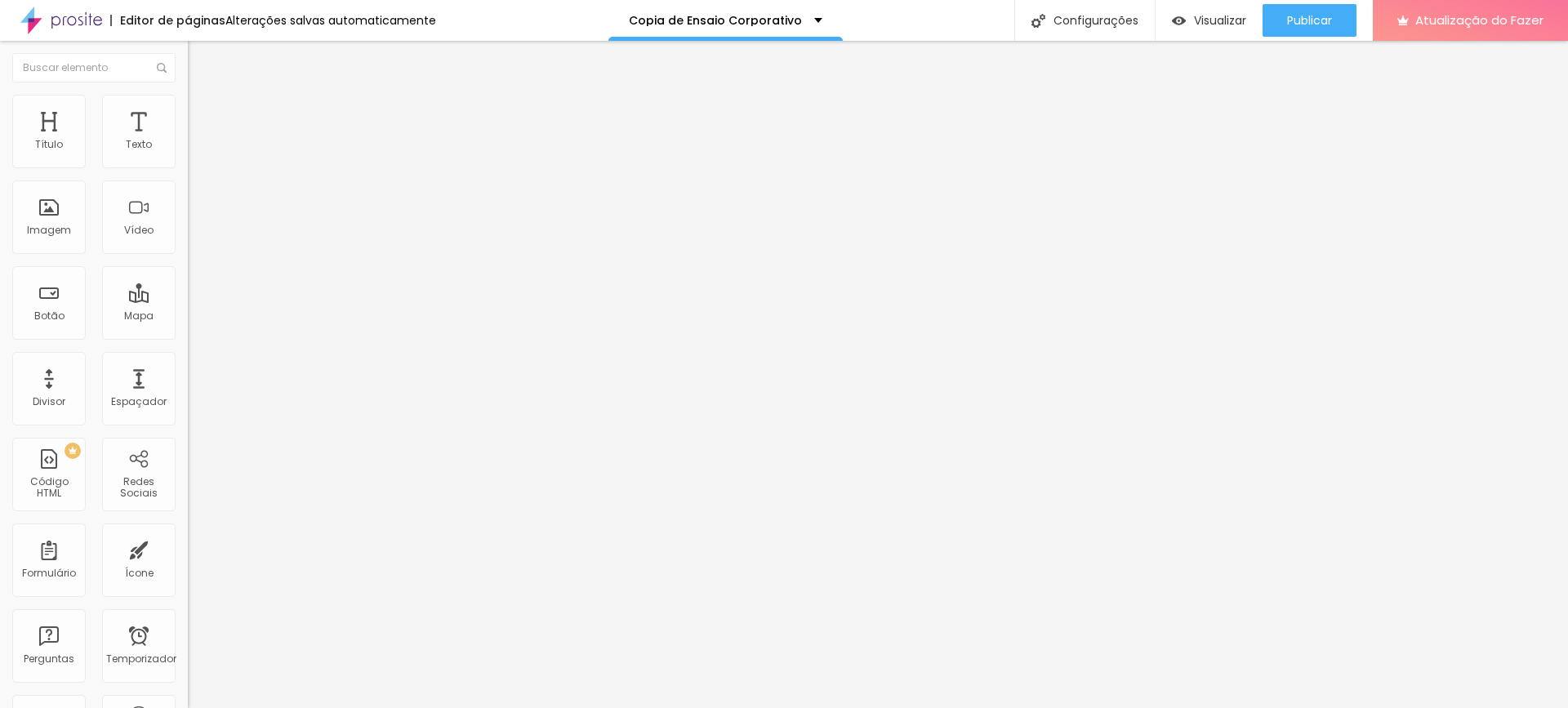
type input "17"
type input "18"
type input "20"
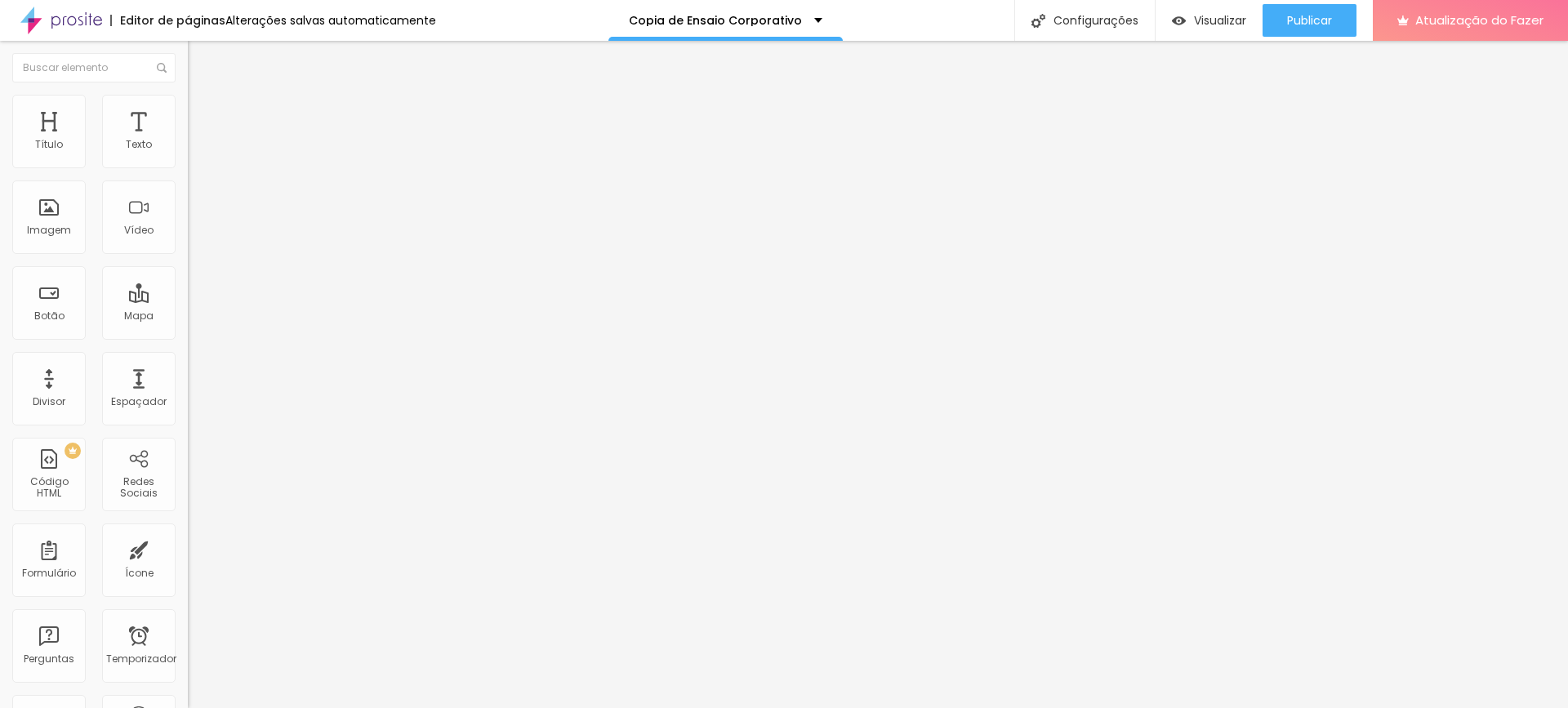
type input "21"
type input "24"
type input "27"
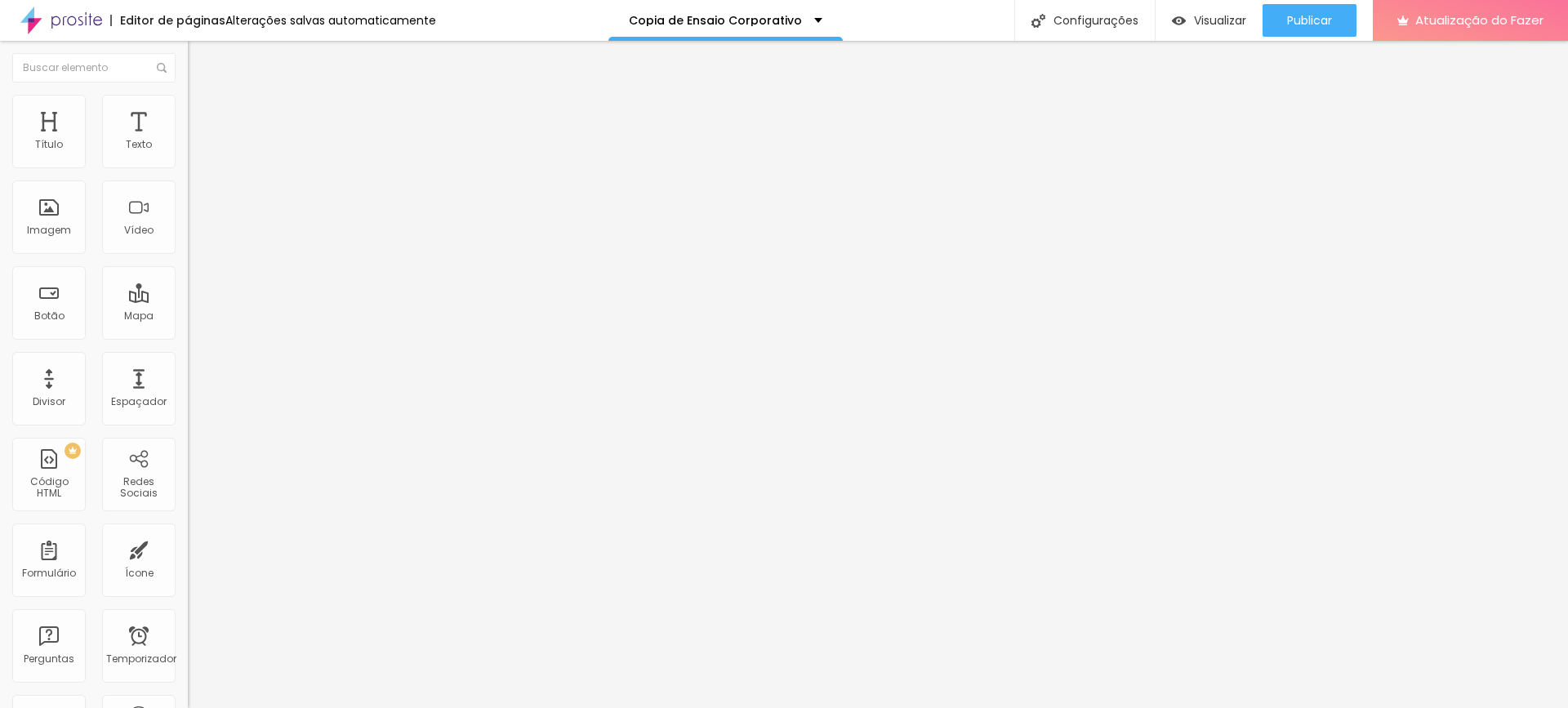
type input "27"
type input "28"
type input "30"
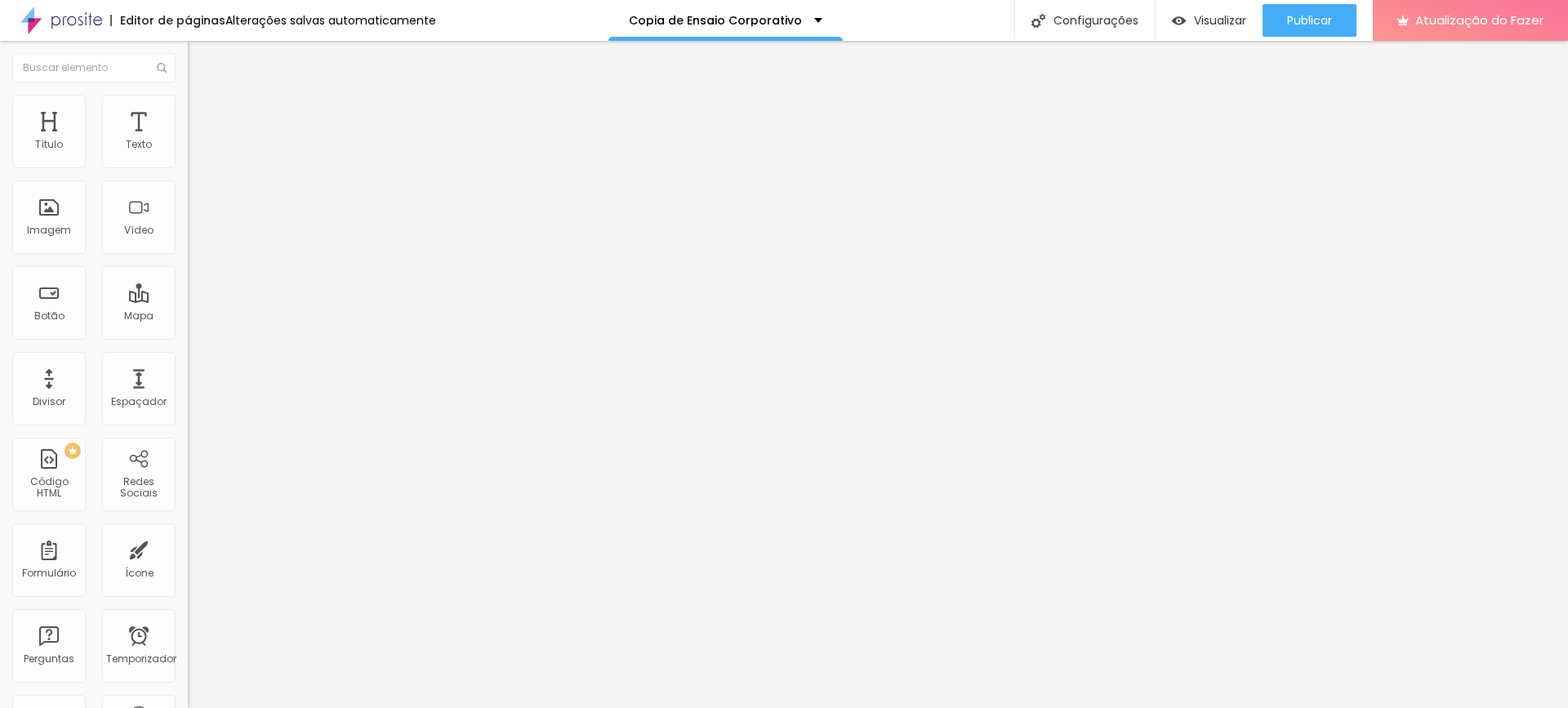
type input "29"
drag, startPoint x: 72, startPoint y: 265, endPoint x: 3, endPoint y: 268, distance: 69.1
click at [188, 251] on input "range" at bounding box center [241, 244] width 106 height 13
click at [203, 116] on font "Avançado" at bounding box center [230, 122] width 54 height 14
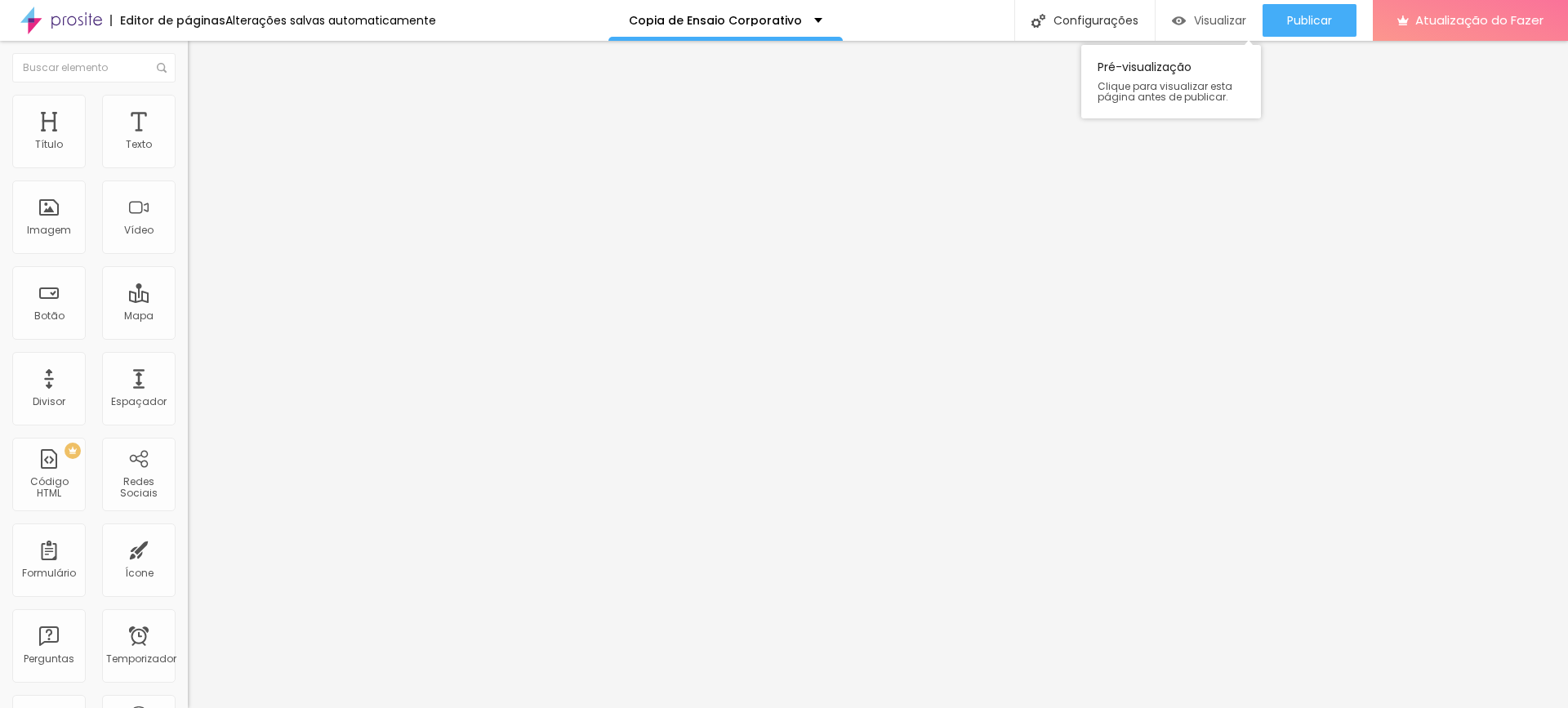
click at [1197, 19] on font "Visualizar" at bounding box center [1220, 20] width 52 height 16
click at [188, 386] on input "range" at bounding box center [241, 393] width 106 height 13
click at [188, 108] on li "Avançado" at bounding box center [282, 102] width 188 height 16
click at [188, 95] on li "Estilo" at bounding box center [282, 86] width 188 height 16
click at [188, 157] on button "button" at bounding box center [199, 148] width 23 height 17
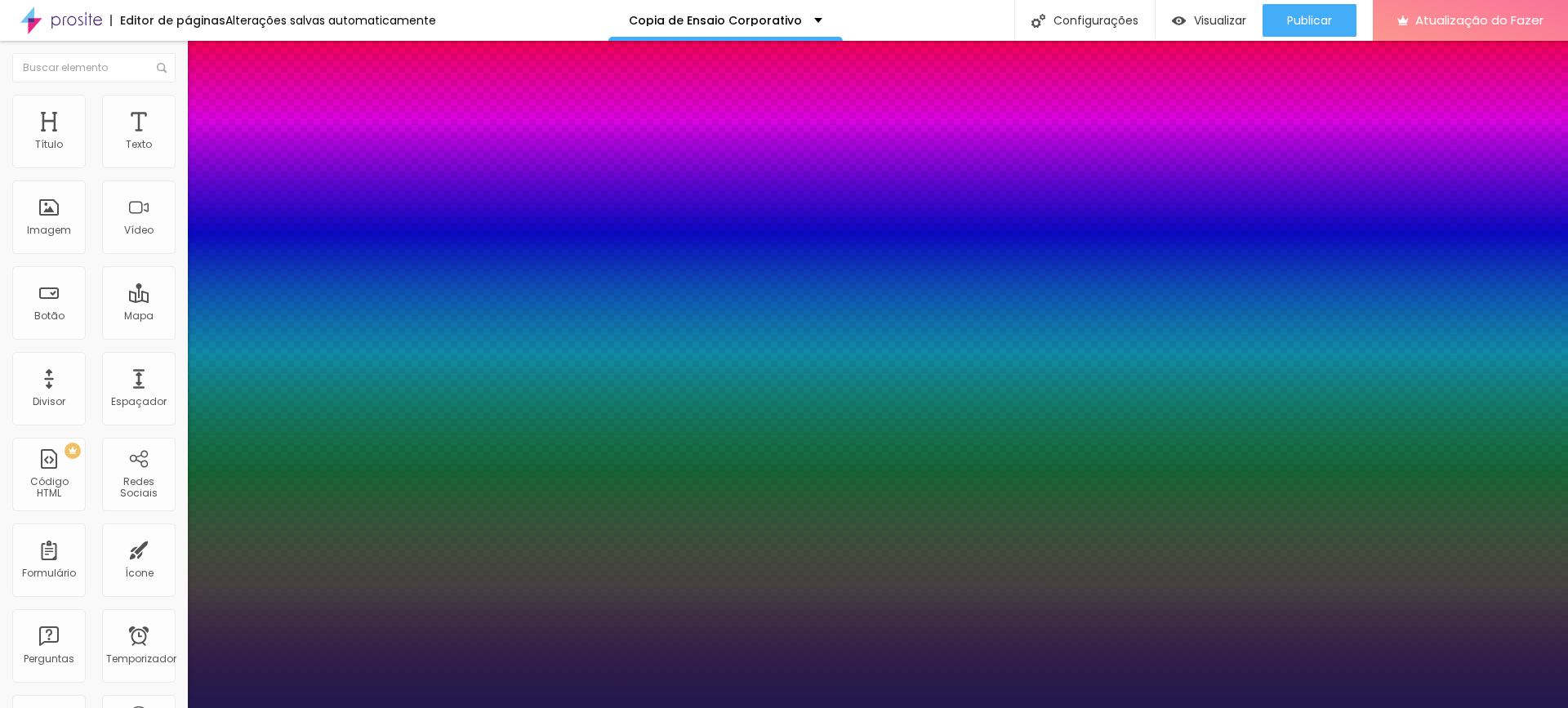
click at [111, 707] on div at bounding box center [784, 708] width 1568 height 0
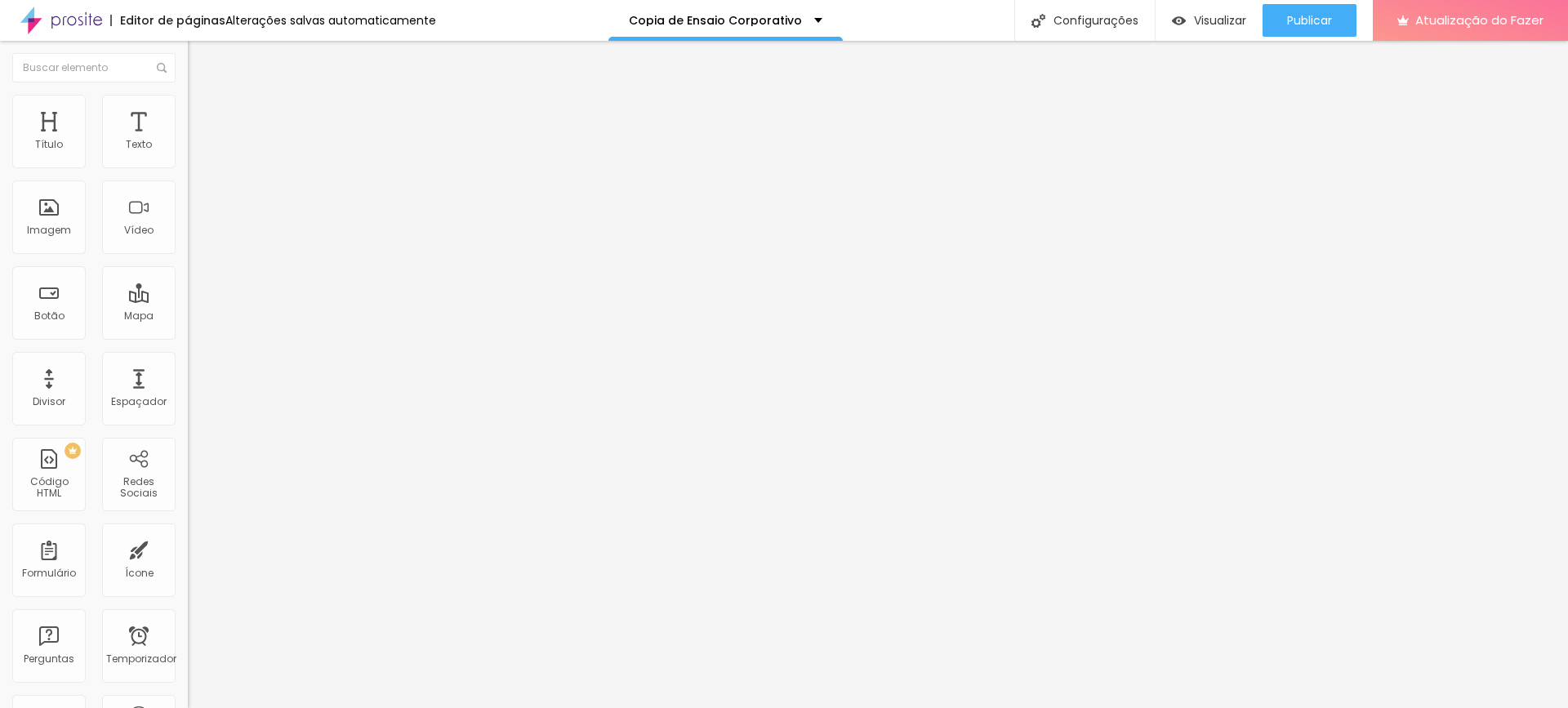
click at [188, 476] on div "Editar nulo Estilo Avançado Tipografia Voltar ao padrão Sombra DESATIVADO Volta…" at bounding box center [282, 375] width 188 height 668
click at [188, 154] on input "Agende seu ensaio agora" at bounding box center [286, 145] width 196 height 16
click at [1329, 30] on div "Publicar" at bounding box center [1310, 20] width 45 height 33
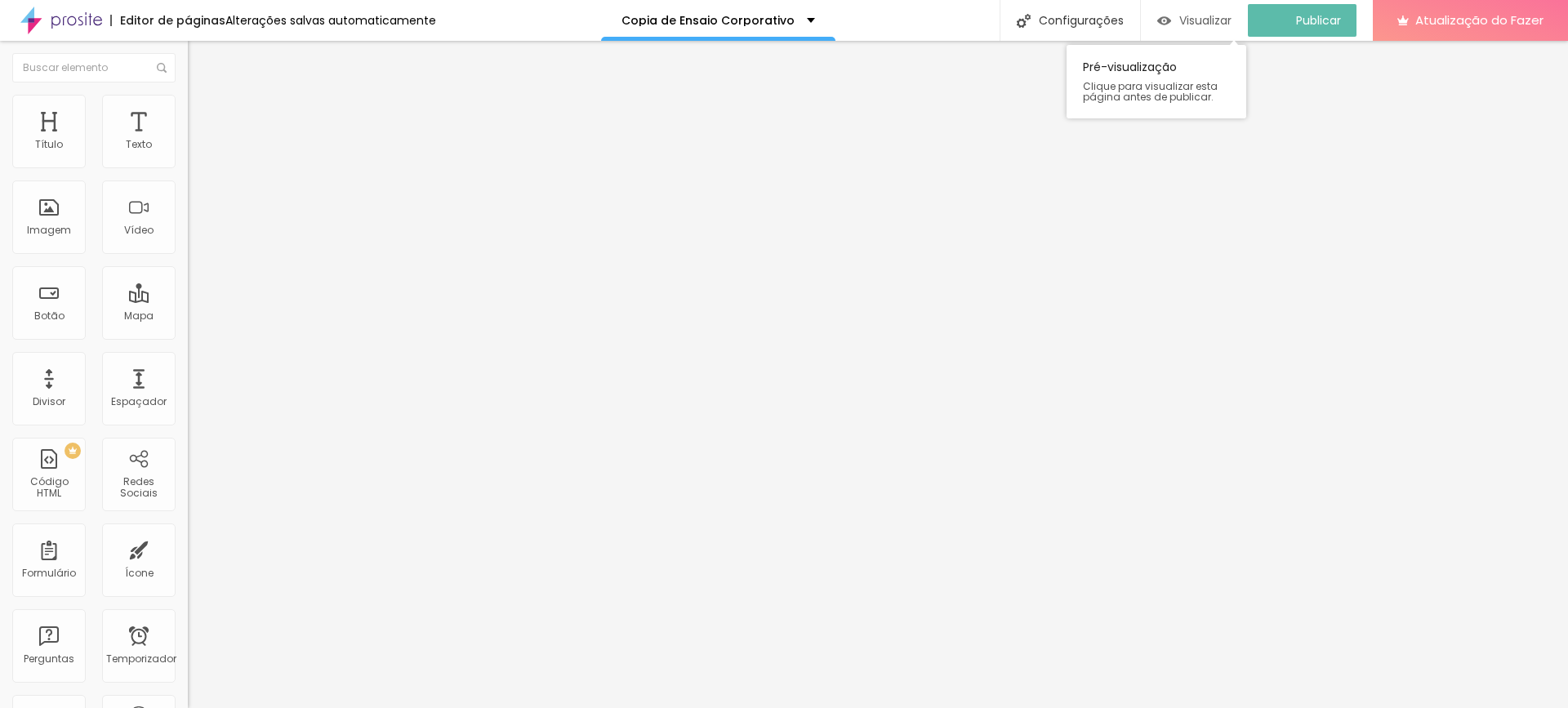
click at [1193, 22] on font "Visualizar" at bounding box center [1205, 20] width 52 height 16
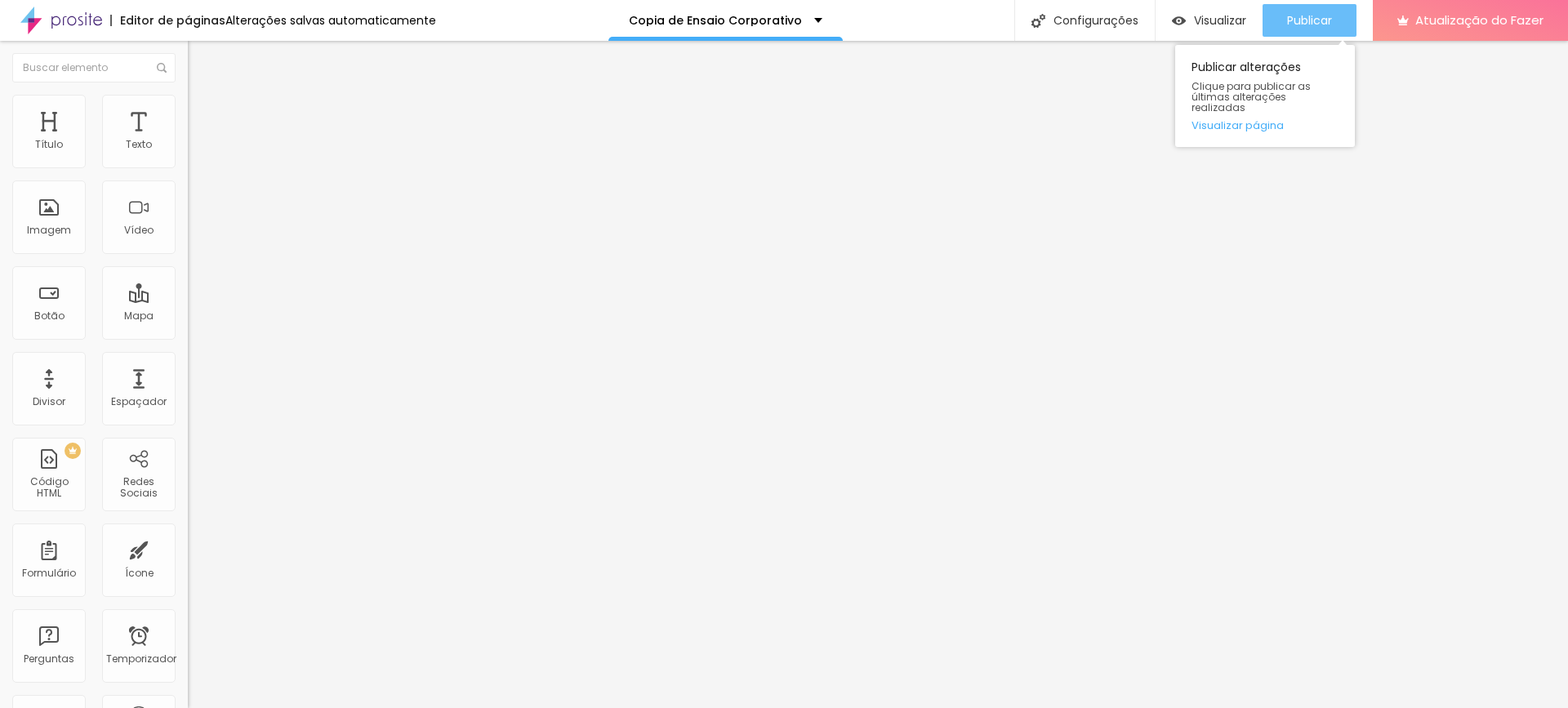
click at [1323, 13] on font "Publicar" at bounding box center [1310, 20] width 45 height 16
click at [1280, 11] on button "Publicar" at bounding box center [1310, 20] width 94 height 33
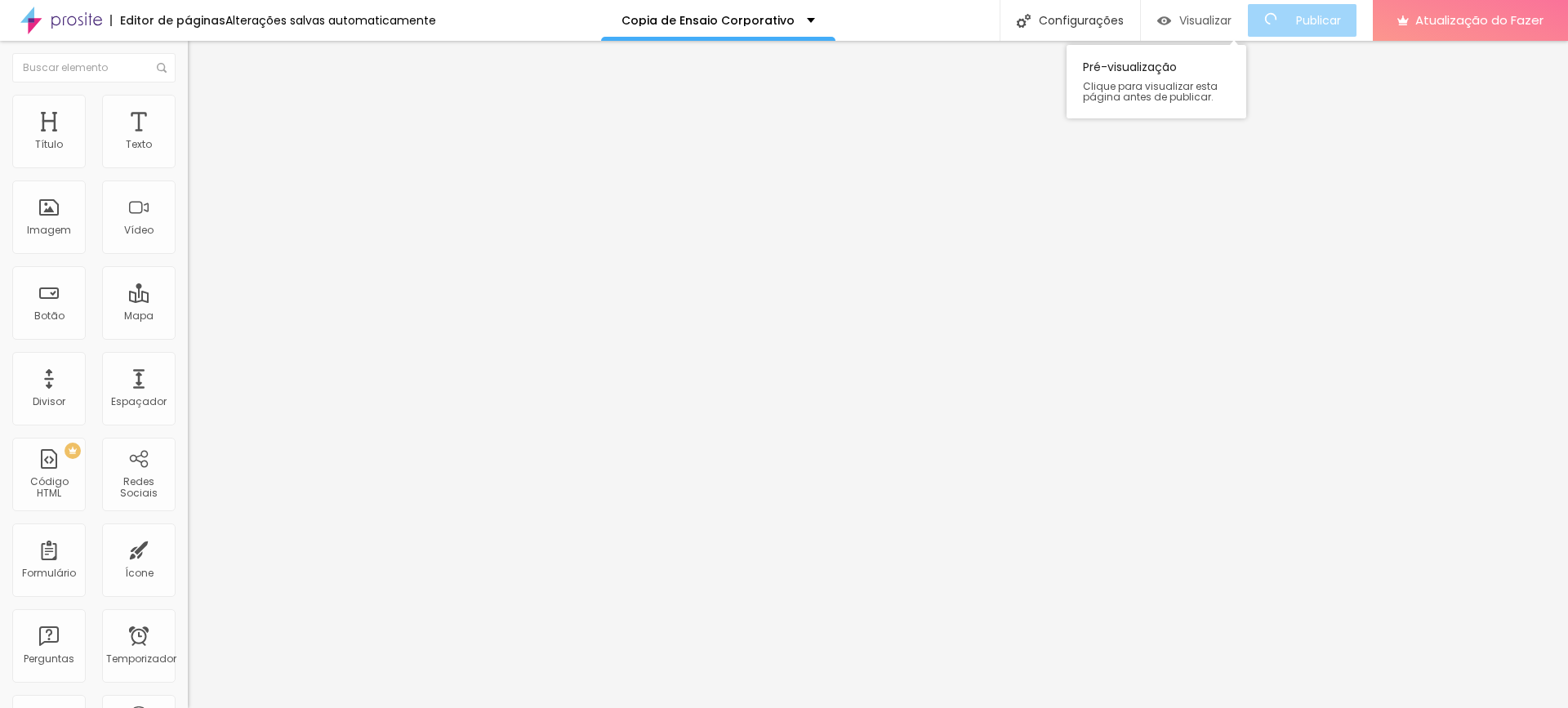
click at [1201, 22] on font "Visualizar" at bounding box center [1205, 20] width 52 height 16
click at [188, 111] on li "Estilo" at bounding box center [282, 102] width 188 height 16
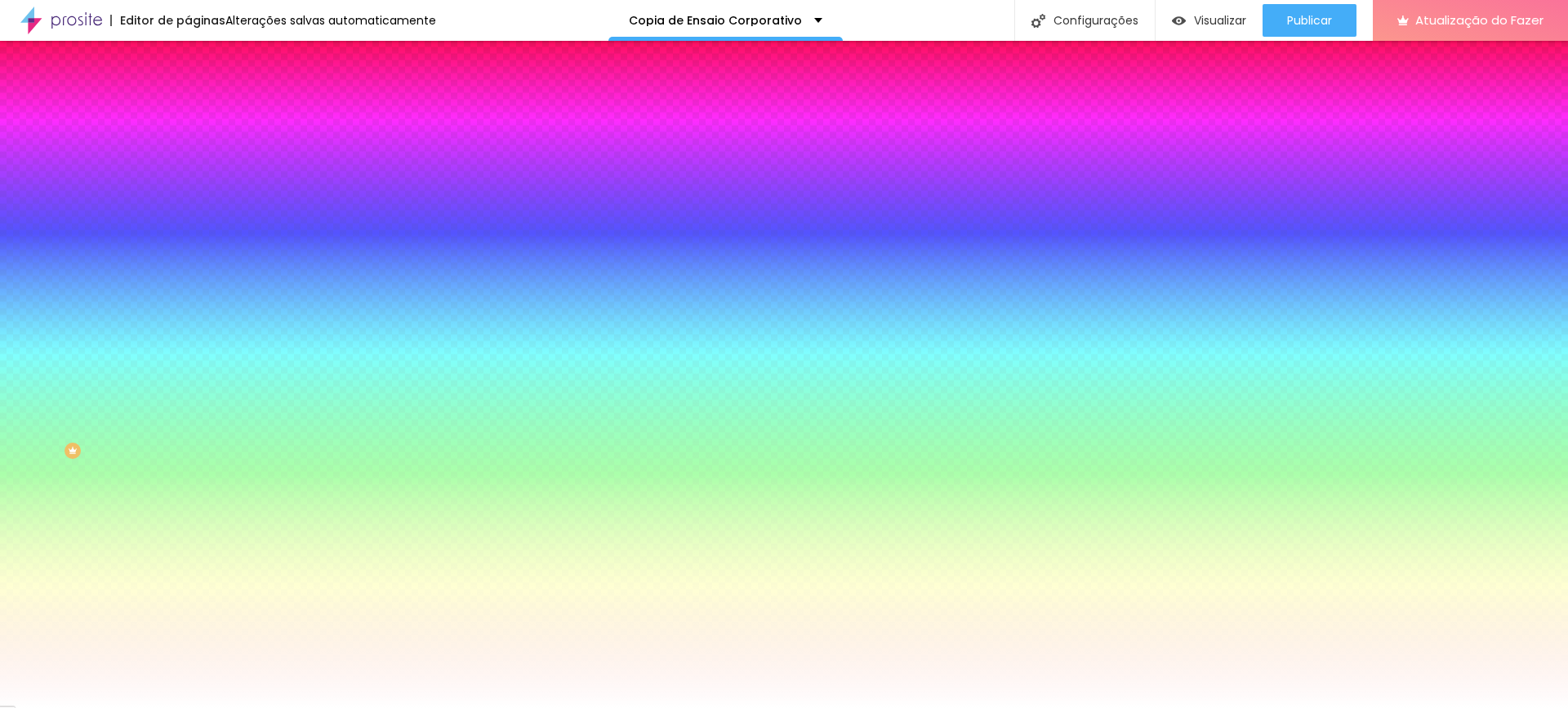
click at [188, 93] on img at bounding box center [195, 86] width 15 height 15
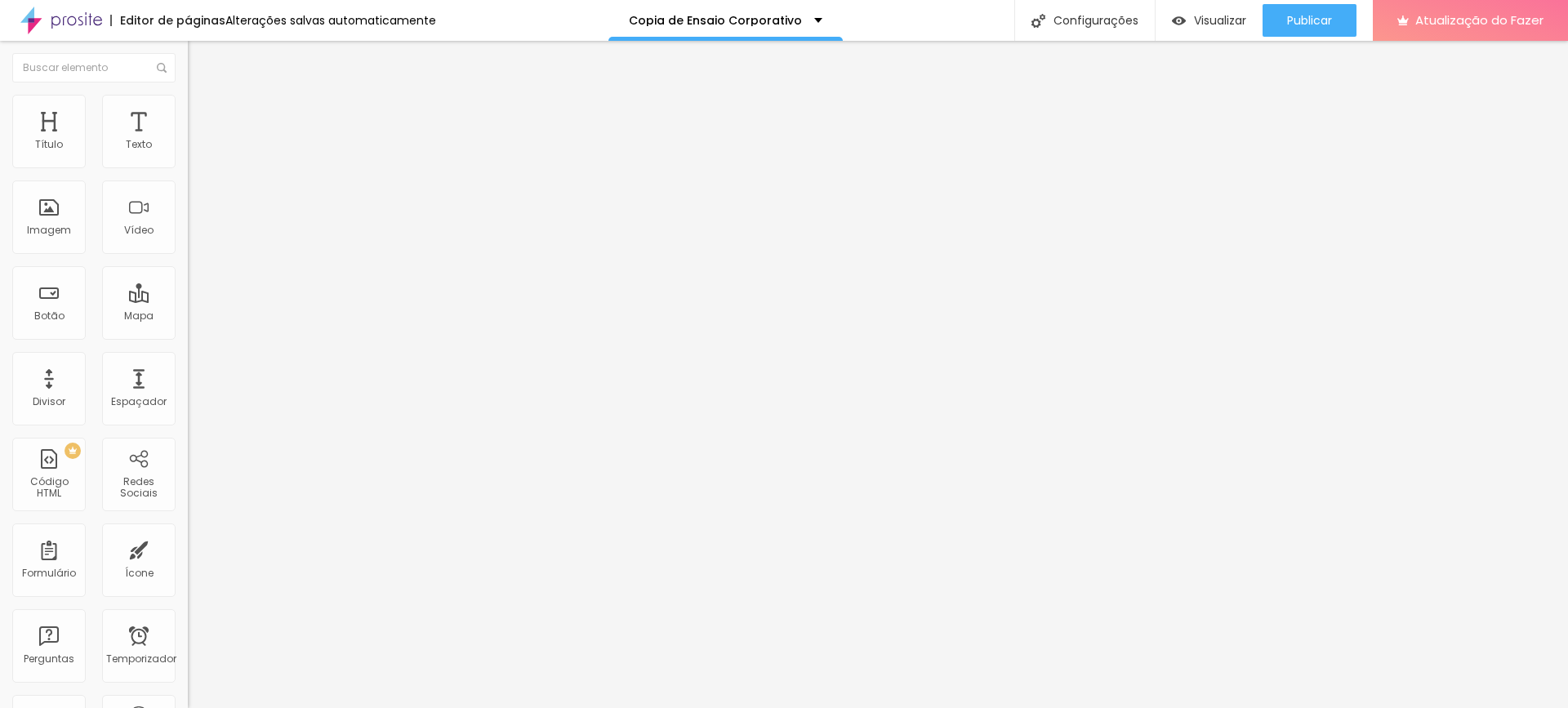
click at [188, 154] on input "Quero atrair mais clientes" at bounding box center [286, 145] width 196 height 16
drag, startPoint x: 155, startPoint y: 182, endPoint x: 0, endPoint y: 187, distance: 155.1
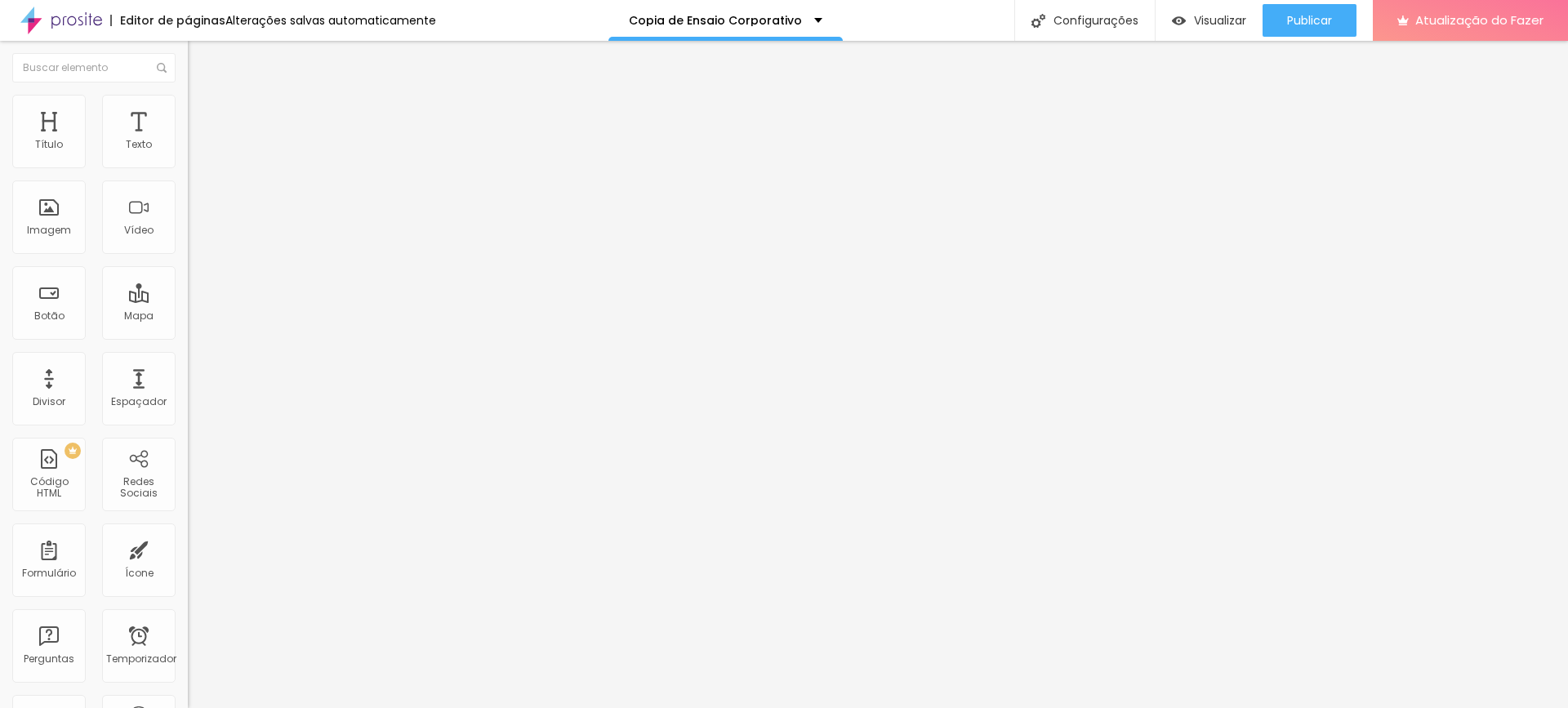
click at [188, 187] on div "Texto Quero atrair mais clientes Alinhamento Tamanho Normal Pequeno Normal Gran…" at bounding box center [282, 251] width 188 height 247
click at [203, 112] on font "Estilo" at bounding box center [215, 106] width 25 height 14
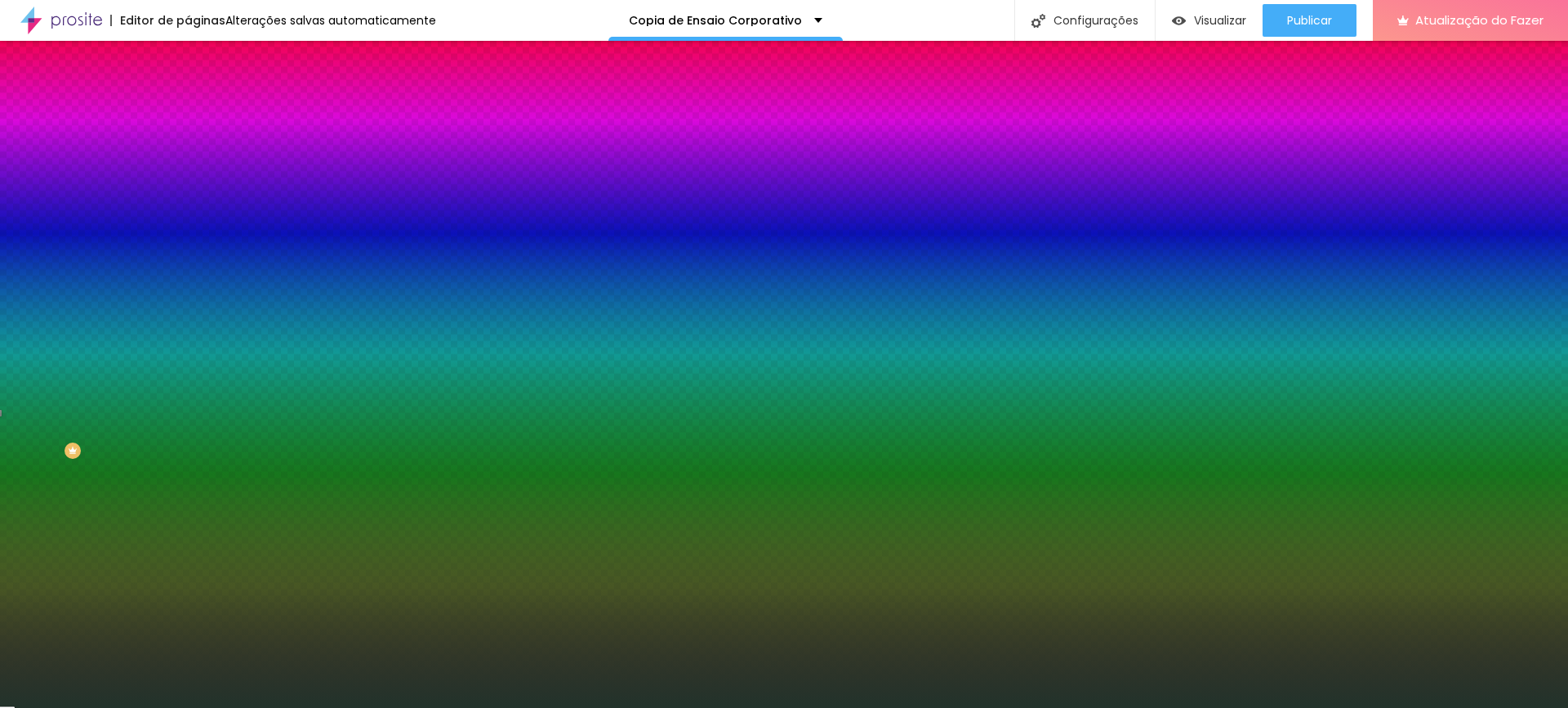
click at [188, 166] on input "#22332B" at bounding box center [286, 164] width 196 height 16
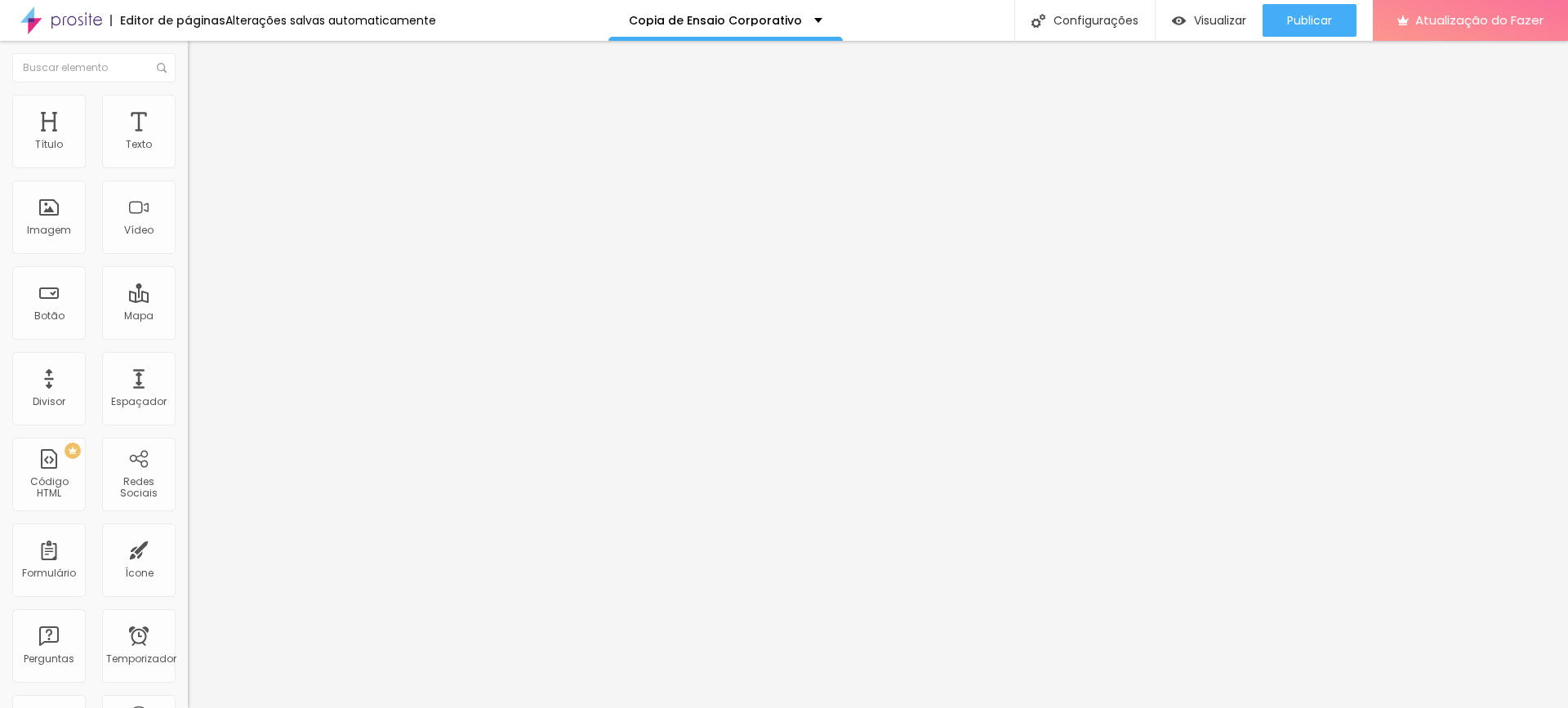
click at [188, 96] on img at bounding box center [195, 102] width 15 height 15
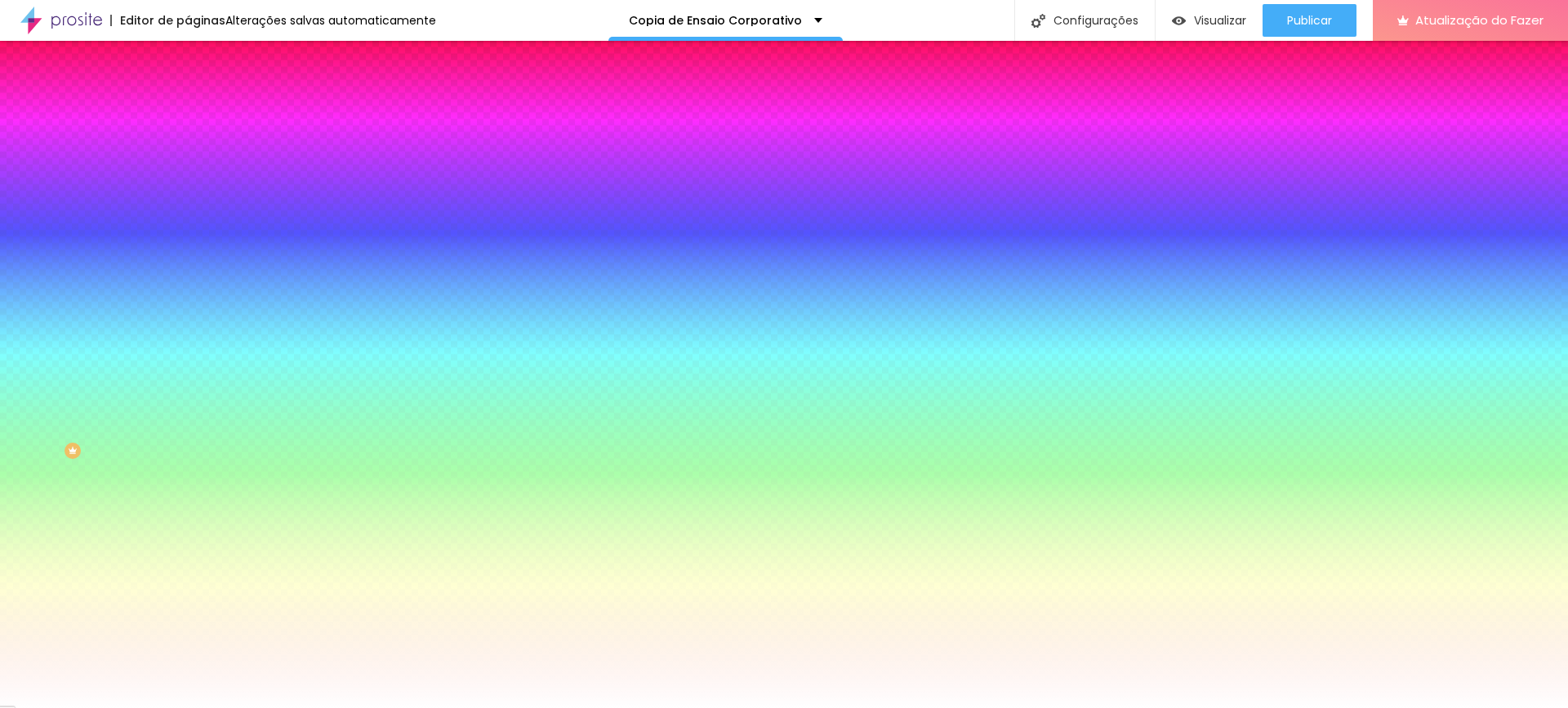
paste input "22332B"
click at [195, 647] on icon "button" at bounding box center [200, 652] width 10 height 10
drag, startPoint x: 325, startPoint y: 517, endPoint x: 449, endPoint y: 528, distance: 124.5
click at [449, 528] on body "Editor de páginas Alterações salvas automaticamente Copia de Ensaio Corporativo…" at bounding box center [784, 354] width 1568 height 708
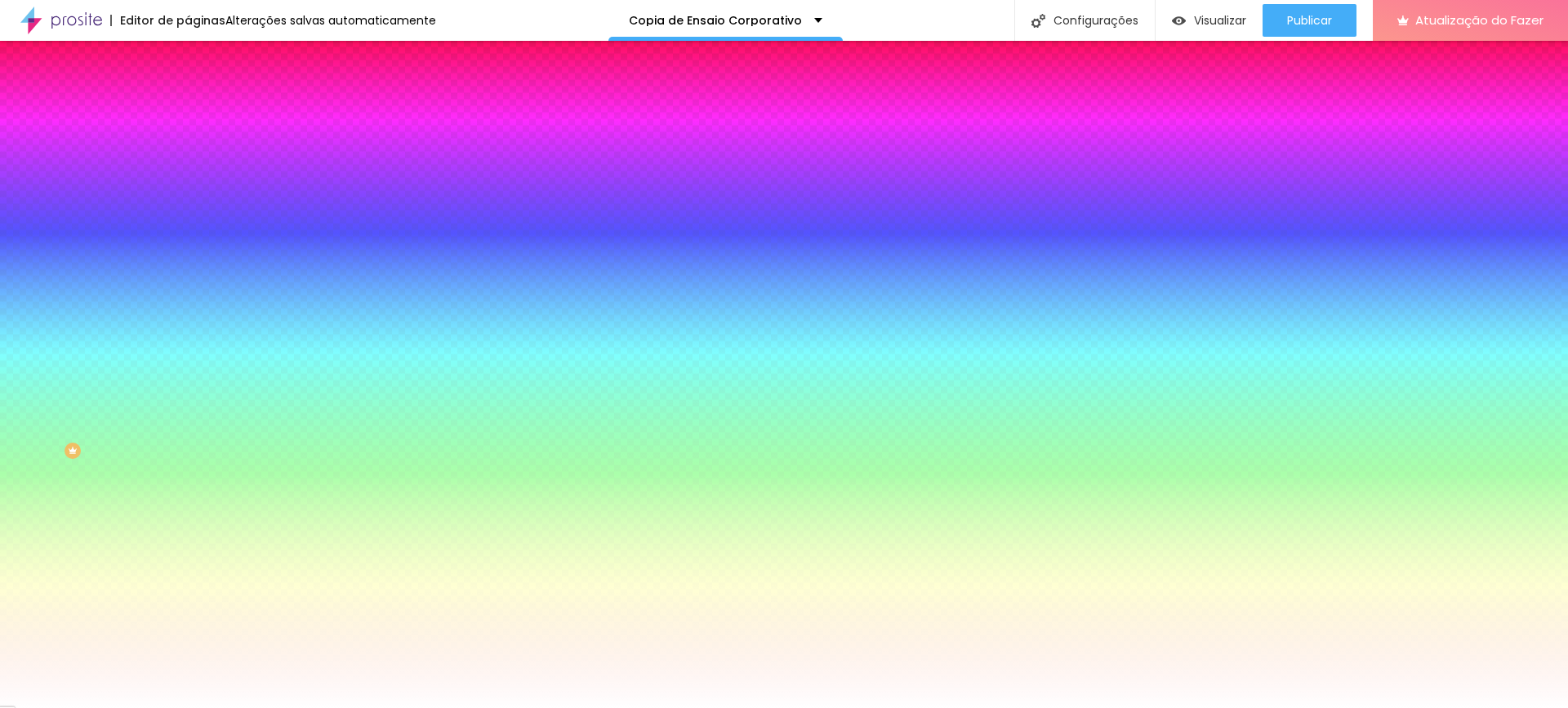
paste input "22332"
click at [1166, 707] on div at bounding box center [784, 708] width 1568 height 0
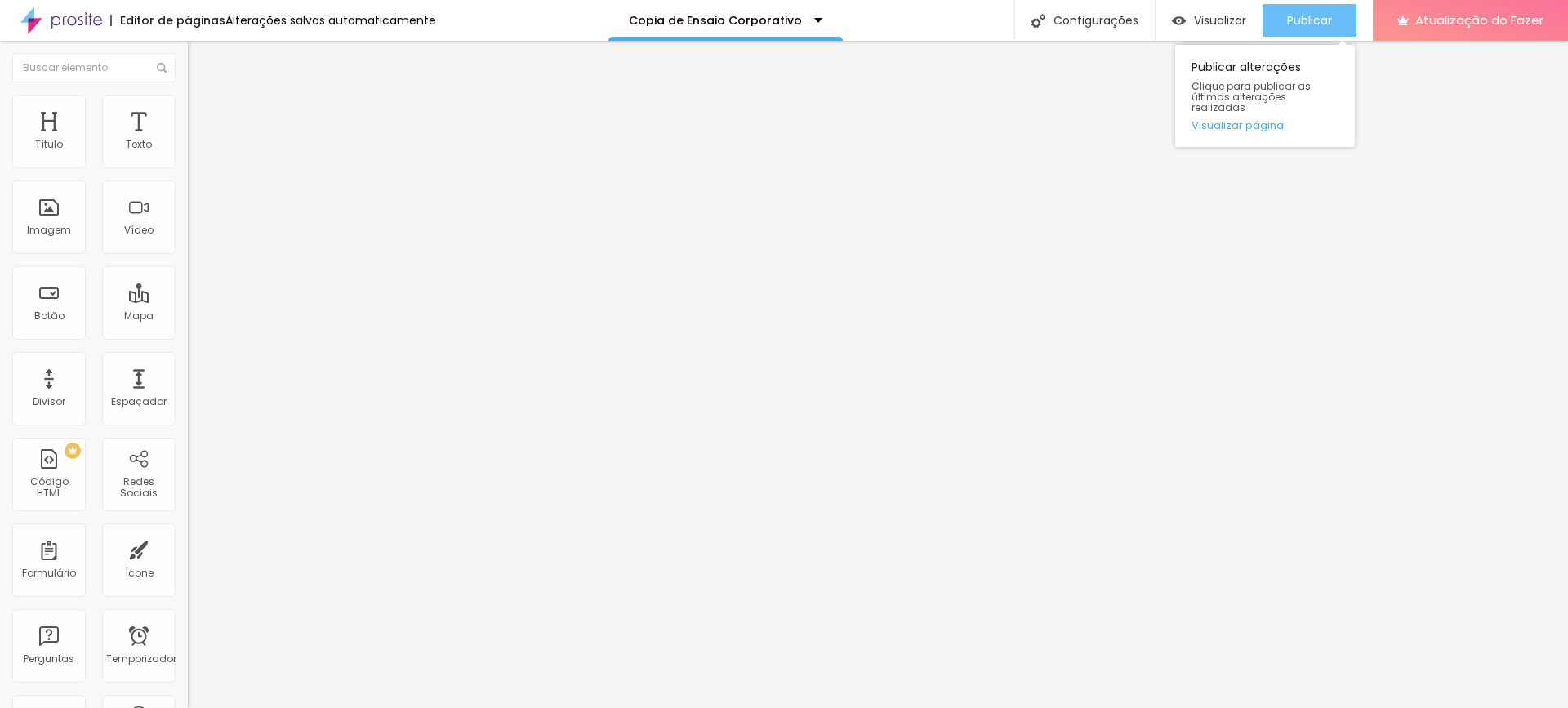
click at [1270, 20] on button "Publicar" at bounding box center [1310, 20] width 94 height 33
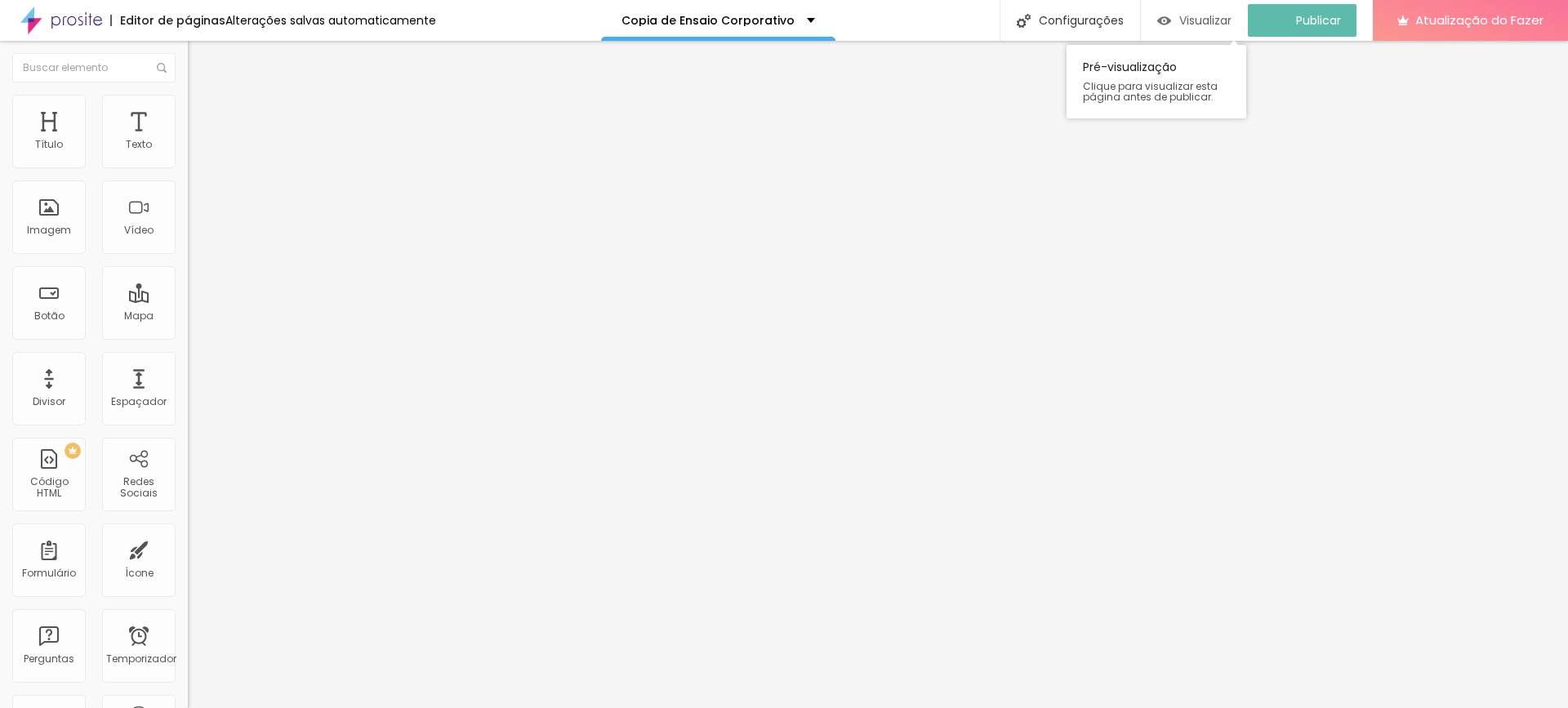
click at [1219, 27] on font "Visualizar" at bounding box center [1205, 20] width 52 height 16
drag, startPoint x: 159, startPoint y: 182, endPoint x: 176, endPoint y: 182, distance: 17.0
click at [188, 182] on div "Texto Quero minha imagem profissional agora Alinhamento Tamanho Normal Pequeno …" at bounding box center [282, 251] width 188 height 247
click at [188, 154] on input "Quero minha imagem profissional agora" at bounding box center [286, 145] width 196 height 16
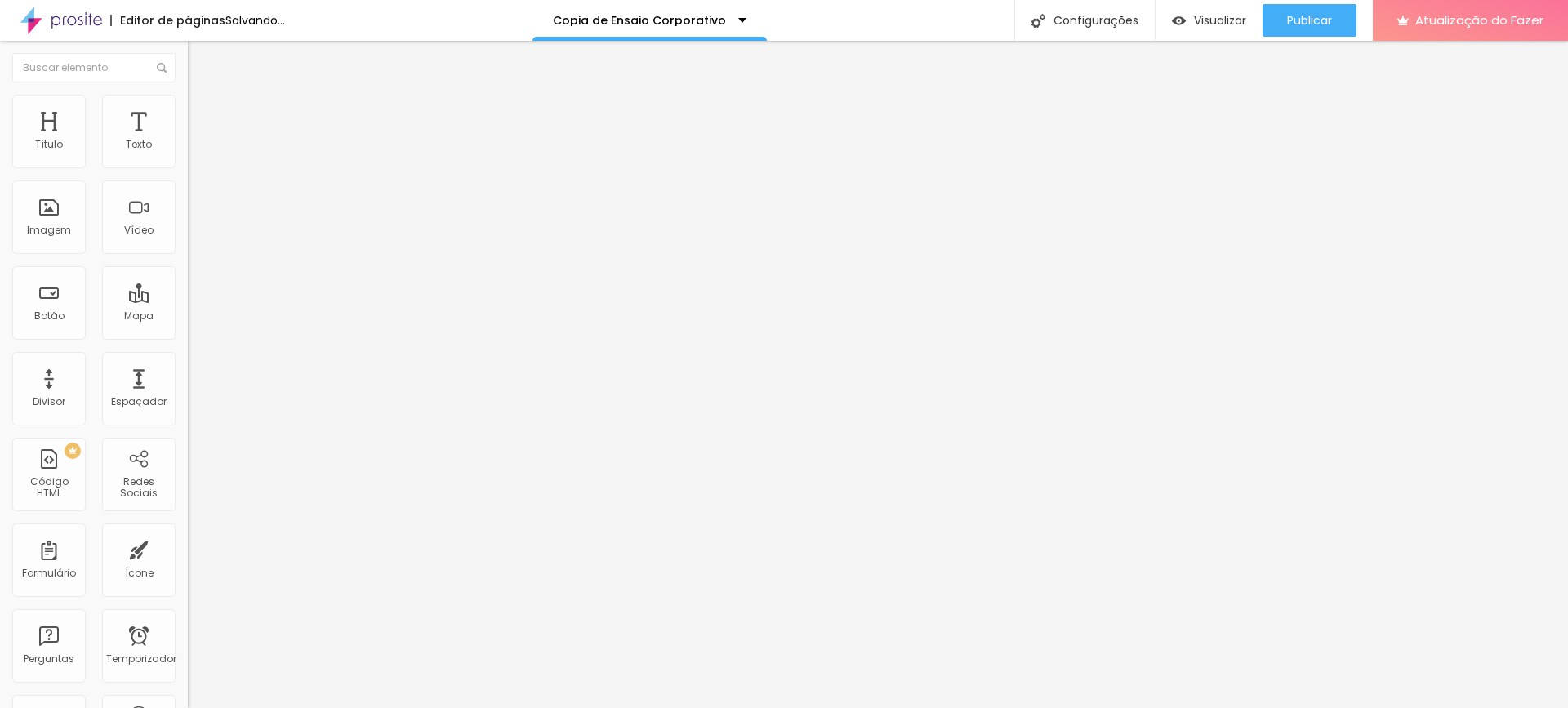
scroll to position [0, 23]
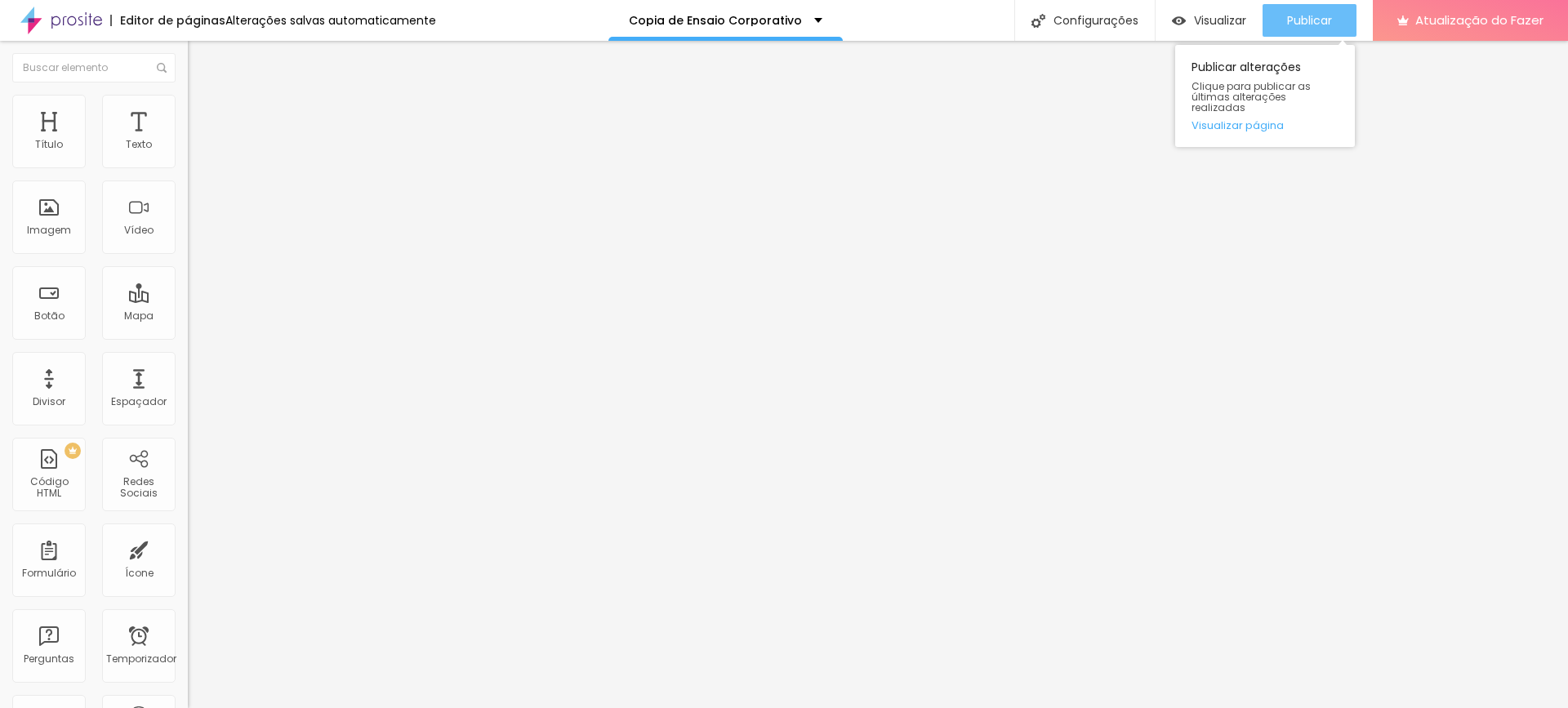
click at [1329, 20] on font "Publicar" at bounding box center [1310, 20] width 45 height 16
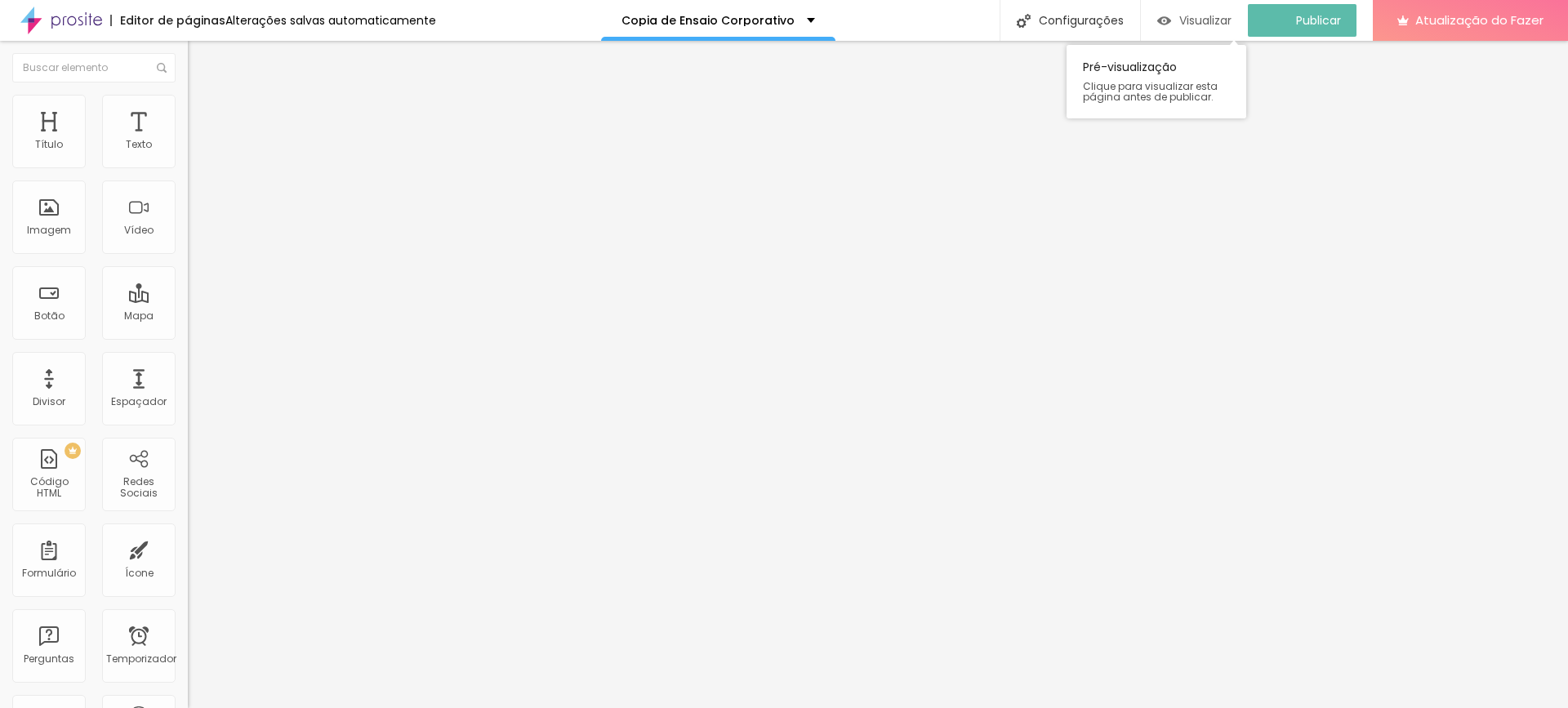
click at [1202, 30] on div "Visualizar" at bounding box center [1194, 20] width 75 height 33
click at [188, 116] on ul "Conteúdo Estilo Avançado" at bounding box center [282, 102] width 188 height 49
click at [203, 112] on font "Estilo" at bounding box center [215, 106] width 25 height 14
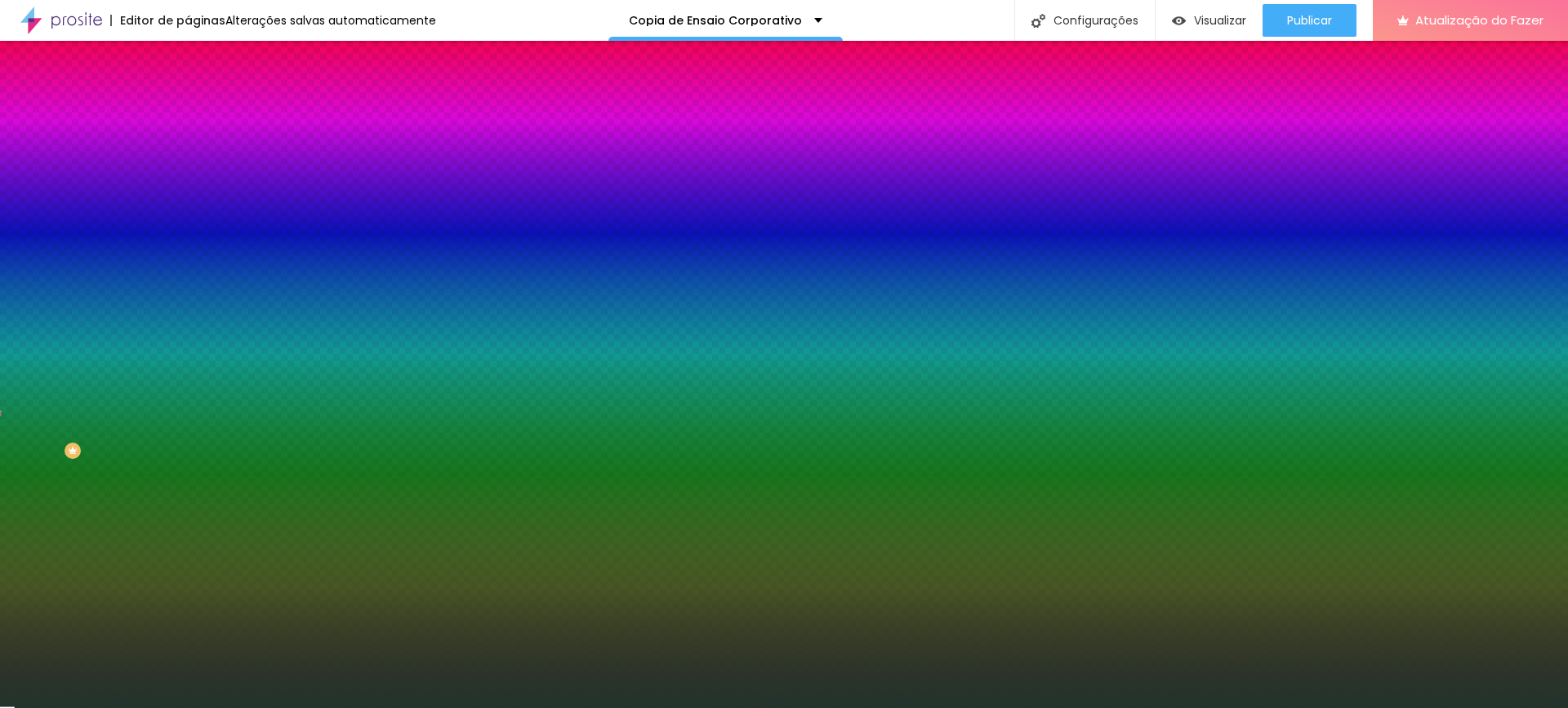
click at [188, 162] on input "#22332B" at bounding box center [286, 164] width 196 height 16
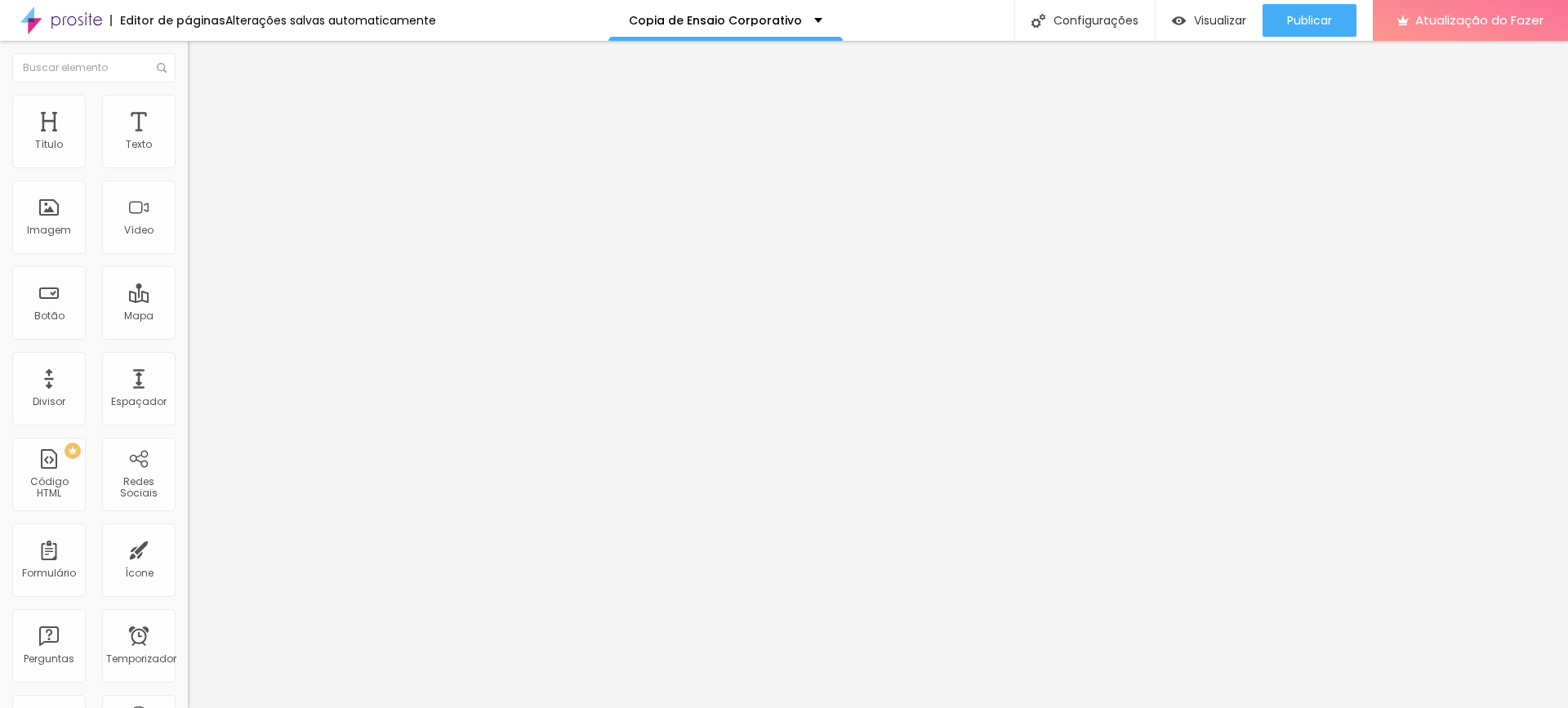
click at [203, 109] on font "Estilo" at bounding box center [215, 106] width 25 height 14
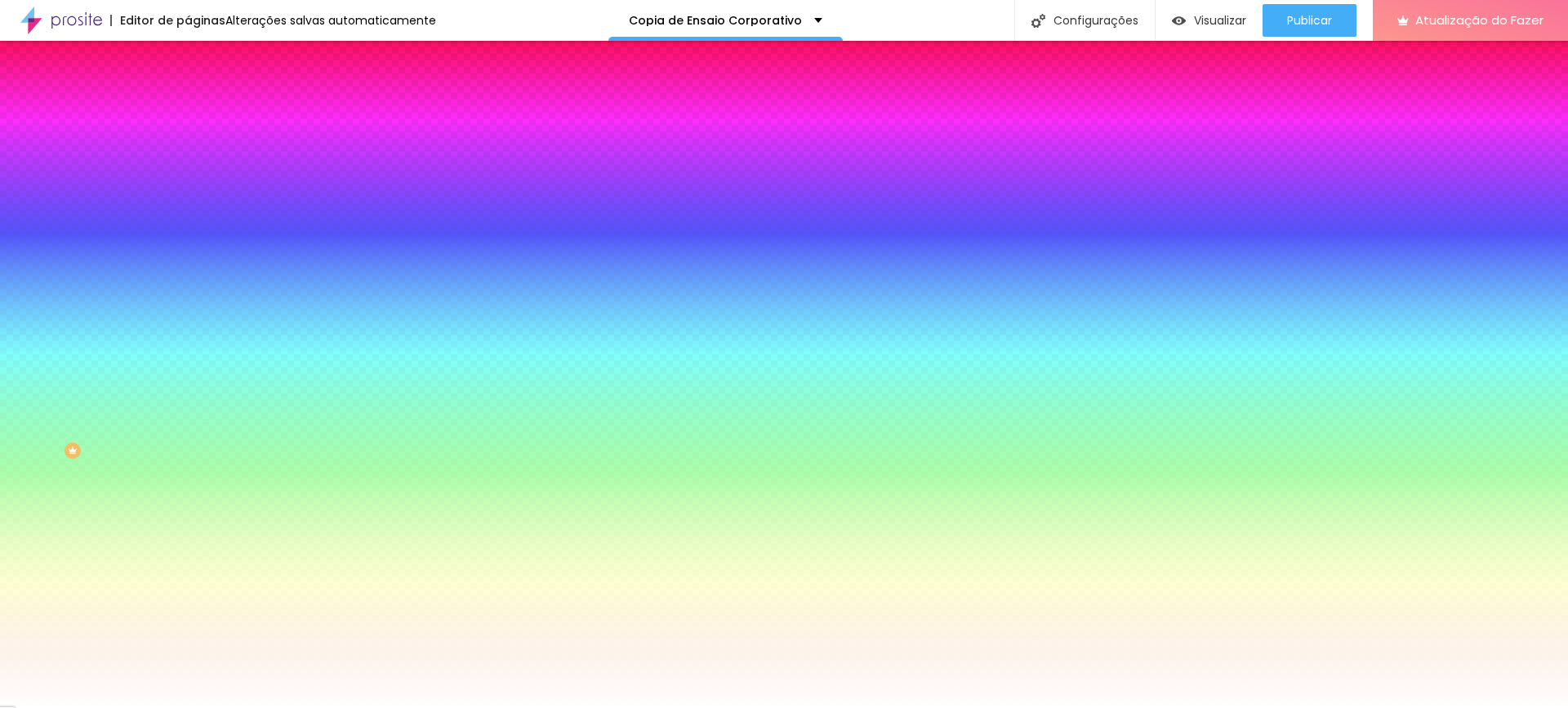
click at [188, 169] on input "#BD9B5A" at bounding box center [286, 164] width 196 height 16
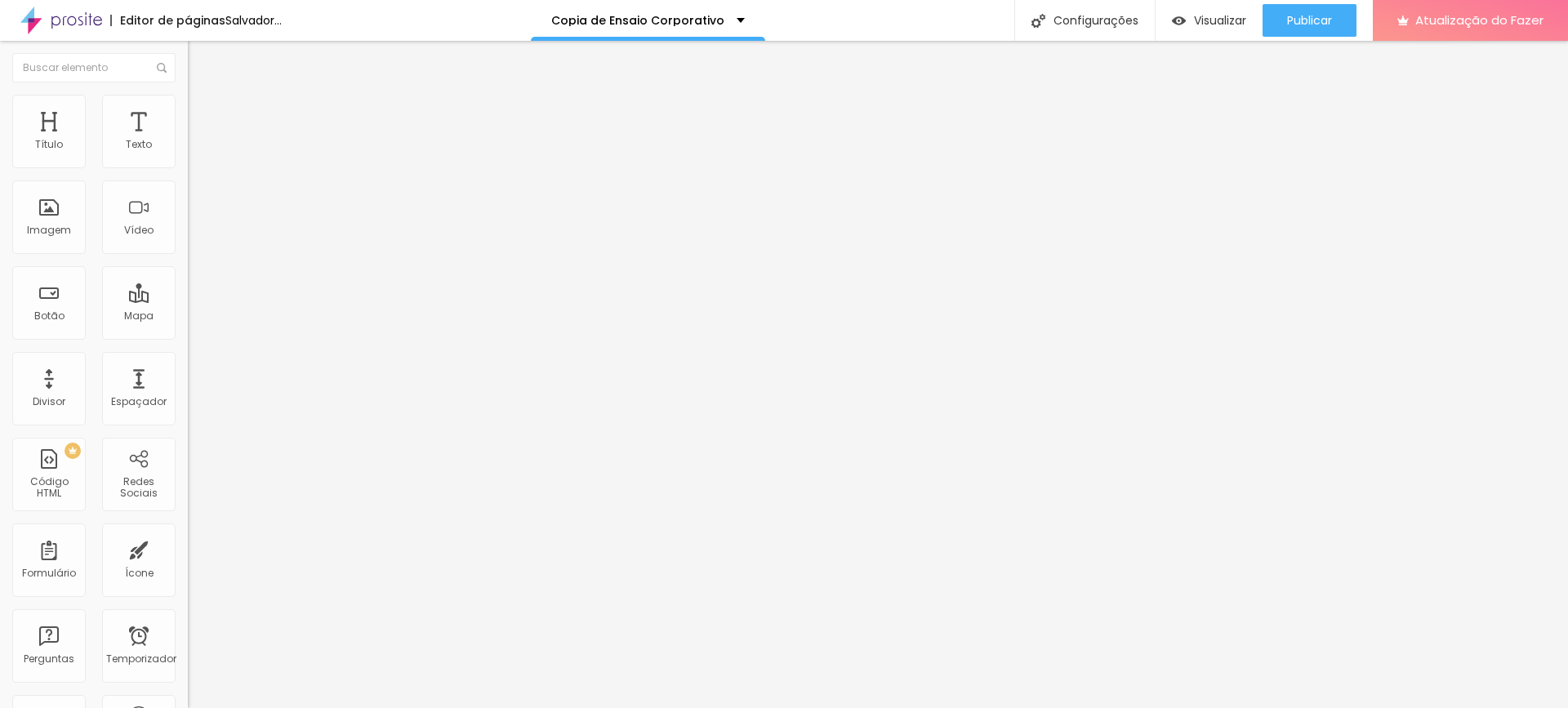
click at [188, 111] on li "Avançado" at bounding box center [282, 118] width 188 height 16
click at [188, 101] on img at bounding box center [195, 102] width 15 height 15
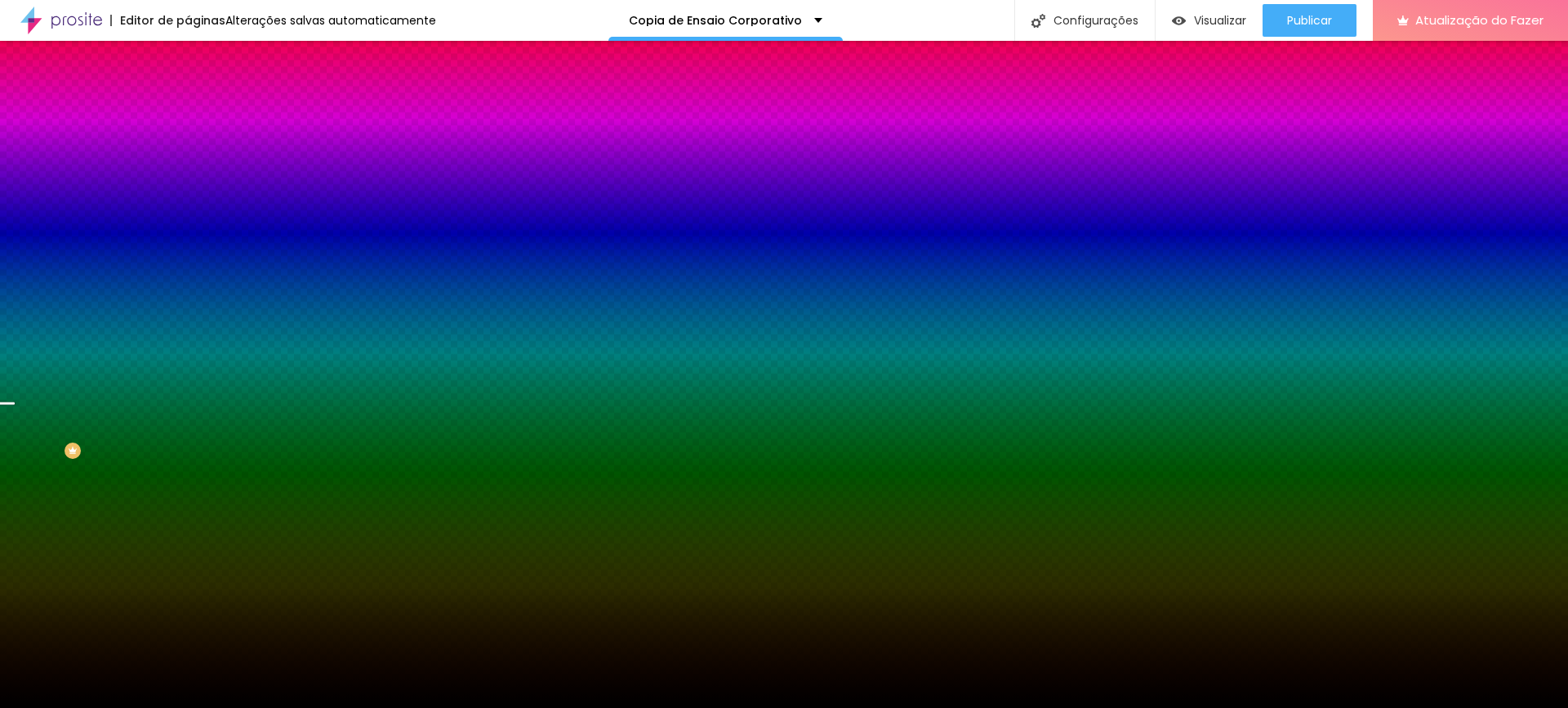
click at [198, 150] on font "Trocar imagem" at bounding box center [237, 143] width 79 height 14
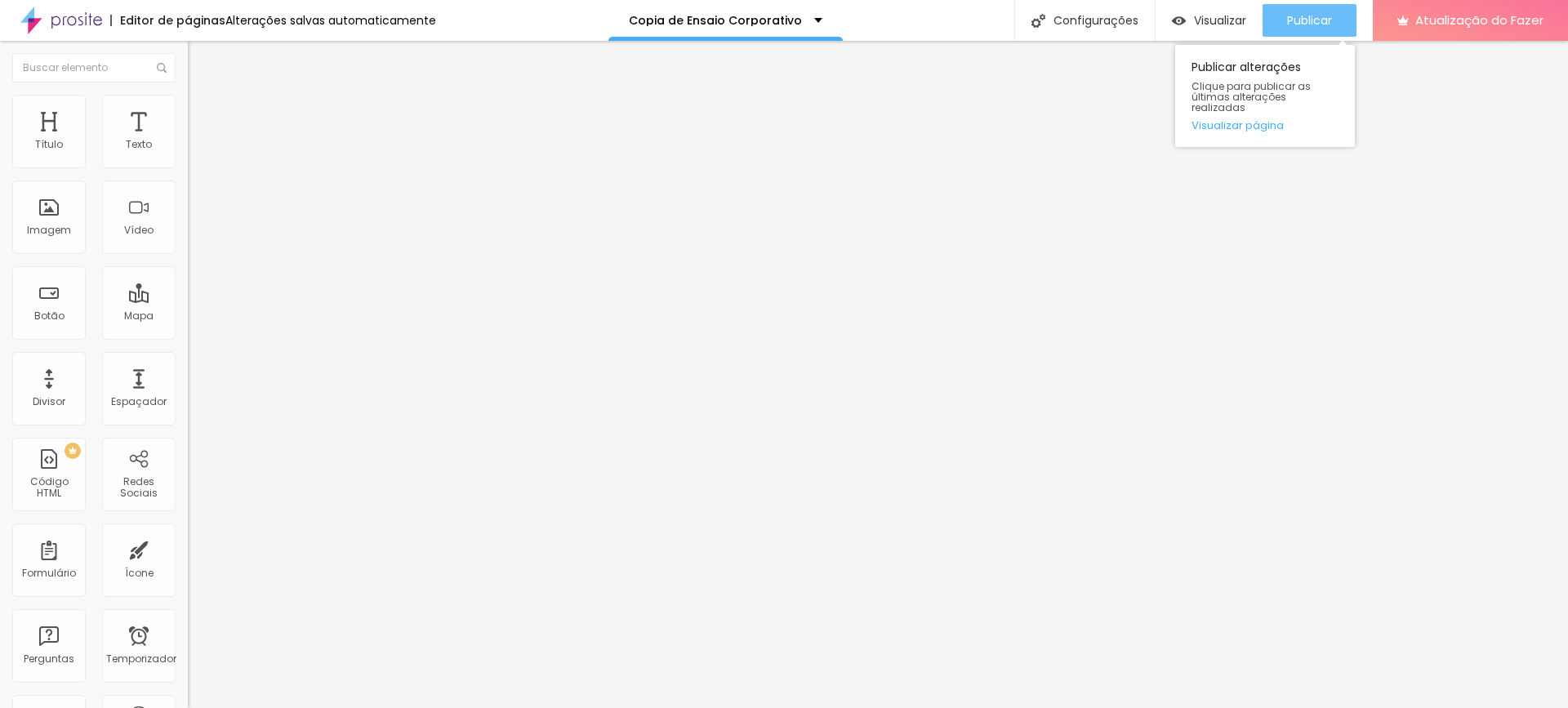
click at [1306, 23] on font "Publicar" at bounding box center [1310, 20] width 45 height 16
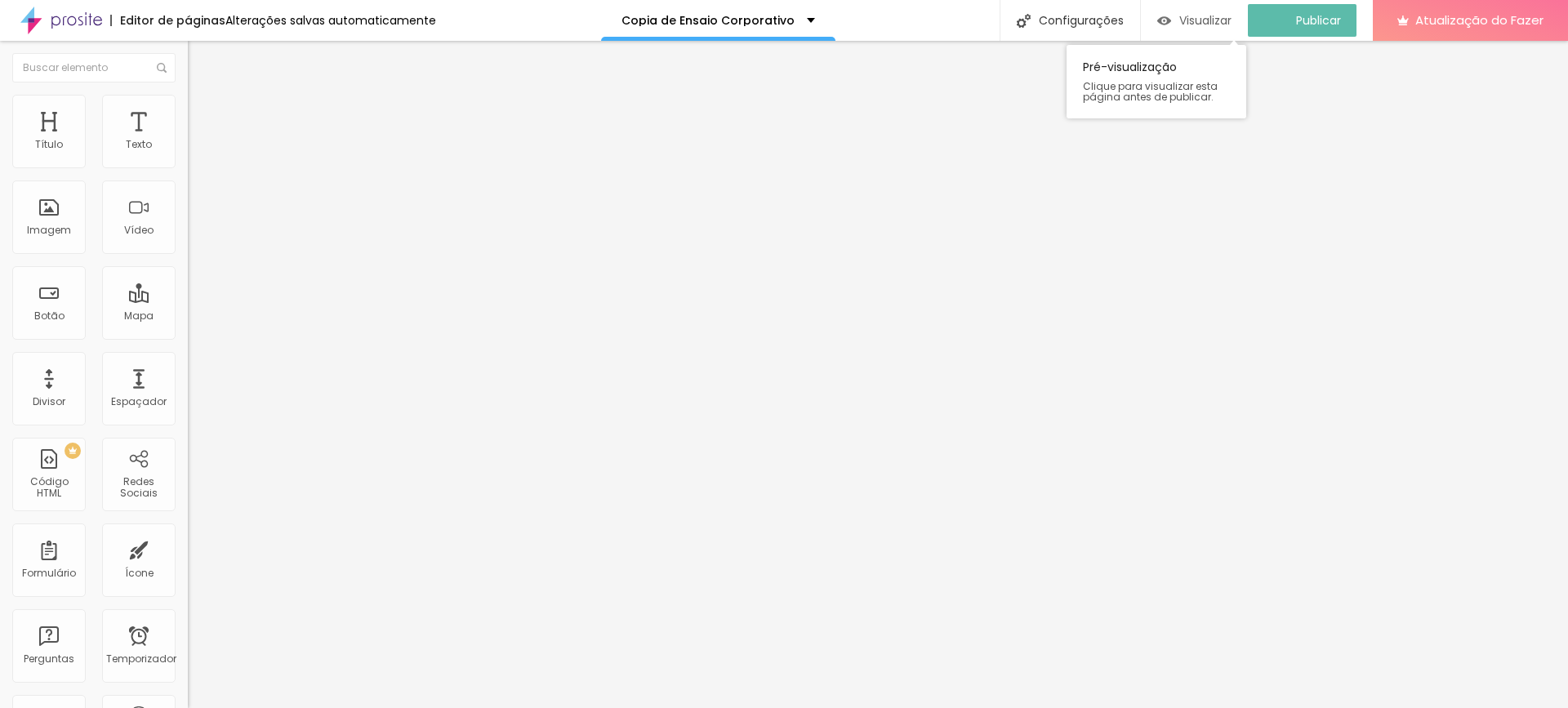
click at [1193, 16] on font "Visualizar" at bounding box center [1205, 20] width 52 height 16
click at [188, 60] on button "Editar nulo" at bounding box center [282, 60] width 188 height 38
click at [54, 220] on div "Imagem" at bounding box center [49, 217] width 74 height 74
click at [198, 140] on font "Adicionar imagem" at bounding box center [246, 133] width 96 height 14
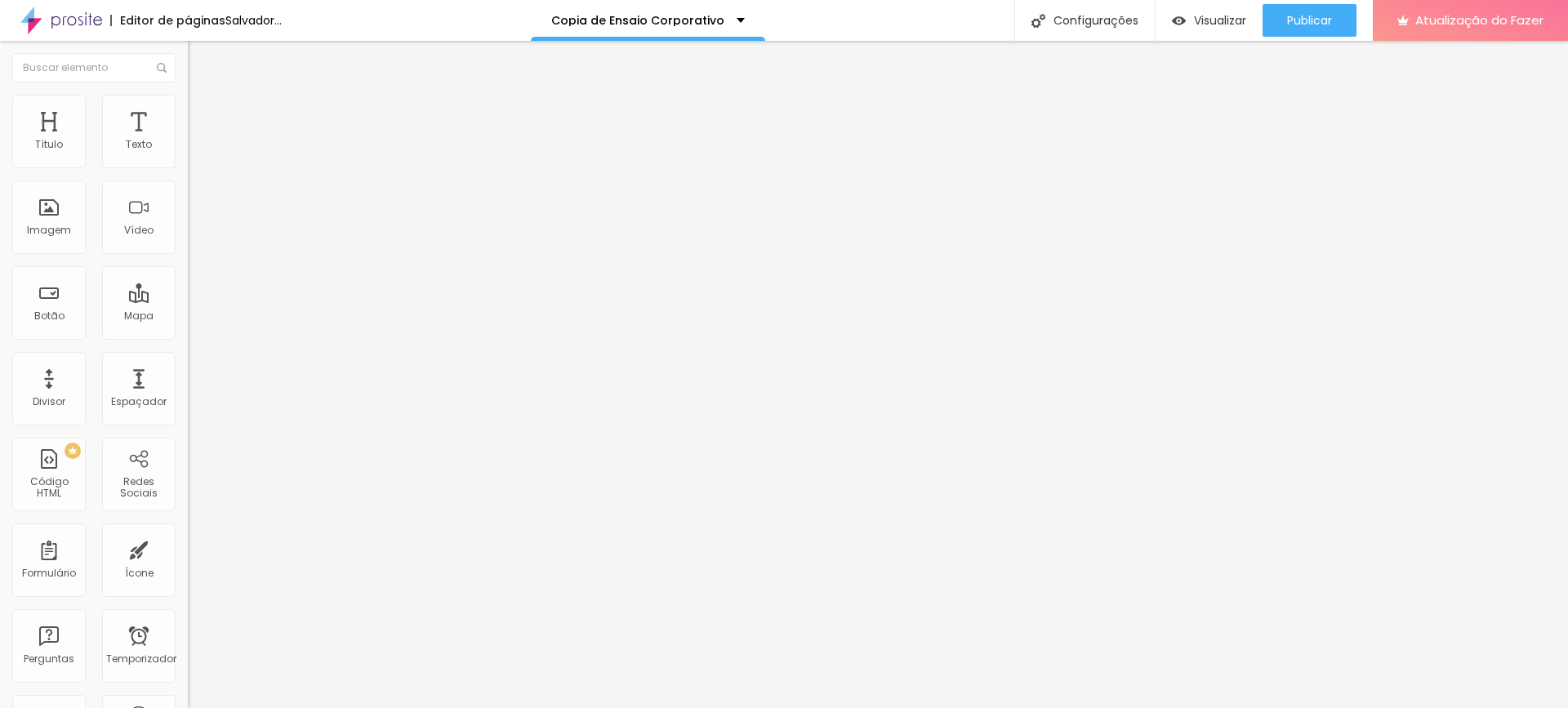
click at [203, 112] on font "Estilo" at bounding box center [215, 106] width 25 height 14
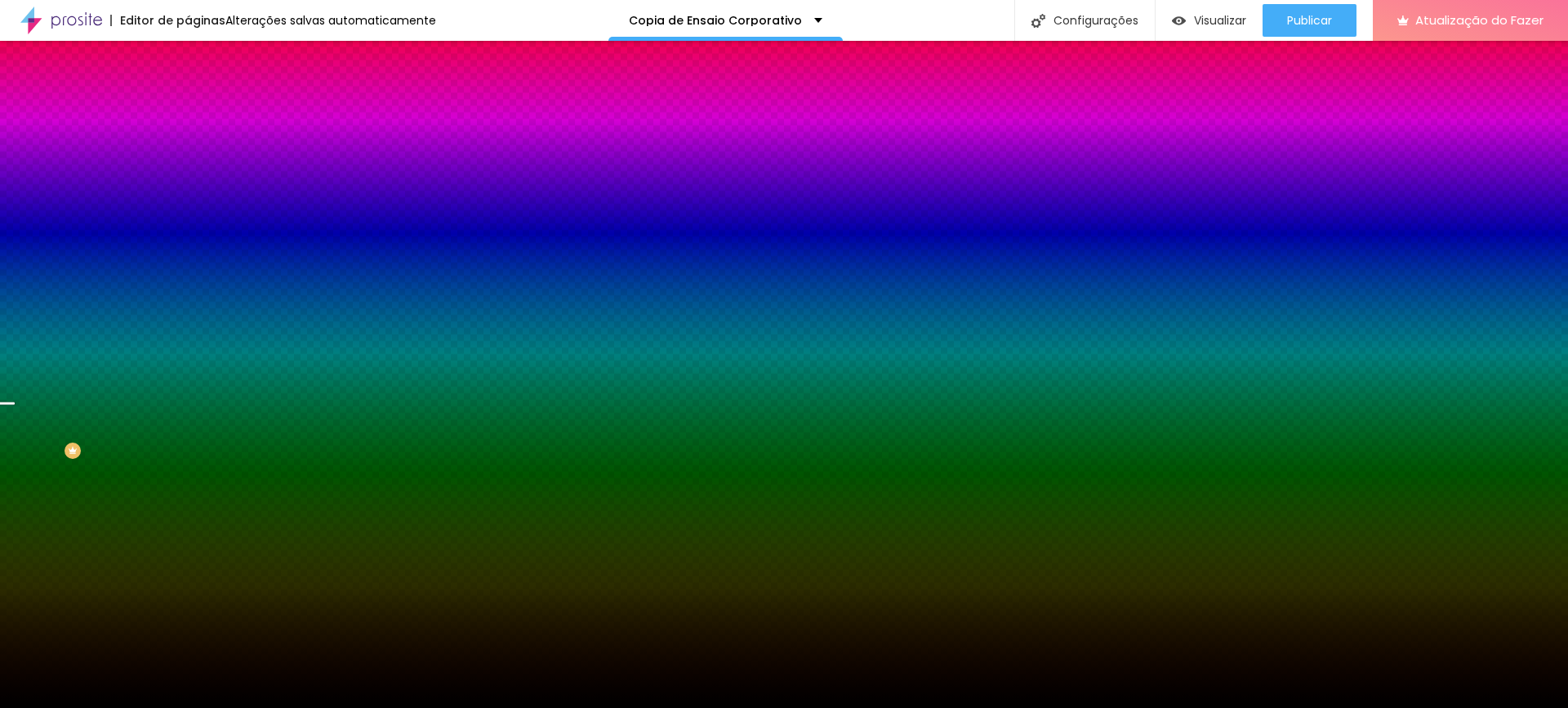
click at [198, 150] on font "Trocar imagem" at bounding box center [237, 143] width 79 height 14
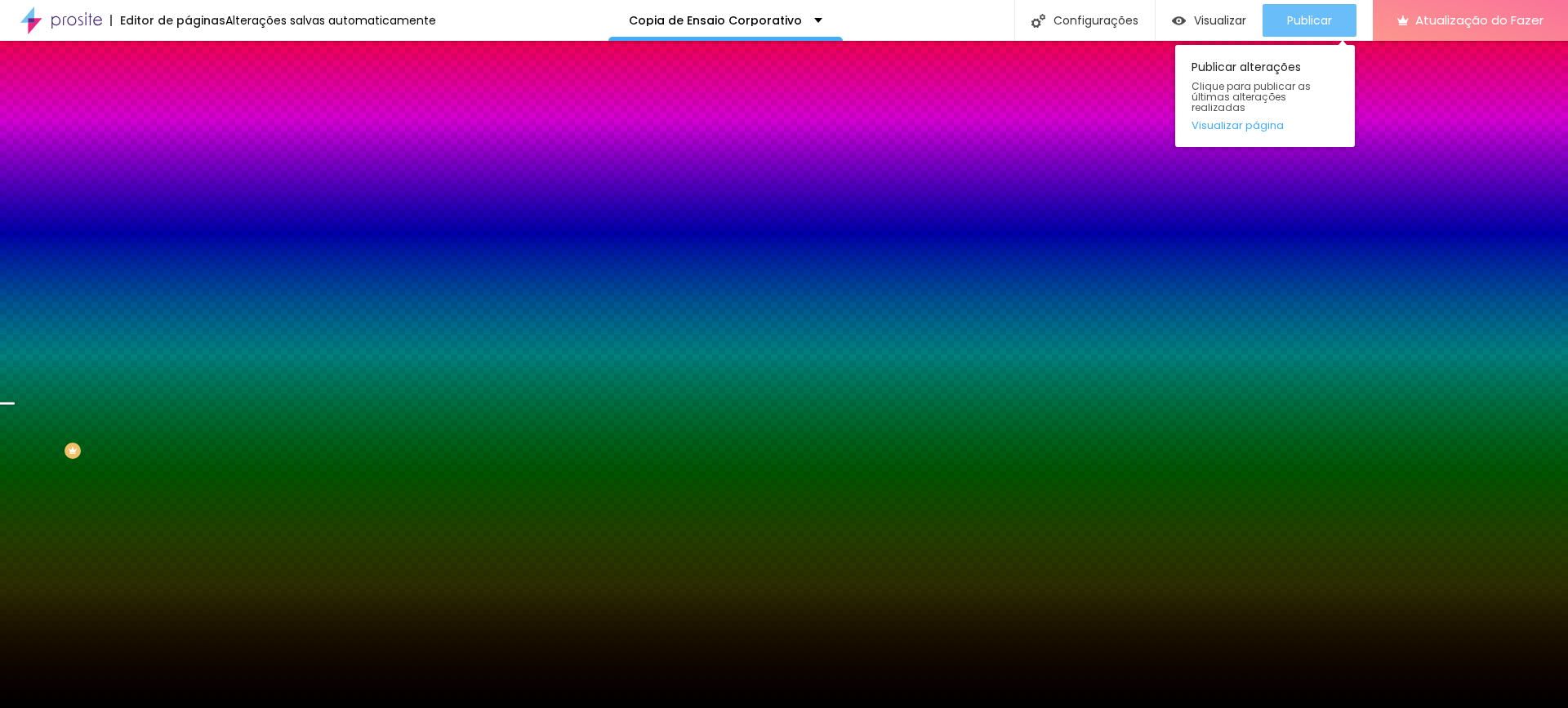
click at [1306, 28] on font "Publicar" at bounding box center [1310, 20] width 45 height 16
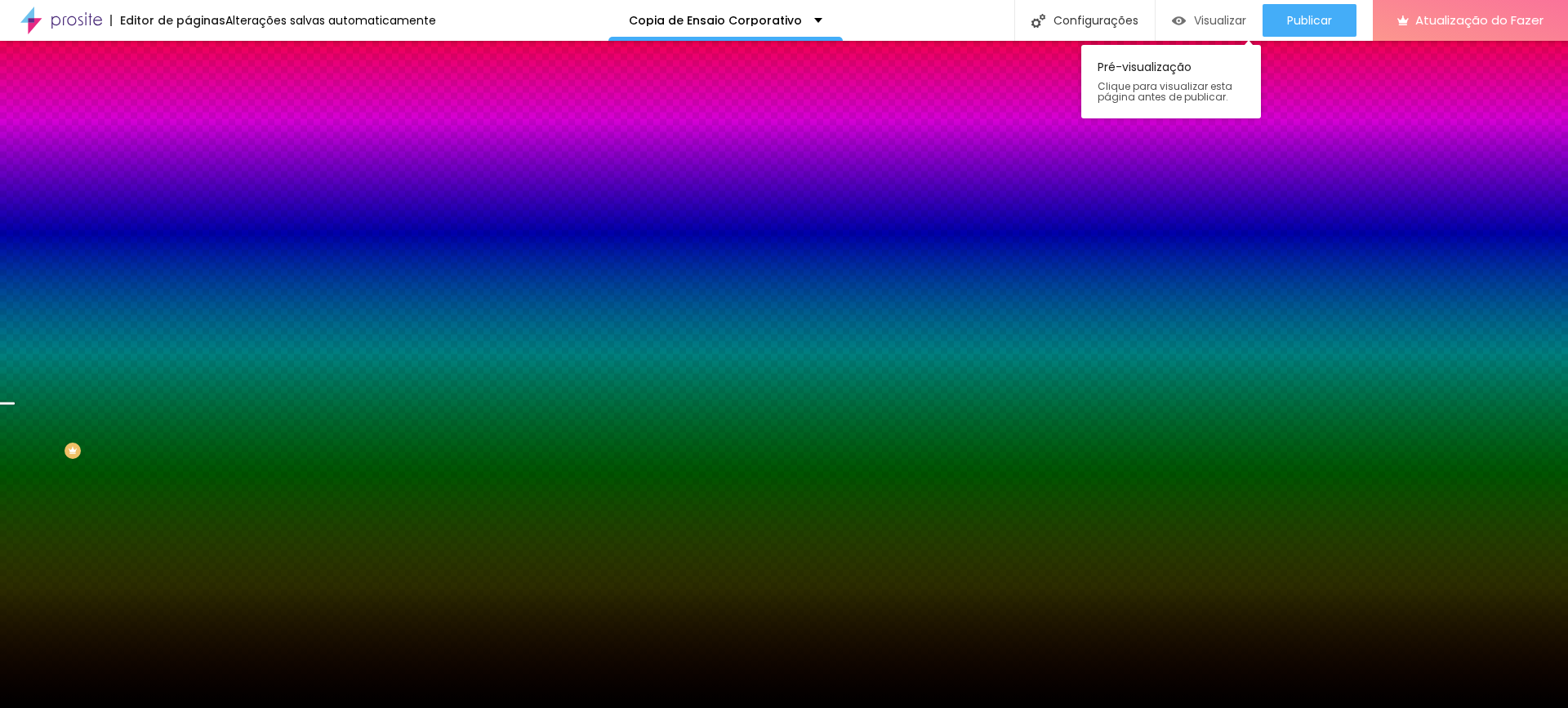
click at [1218, 17] on font "Visualizar" at bounding box center [1220, 20] width 52 height 16
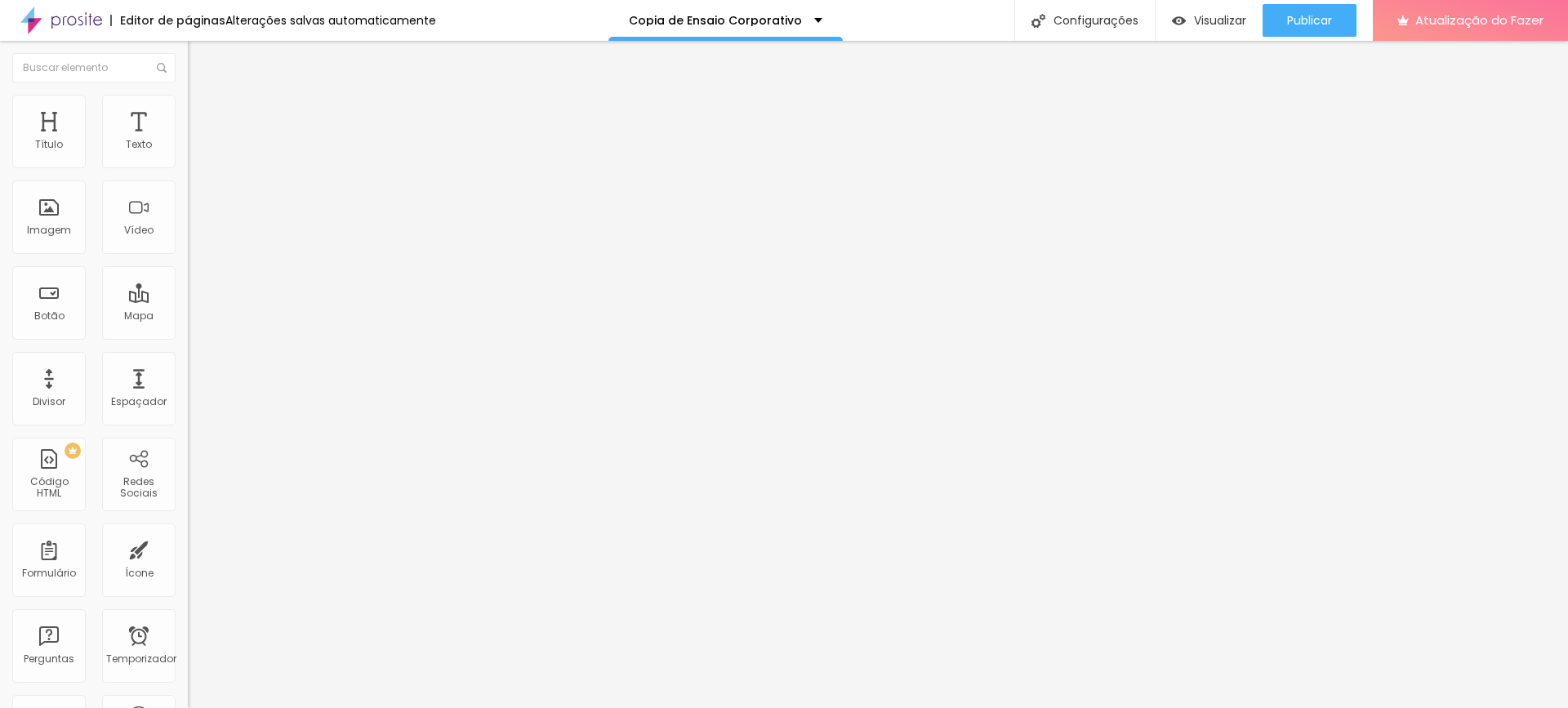
click at [203, 112] on font "Estilo" at bounding box center [215, 106] width 25 height 14
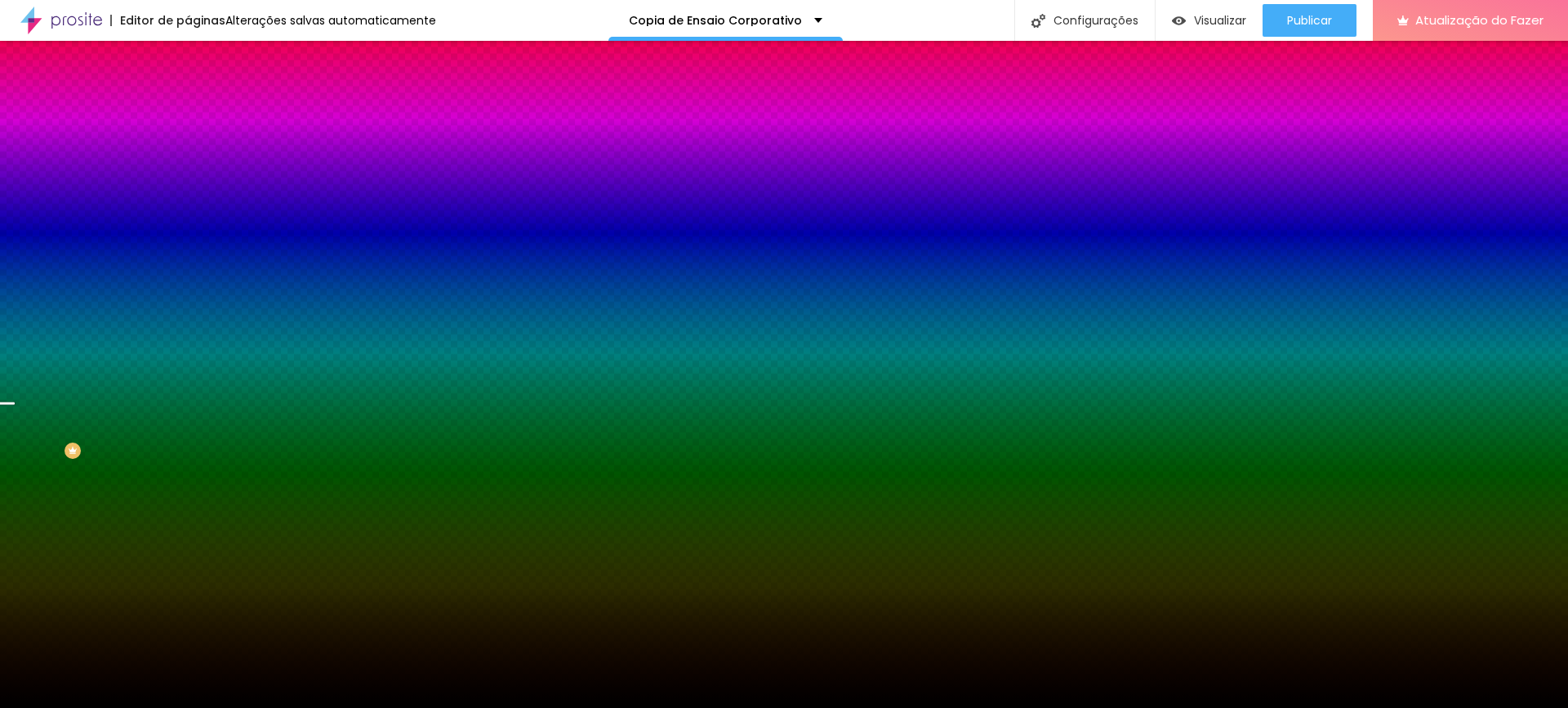
click at [188, 150] on span "Trocar imagem" at bounding box center [232, 143] width 89 height 14
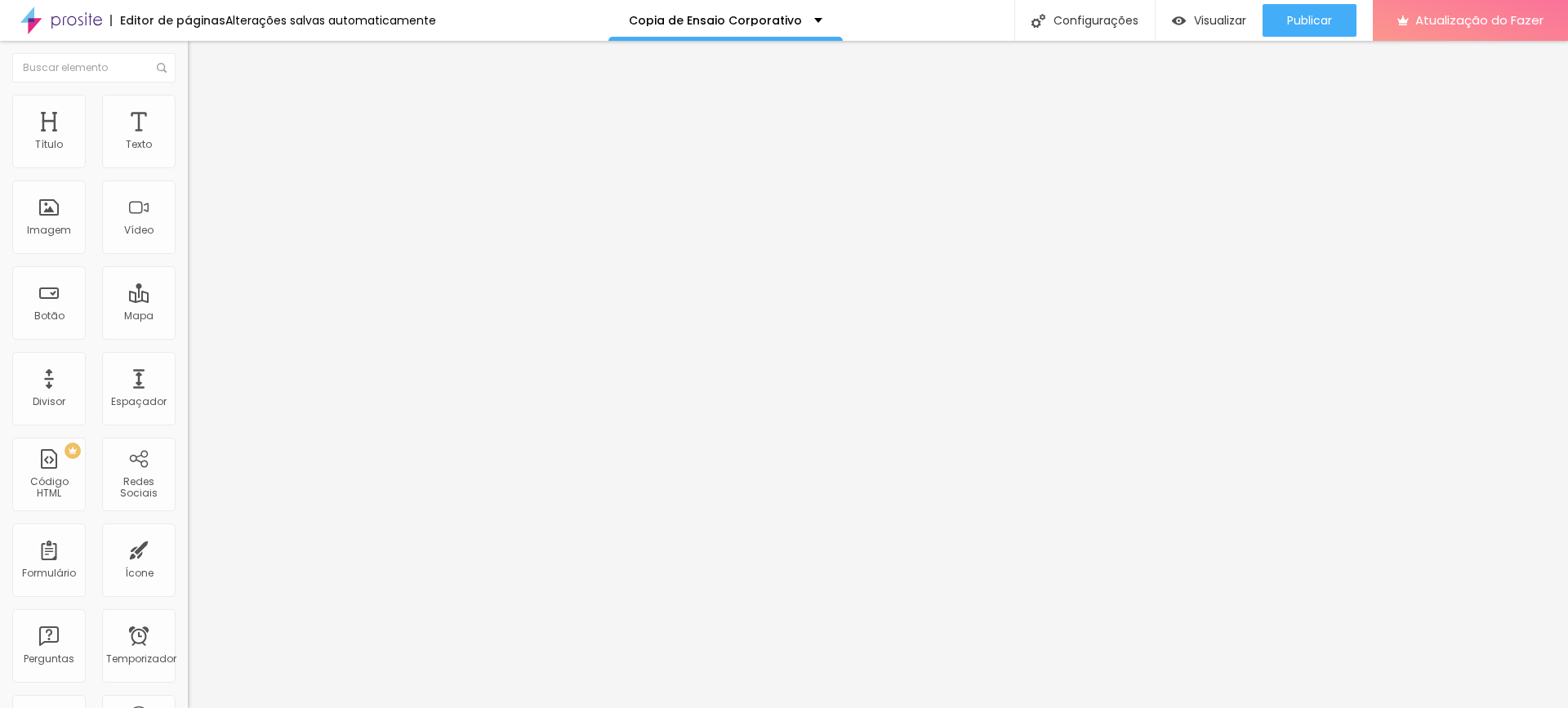
click at [203, 112] on font "Estilo" at bounding box center [215, 106] width 25 height 14
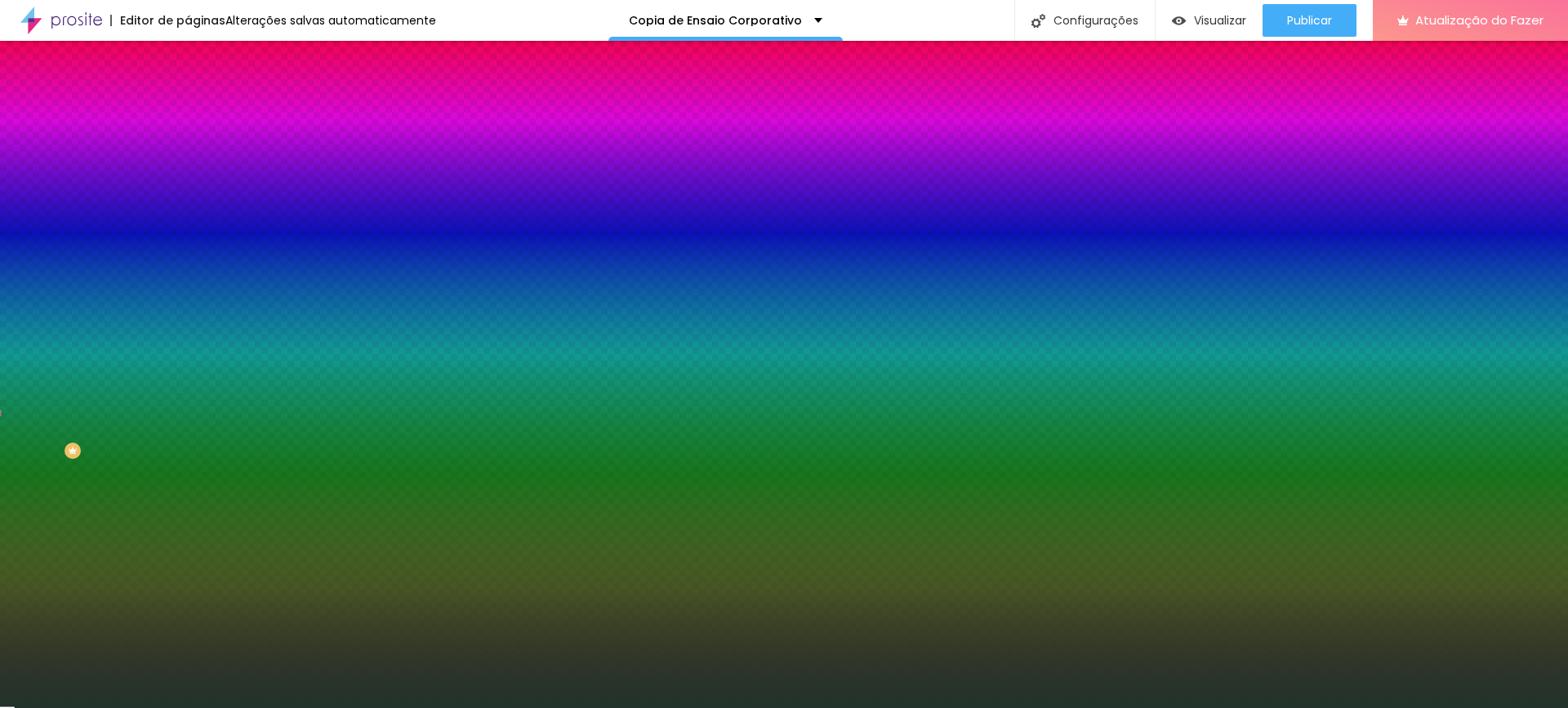
click at [198, 150] on font "Adicionar imagem" at bounding box center [246, 143] width 96 height 14
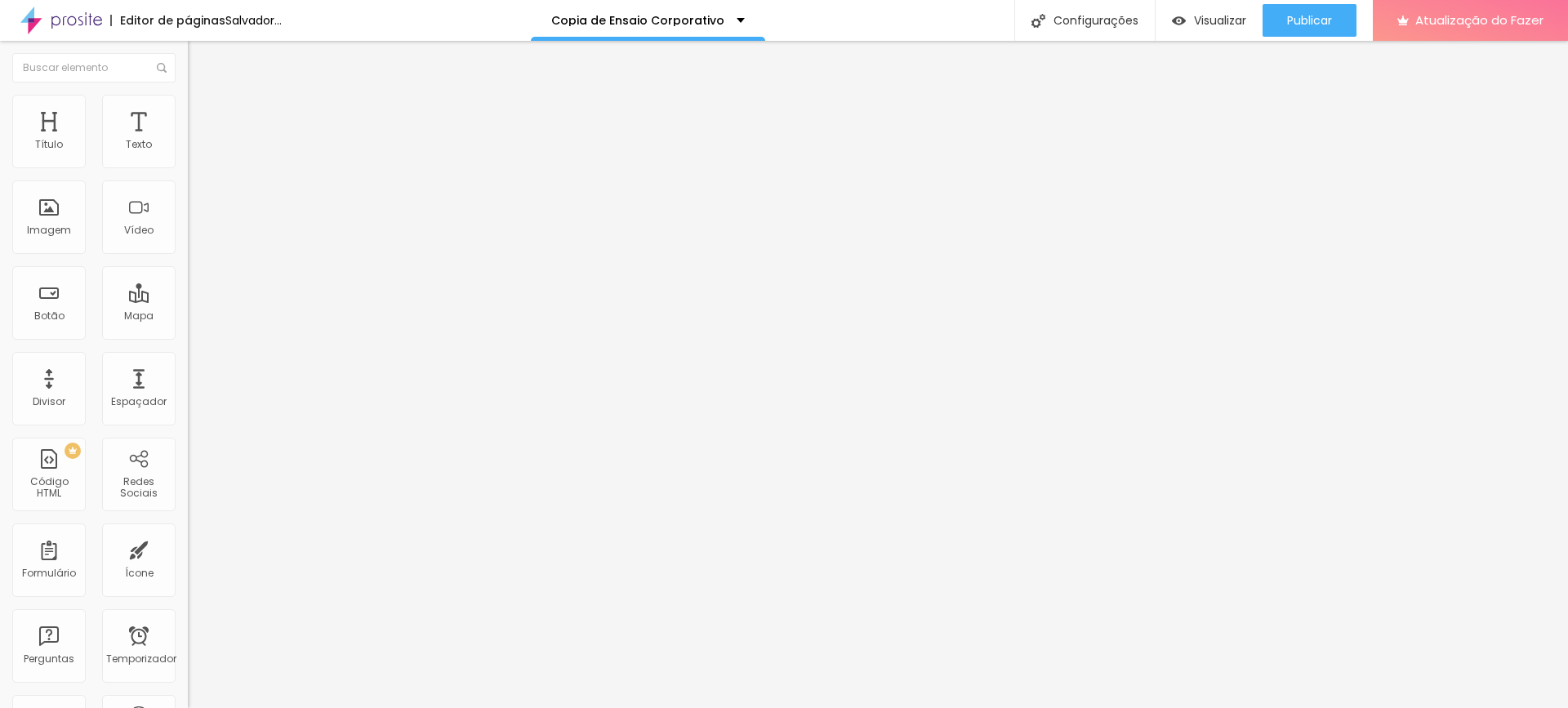
click at [188, 111] on li "Avançado" at bounding box center [282, 118] width 188 height 16
click at [188, 95] on img at bounding box center [195, 102] width 15 height 15
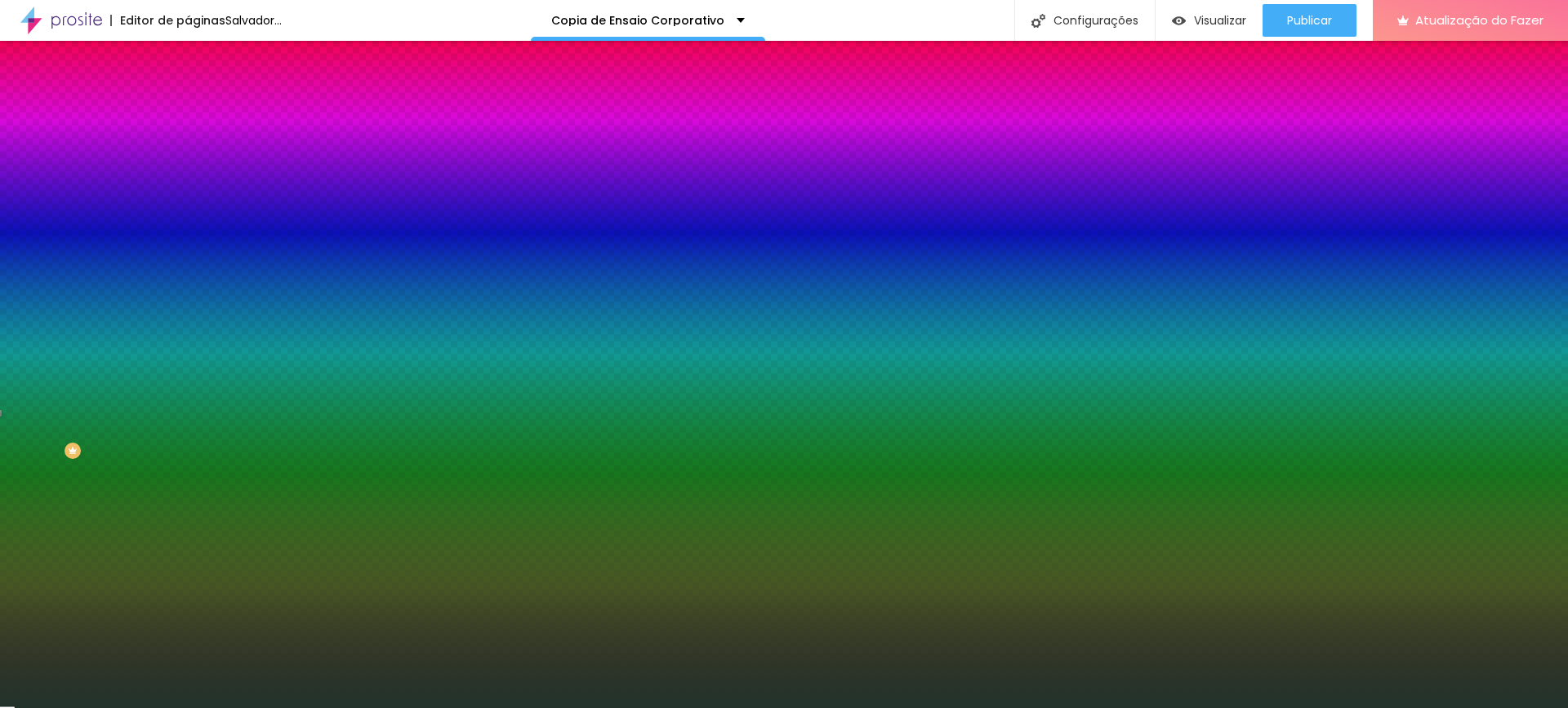
click at [188, 238] on input "#22332B" at bounding box center [286, 230] width 196 height 16
click at [188, 170] on span "Nenhum" at bounding box center [209, 163] width 43 height 14
click at [188, 195] on font "Paralaxe" at bounding box center [210, 188] width 44 height 14
click at [188, 180] on font "Nenhum" at bounding box center [209, 173] width 43 height 14
click at [203, 118] on font "Avançado" at bounding box center [230, 122] width 54 height 14
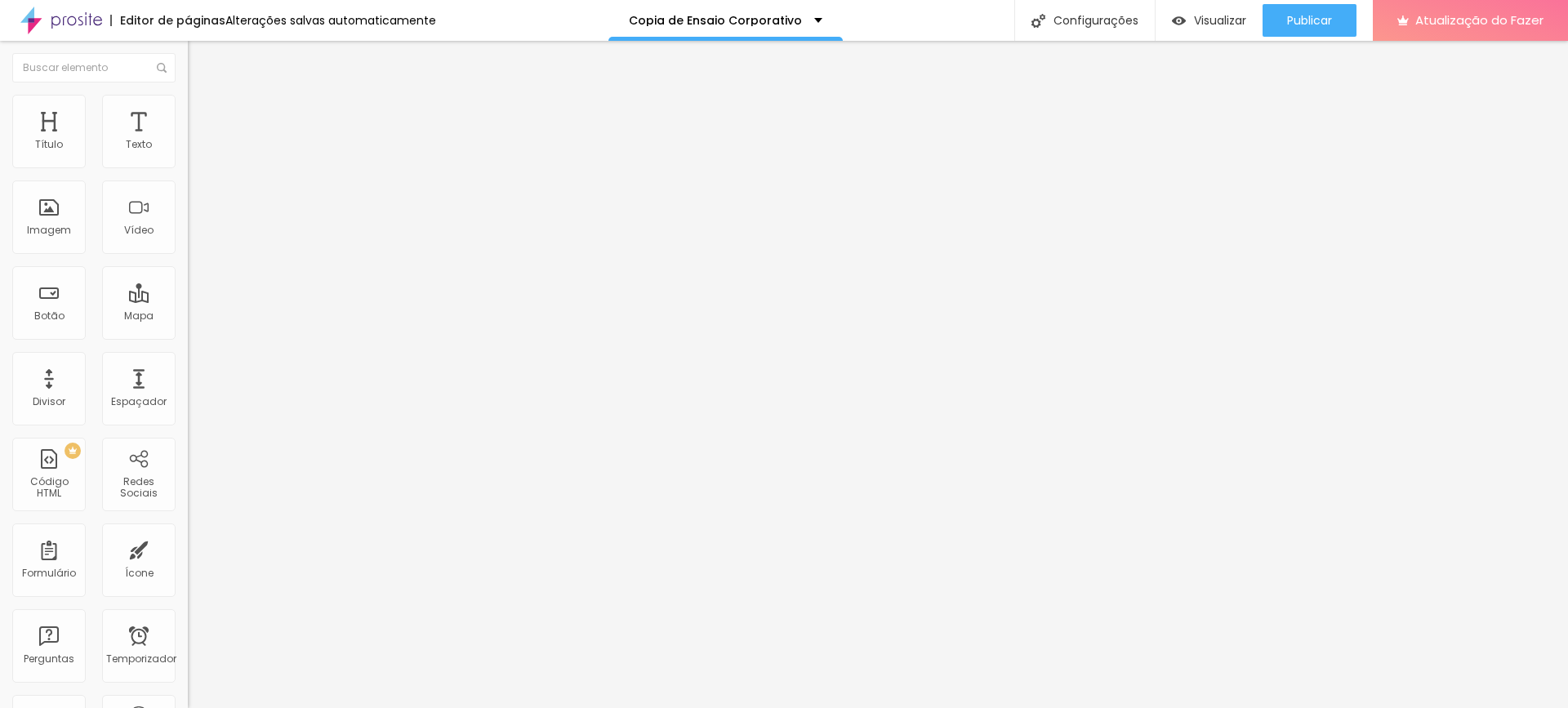
click at [188, 95] on li "Conteúdo" at bounding box center [282, 86] width 188 height 16
click at [188, 111] on li "Avançado" at bounding box center [282, 118] width 188 height 16
click at [188, 102] on img at bounding box center [195, 102] width 15 height 15
click at [188, 106] on ul "Conteúdo Estilo Avançado" at bounding box center [282, 102] width 188 height 49
click at [203, 112] on font "Estilo" at bounding box center [215, 106] width 25 height 14
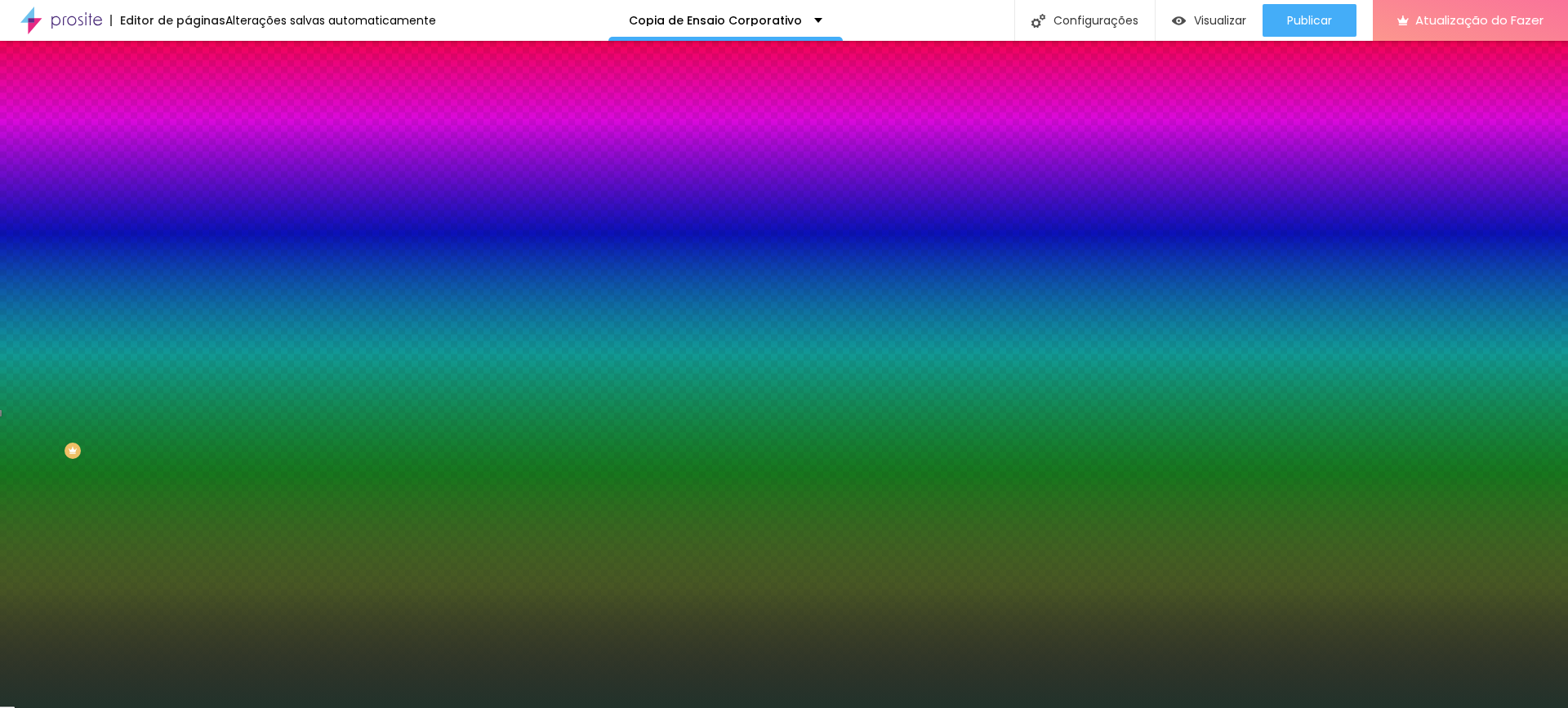
click at [188, 222] on div at bounding box center [282, 222] width 188 height 0
drag, startPoint x: 169, startPoint y: 334, endPoint x: 165, endPoint y: 301, distance: 33.2
click at [188, 238] on div "Cor de fundo Voltar ao padrão #22332B" at bounding box center [282, 216] width 188 height 45
click at [188, 222] on div at bounding box center [282, 222] width 188 height 0
drag, startPoint x: 172, startPoint y: 371, endPoint x: 187, endPoint y: 475, distance: 105.1
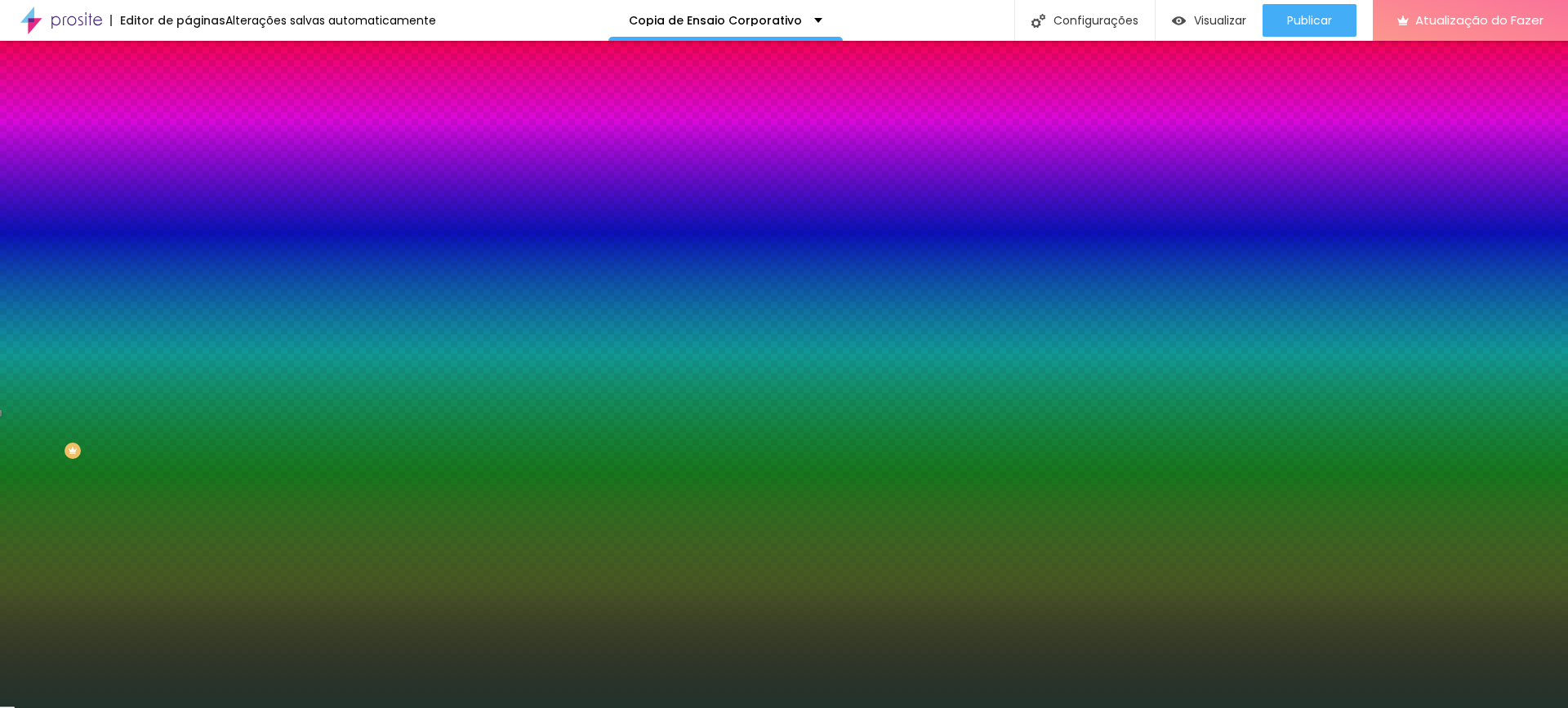
click at [188, 475] on div "Editar nulo Conteúdo Estilo Avançado Imagem de fundo Trocar imagem Efeito da Im…" at bounding box center [282, 375] width 188 height 668
click at [277, 150] on span at bounding box center [282, 143] width 10 height 14
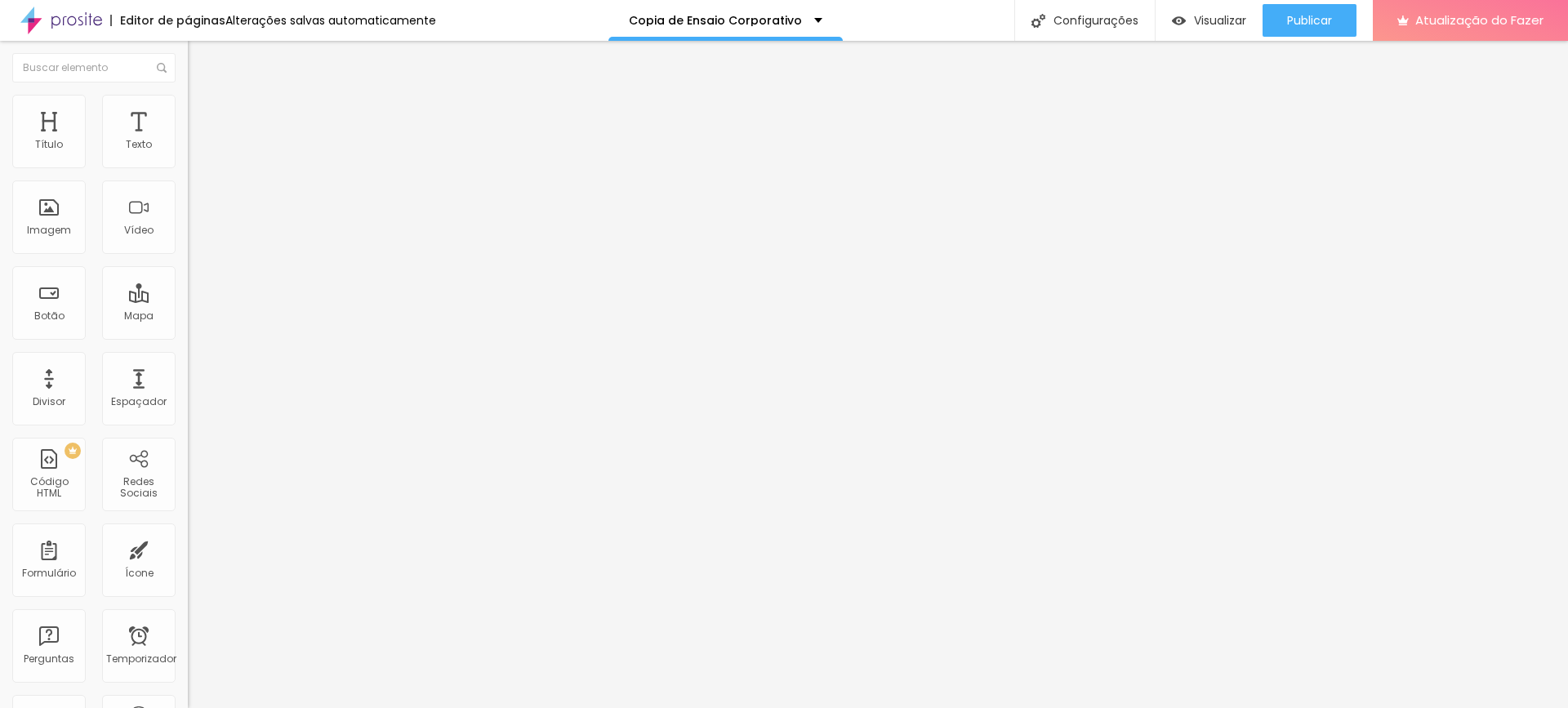
click at [203, 115] on font "Avançado" at bounding box center [230, 122] width 54 height 14
drag, startPoint x: 98, startPoint y: 103, endPoint x: 106, endPoint y: 112, distance: 12.0
click at [188, 104] on img at bounding box center [195, 102] width 15 height 15
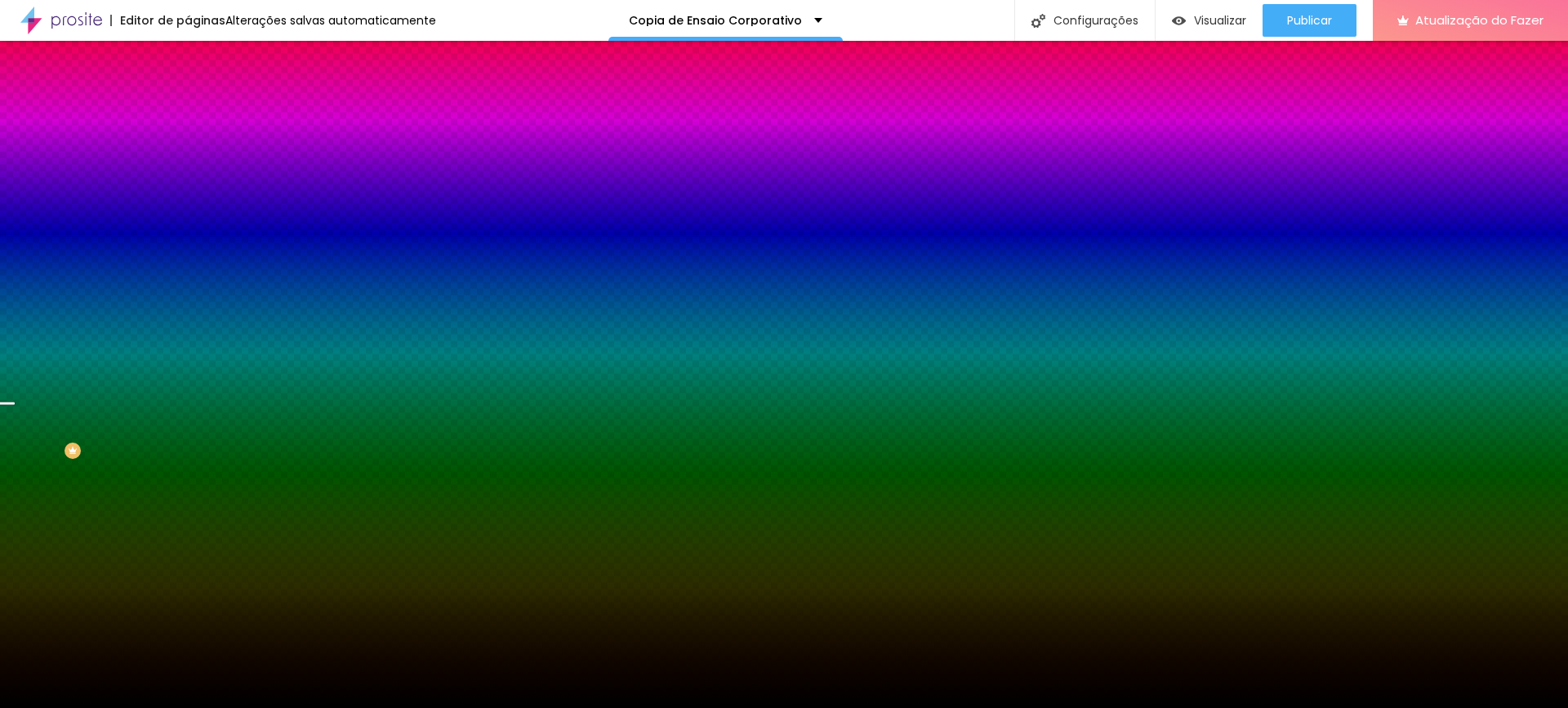
click at [188, 238] on input "#000000" at bounding box center [286, 230] width 196 height 16
drag, startPoint x: 138, startPoint y: 293, endPoint x: 180, endPoint y: 300, distance: 42.6
click at [188, 297] on div "Imagem de fundo Trocar imagem Efeito da Imagem Paralaxe Nenhum Paralaxe Cor de …" at bounding box center [282, 233] width 188 height 211
click at [188, 222] on div at bounding box center [282, 222] width 188 height 0
click at [188, 459] on div "Editar nulo Conteúdo Estilo Avançado Imagem de fundo Trocar imagem Efeito da Im…" at bounding box center [282, 375] width 188 height 668
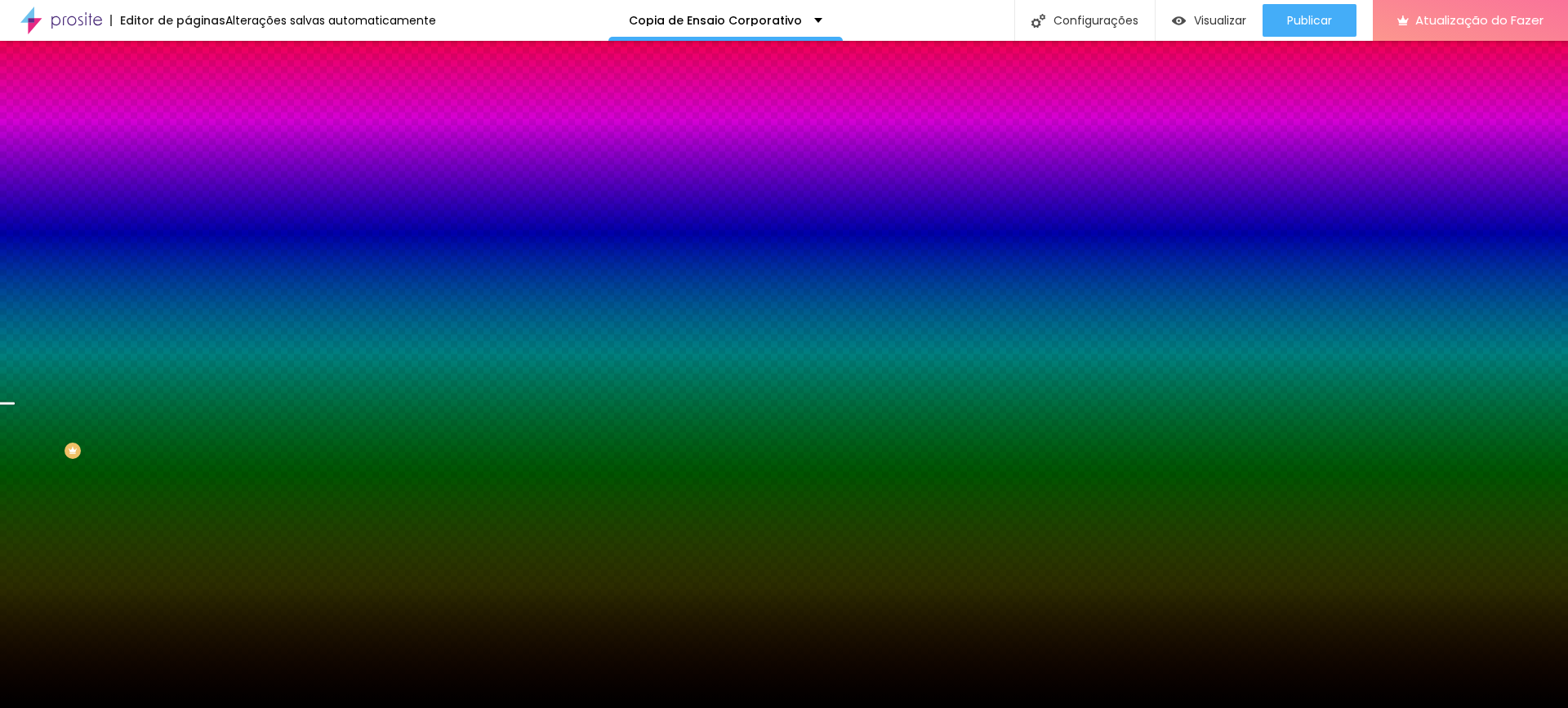
click at [188, 222] on div at bounding box center [282, 222] width 188 height 0
click at [188, 510] on div "Editar nulo Conteúdo Estilo Avançado Imagem de fundo Trocar imagem Efeito da Im…" at bounding box center [282, 375] width 188 height 668
click at [188, 294] on button "button" at bounding box center [199, 284] width 23 height 17
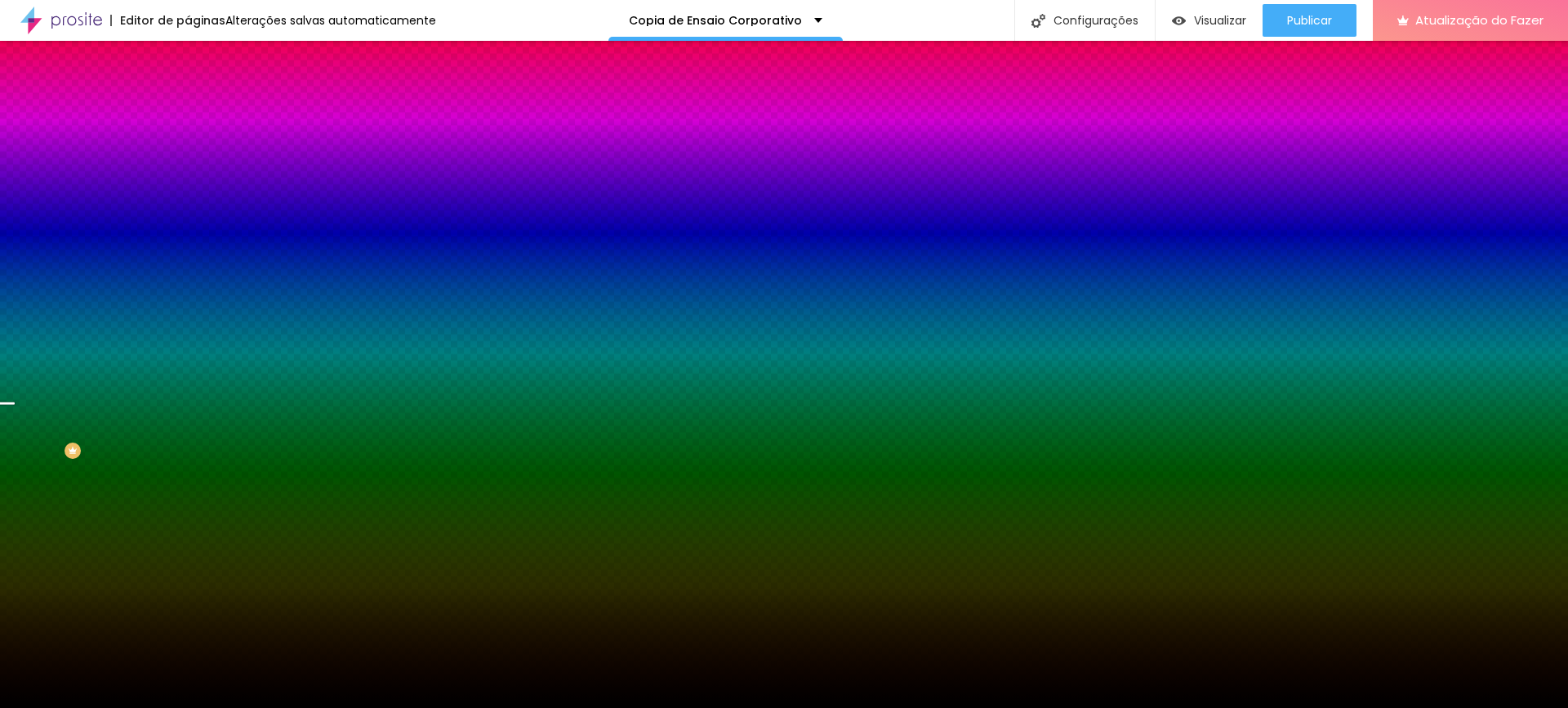
click at [112, 707] on div at bounding box center [784, 708] width 1568 height 0
click at [188, 222] on div at bounding box center [282, 222] width 188 height 0
drag, startPoint x: 164, startPoint y: 387, endPoint x: 169, endPoint y: 470, distance: 83.2
click at [188, 471] on div "Editar nulo Conteúdo Estilo Avançado Imagem de fundo Trocar imagem Efeito da Im…" at bounding box center [282, 375] width 188 height 668
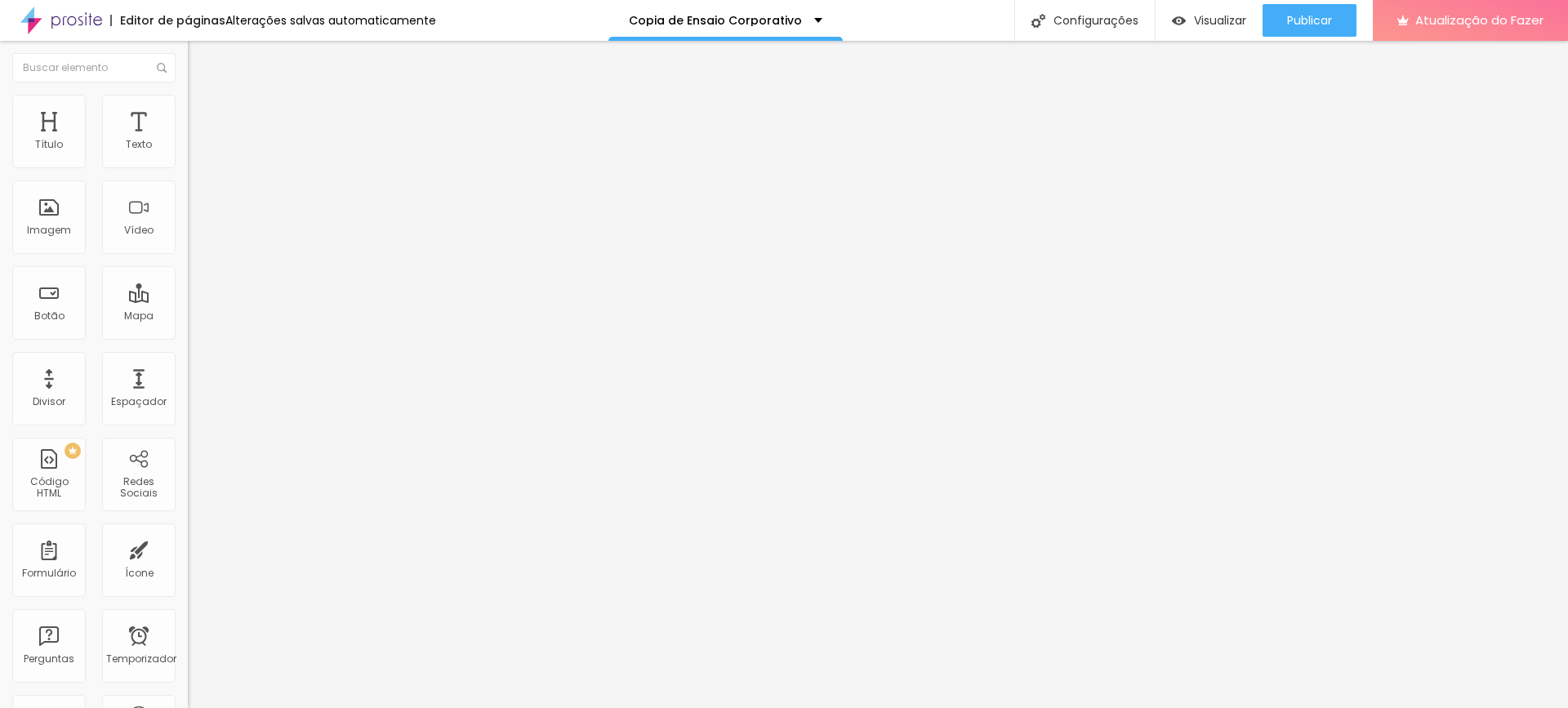
click at [203, 112] on font "Estilo" at bounding box center [215, 106] width 25 height 14
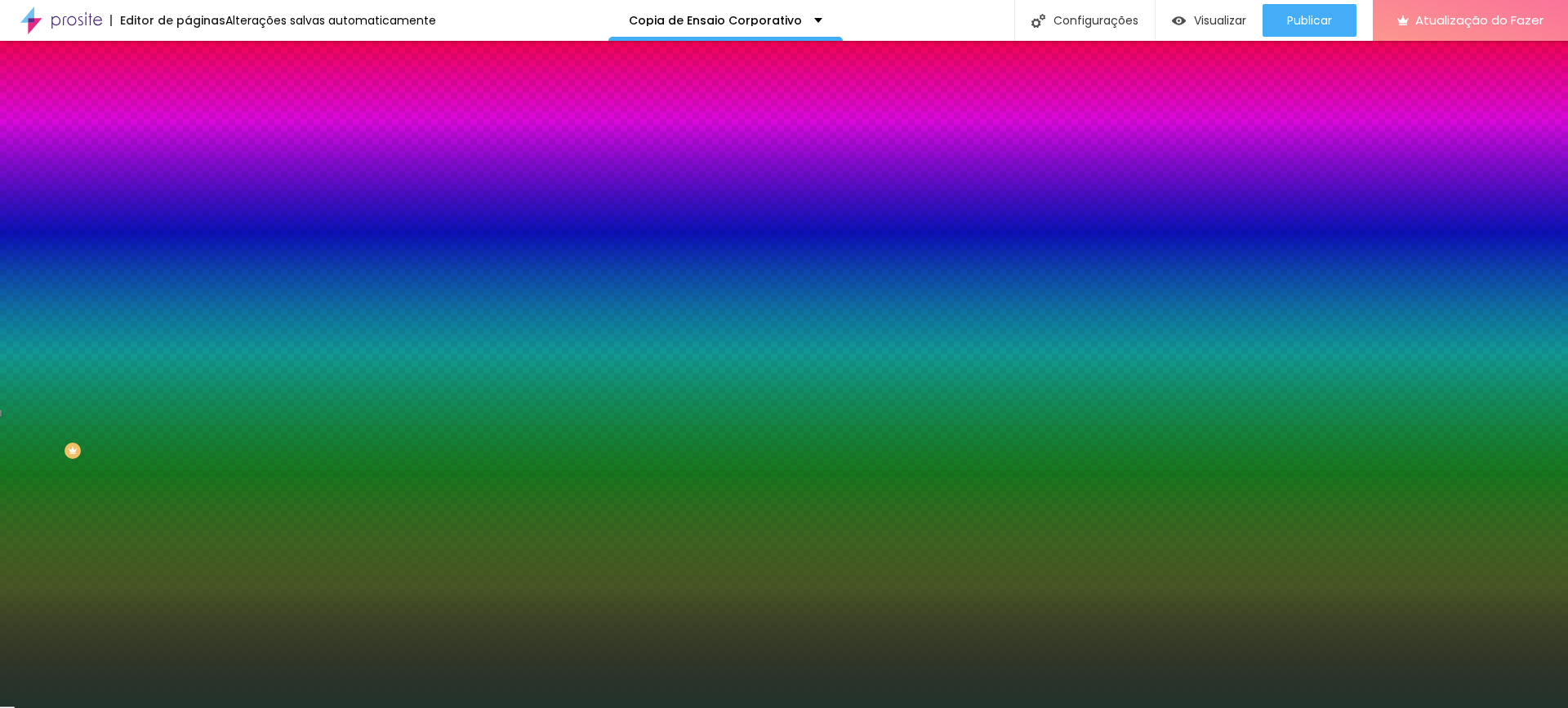
click at [188, 156] on div at bounding box center [282, 156] width 188 height 0
click at [203, 115] on font "Avançado" at bounding box center [230, 122] width 54 height 14
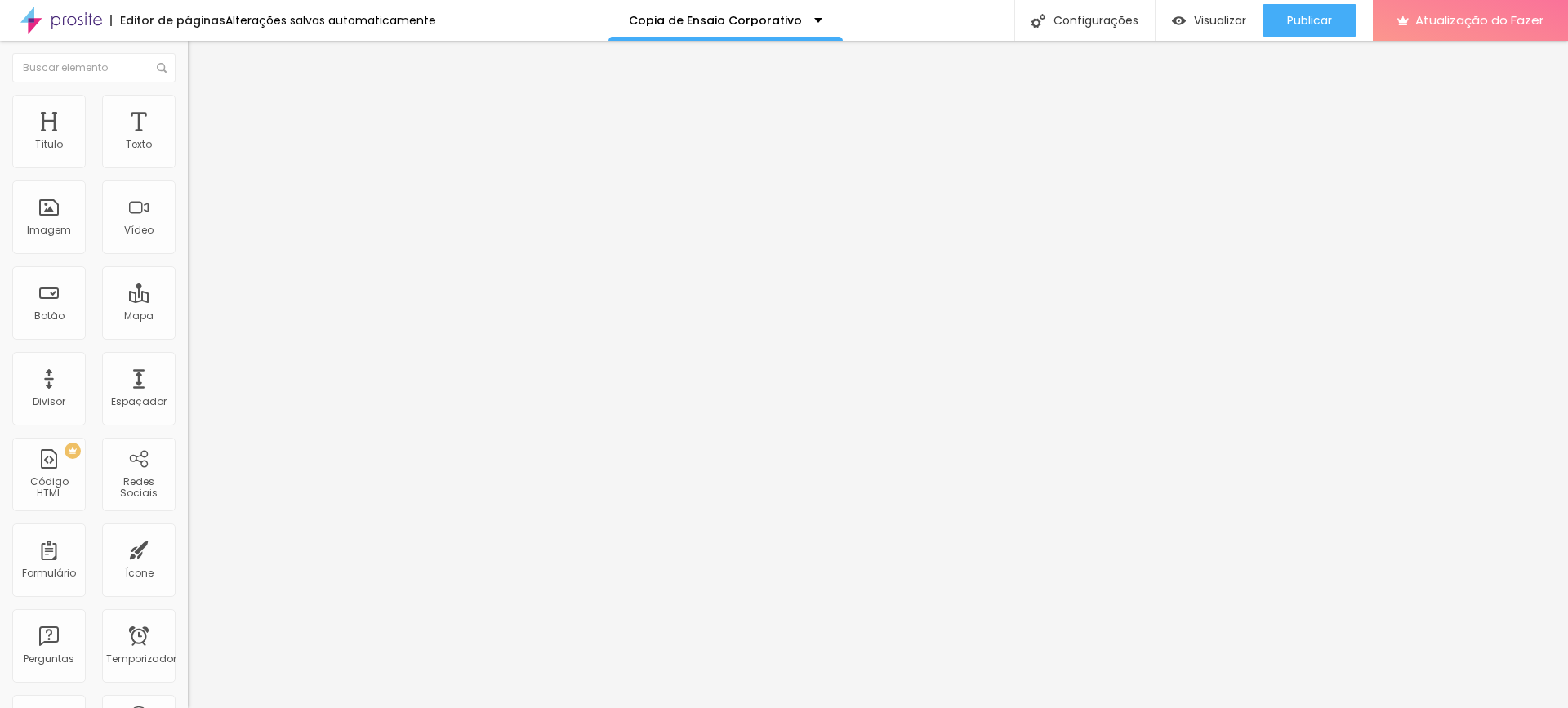
click at [188, 95] on li "Conteúdo" at bounding box center [282, 86] width 188 height 16
click at [188, 95] on img at bounding box center [195, 102] width 15 height 15
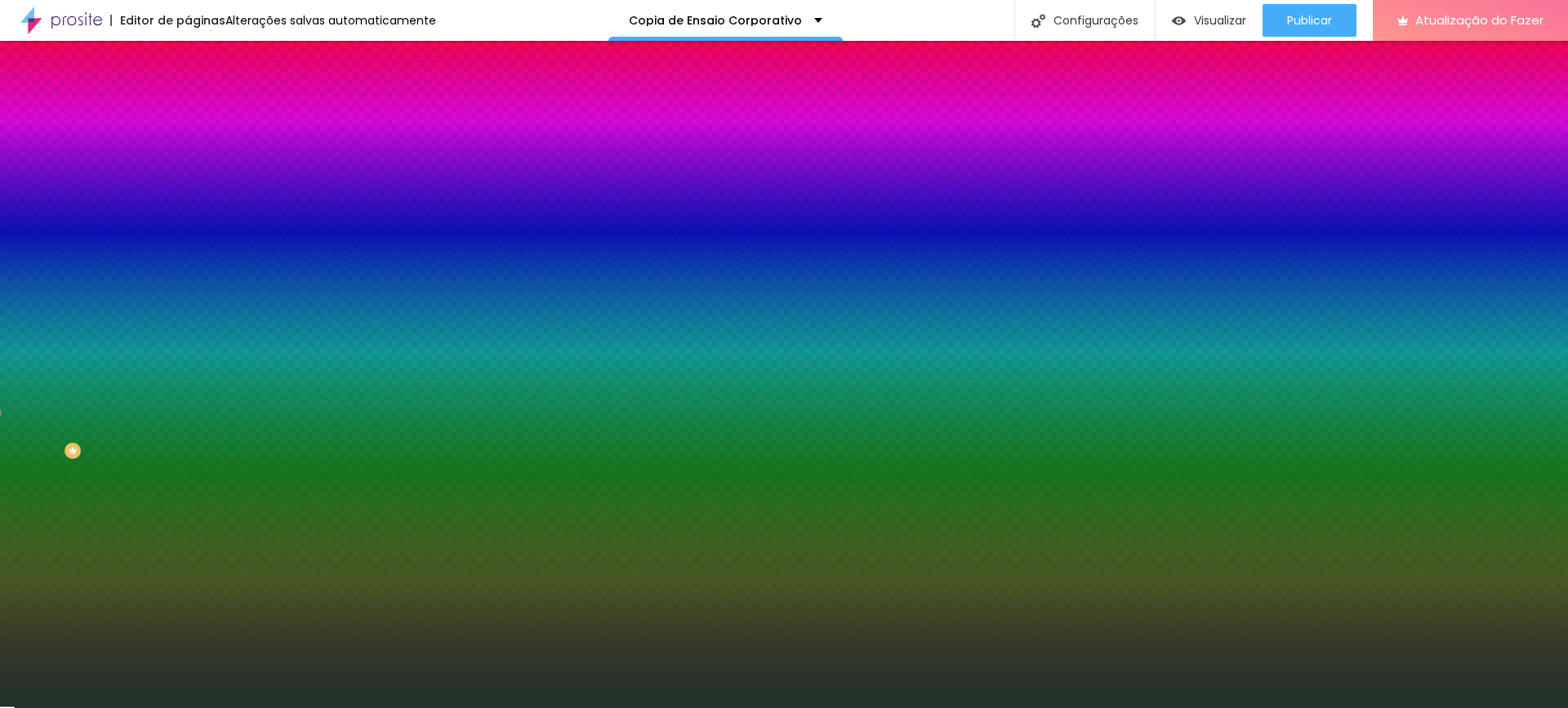
click at [188, 169] on input "#22332B" at bounding box center [286, 164] width 196 height 16
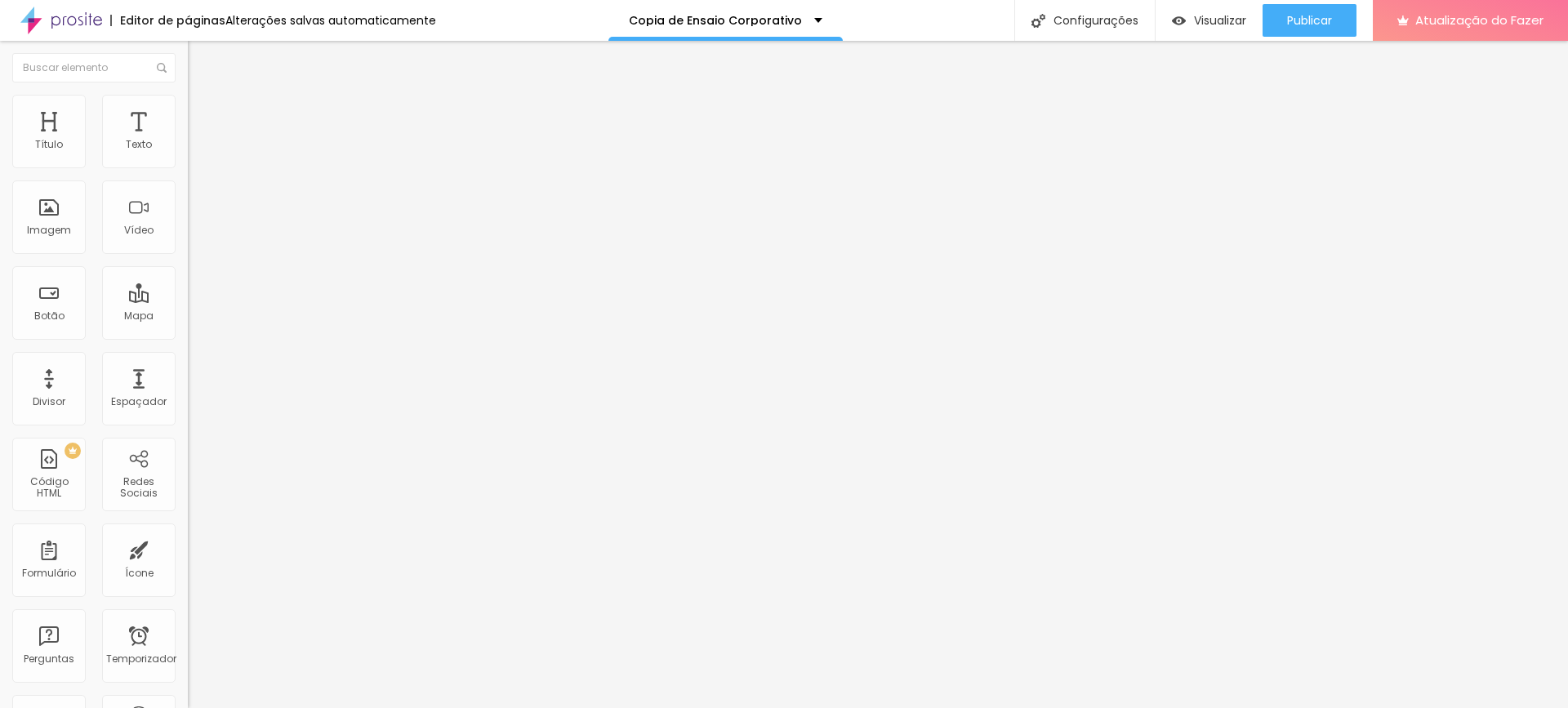
click at [203, 112] on font "Estilo" at bounding box center [215, 106] width 25 height 14
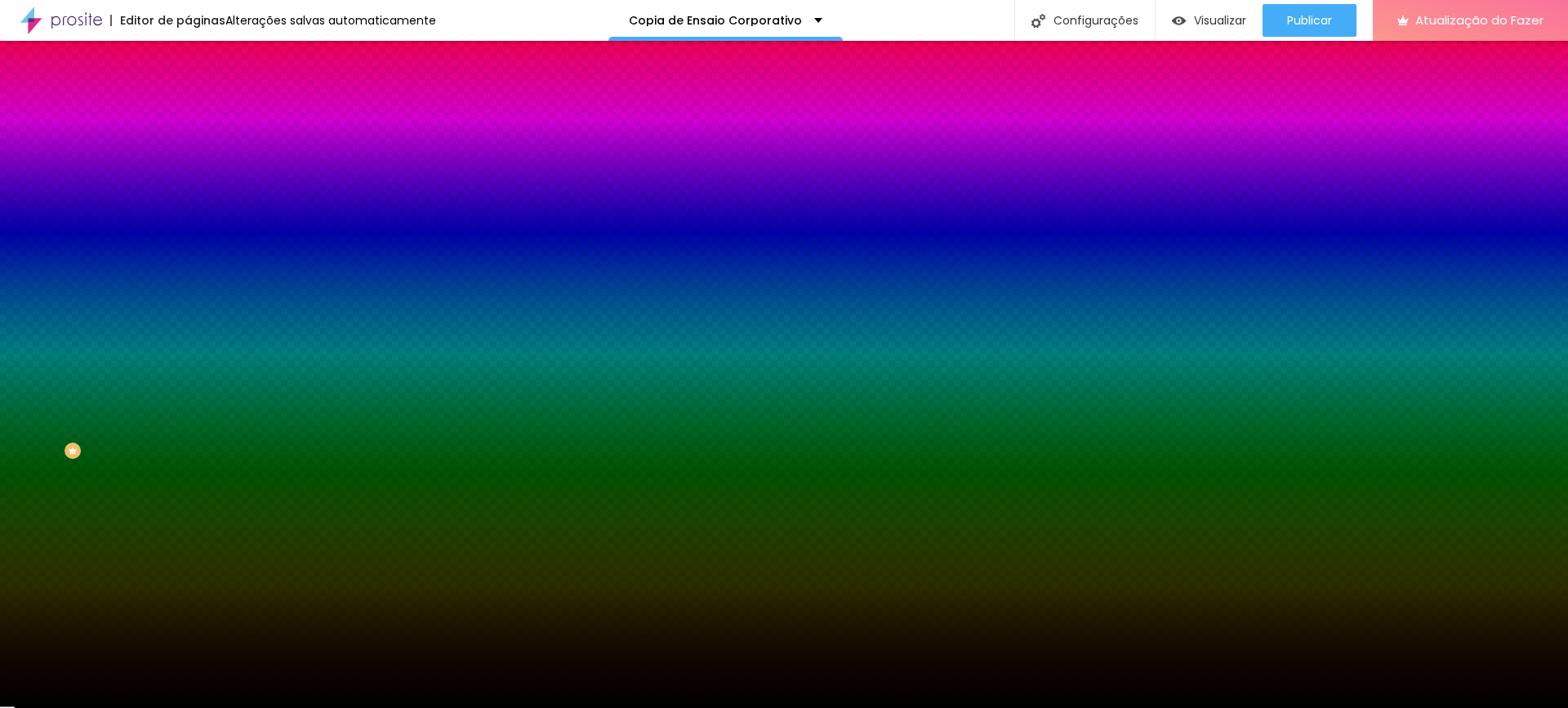
click at [188, 238] on input "#000000" at bounding box center [286, 230] width 196 height 16
paste input "22332B"
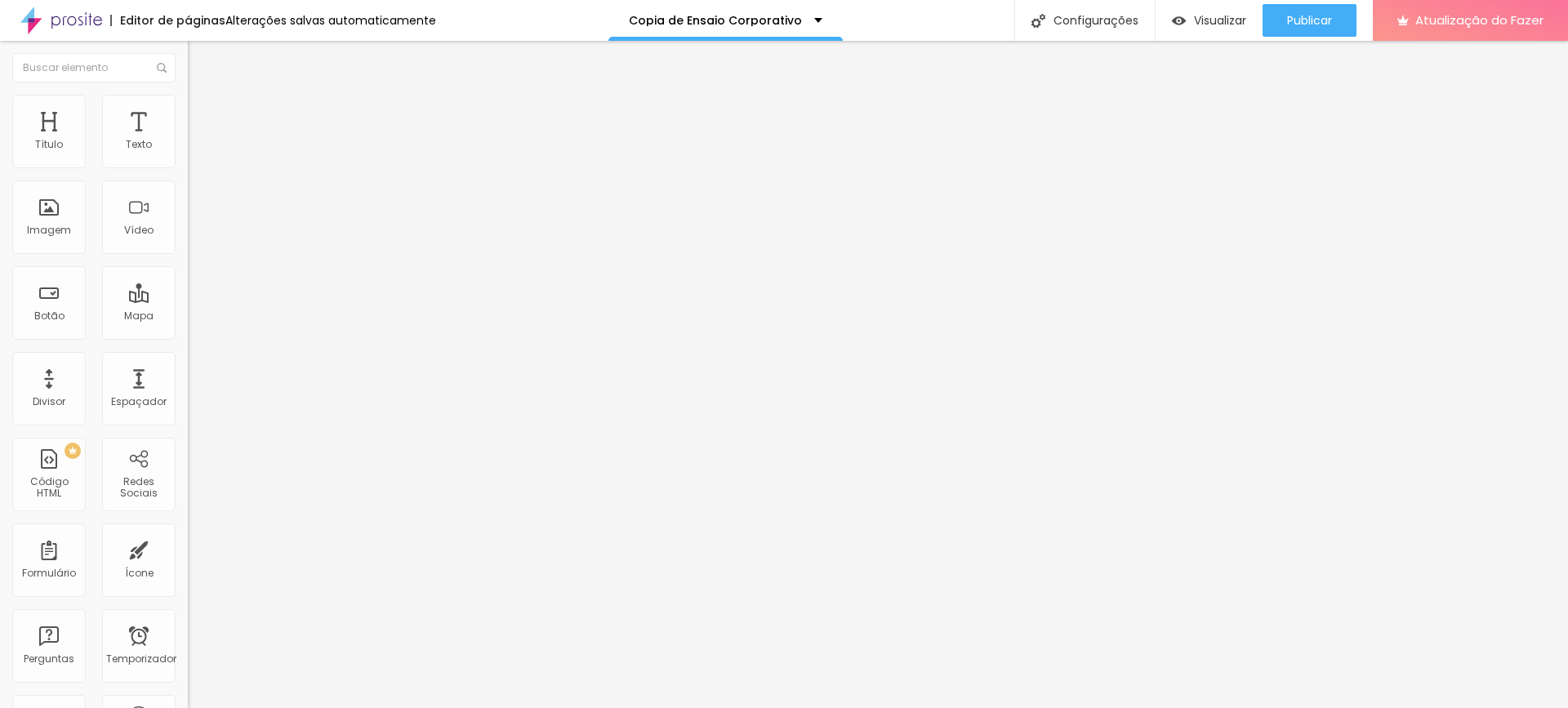
click at [198, 140] on font "Trocar imagem" at bounding box center [237, 133] width 79 height 14
click at [203, 115] on font "Avançado" at bounding box center [230, 122] width 54 height 14
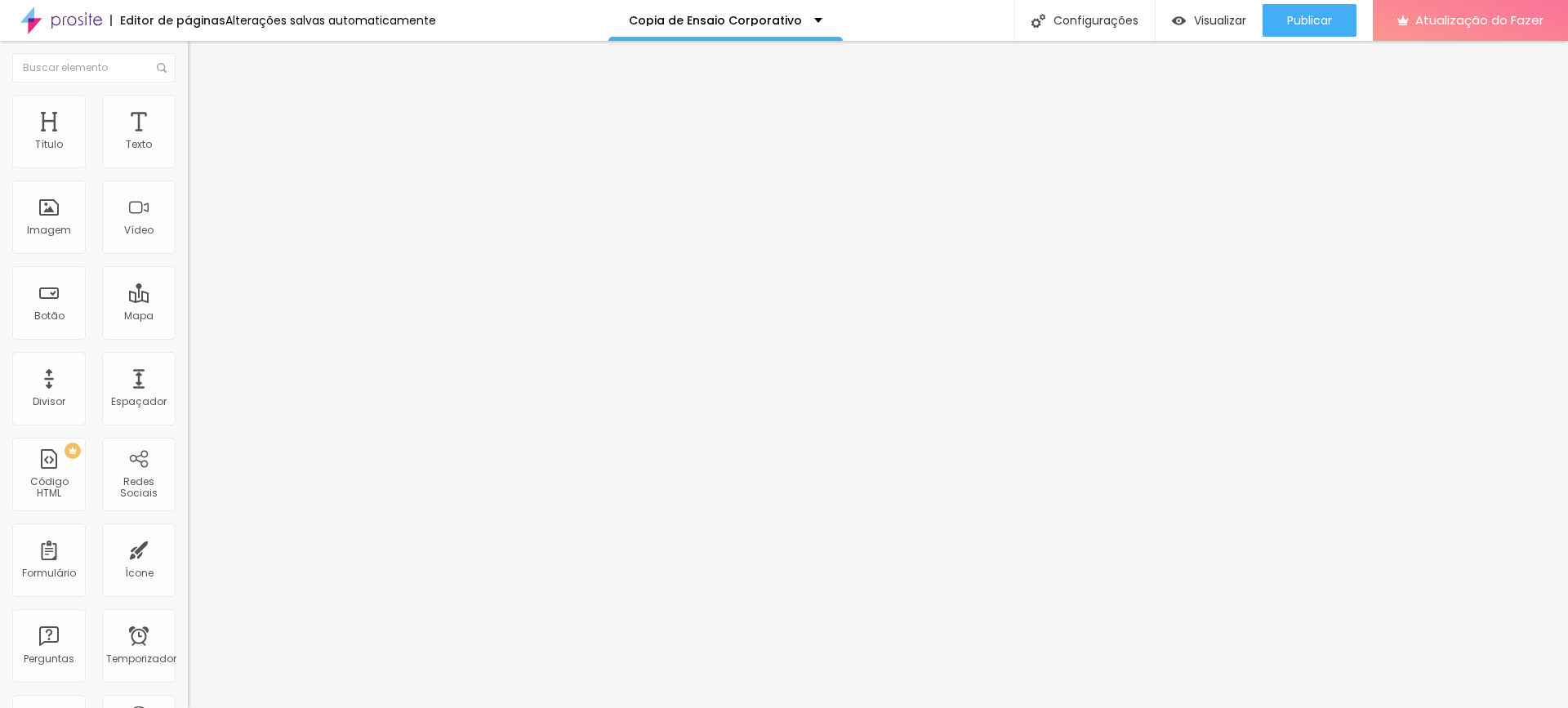
drag, startPoint x: 45, startPoint y: 164, endPoint x: 0, endPoint y: 160, distance: 45.2
click at [188, 317] on input "range" at bounding box center [241, 324] width 106 height 13
drag, startPoint x: 48, startPoint y: 196, endPoint x: 0, endPoint y: 196, distance: 48.0
click at [188, 548] on input "range" at bounding box center [241, 554] width 106 height 13
click at [203, 115] on font "Avançado" at bounding box center [230, 122] width 54 height 14
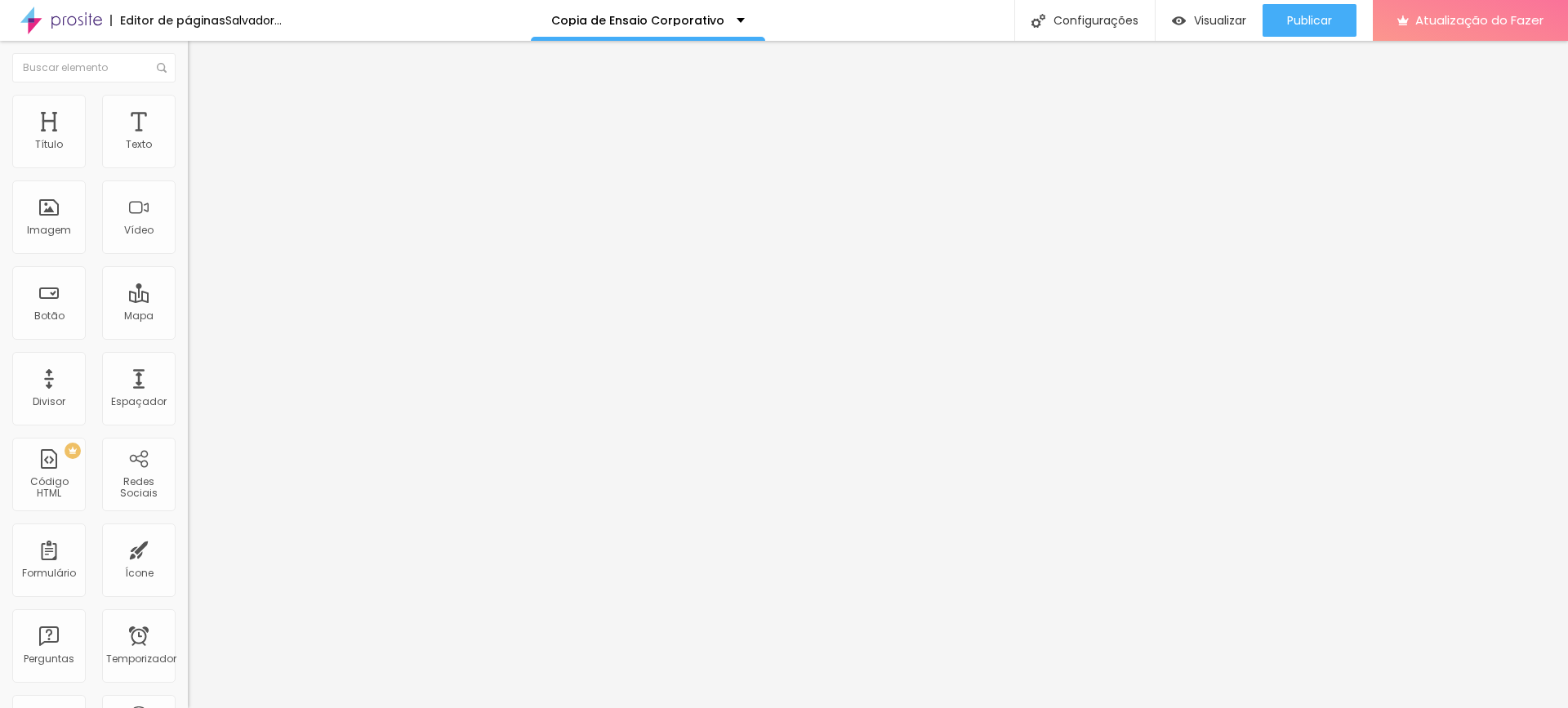
drag, startPoint x: 76, startPoint y: 164, endPoint x: 8, endPoint y: 180, distance: 69.9
click at [188, 317] on input "range" at bounding box center [241, 324] width 106 height 13
drag, startPoint x: 43, startPoint y: 190, endPoint x: 0, endPoint y: 191, distance: 43.0
click at [188, 548] on input "range" at bounding box center [241, 554] width 106 height 13
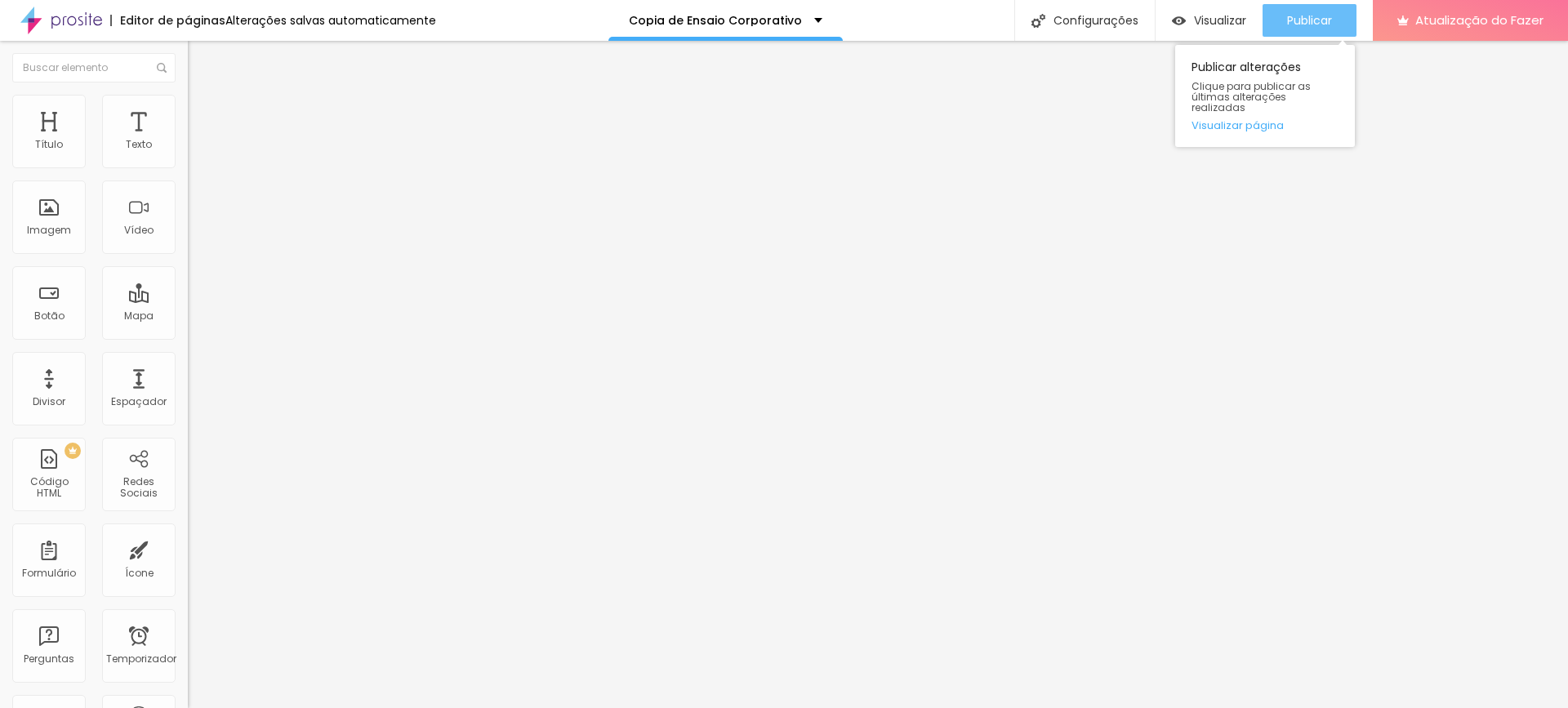
click at [1294, 25] on font "Publicar" at bounding box center [1310, 20] width 45 height 16
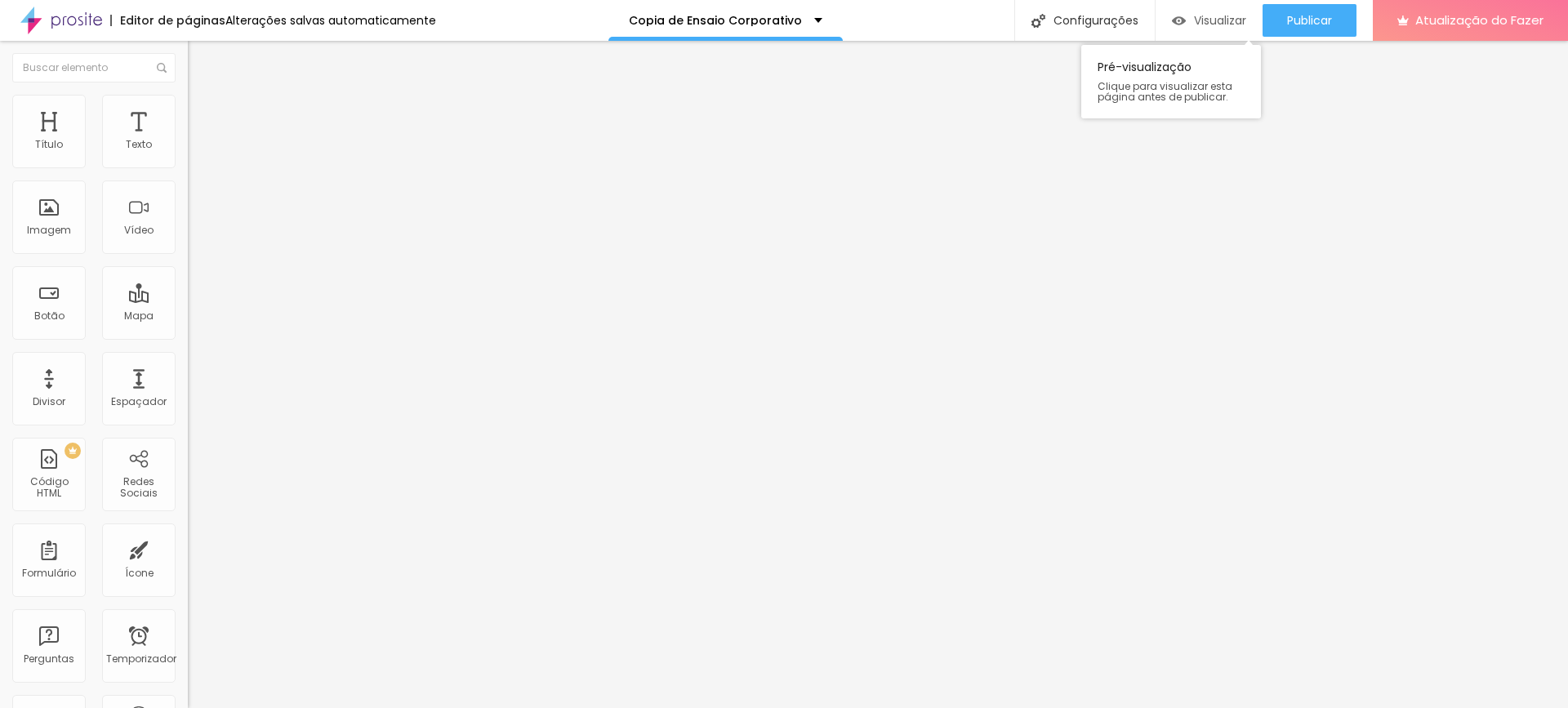
click at [1230, 19] on font "Visualizar" at bounding box center [1220, 20] width 52 height 16
click at [188, 111] on li "Avançado" at bounding box center [282, 118] width 188 height 16
click at [203, 109] on font "Estilo" at bounding box center [215, 106] width 25 height 14
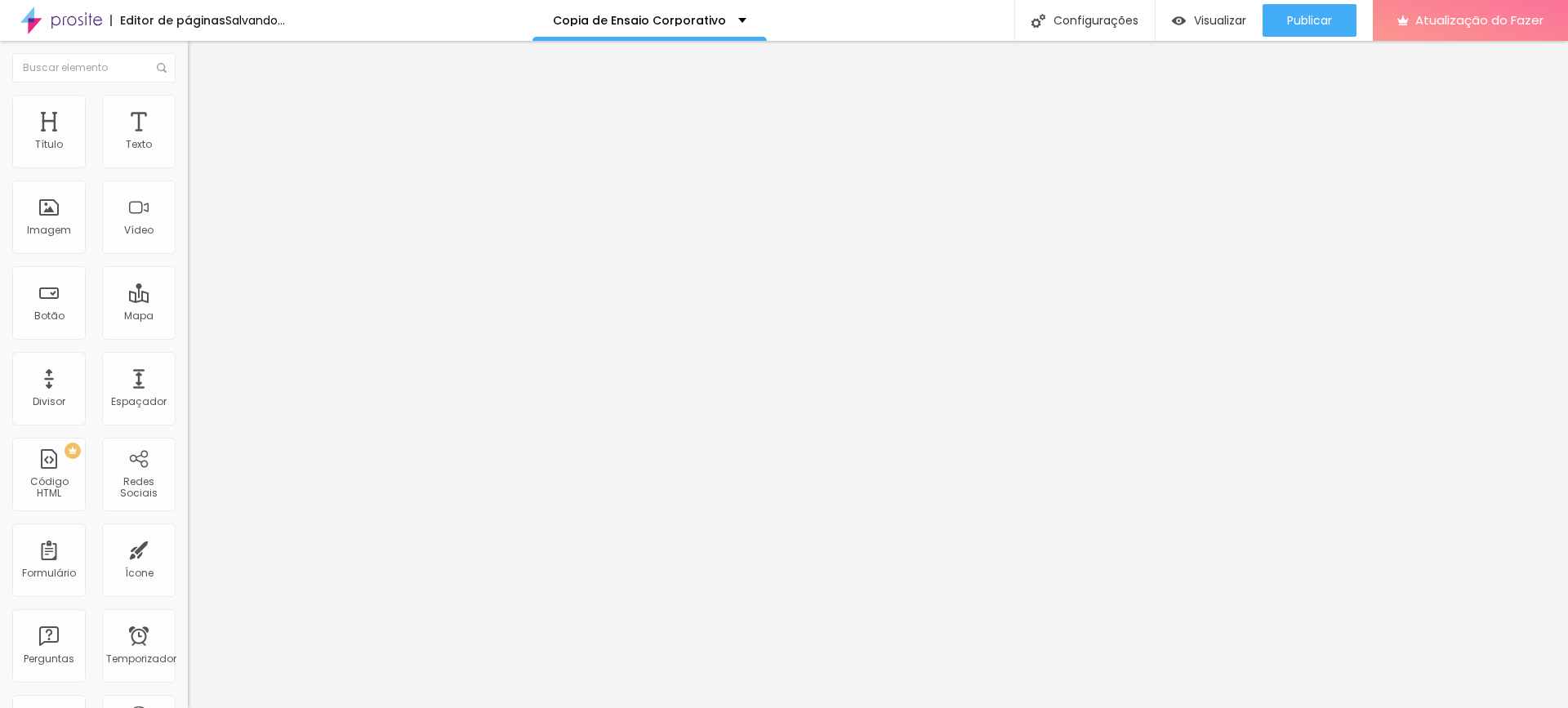
drag, startPoint x: 42, startPoint y: 203, endPoint x: 65, endPoint y: 210, distance: 24.0
click at [188, 359] on input "range" at bounding box center [241, 366] width 106 height 13
drag, startPoint x: 65, startPoint y: 210, endPoint x: 0, endPoint y: 216, distance: 65.3
click at [188, 359] on input "range" at bounding box center [241, 366] width 106 height 13
drag, startPoint x: 168, startPoint y: 174, endPoint x: 317, endPoint y: 183, distance: 149.3
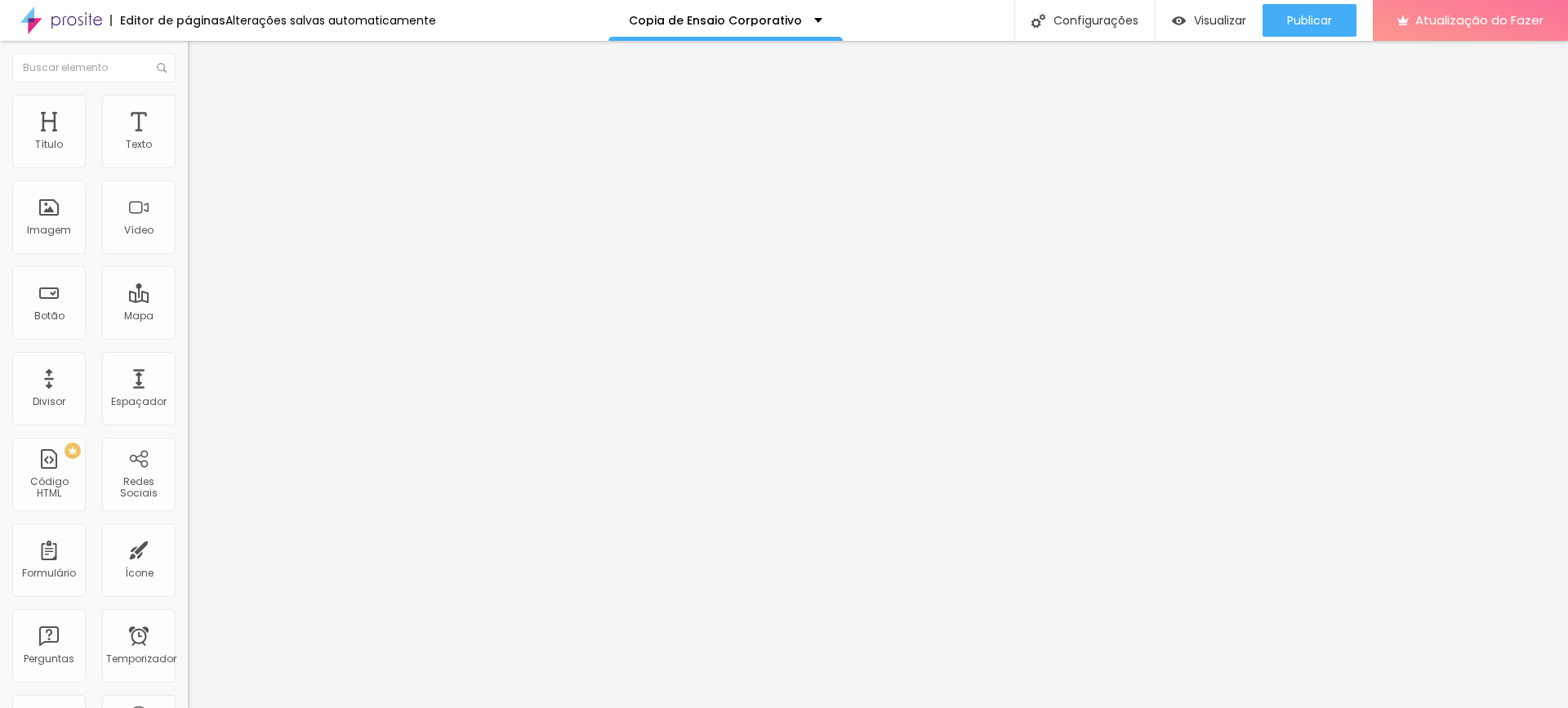
click at [293, 168] on input "range" at bounding box center [241, 161] width 106 height 13
click at [203, 115] on font "Avançado" at bounding box center [230, 122] width 54 height 14
click at [188, 107] on li "Estilo" at bounding box center [282, 102] width 188 height 16
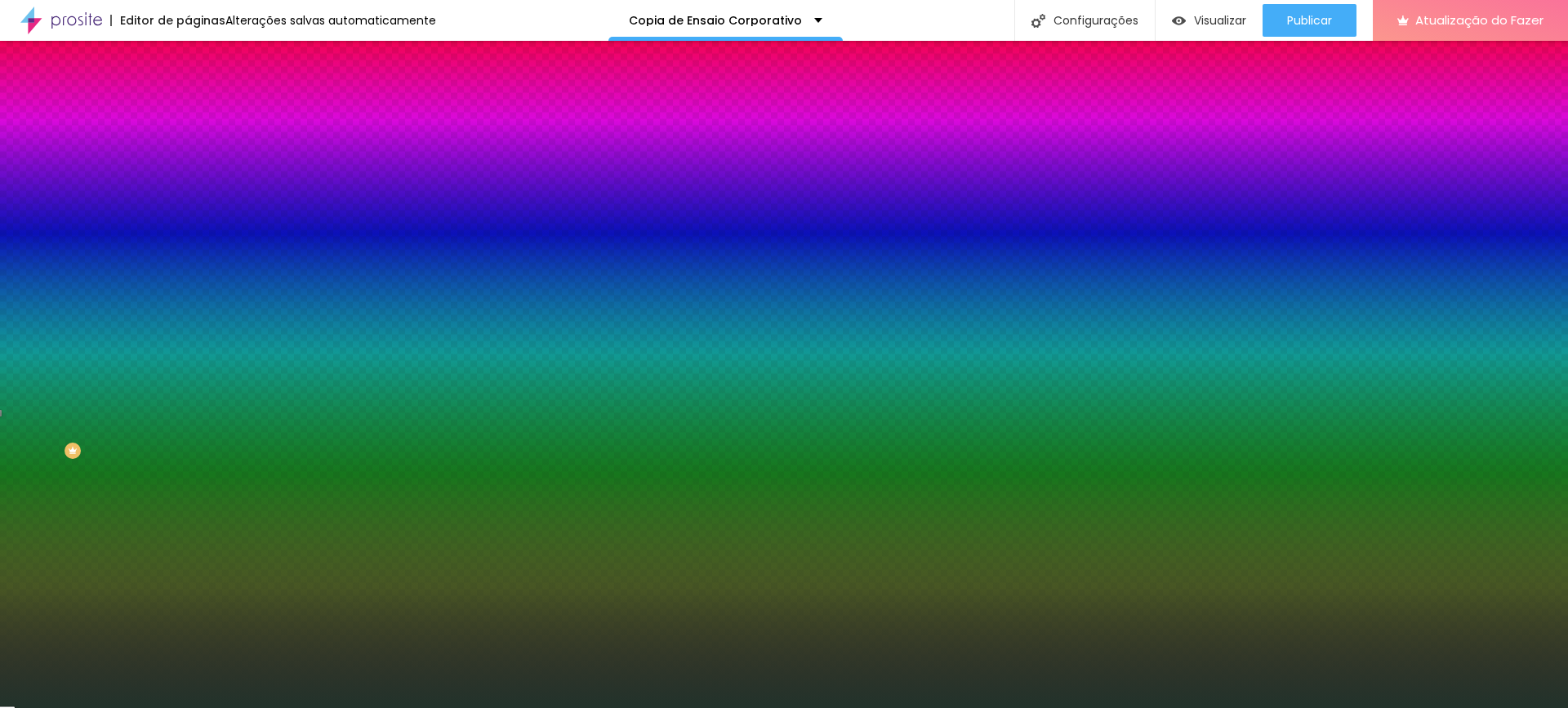
click at [196, 287] on icon "button" at bounding box center [200, 284] width 7 height 7
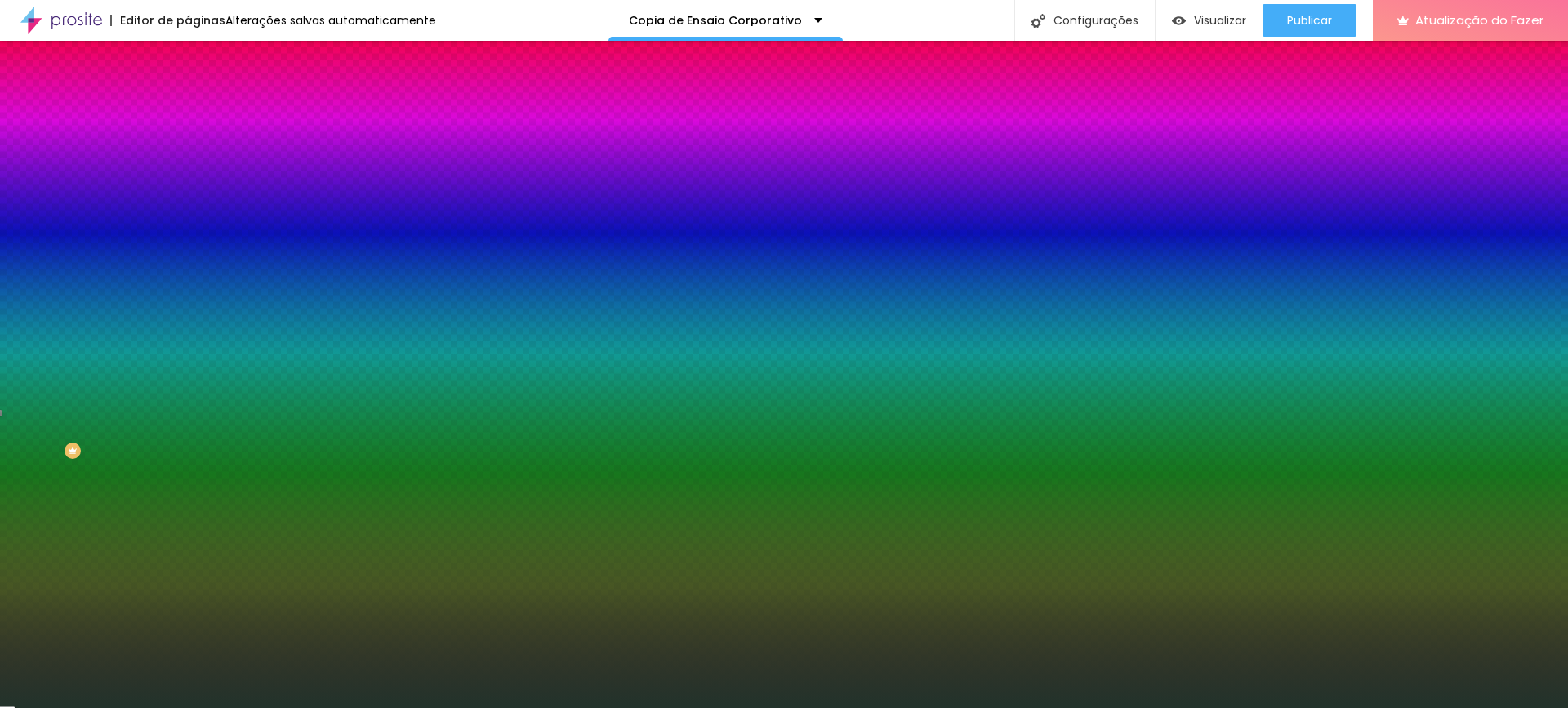
click at [350, 707] on div at bounding box center [784, 718] width 1568 height 0
click at [104, 707] on div at bounding box center [784, 708] width 1568 height 0
click at [188, 339] on button "button" at bounding box center [199, 331] width 23 height 17
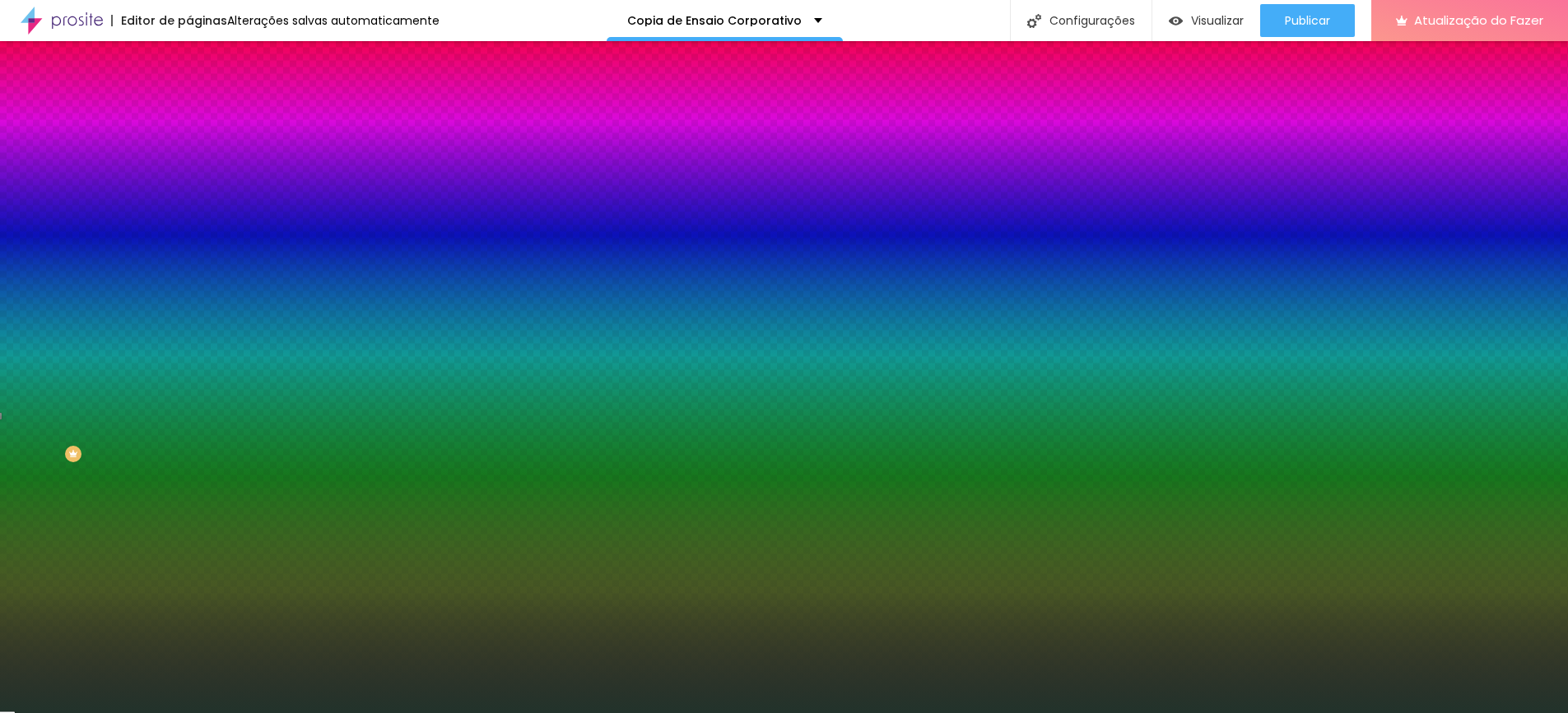
click at [80, 712] on div at bounding box center [784, 713] width 1568 height 0
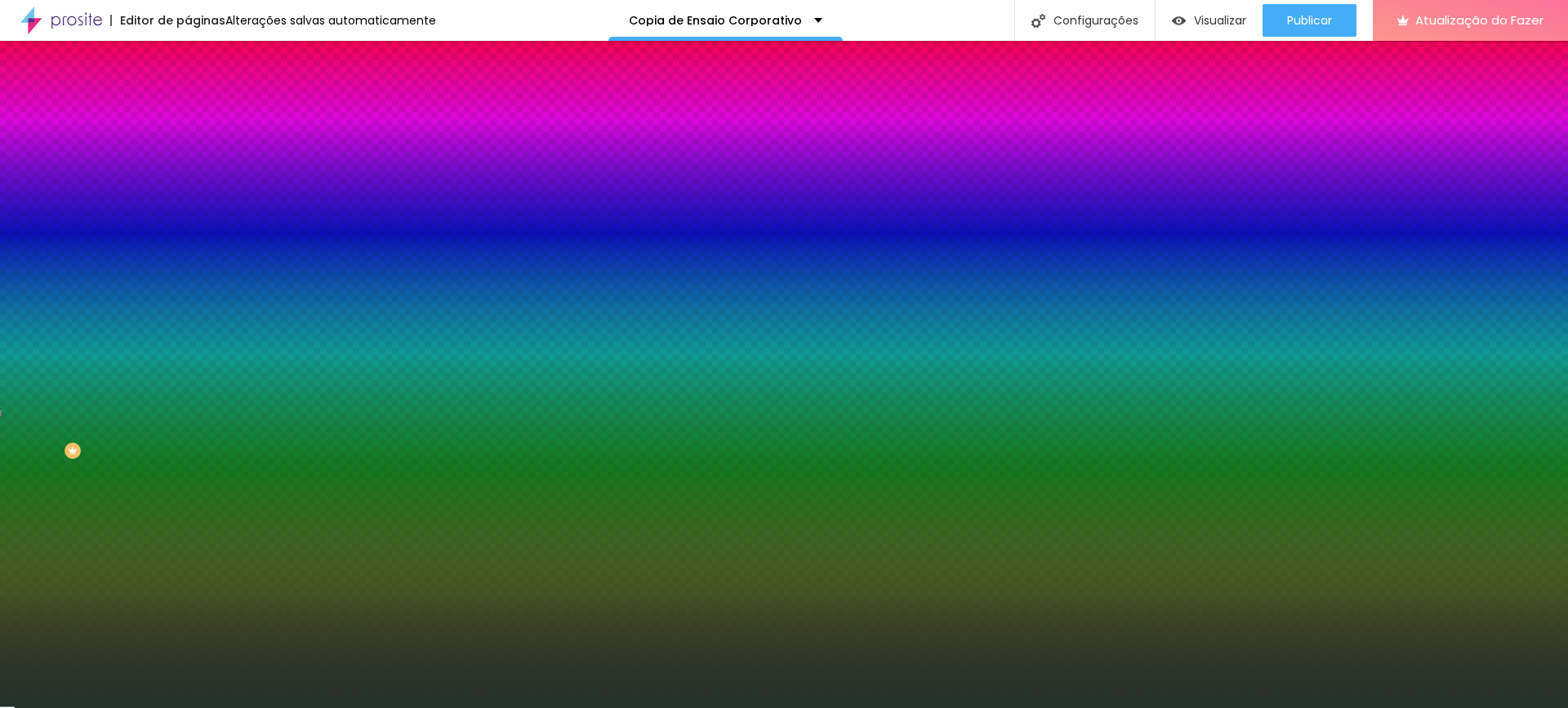
click at [188, 111] on li "Avançado" at bounding box center [282, 118] width 188 height 16
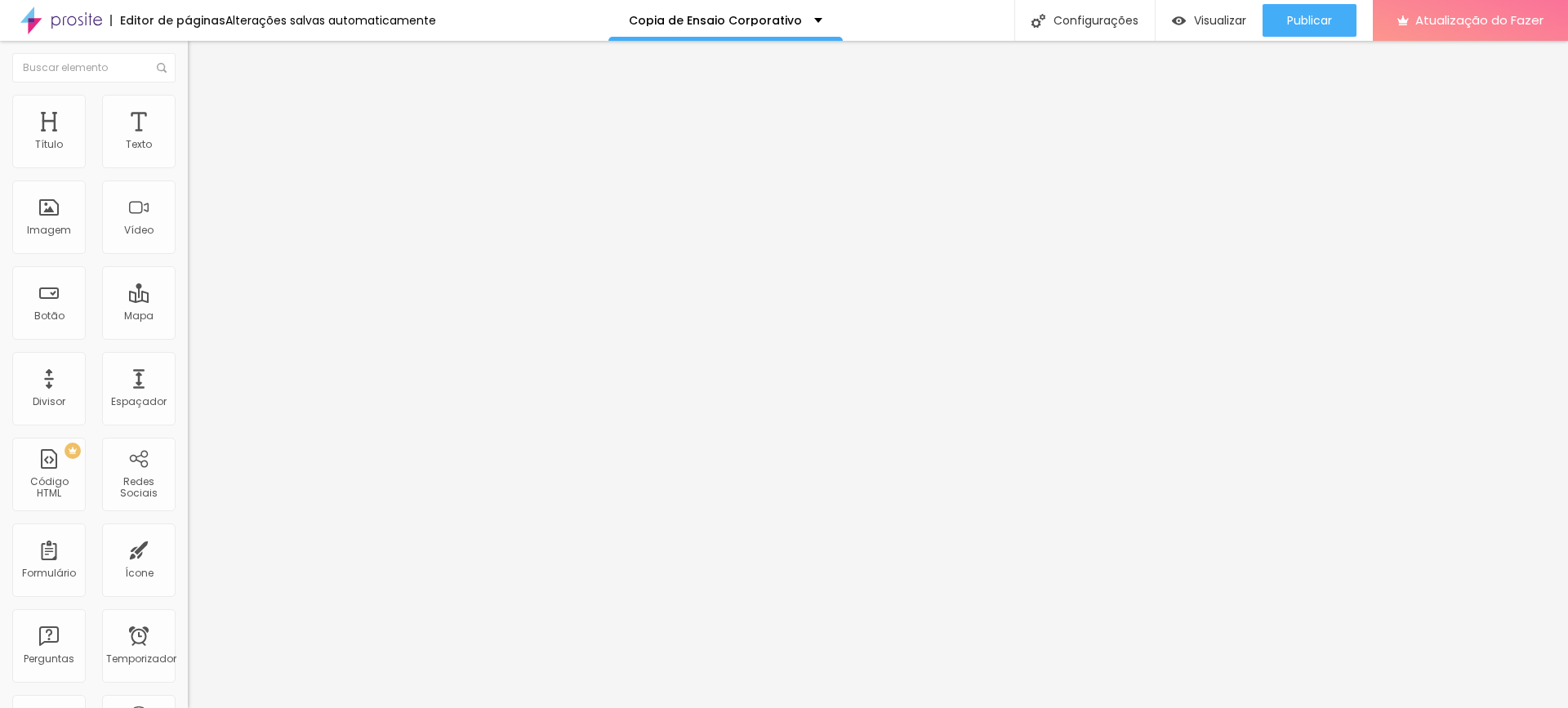
click at [188, 548] on input "range" at bounding box center [241, 554] width 106 height 13
click at [1295, 18] on font "Publicar" at bounding box center [1310, 20] width 45 height 16
click at [1219, 22] on font "Visualizar" at bounding box center [1205, 20] width 52 height 16
click at [203, 109] on font "Estilo" at bounding box center [215, 106] width 25 height 14
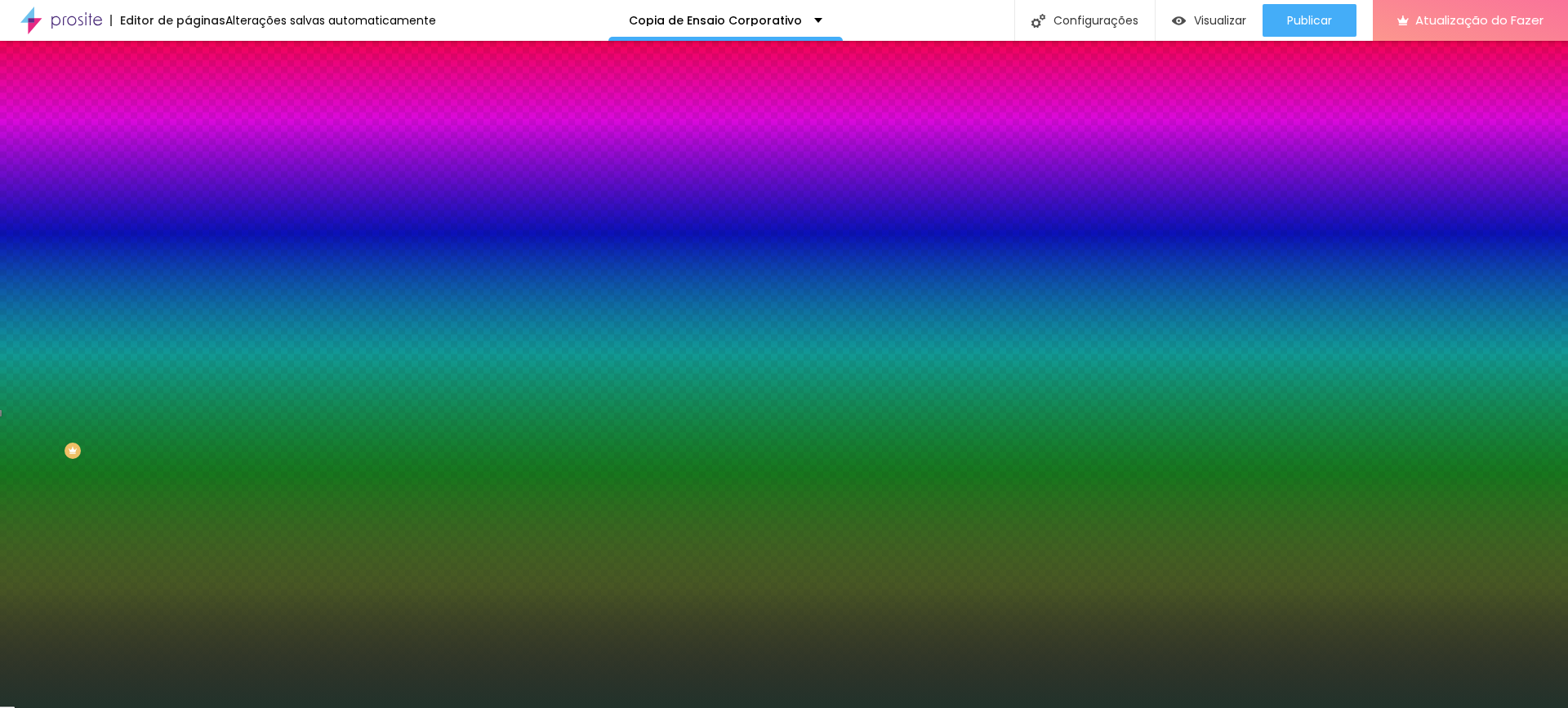
click at [195, 334] on icon "button" at bounding box center [200, 330] width 10 height 10
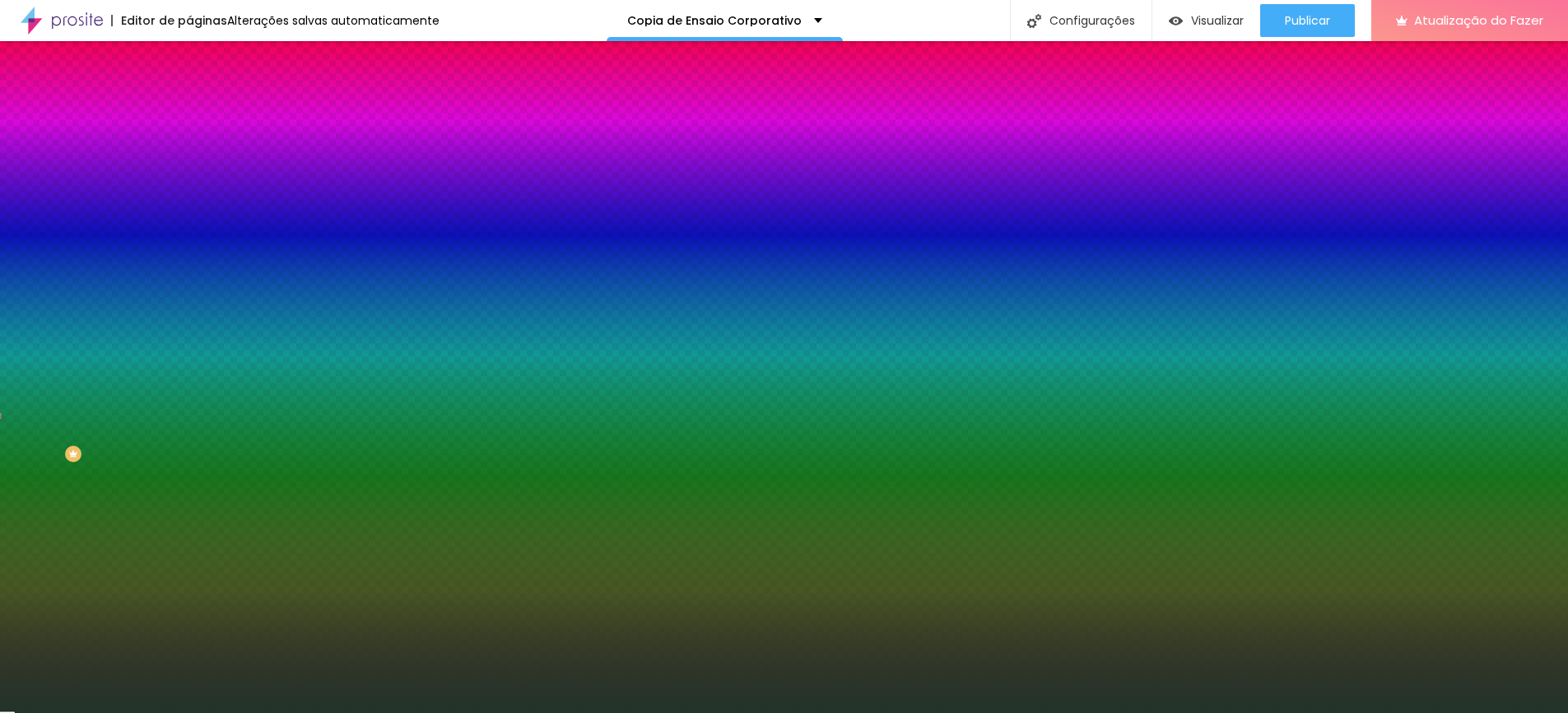
drag, startPoint x: 238, startPoint y: 612, endPoint x: 157, endPoint y: 560, distance: 96.3
click at [85, 712] on div at bounding box center [784, 713] width 1568 height 0
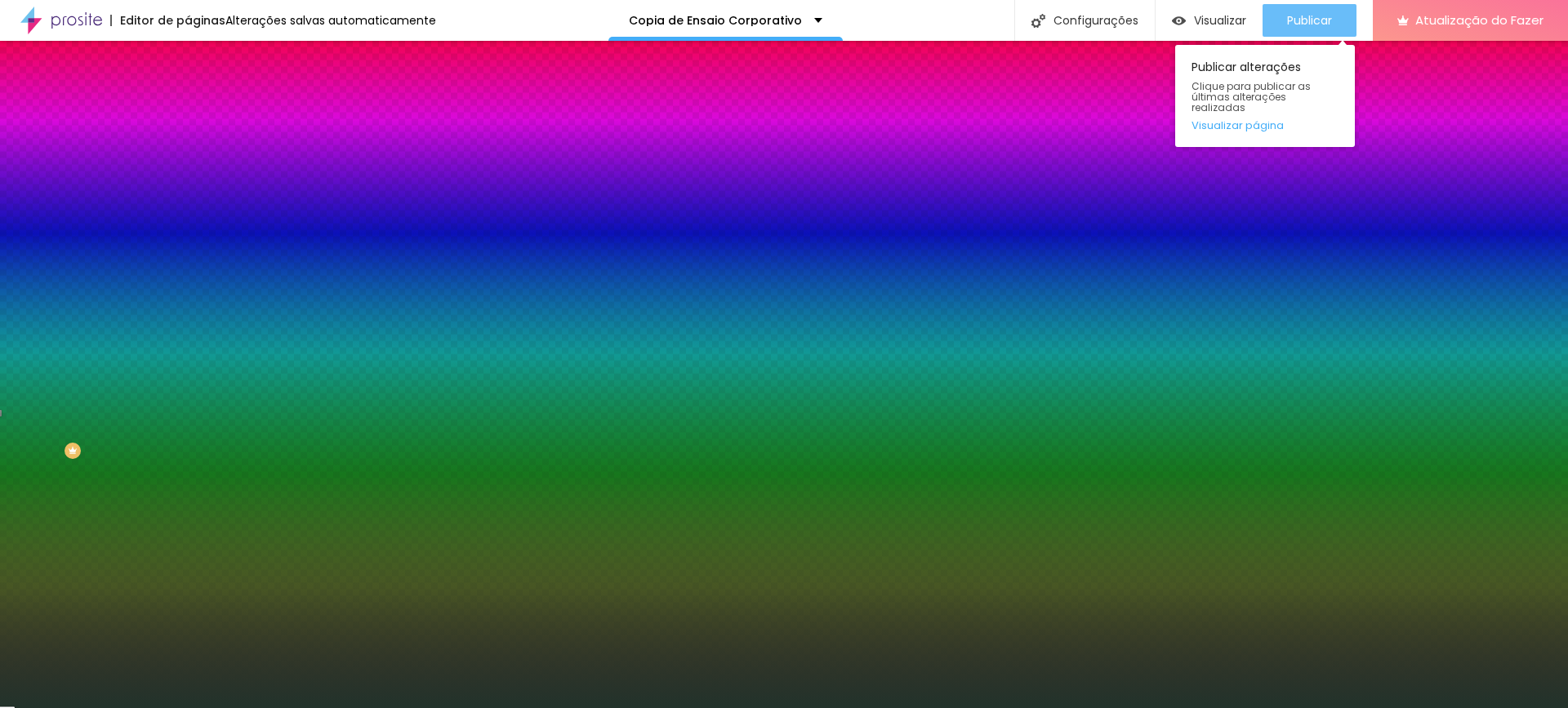
click at [1294, 19] on font "Publicar" at bounding box center [1310, 20] width 45 height 16
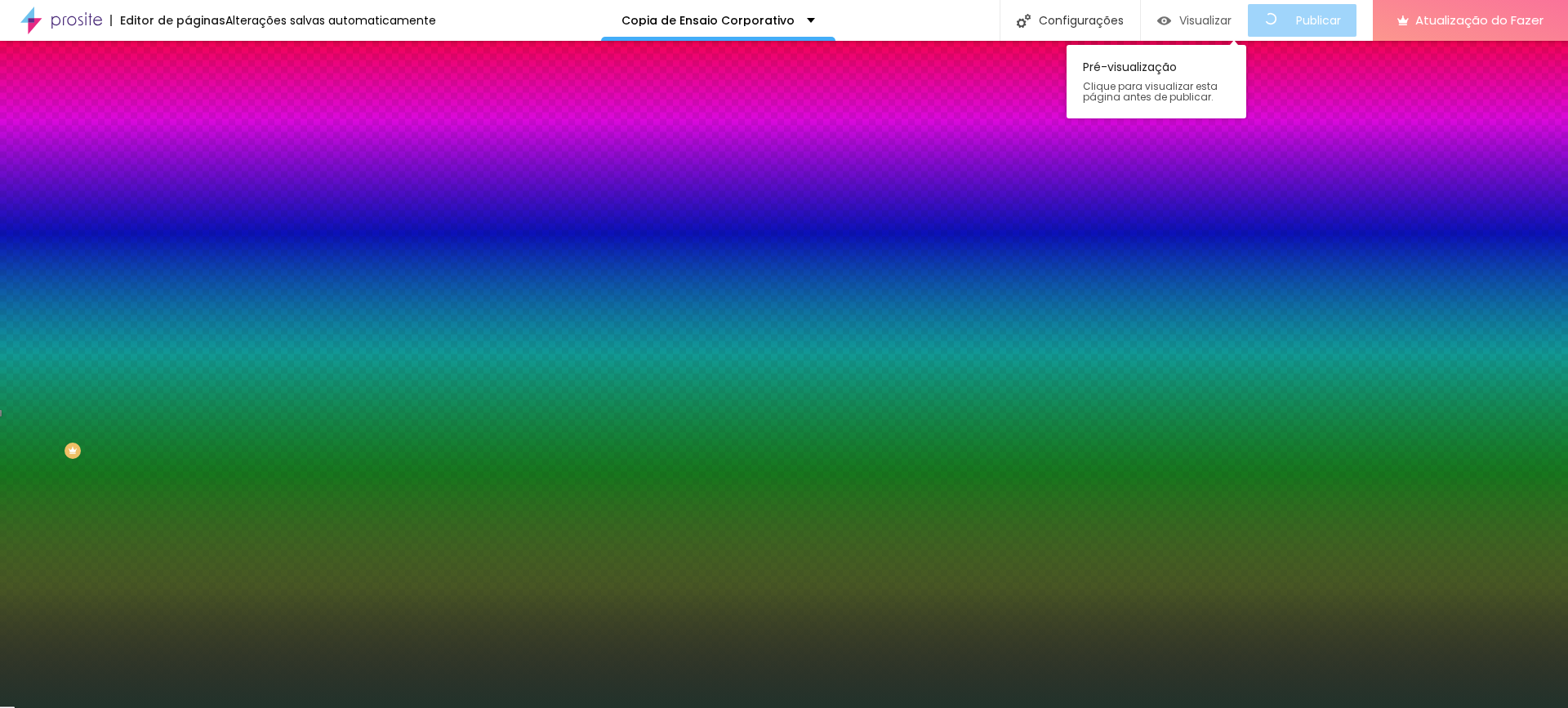
click at [1211, 14] on font "Visualizar" at bounding box center [1205, 20] width 52 height 16
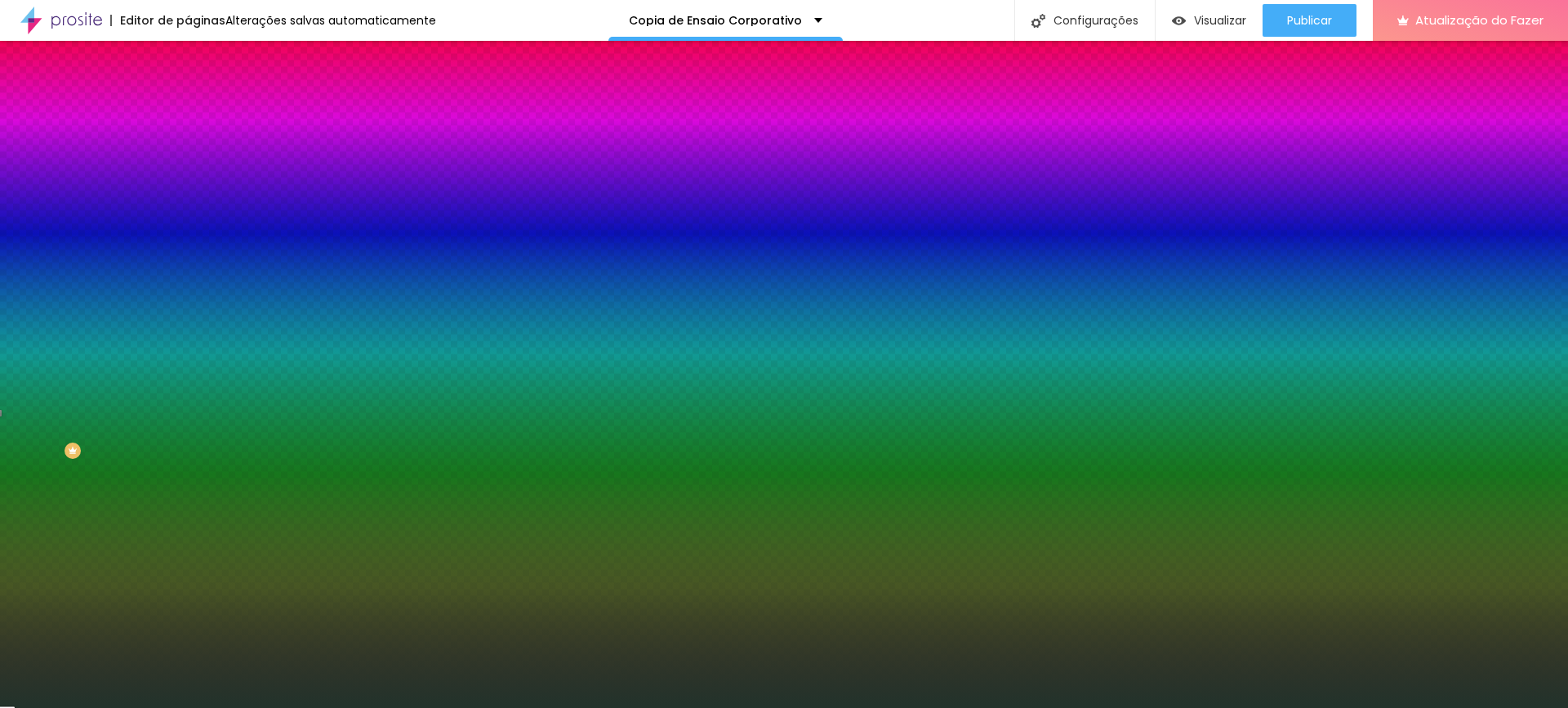
click at [188, 339] on button "button" at bounding box center [199, 331] width 23 height 17
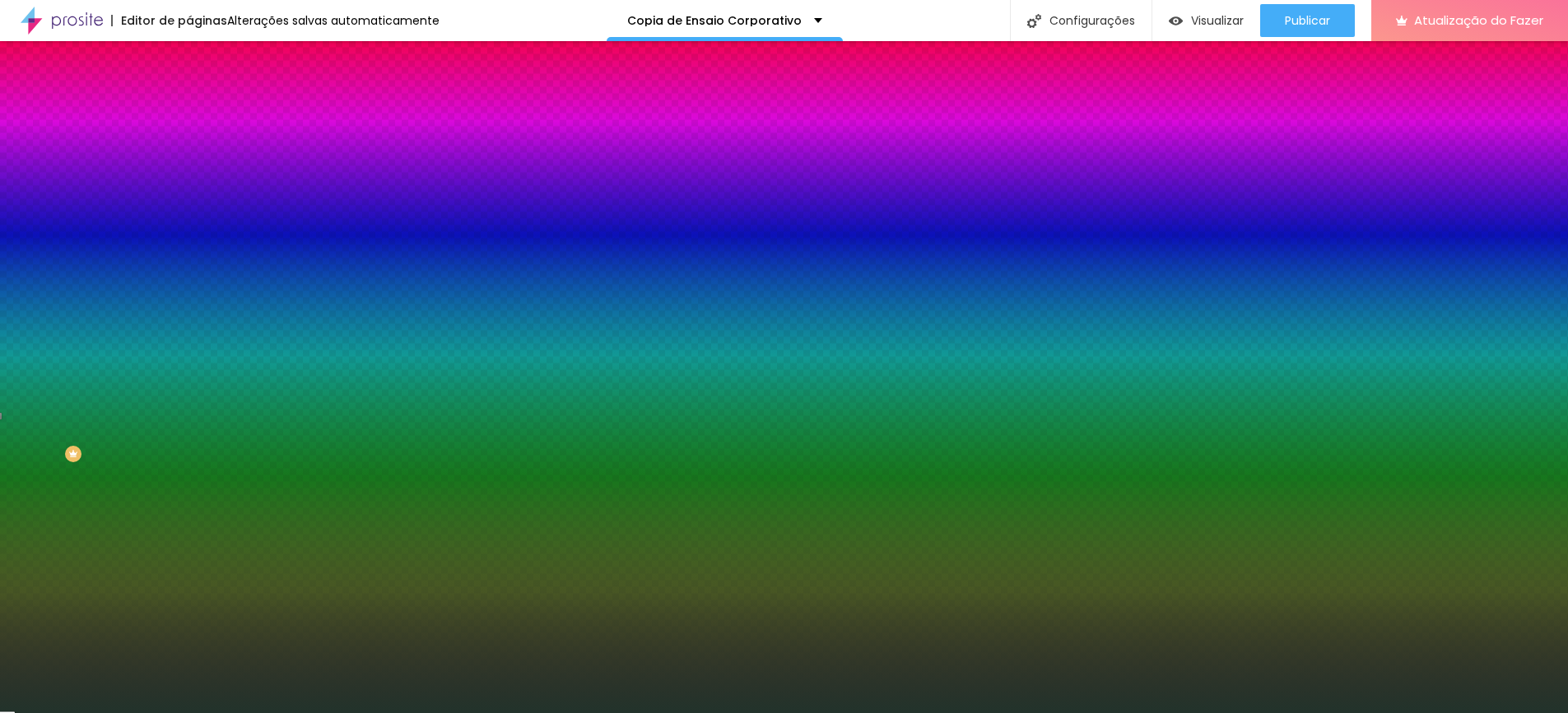
click at [150, 712] on div at bounding box center [784, 713] width 1568 height 0
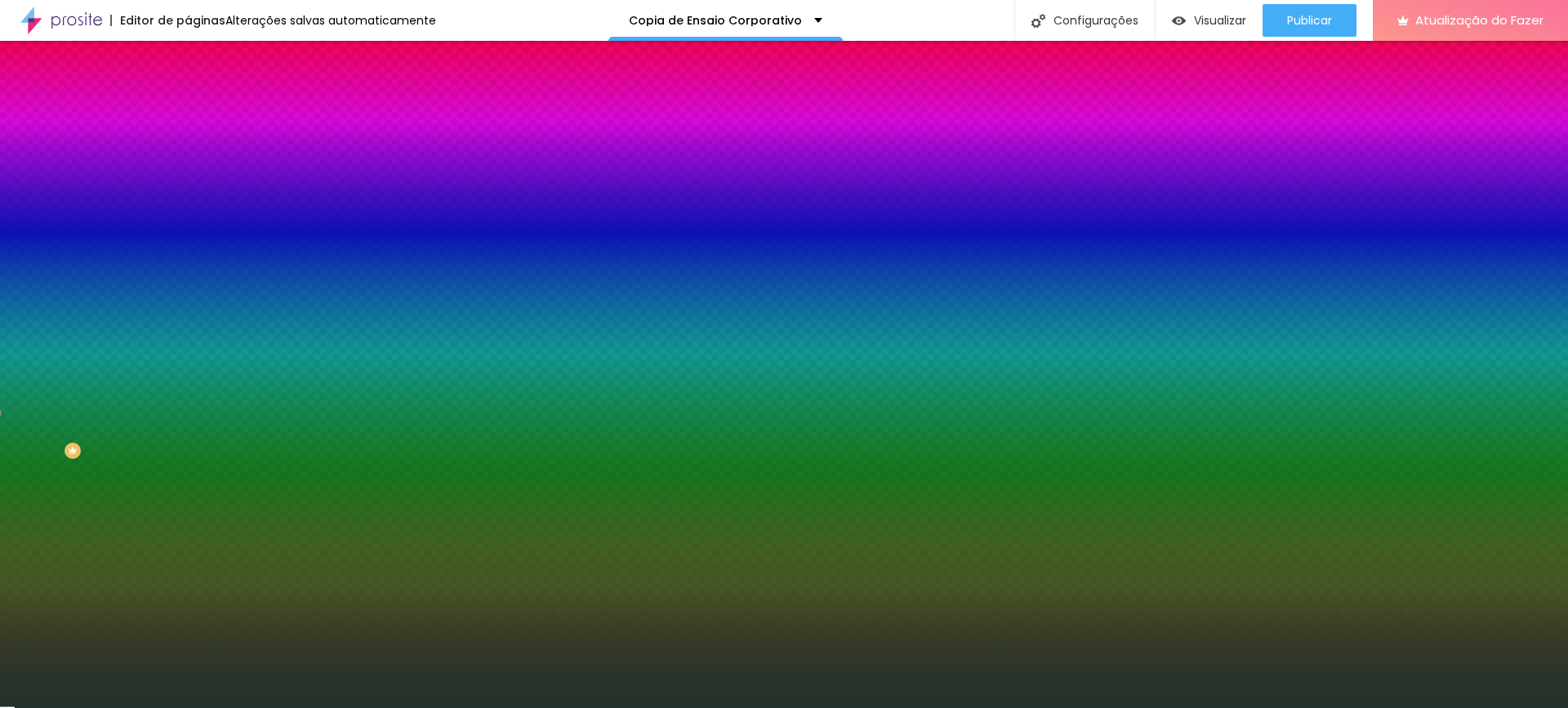
click at [188, 111] on img at bounding box center [195, 118] width 15 height 15
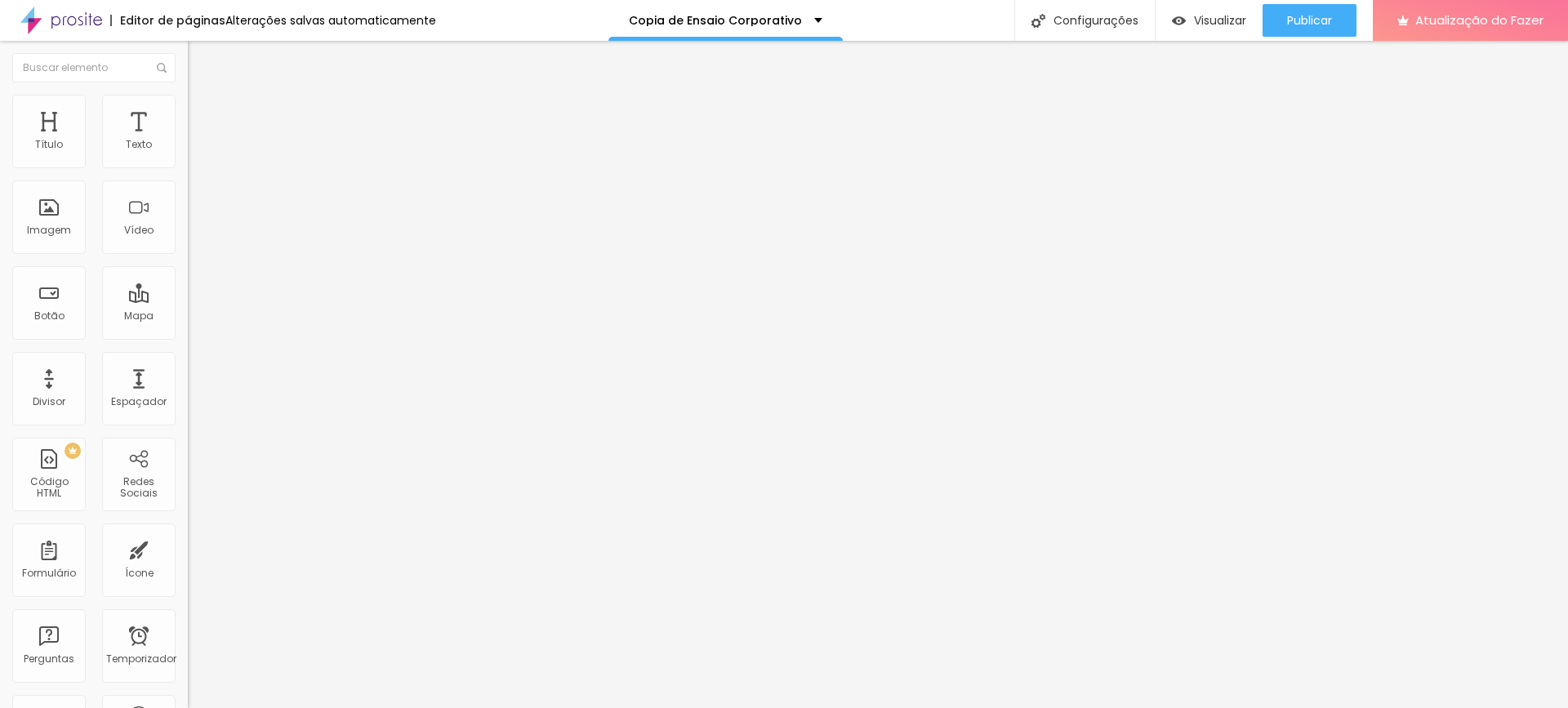
drag, startPoint x: 39, startPoint y: 192, endPoint x: 48, endPoint y: 198, distance: 10.8
click at [188, 548] on input "range" at bounding box center [241, 554] width 106 height 13
click at [188, 359] on div "60 px Espaçamento vertical" at bounding box center [282, 475] width 188 height 232
click at [188, 548] on div at bounding box center [282, 555] width 188 height 15
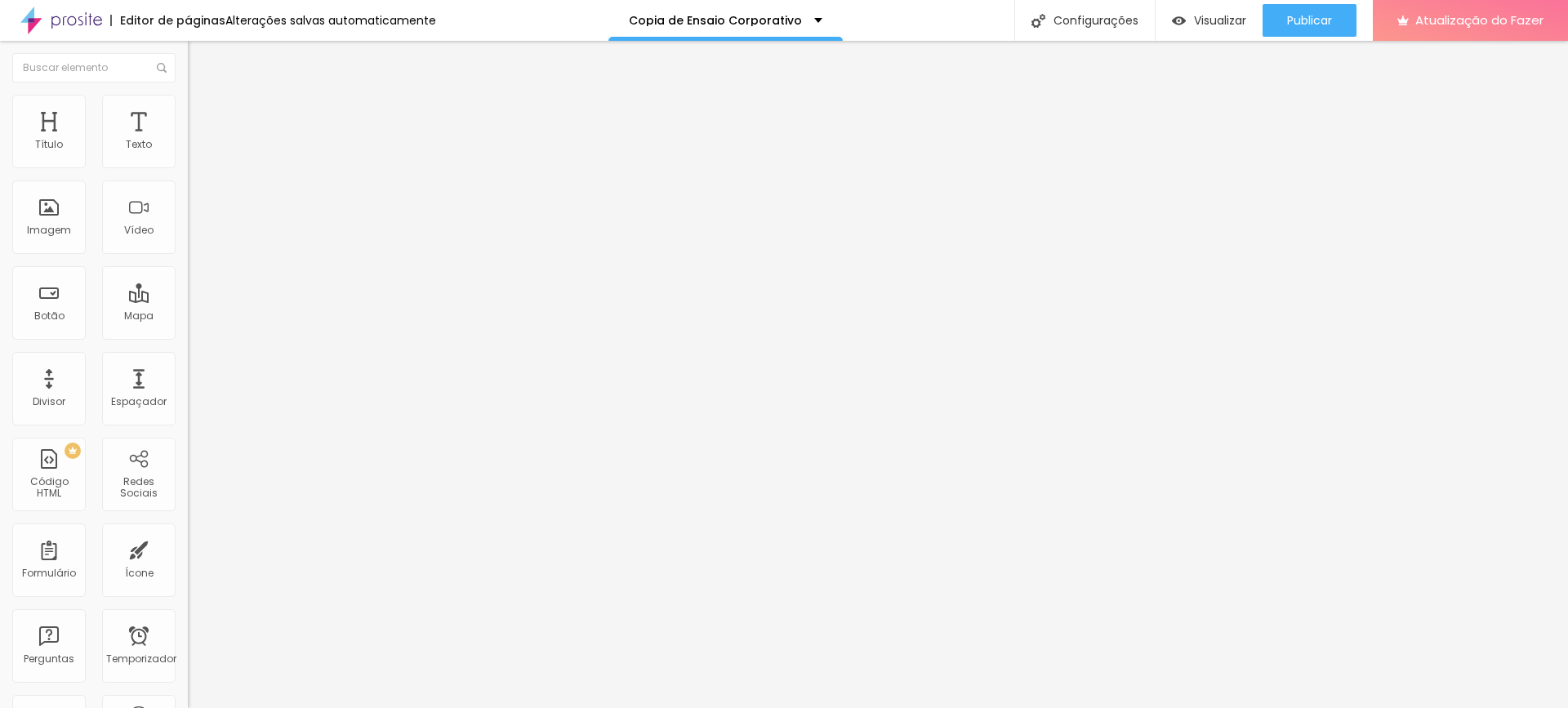
click at [188, 548] on input "range" at bounding box center [241, 554] width 106 height 13
click at [188, 103] on img at bounding box center [195, 102] width 15 height 15
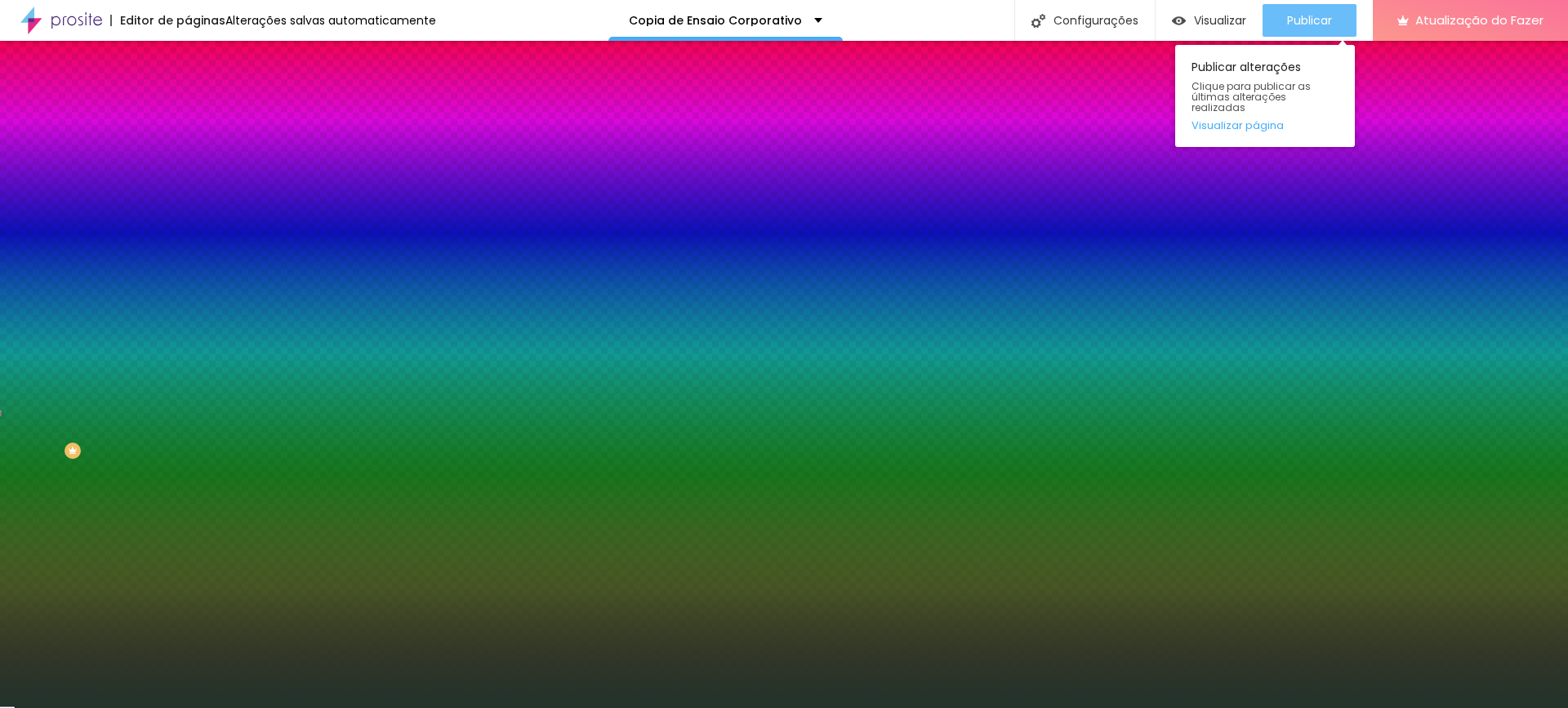
click at [1263, 19] on button "Publicar" at bounding box center [1310, 20] width 94 height 33
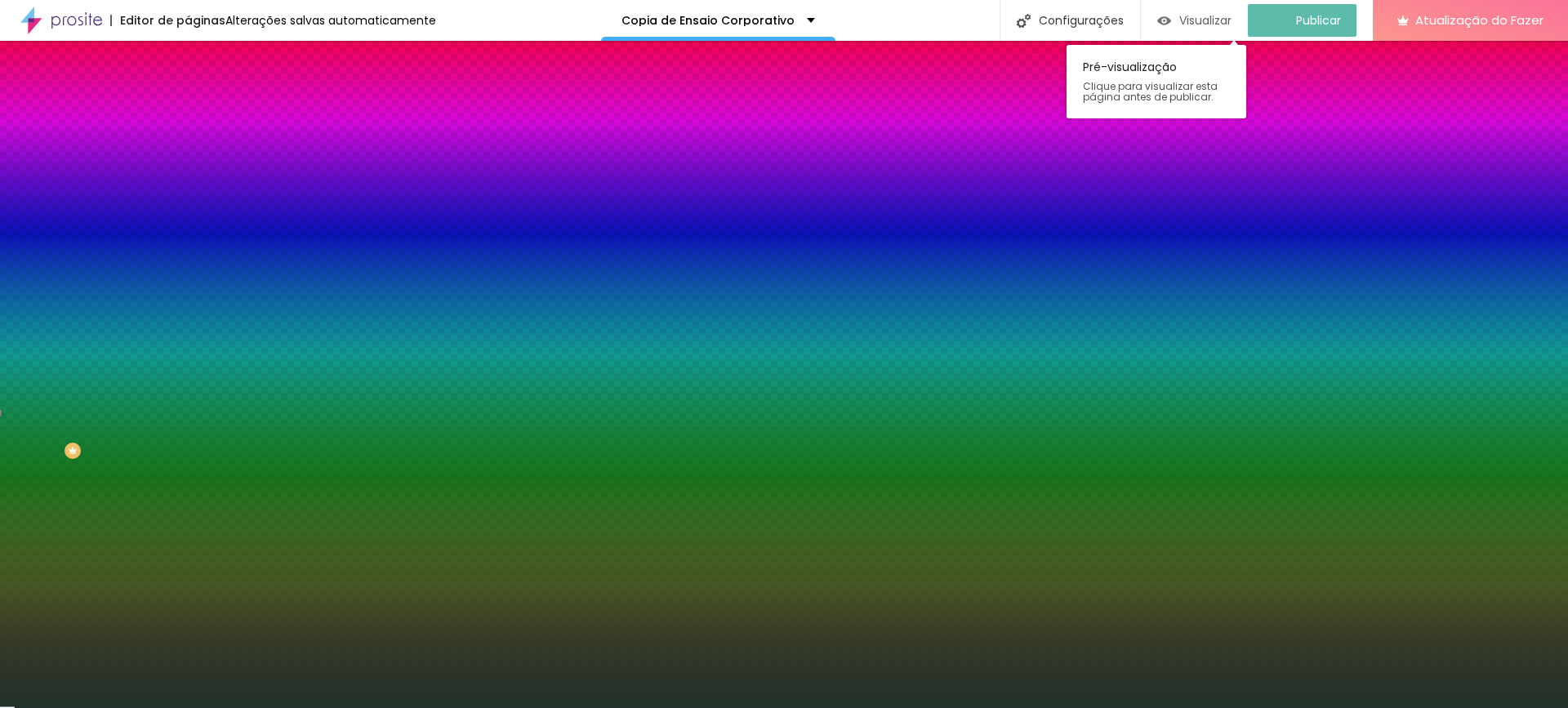
click at [1248, 17] on button "Visualizar" at bounding box center [1194, 20] width 107 height 33
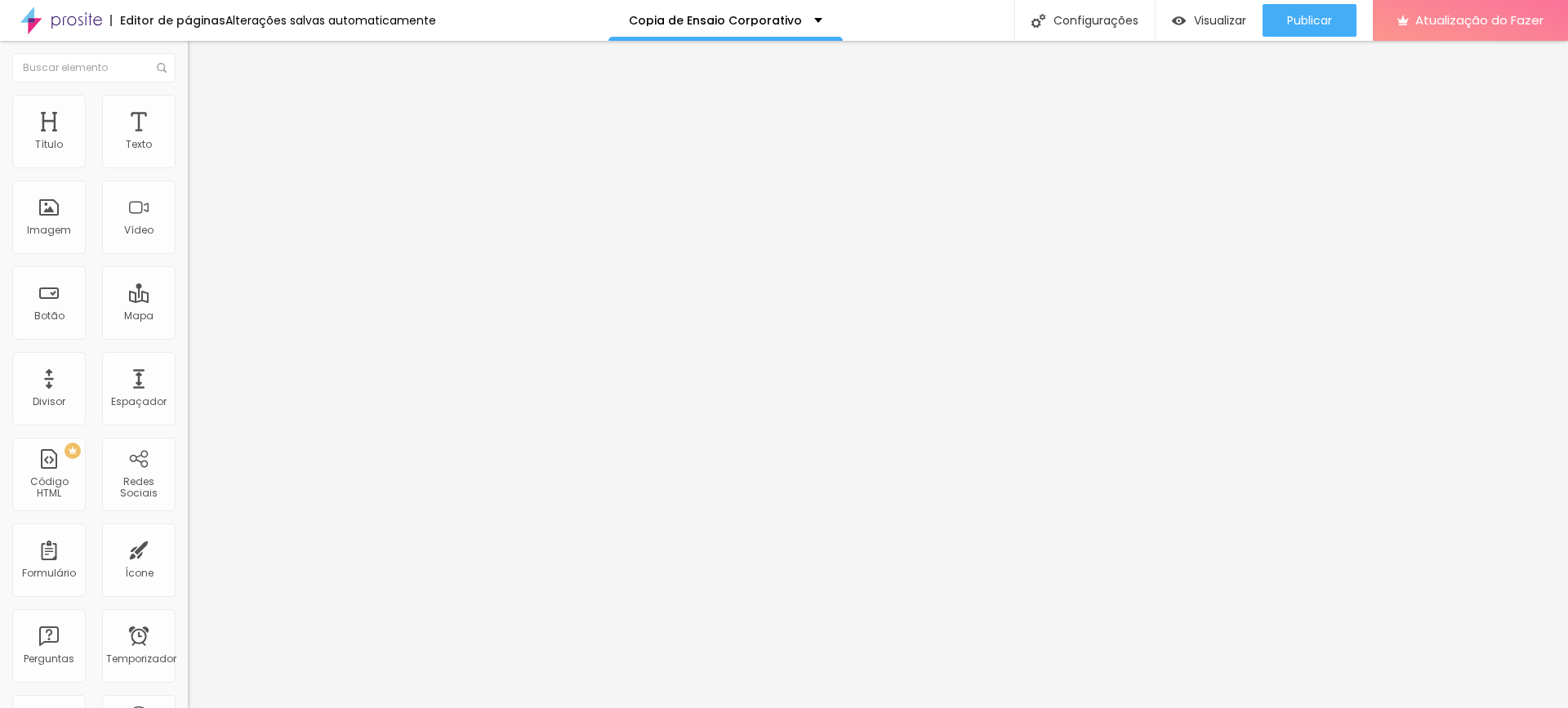
click at [188, 111] on li "Avançado" at bounding box center [282, 118] width 188 height 16
click at [188, 108] on li "Estilo" at bounding box center [282, 102] width 188 height 16
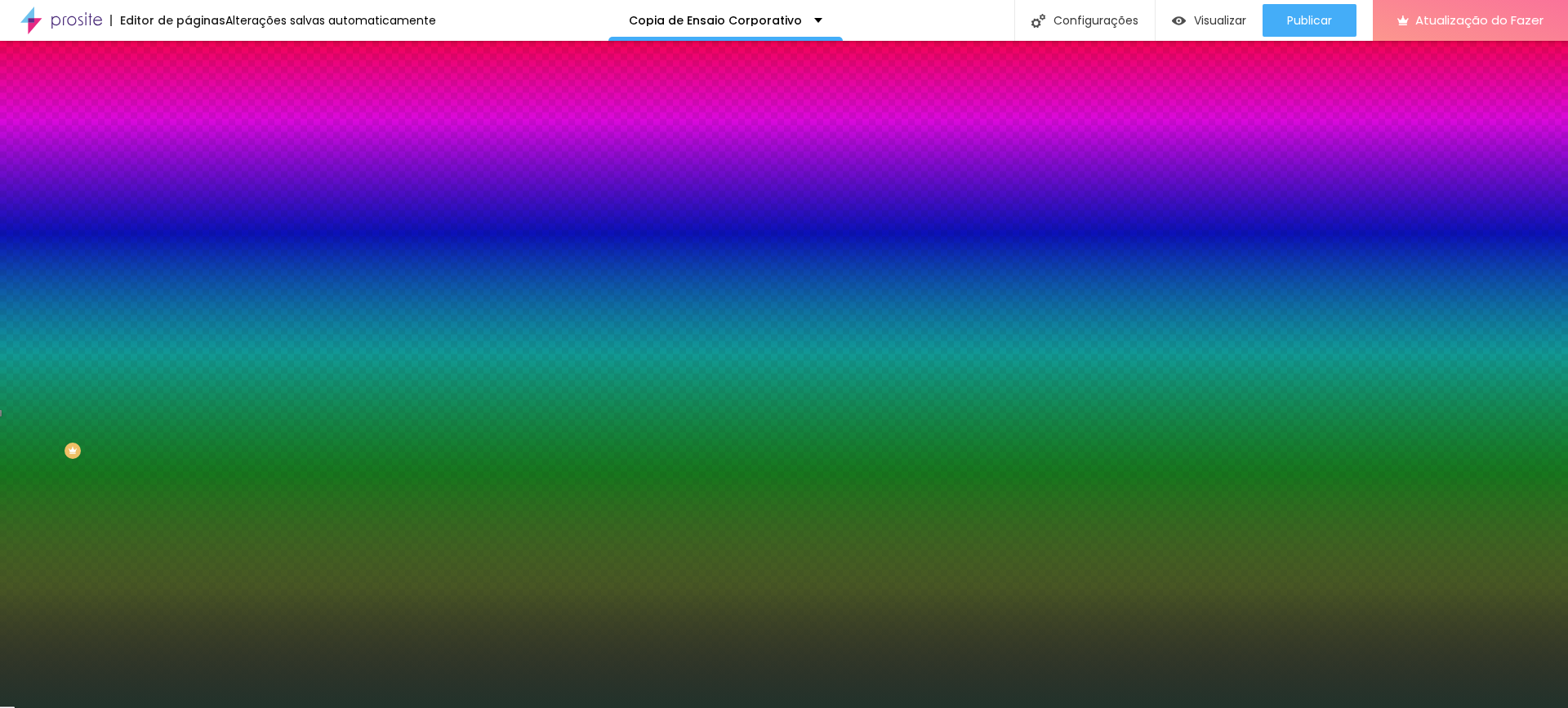
click at [195, 289] on icon "button" at bounding box center [200, 284] width 10 height 10
click at [342, 707] on div at bounding box center [784, 718] width 1568 height 0
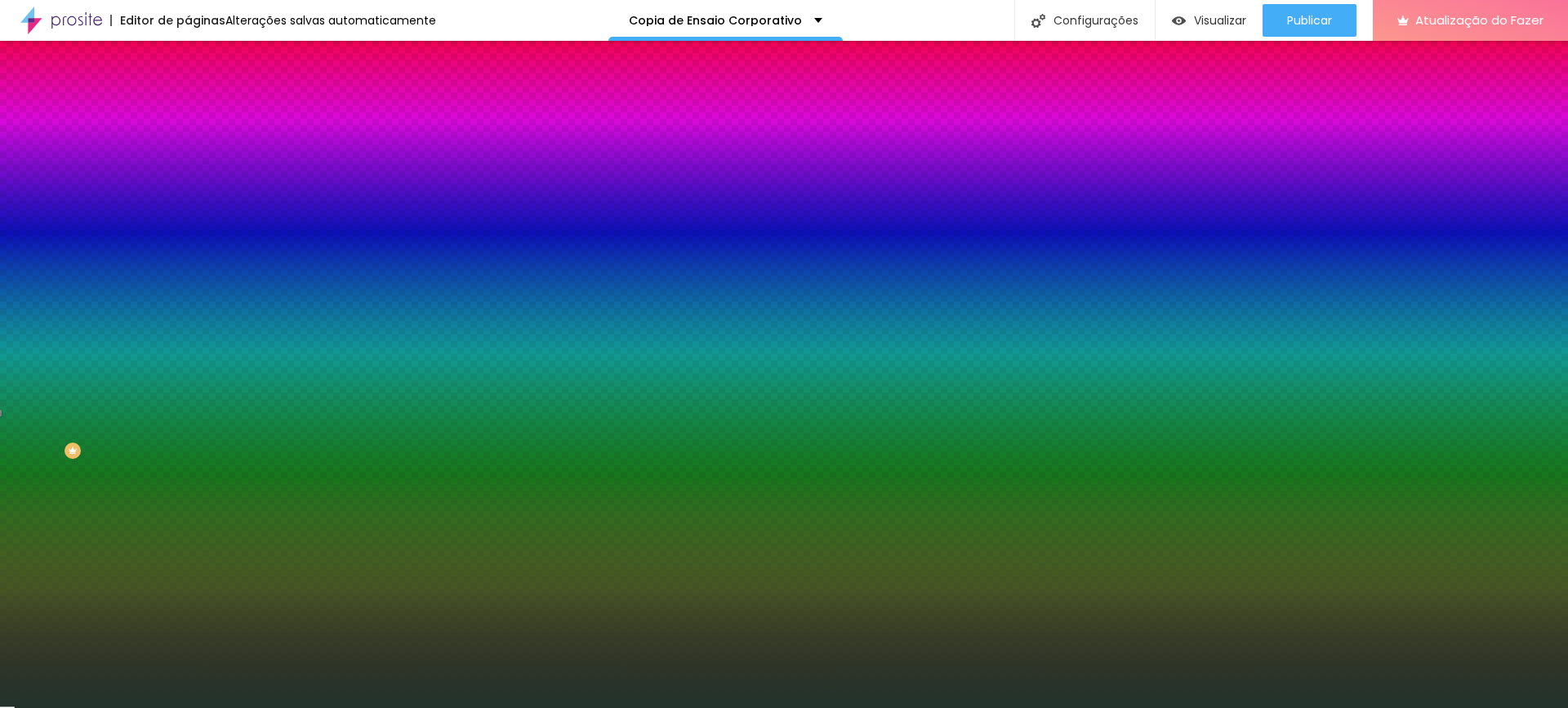
drag, startPoint x: 293, startPoint y: 608, endPoint x: 314, endPoint y: 633, distance: 32.6
drag, startPoint x: 302, startPoint y: 591, endPoint x: 280, endPoint y: 566, distance: 33.3
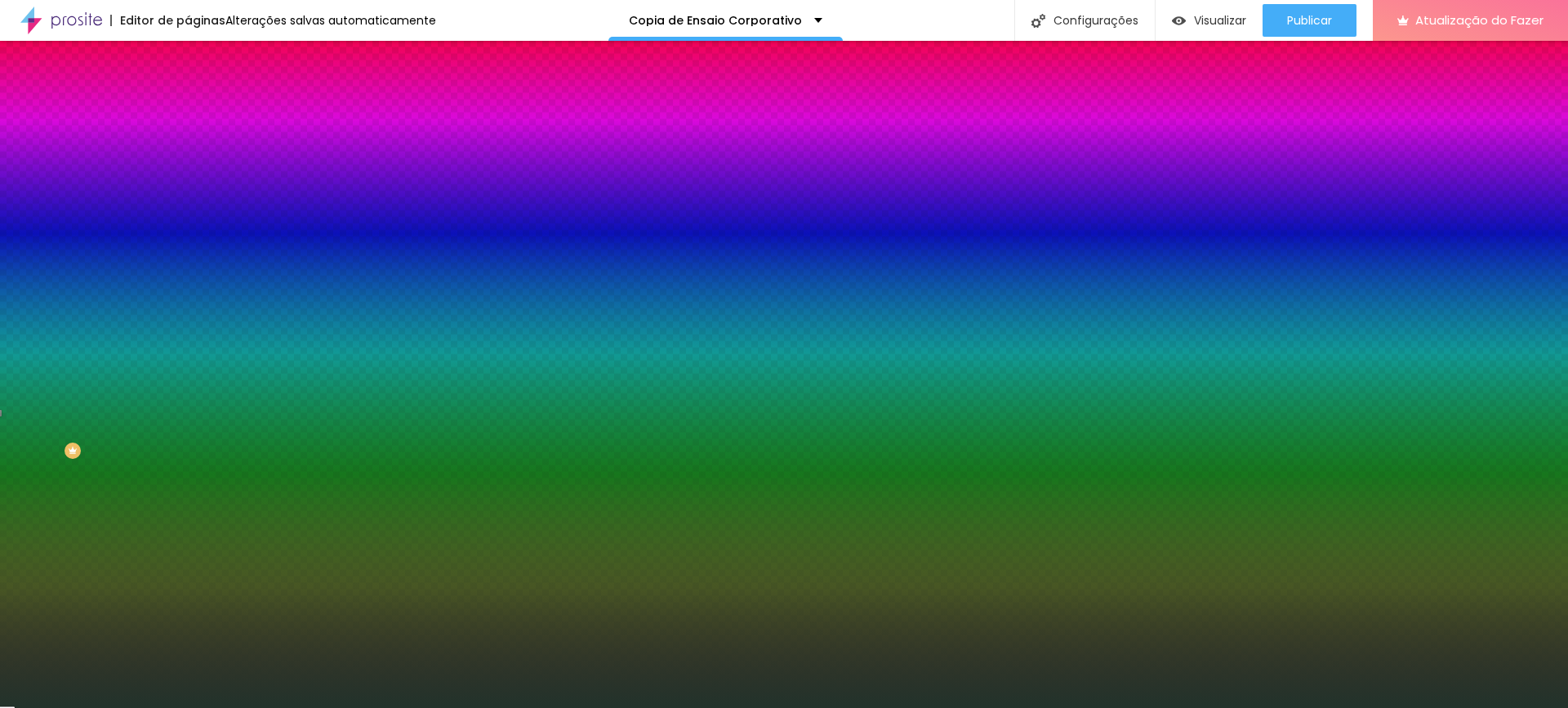
click at [112, 707] on div at bounding box center [784, 708] width 1568 height 0
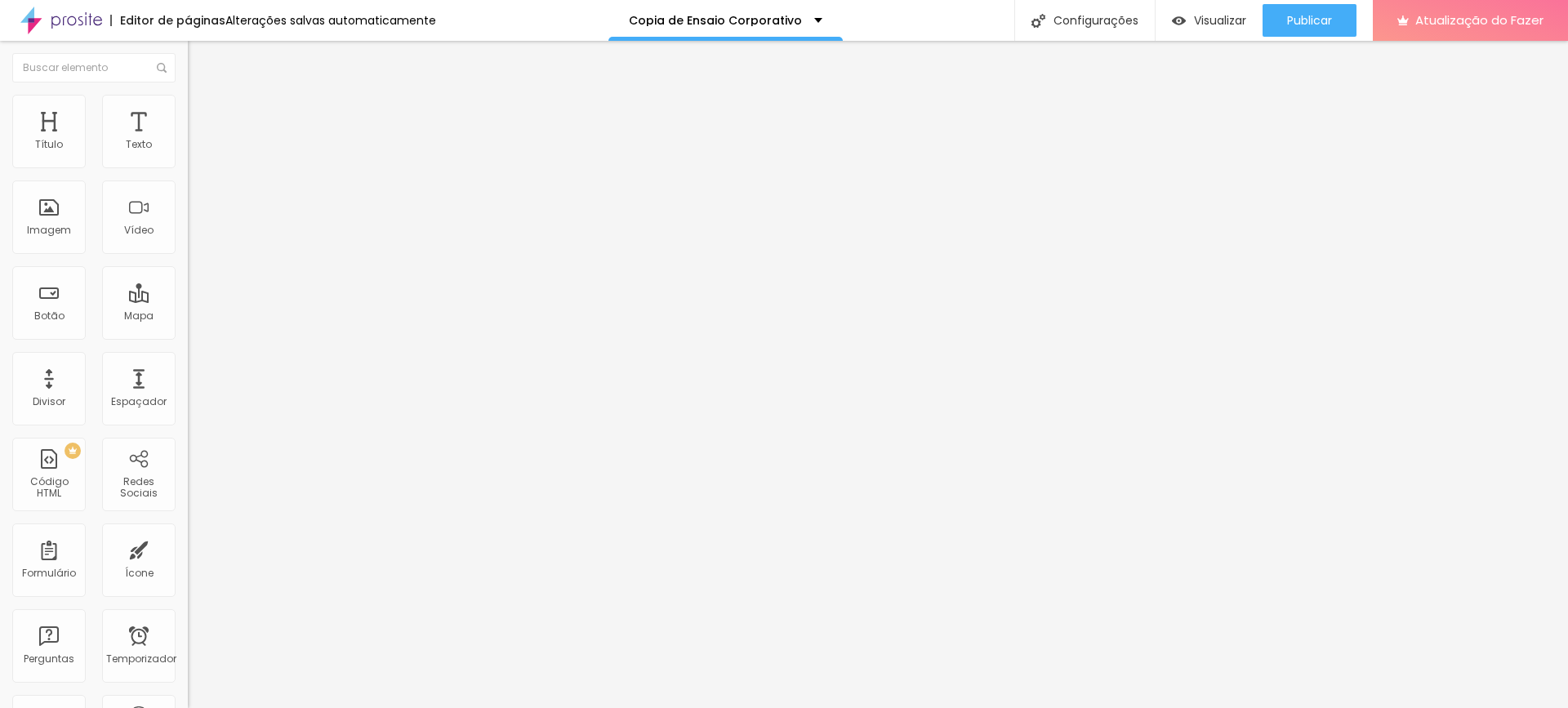
click at [203, 112] on font "Estilo" at bounding box center [215, 106] width 25 height 14
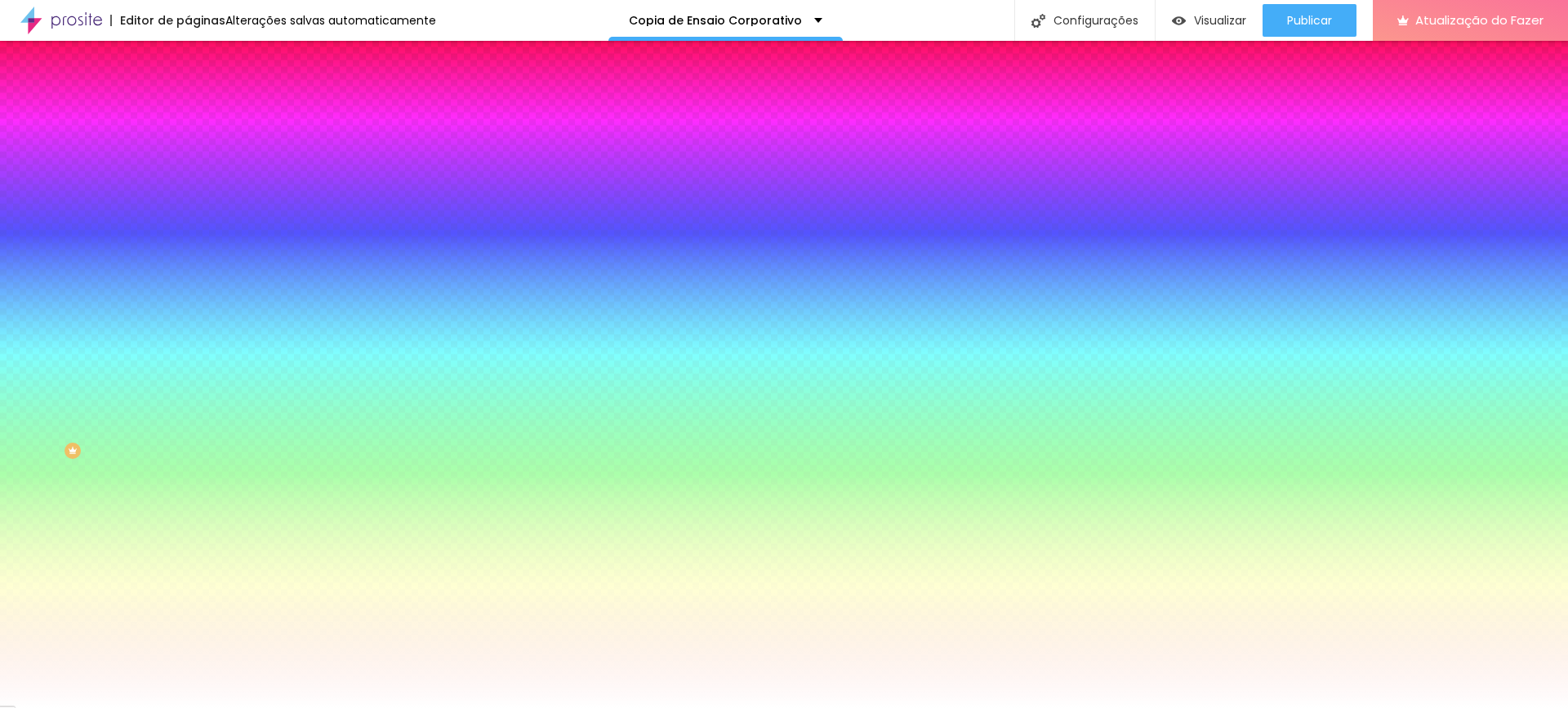
click at [188, 160] on input "#BD9B5A" at bounding box center [286, 164] width 196 height 16
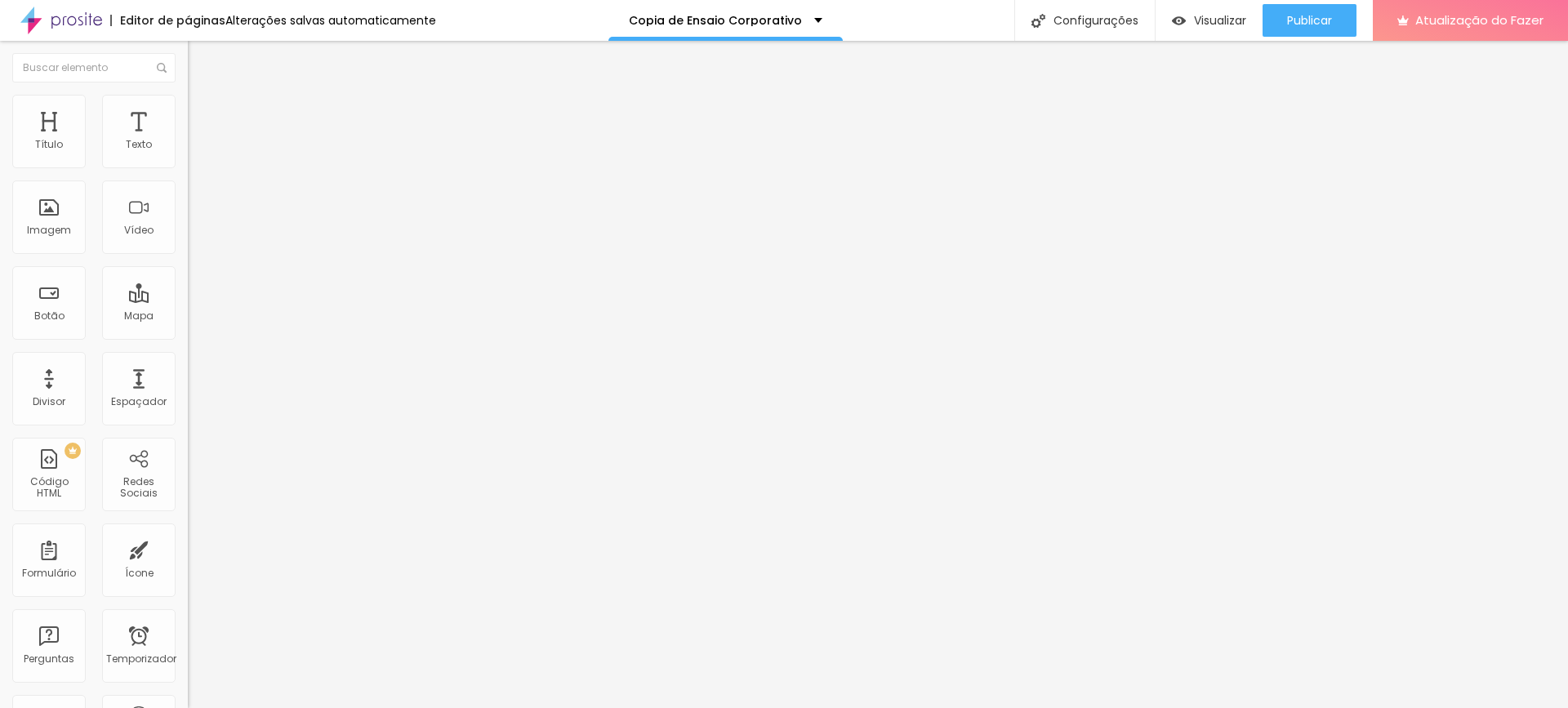
click at [188, 108] on li "Estilo" at bounding box center [282, 102] width 188 height 16
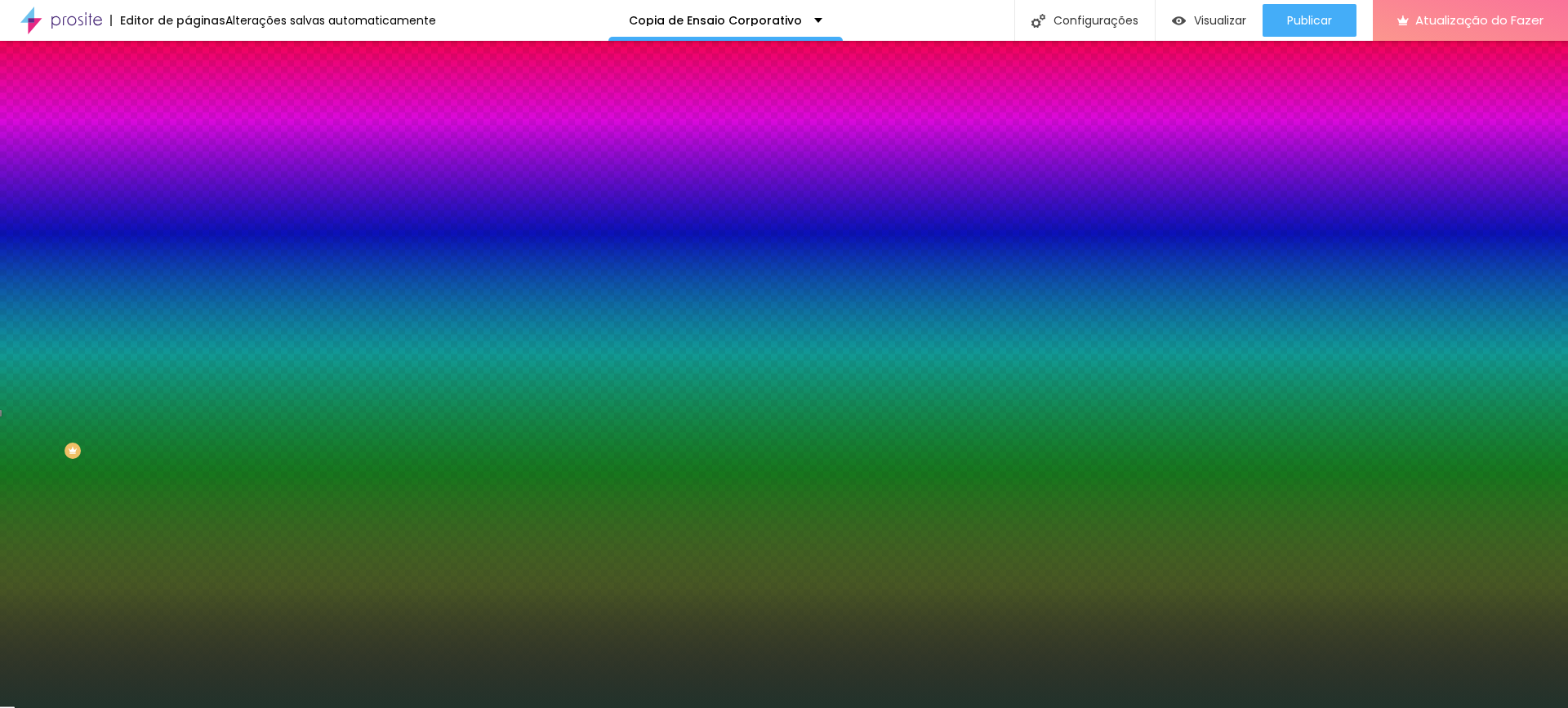
click at [188, 294] on button "button" at bounding box center [199, 284] width 23 height 17
paste input "BD9B5A"
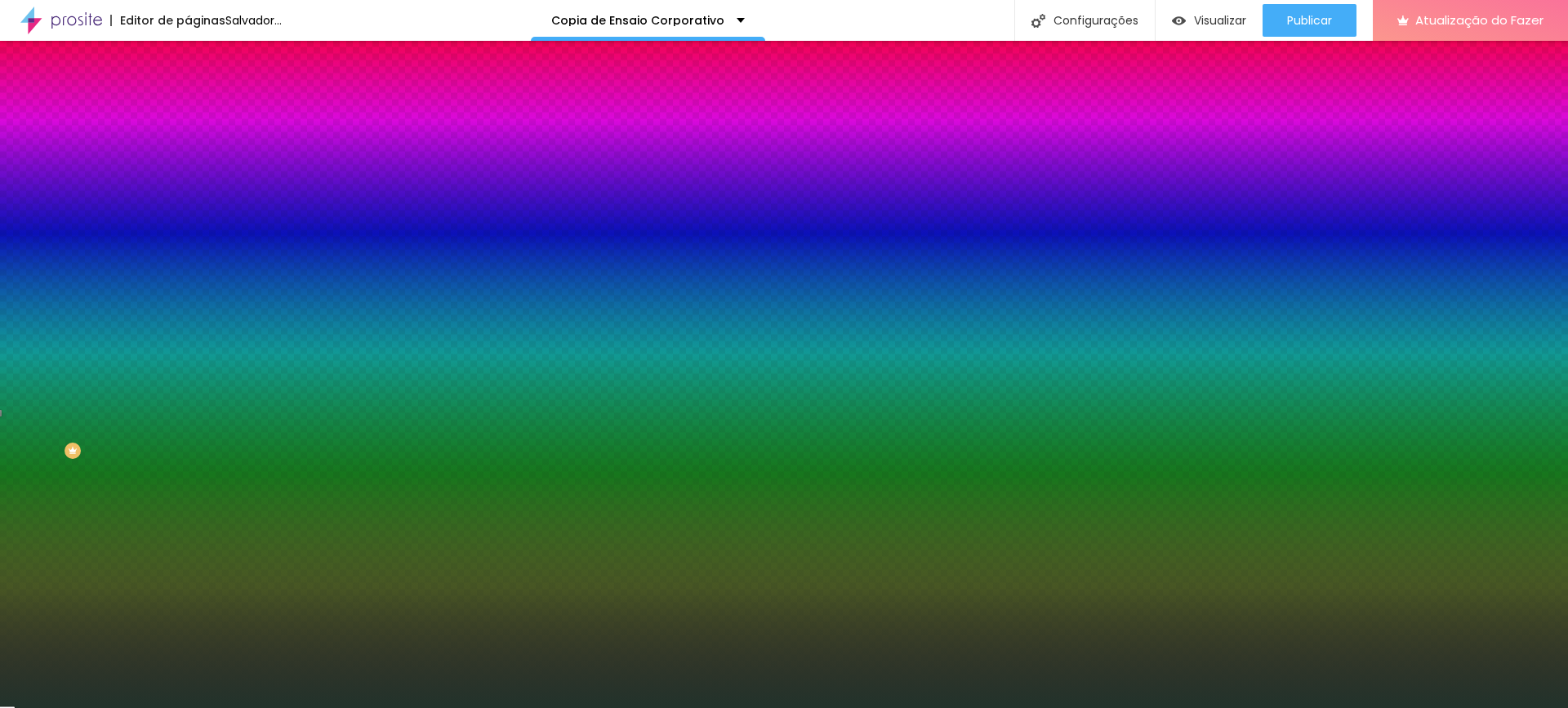
click at [1354, 707] on div at bounding box center [784, 708] width 1568 height 0
click at [196, 287] on icon "button" at bounding box center [200, 284] width 7 height 7
drag, startPoint x: 345, startPoint y: 403, endPoint x: 208, endPoint y: 414, distance: 137.4
click at [340, 707] on div at bounding box center [784, 718] width 1568 height 0
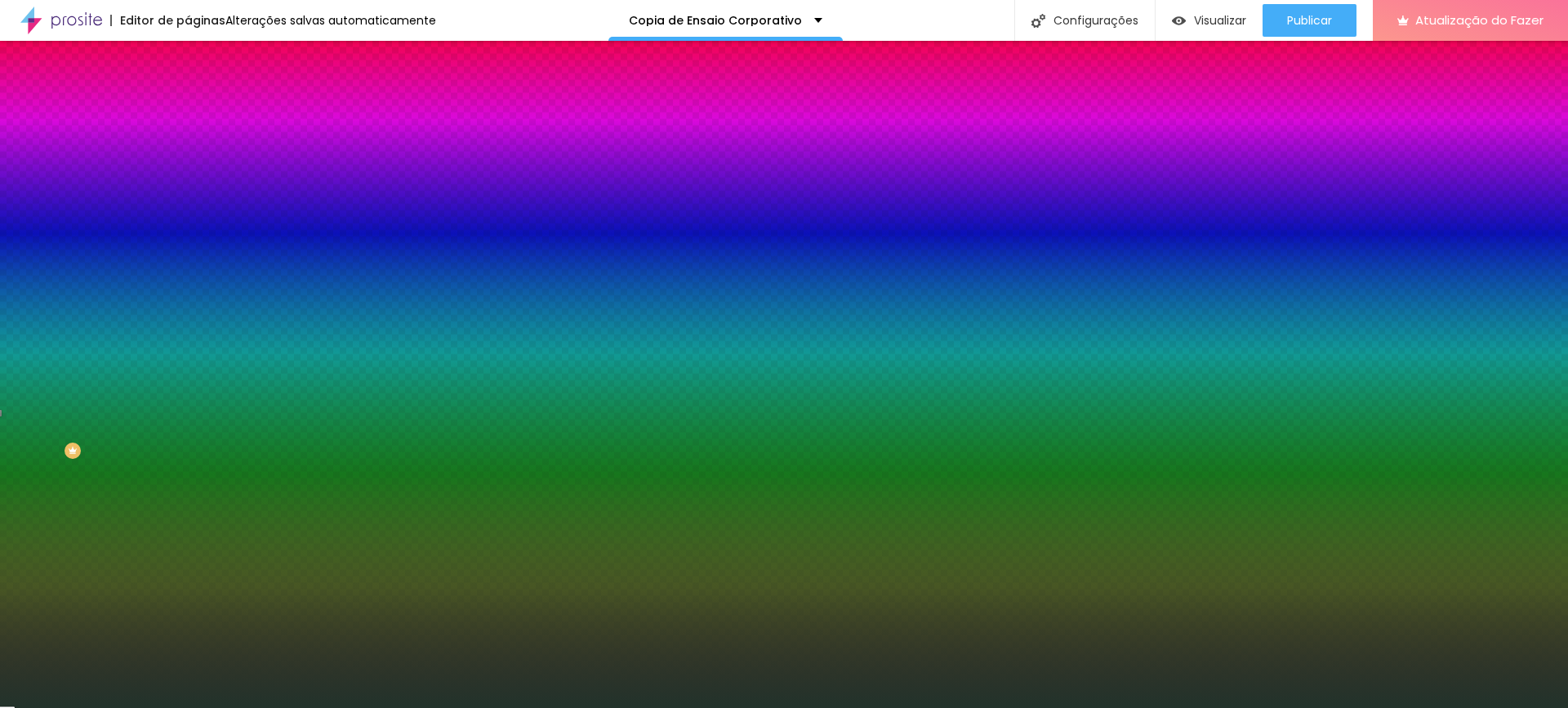
click at [47, 707] on div at bounding box center [784, 708] width 1568 height 0
click at [195, 334] on icon "button" at bounding box center [200, 330] width 10 height 10
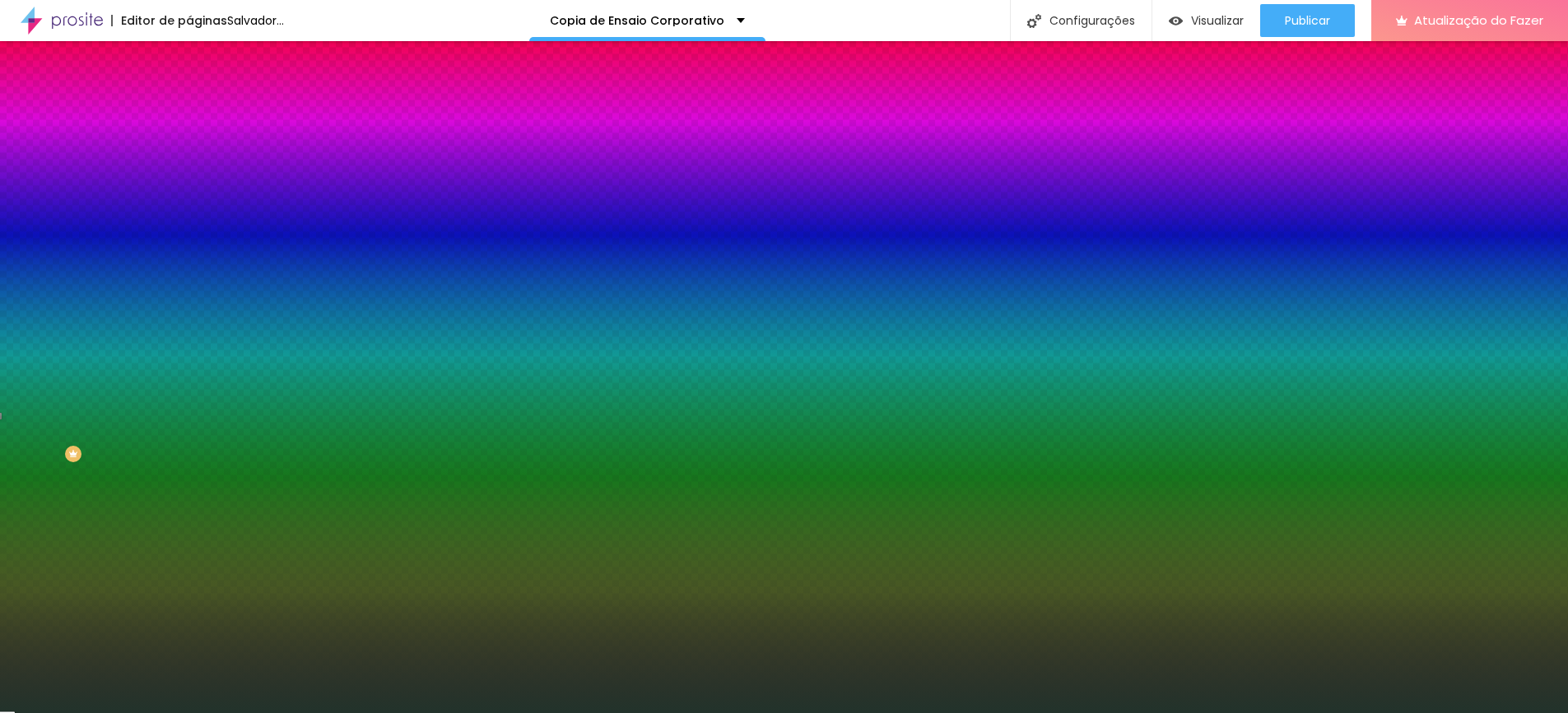
click at [338, 712] on div at bounding box center [784, 723] width 1568 height 0
click at [42, 712] on div at bounding box center [784, 713] width 1568 height 0
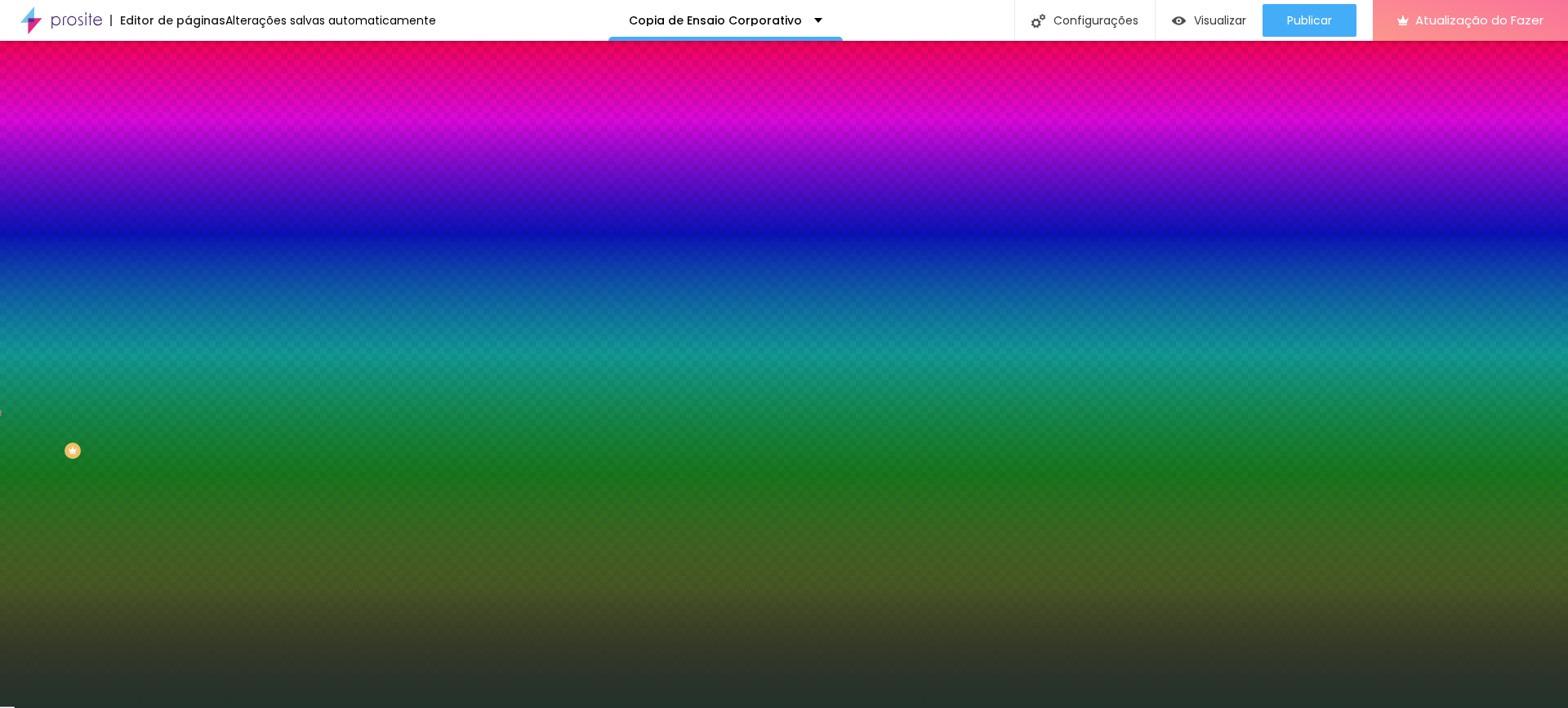
click at [188, 515] on div "Editar nulo Conteúdo Estilo Avançado Imagem de fundo Trocar imagem Efeito da Im…" at bounding box center [282, 375] width 188 height 668
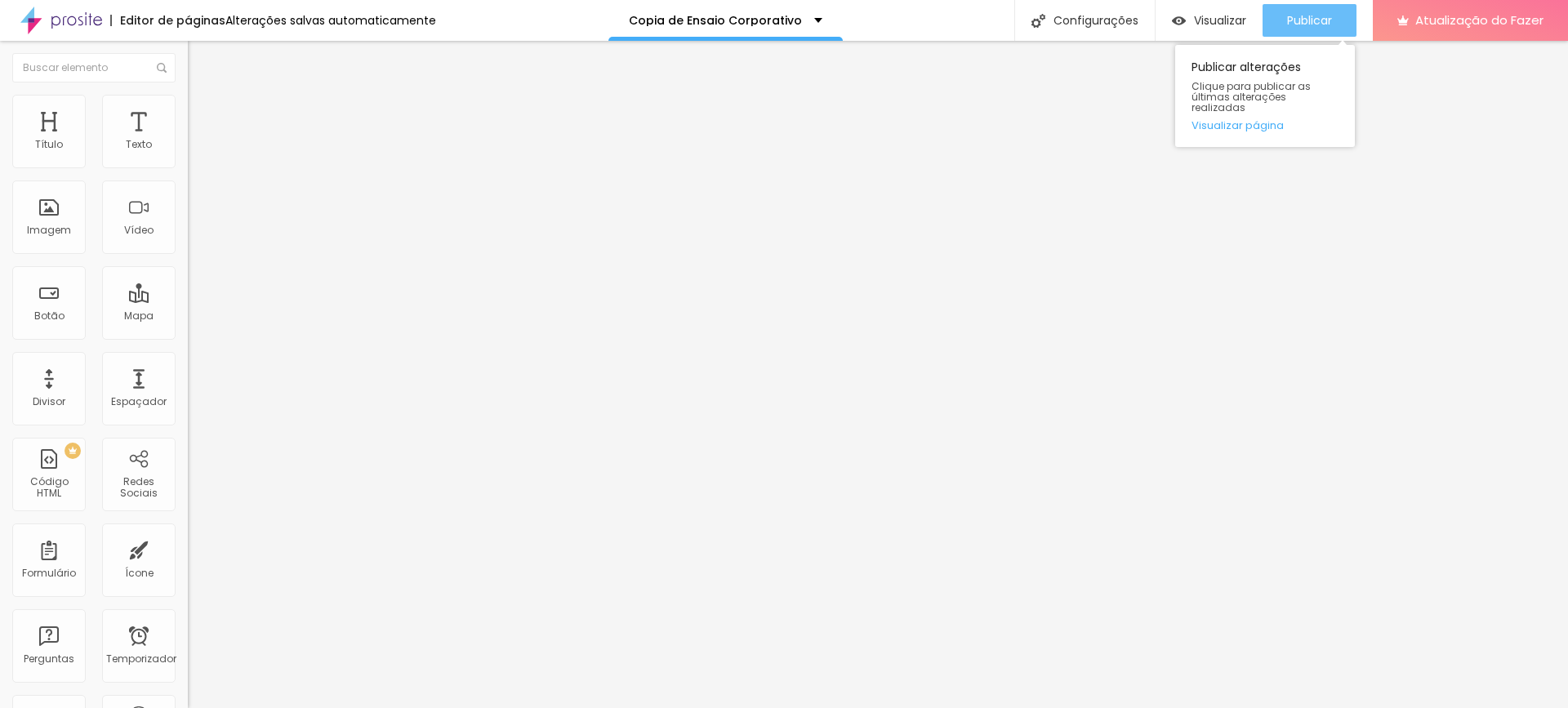
click at [1285, 16] on button "Publicar" at bounding box center [1310, 20] width 94 height 33
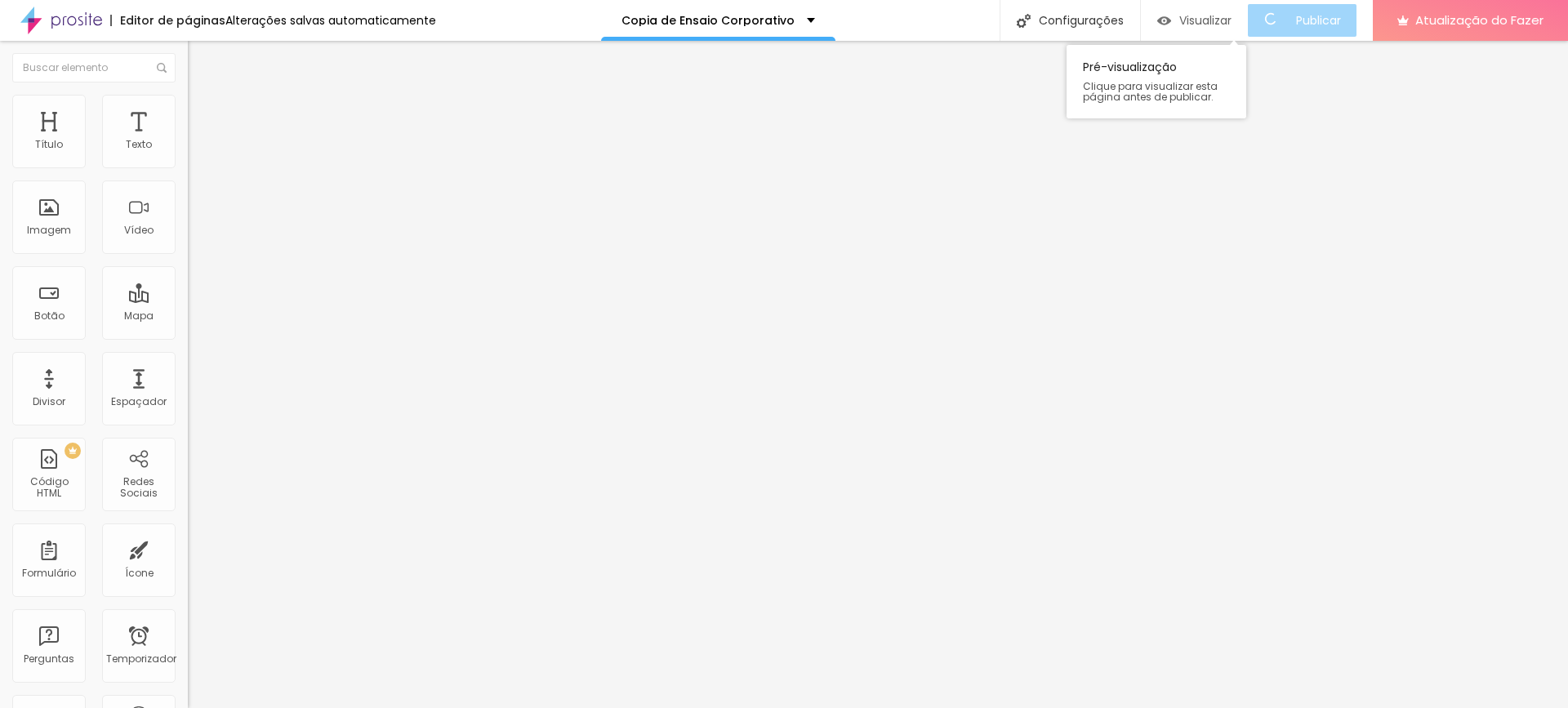
click at [1246, 22] on button "Visualizar" at bounding box center [1194, 20] width 107 height 33
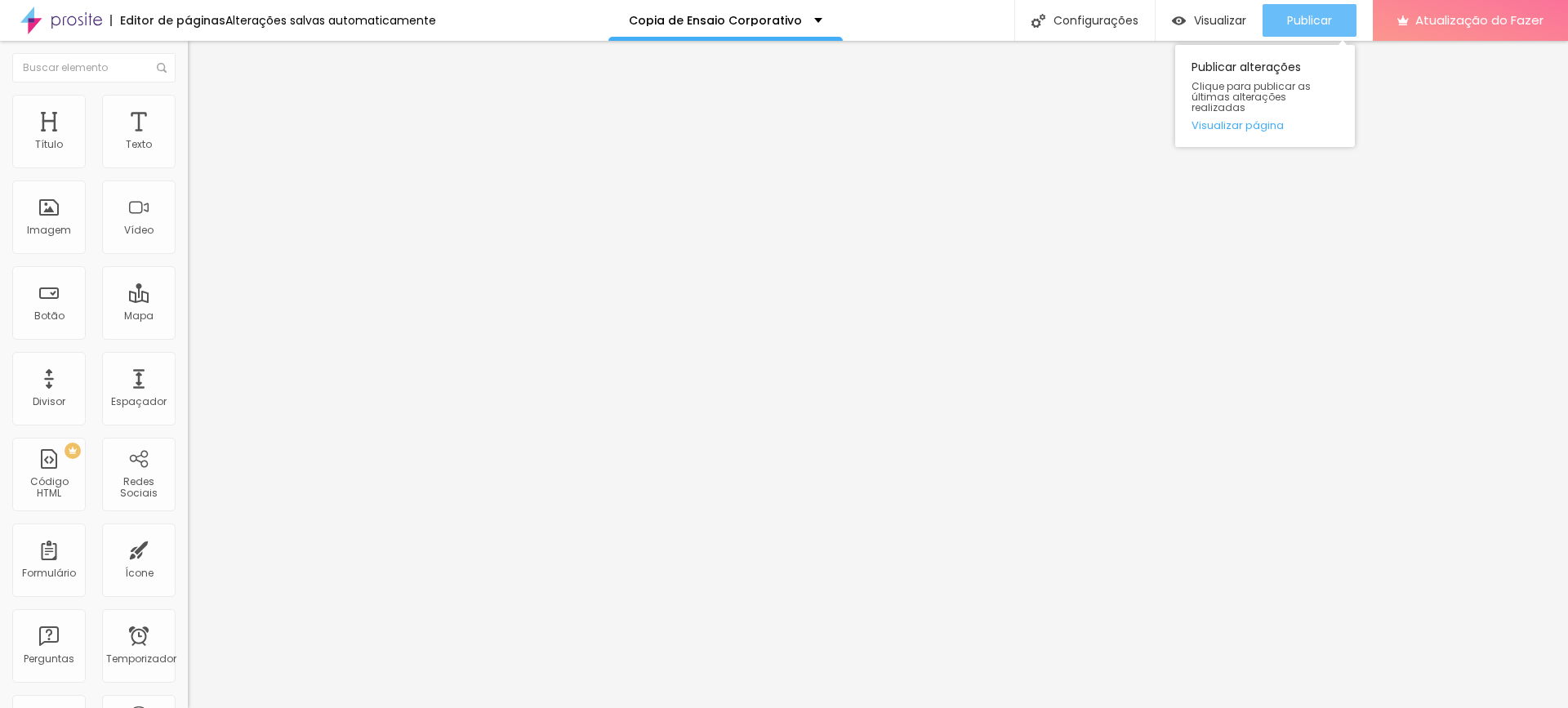
click at [1301, 25] on font "Publicar" at bounding box center [1310, 20] width 45 height 16
click at [124, 231] on font "Vídeo" at bounding box center [138, 230] width 29 height 14
drag, startPoint x: 106, startPoint y: 181, endPoint x: 155, endPoint y: 180, distance: 49.0
click at [188, 154] on input "text" at bounding box center [286, 145] width 196 height 16
drag, startPoint x: 158, startPoint y: 182, endPoint x: 110, endPoint y: 185, distance: 48.1
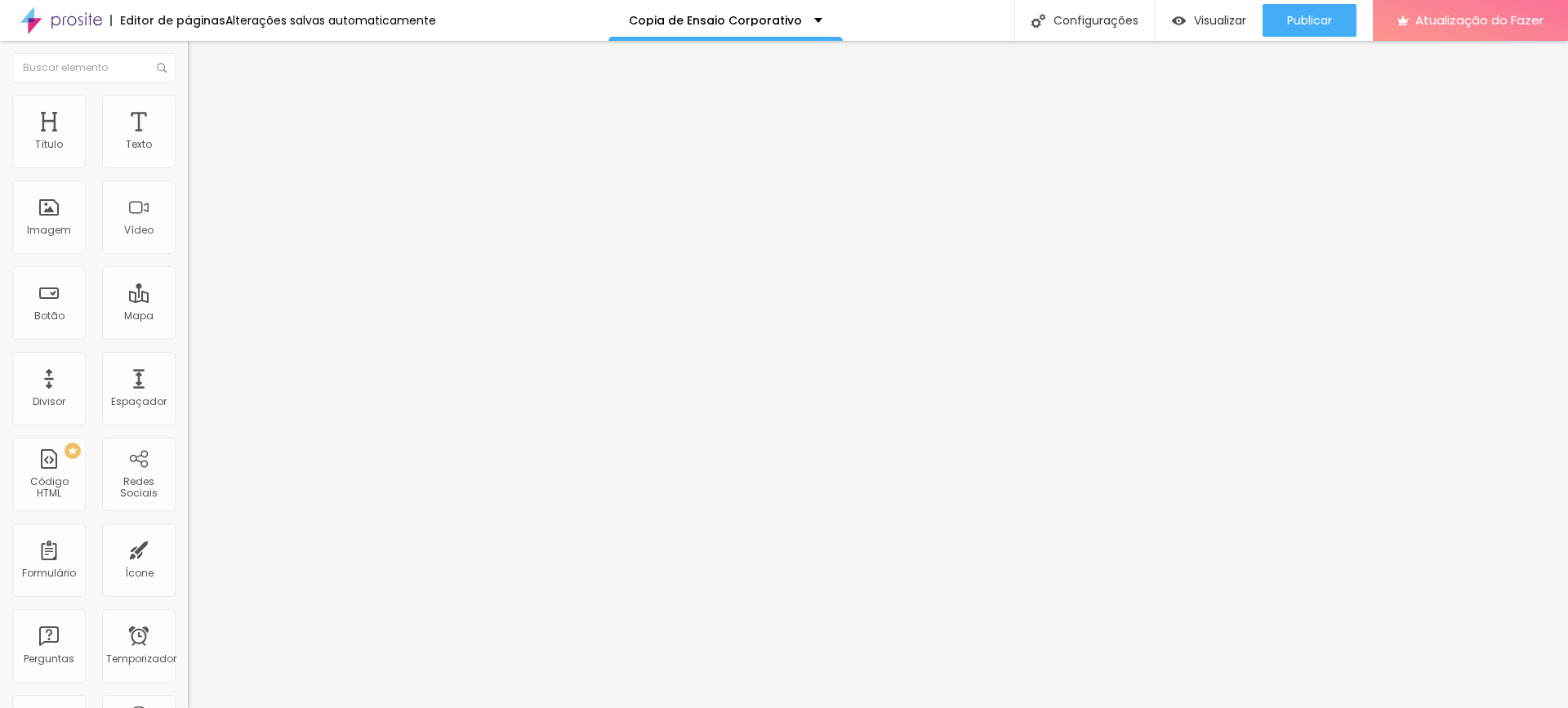
click at [188, 154] on input "text" at bounding box center [286, 145] width 196 height 16
drag, startPoint x: 110, startPoint y: 185, endPoint x: 146, endPoint y: 190, distance: 36.3
click at [188, 154] on input "text" at bounding box center [286, 145] width 196 height 16
click at [188, 102] on img at bounding box center [195, 102] width 15 height 15
click at [203, 115] on font "Avançado" at bounding box center [230, 122] width 54 height 14
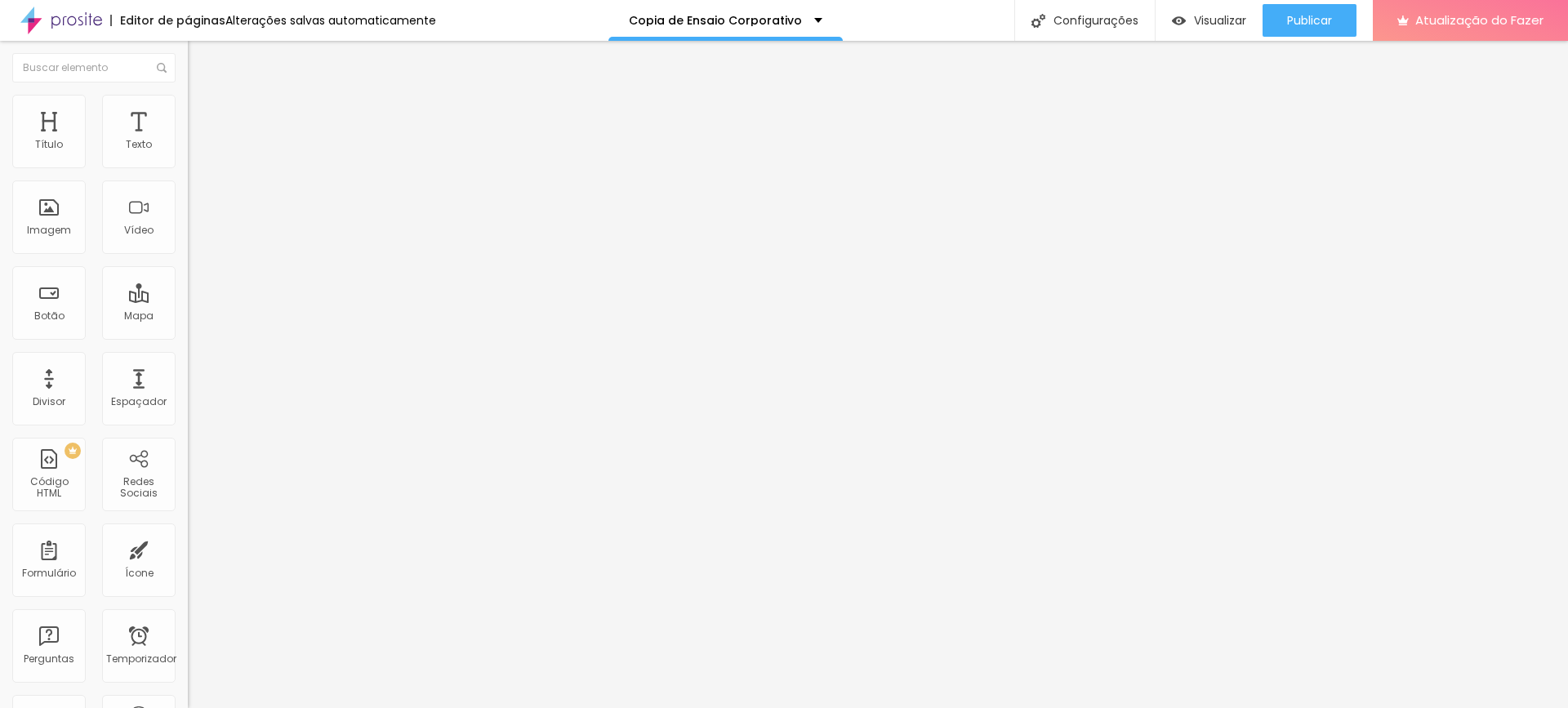
click at [188, 95] on li "Conteúdo" at bounding box center [282, 86] width 188 height 16
click at [188, 111] on li "Avançado" at bounding box center [282, 118] width 188 height 16
click at [188, 95] on img at bounding box center [195, 102] width 15 height 15
click at [188, 95] on li "Conteúdo" at bounding box center [282, 86] width 188 height 16
click at [188, 244] on font "Padrão 4:3" at bounding box center [215, 237] width 54 height 14
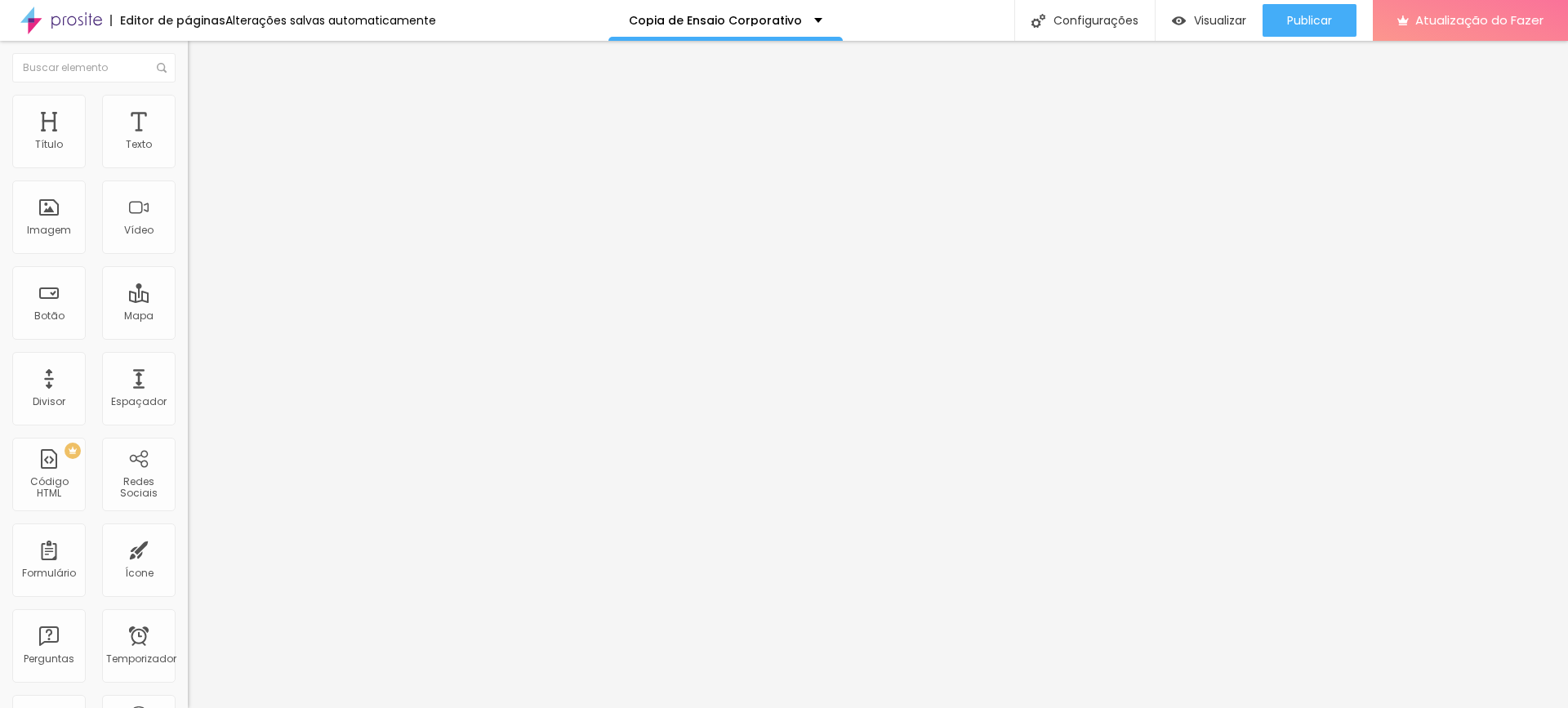
click at [188, 299] on span "Vertical 2" at bounding box center [210, 292] width 46 height 14
click at [188, 139] on div "Adicionar imagem" at bounding box center [282, 133] width 188 height 12
click at [198, 140] on font "Adicionar imagem" at bounding box center [246, 133] width 96 height 14
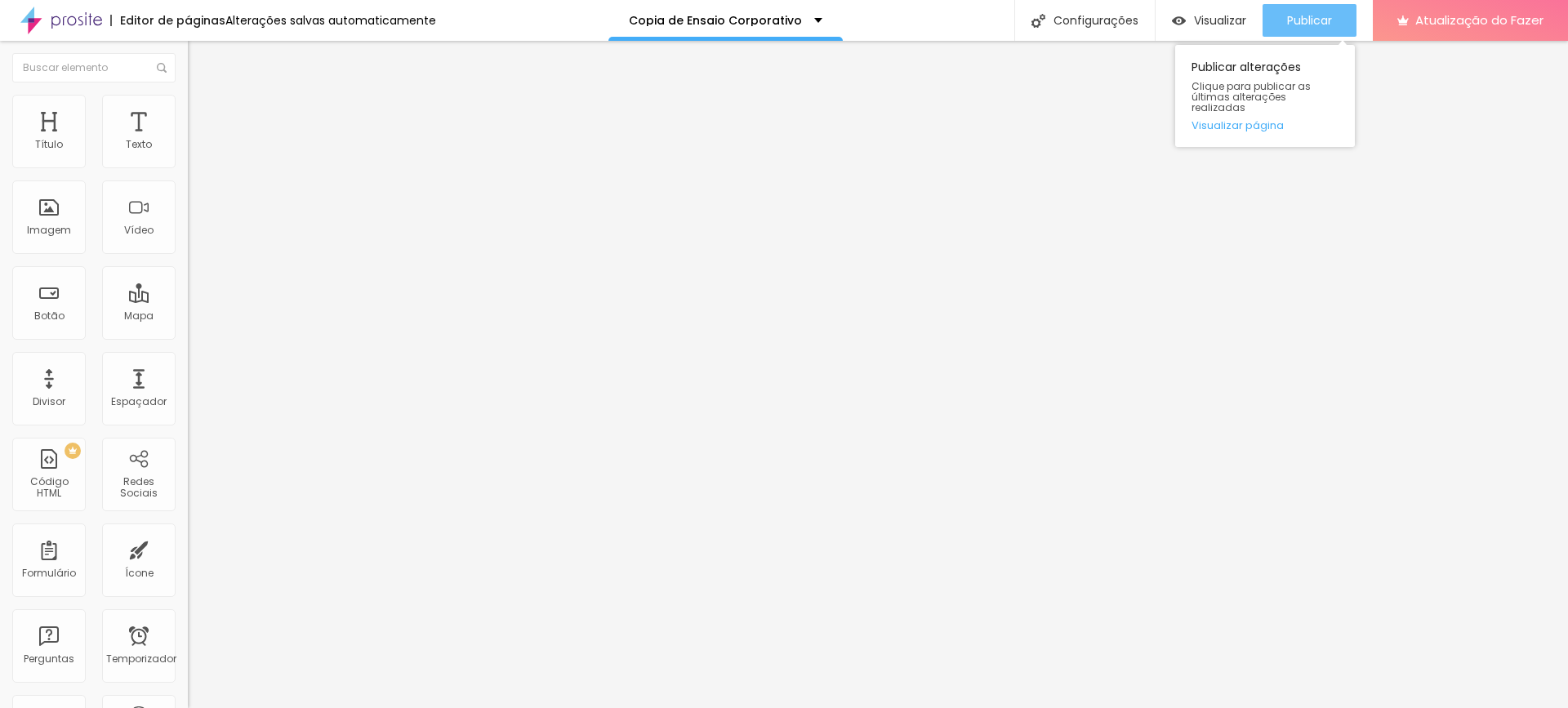
click at [1292, 27] on font "Publicar" at bounding box center [1310, 20] width 45 height 16
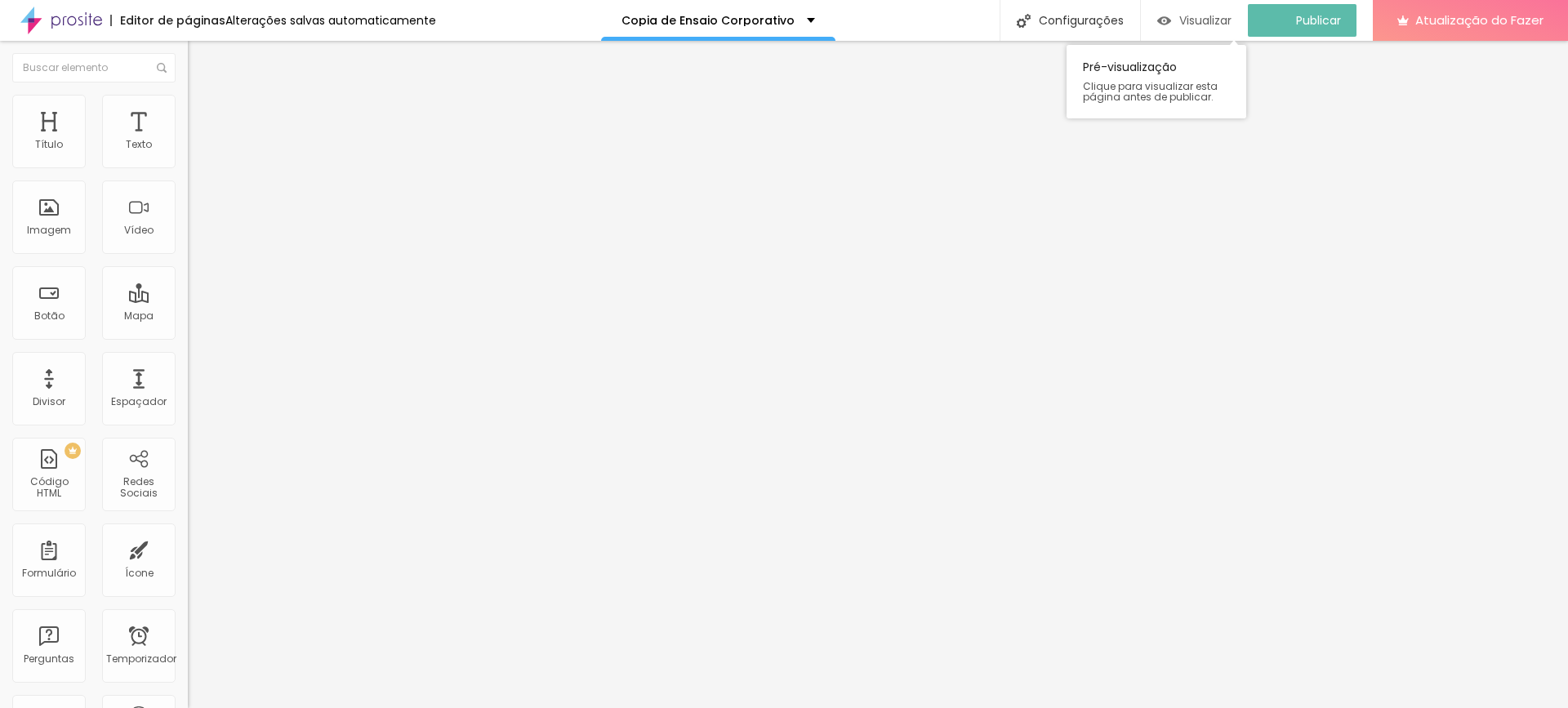
click at [1171, 22] on img "button" at bounding box center [1164, 21] width 14 height 14
click at [198, 140] on font "Trocar imagem" at bounding box center [237, 133] width 79 height 14
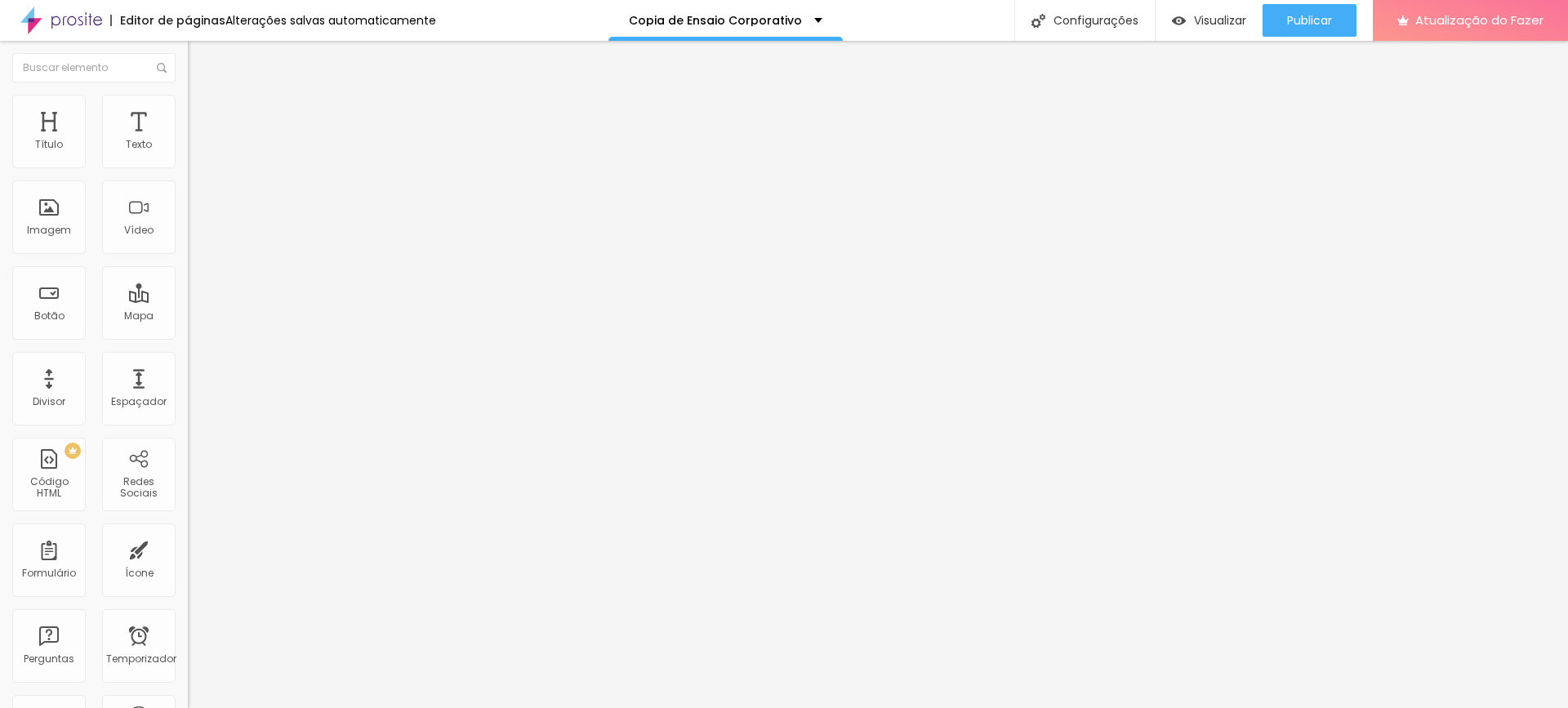
click at [1292, 13] on font "Publicar" at bounding box center [1310, 20] width 45 height 16
click at [1186, 15] on div "Visualizar" at bounding box center [1208, 21] width 75 height 14
click at [188, 111] on li "Avançado" at bounding box center [282, 118] width 188 height 16
click at [188, 103] on img at bounding box center [195, 102] width 15 height 15
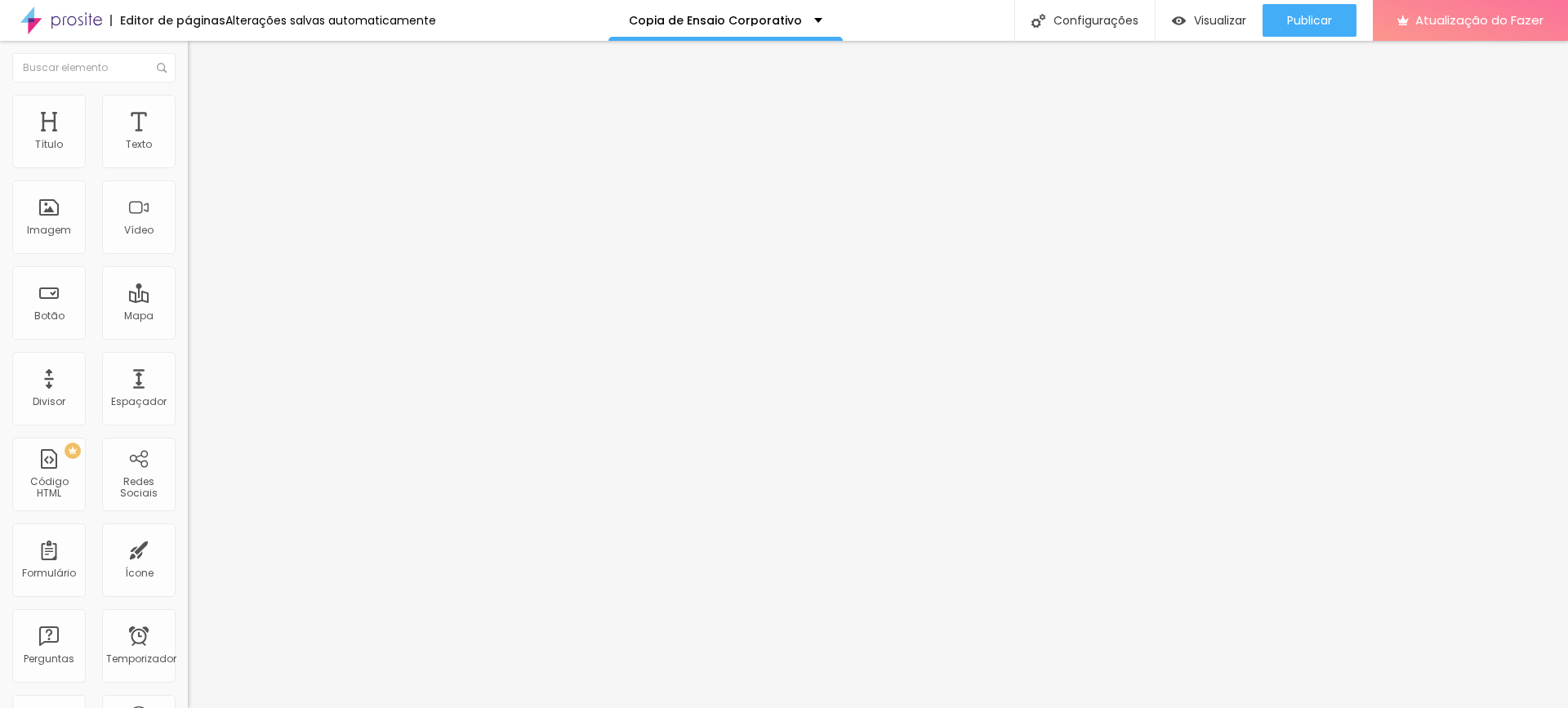
click at [188, 111] on li "Avançado" at bounding box center [282, 118] width 188 height 16
click at [188, 95] on li "Conteúdo" at bounding box center [282, 86] width 188 height 16
click at [198, 140] on font "Trocar imagem" at bounding box center [237, 133] width 79 height 14
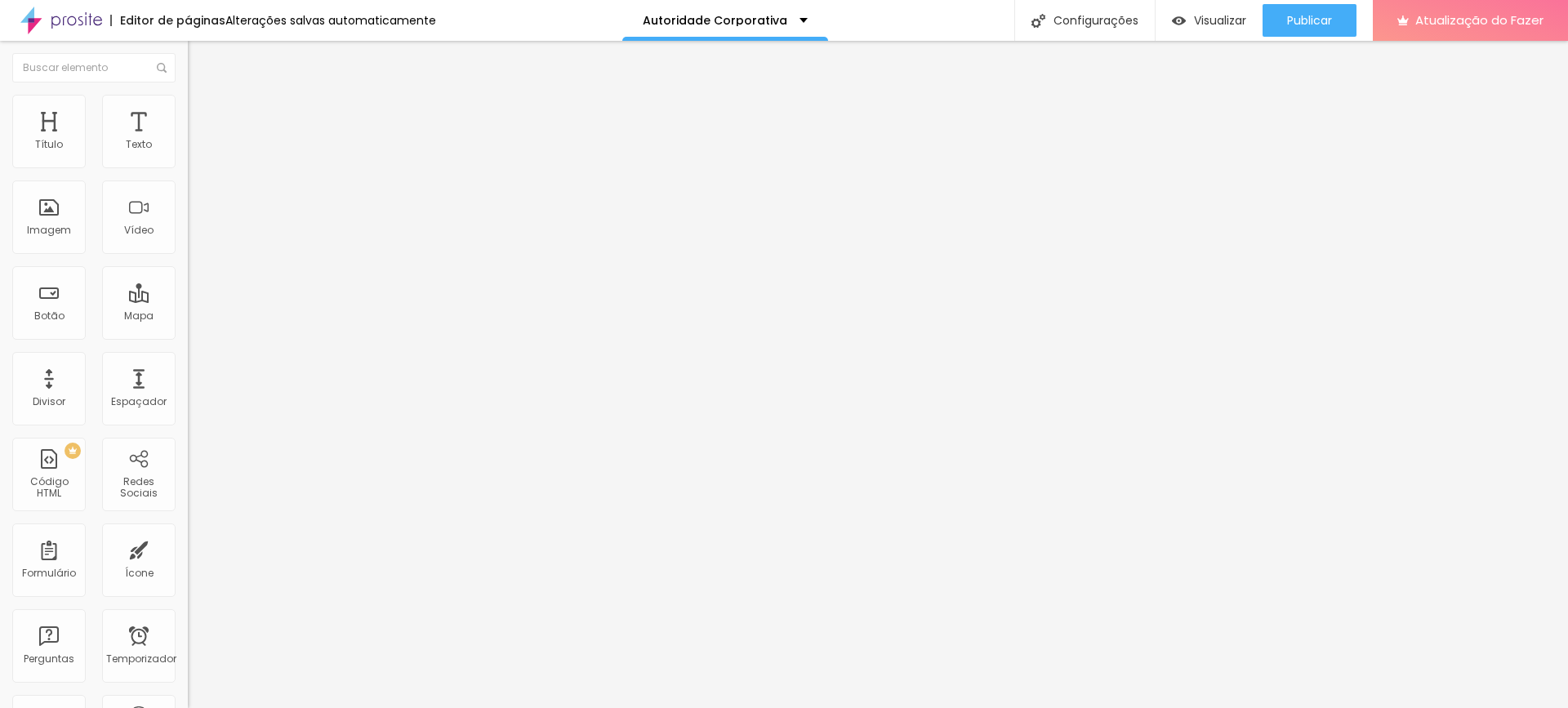
click at [1311, 20] on font "Publicar" at bounding box center [1310, 20] width 45 height 16
